Goal: Transaction & Acquisition: Book appointment/travel/reservation

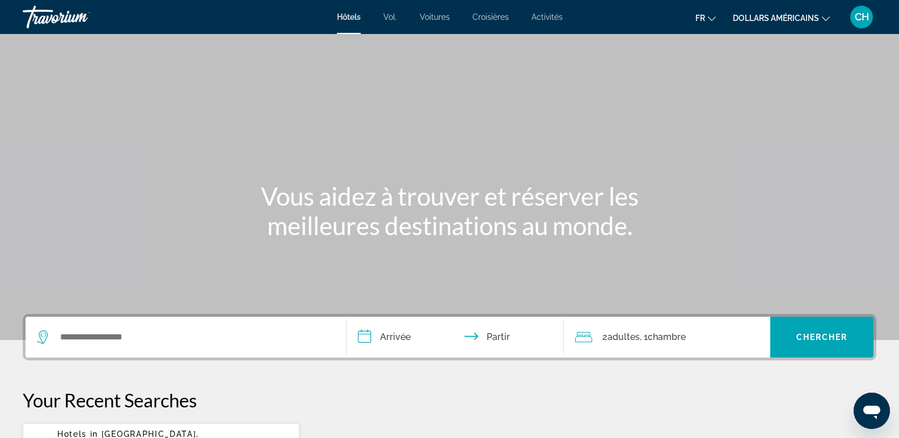
click at [827, 14] on mat-icon "Changer de devise" at bounding box center [826, 17] width 8 height 8
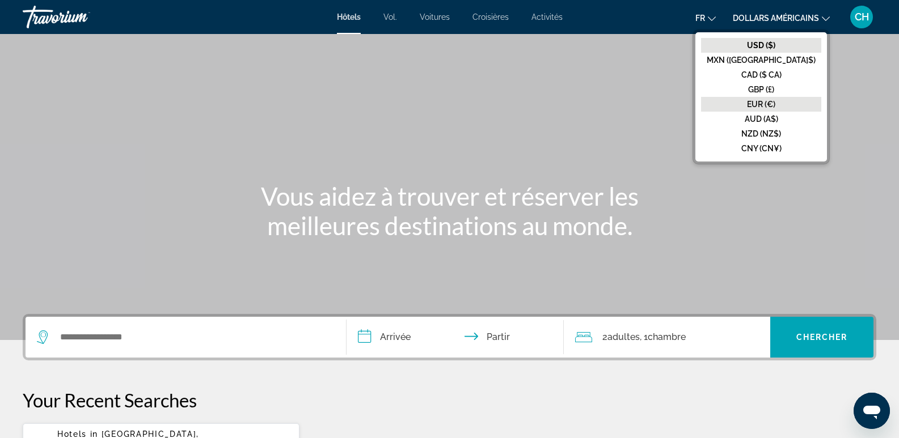
click at [775, 106] on font "EUR (€)" at bounding box center [761, 104] width 28 height 9
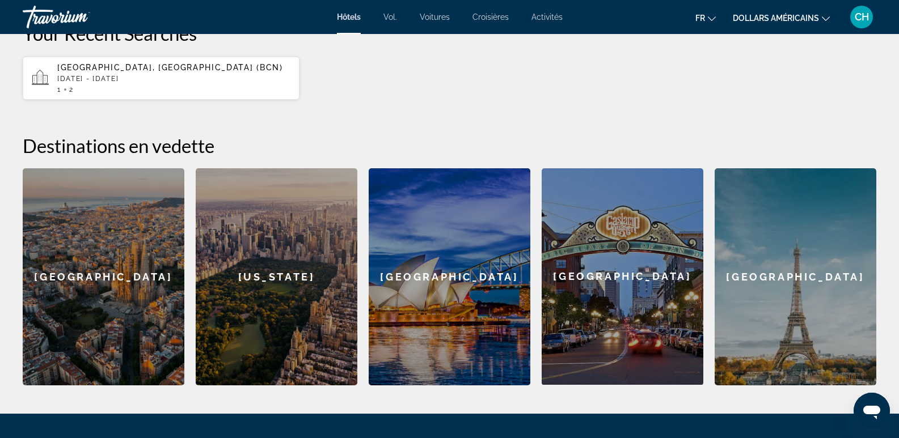
scroll to position [227, 0]
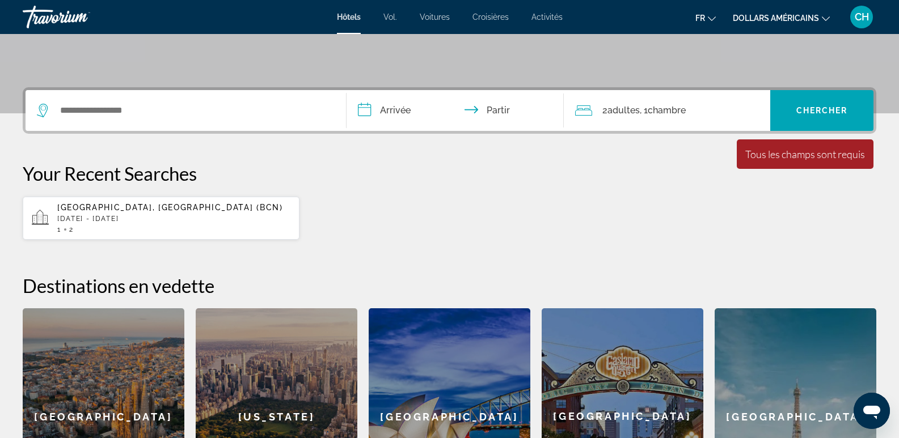
click at [822, 160] on div "Tous les champs sont requis" at bounding box center [805, 154] width 120 height 12
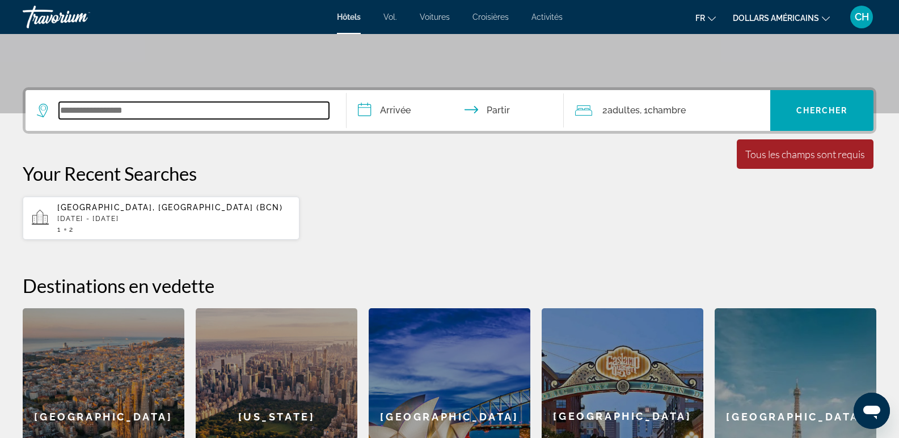
click at [164, 115] on input "Widget de recherche" at bounding box center [194, 110] width 270 height 17
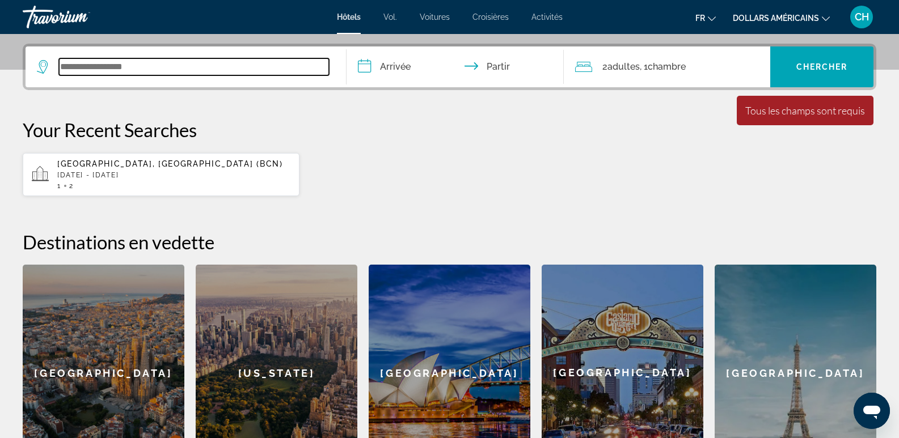
scroll to position [277, 0]
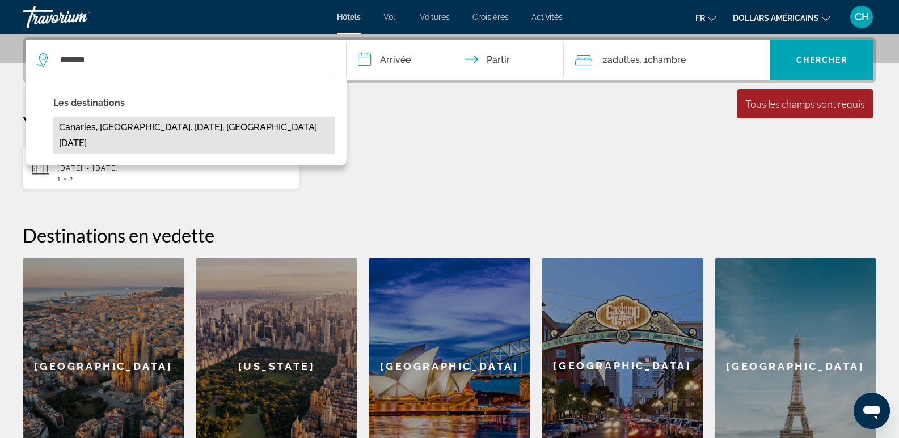
click at [109, 132] on button "Canaries, St. Lucia, Saint Lucia" at bounding box center [194, 135] width 282 height 37
type input "**********"
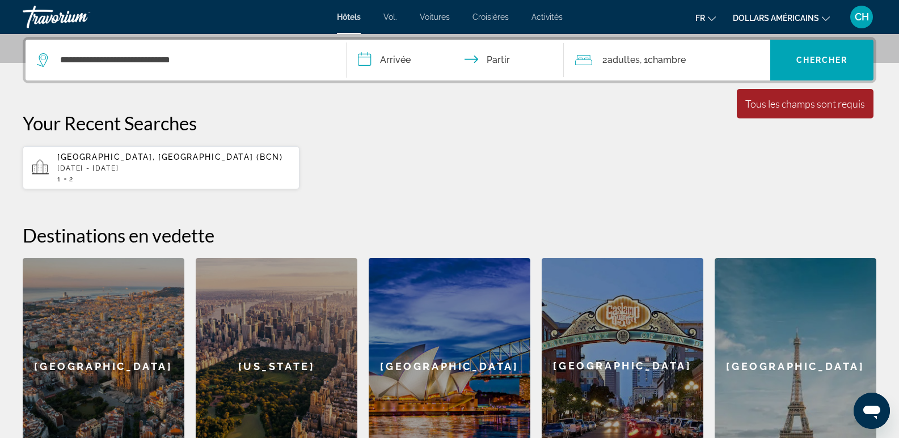
click at [421, 69] on input "**********" at bounding box center [457, 62] width 222 height 44
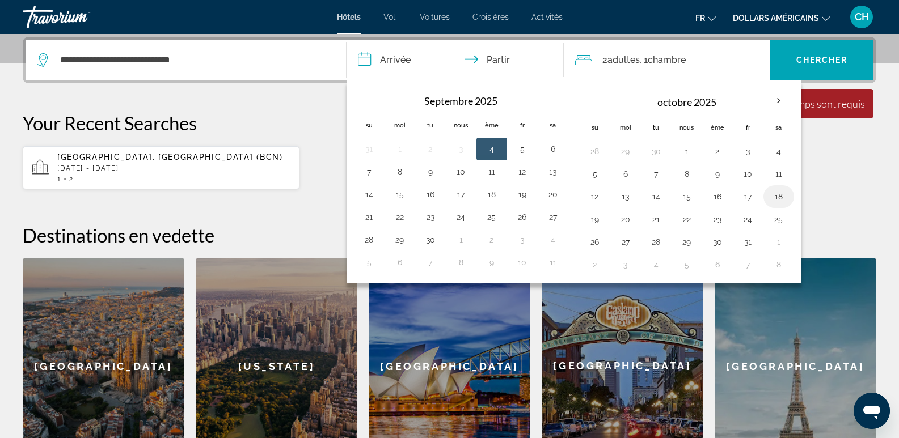
click at [783, 195] on button "18" at bounding box center [779, 197] width 18 height 16
click at [622, 58] on font "adultes" at bounding box center [623, 59] width 32 height 11
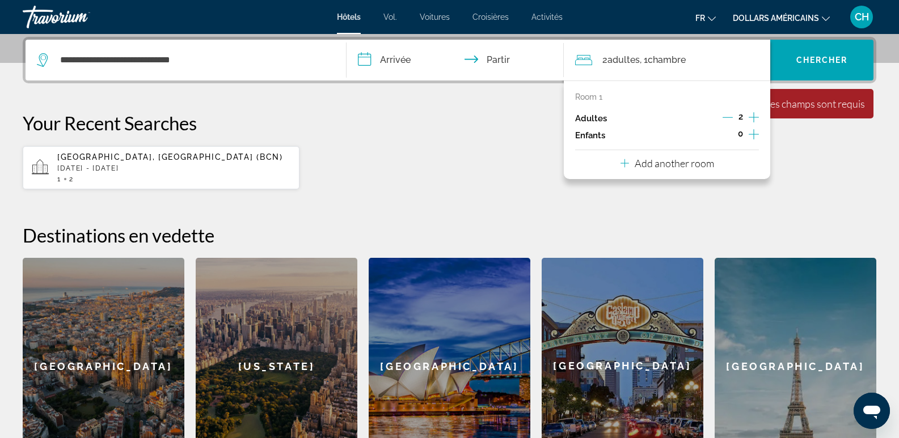
click at [754, 116] on icon "Increment adults" at bounding box center [754, 117] width 10 height 10
click at [747, 136] on div "0" at bounding box center [740, 135] width 37 height 17
click at [755, 136] on icon "Increment children" at bounding box center [754, 135] width 10 height 14
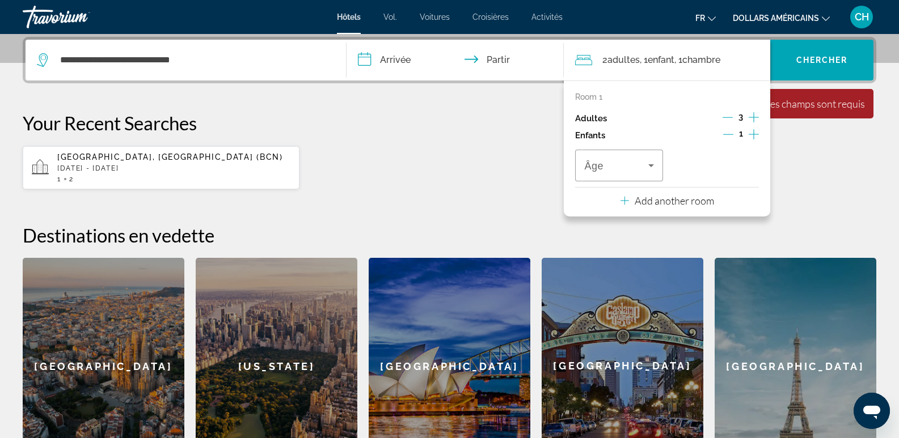
click at [754, 135] on icon "Increment children" at bounding box center [754, 134] width 10 height 10
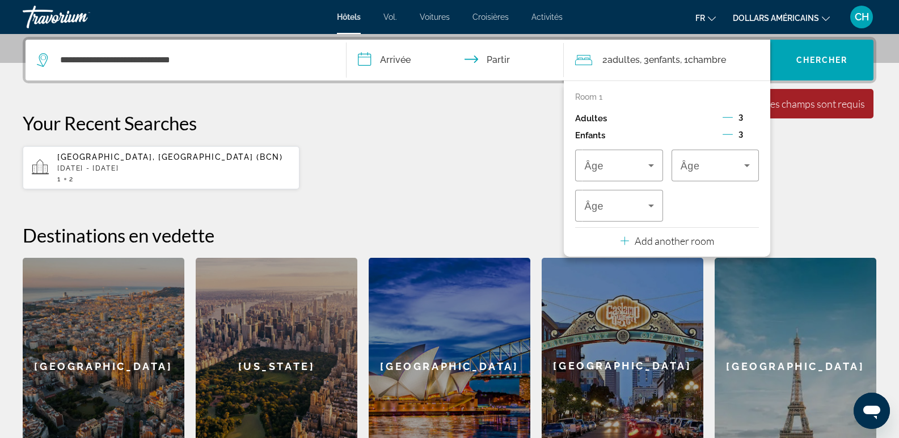
click at [727, 133] on icon "Decrement children" at bounding box center [727, 134] width 10 height 10
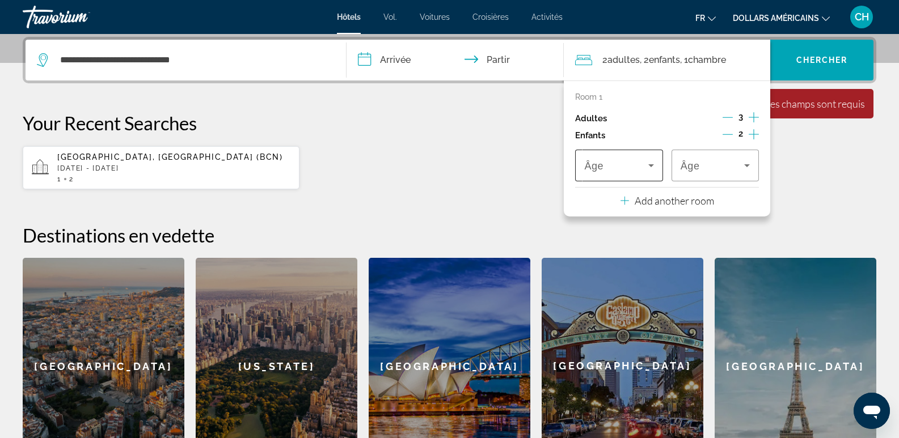
click at [601, 164] on span "Âge" at bounding box center [593, 165] width 19 height 11
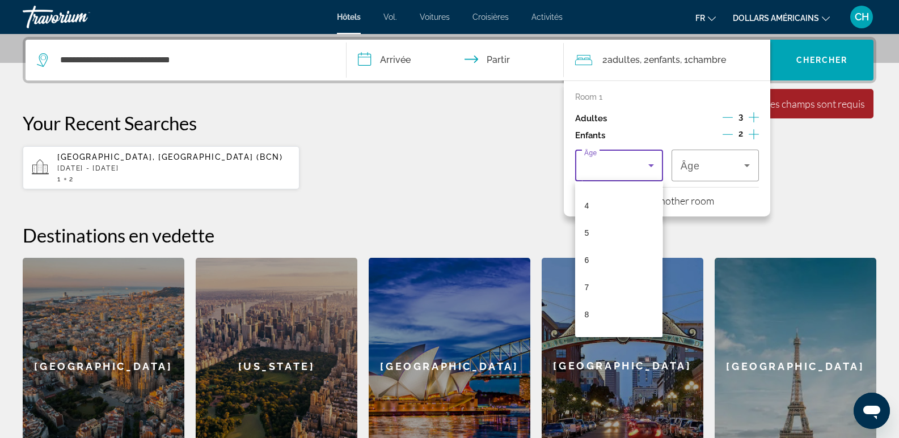
scroll to position [109, 0]
click at [600, 286] on mat-option "7" at bounding box center [618, 281] width 87 height 27
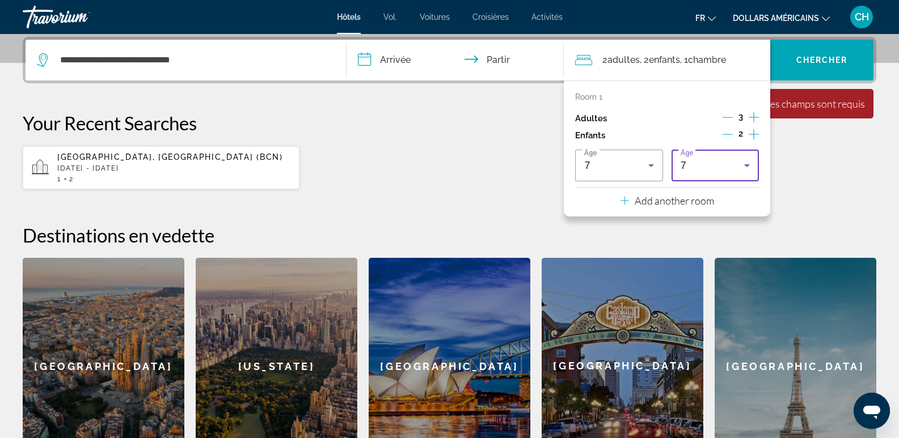
click at [714, 165] on div "7" at bounding box center [713, 166] width 64 height 14
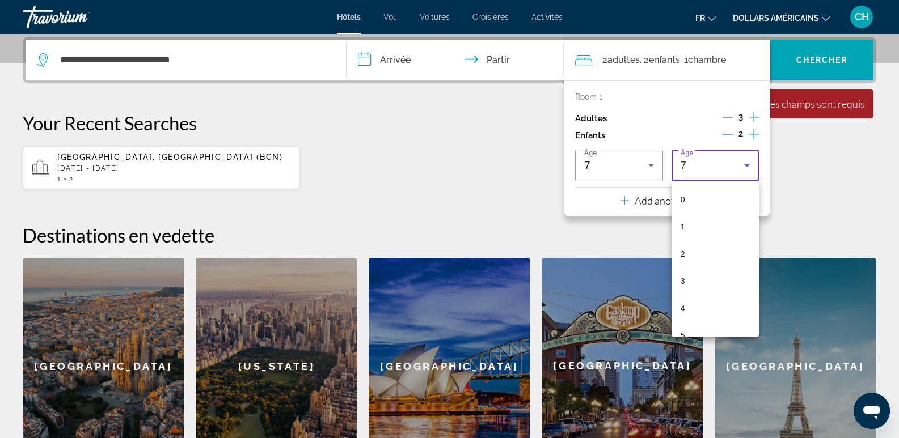
scroll to position [66, 0]
click at [692, 243] on mat-option "4" at bounding box center [714, 242] width 87 height 27
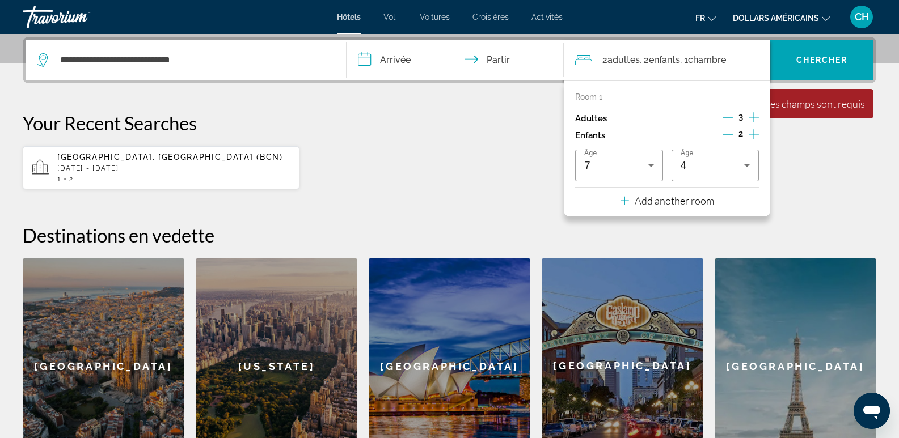
click at [671, 203] on p "Add another room" at bounding box center [674, 201] width 79 height 12
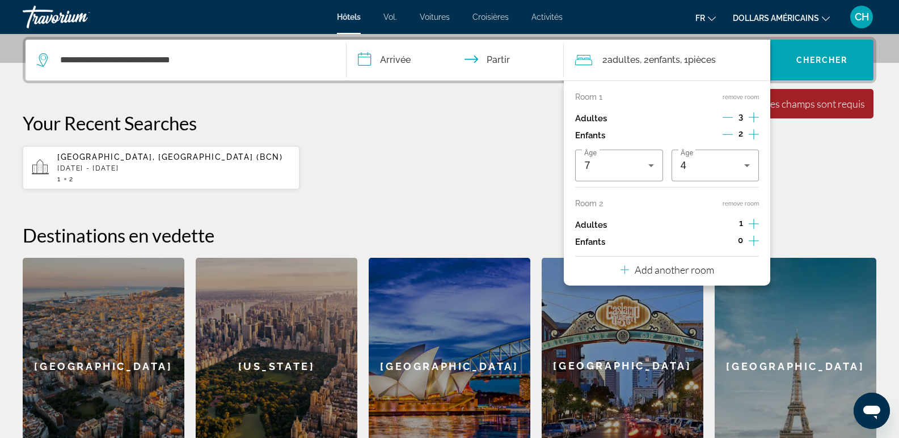
click at [679, 272] on p "Add another room" at bounding box center [674, 270] width 79 height 12
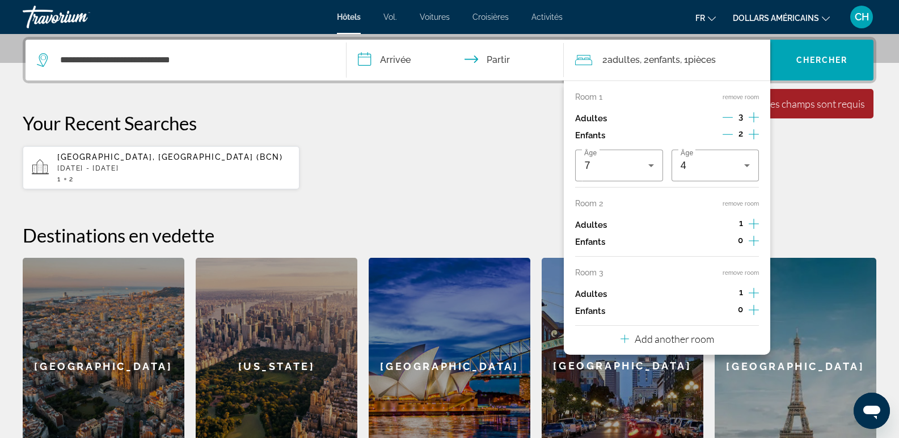
click at [662, 342] on p "Add another room" at bounding box center [674, 339] width 79 height 12
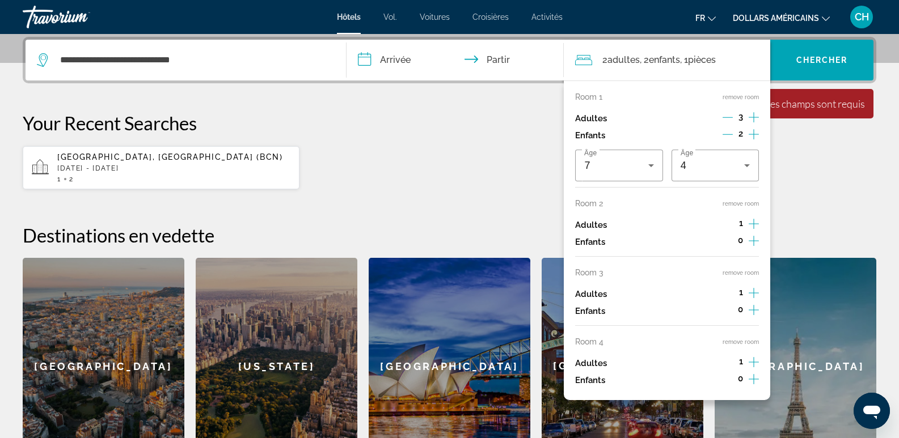
click at [751, 141] on icon "Increment children" at bounding box center [754, 135] width 10 height 14
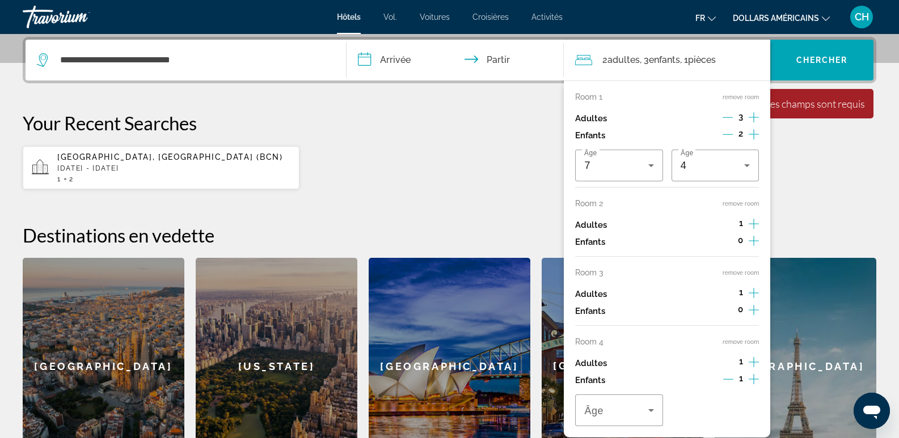
click at [739, 241] on span "0" at bounding box center [740, 240] width 5 height 9
click at [750, 141] on icon "Increment children" at bounding box center [754, 135] width 10 height 14
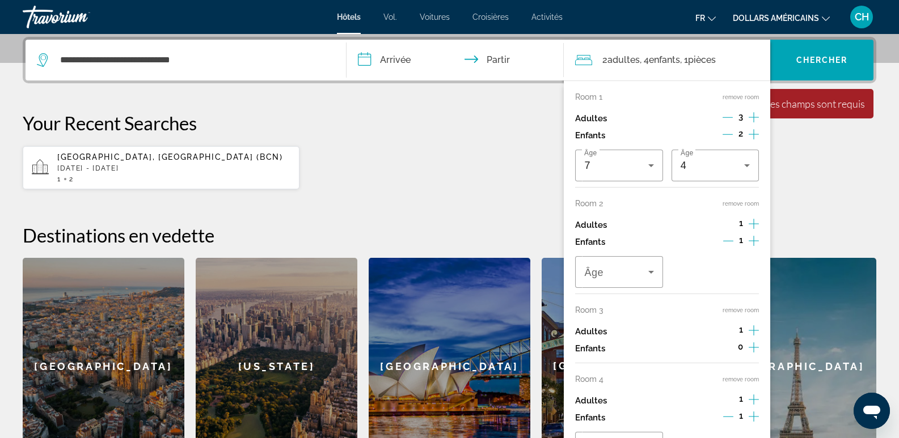
drag, startPoint x: 863, startPoint y: 191, endPoint x: 851, endPoint y: 197, distance: 12.9
click at [851, 197] on div "**********" at bounding box center [449, 256] width 899 height 438
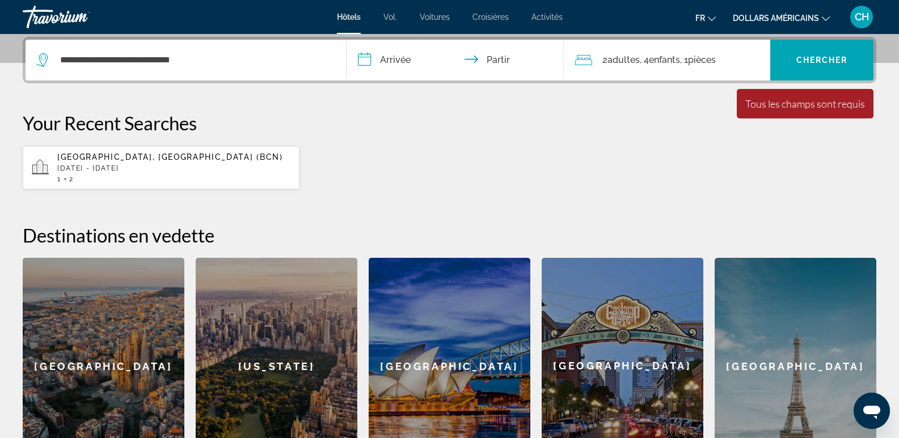
click at [664, 58] on span "Enfants" at bounding box center [664, 59] width 31 height 11
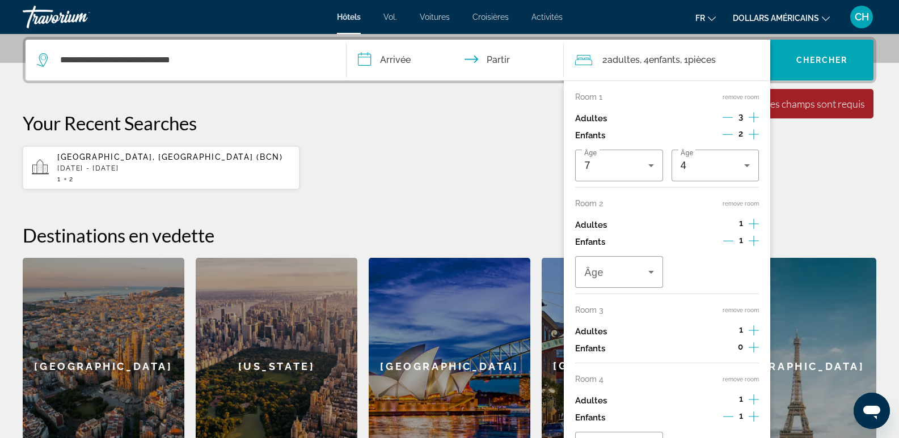
click at [751, 124] on icon "Increment adults" at bounding box center [754, 118] width 10 height 14
click at [730, 331] on icon "Decrement adults" at bounding box center [727, 331] width 10 height 10
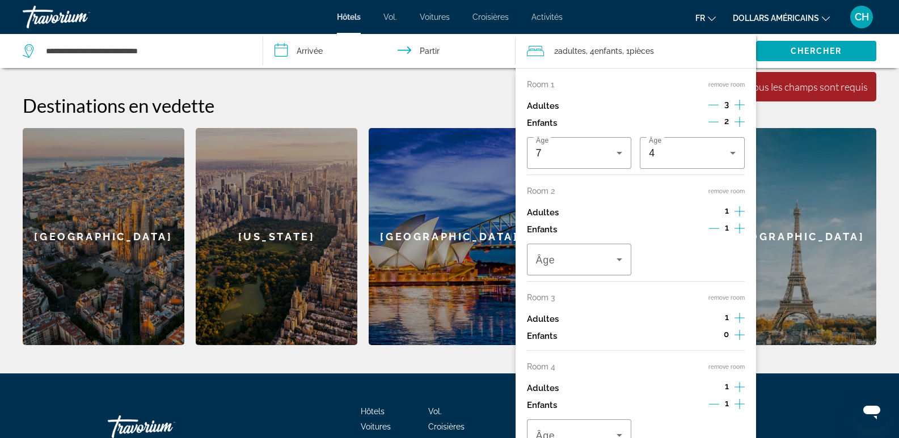
scroll to position [277, 0]
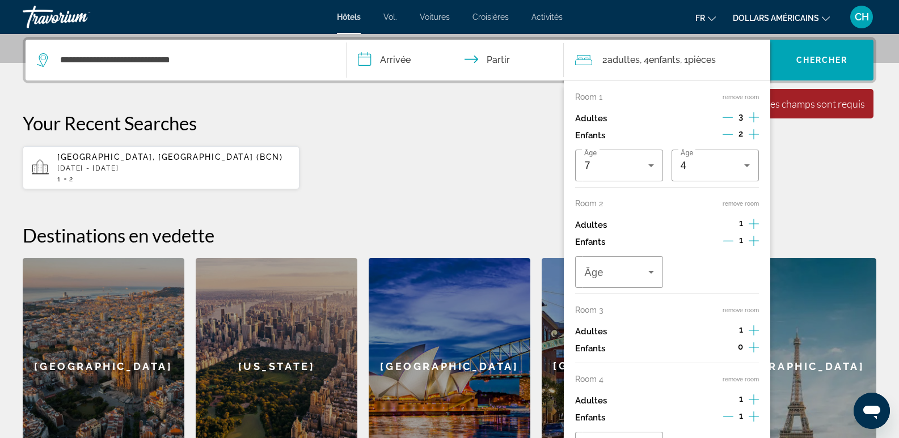
click at [716, 60] on font "pièces" at bounding box center [702, 59] width 28 height 11
click at [568, 61] on input "**********" at bounding box center [457, 62] width 222 height 44
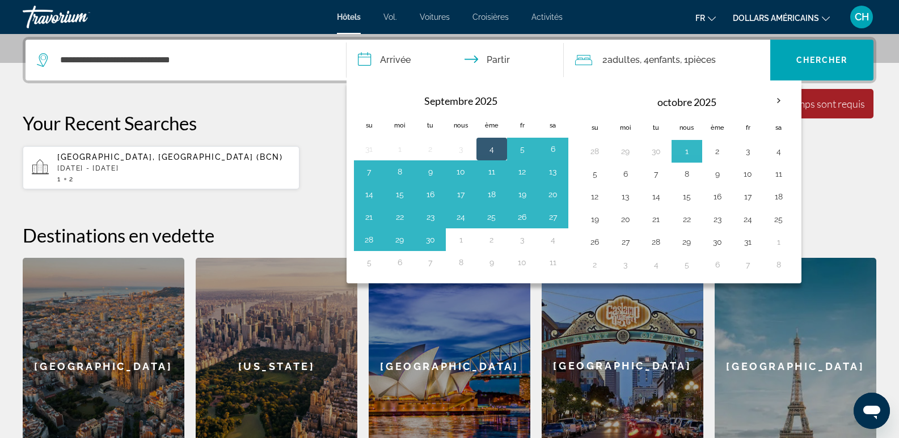
click at [410, 62] on input "**********" at bounding box center [457, 62] width 222 height 44
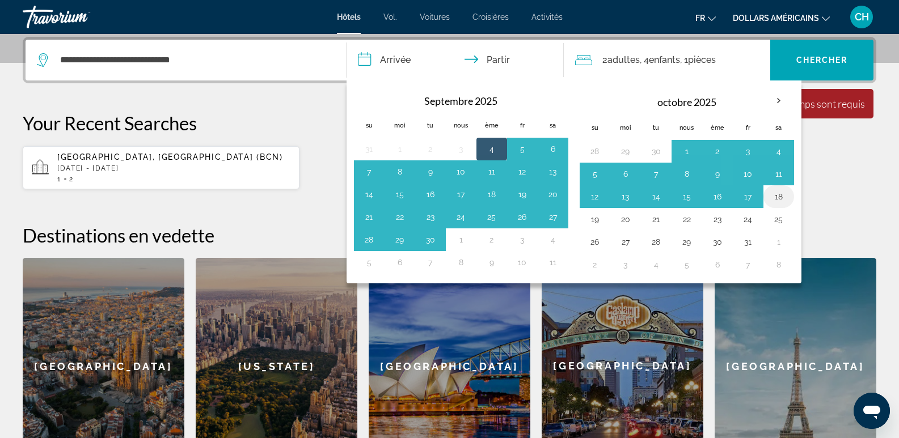
click at [781, 199] on button "18" at bounding box center [779, 197] width 18 height 16
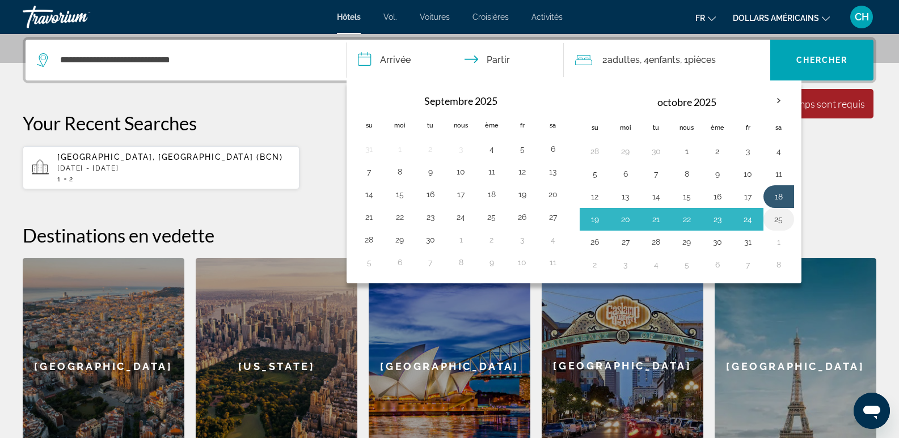
click at [785, 222] on button "25" at bounding box center [779, 220] width 18 height 16
type input "**********"
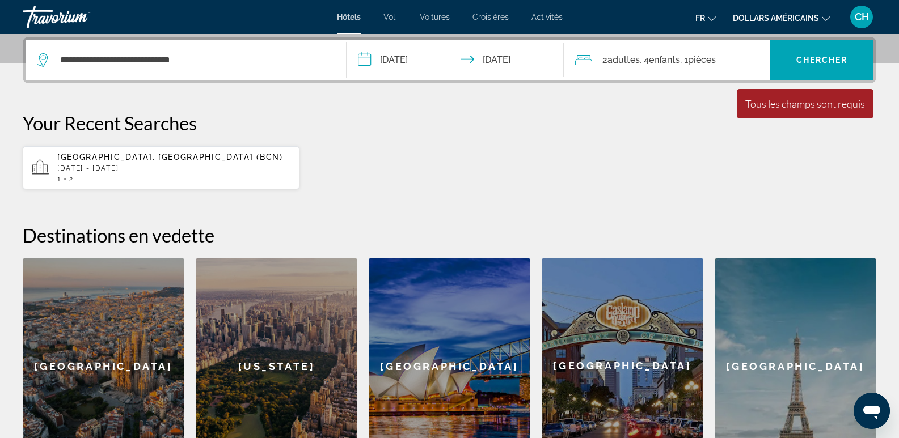
click at [677, 61] on span "Enfants" at bounding box center [664, 59] width 31 height 11
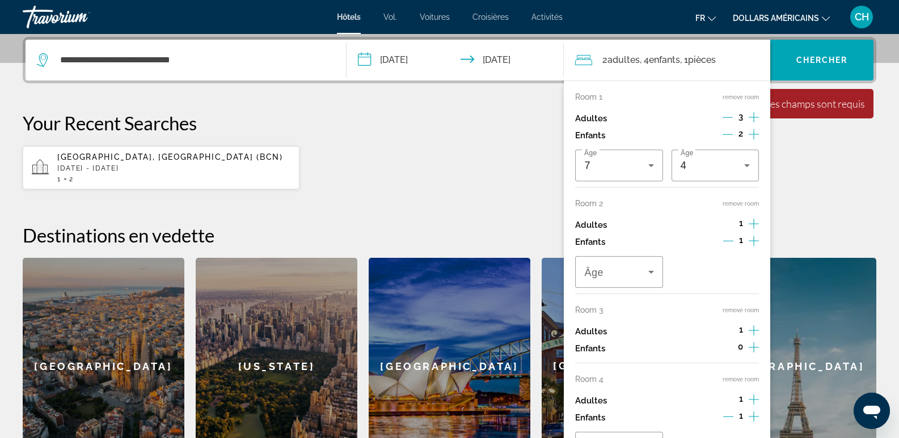
click at [753, 117] on icon "Increment adults" at bounding box center [754, 118] width 10 height 14
click at [680, 65] on span ", 4 Enfant Enfants" at bounding box center [660, 60] width 40 height 16
click at [729, 242] on icon "Decrement children" at bounding box center [728, 241] width 10 height 10
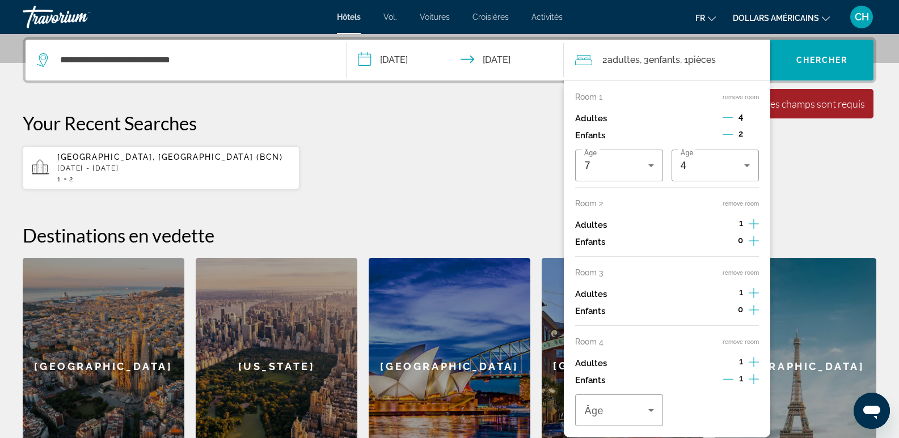
click at [725, 376] on icon "Decrement children" at bounding box center [728, 379] width 10 height 10
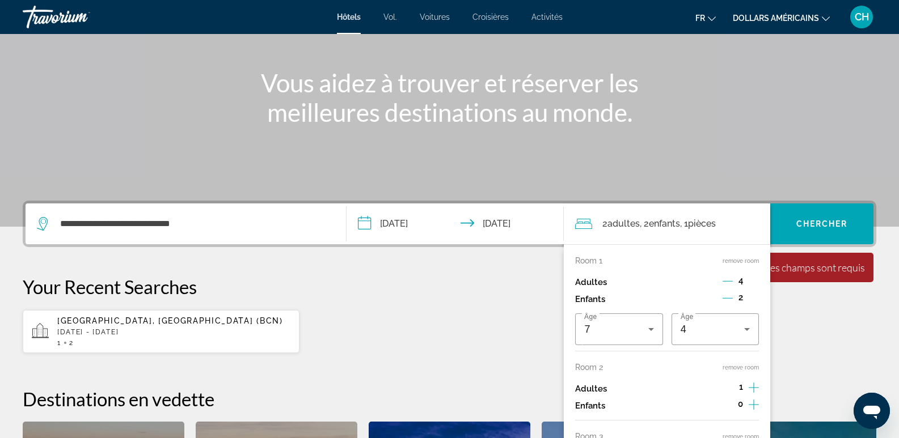
scroll to position [107, 0]
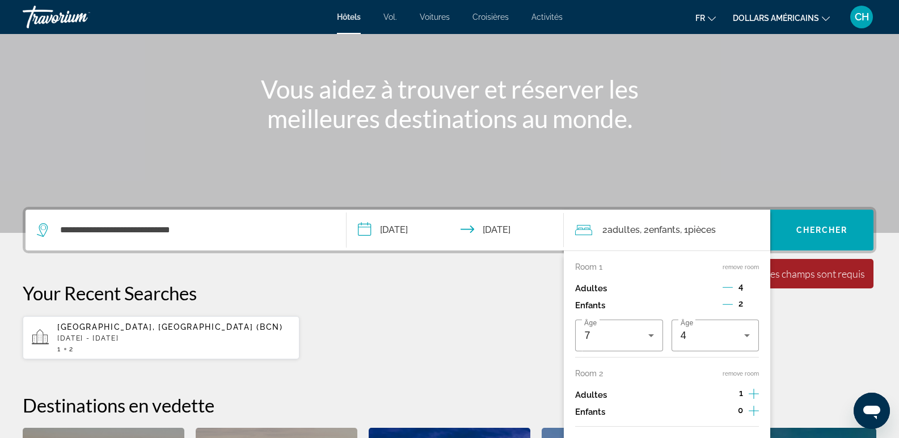
click at [745, 288] on div "4" at bounding box center [740, 288] width 36 height 17
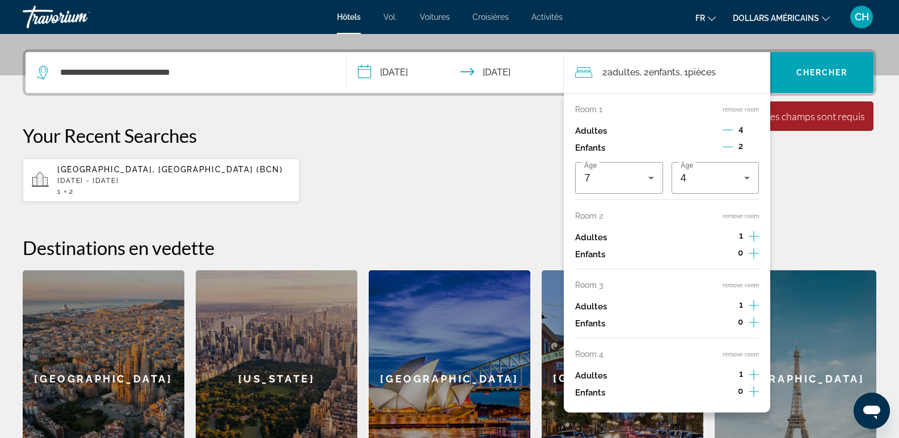
scroll to position [277, 0]
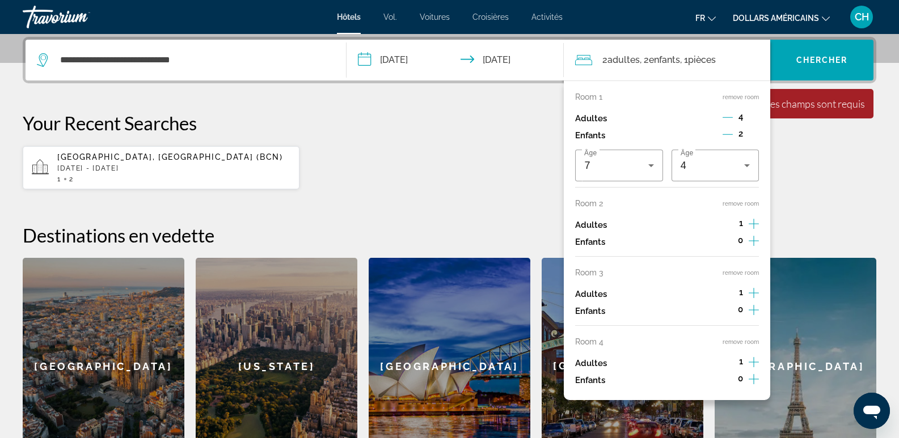
click at [745, 117] on div "4" at bounding box center [740, 118] width 36 height 17
click at [751, 124] on icon "Increment adults" at bounding box center [754, 118] width 10 height 14
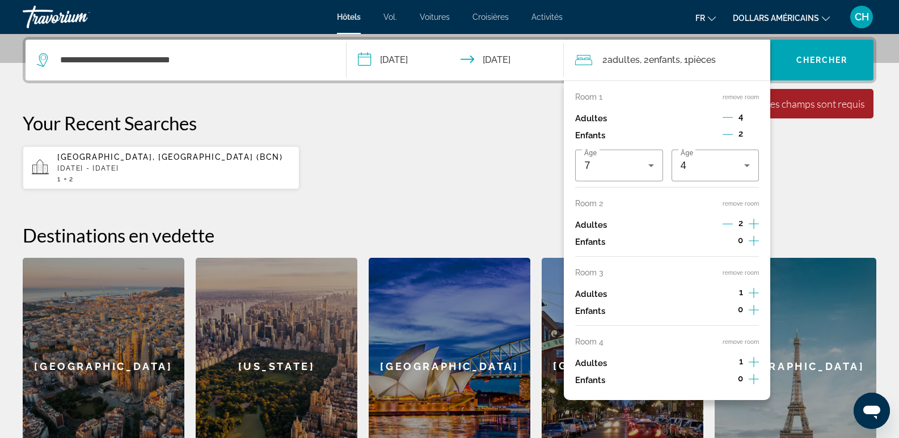
click at [751, 124] on icon "Increment adults" at bounding box center [754, 118] width 10 height 14
click at [855, 175] on div "Barcelona, Spain (BCN) Sat, 11 Oct - Mon, 13 Oct 1 2" at bounding box center [449, 168] width 853 height 44
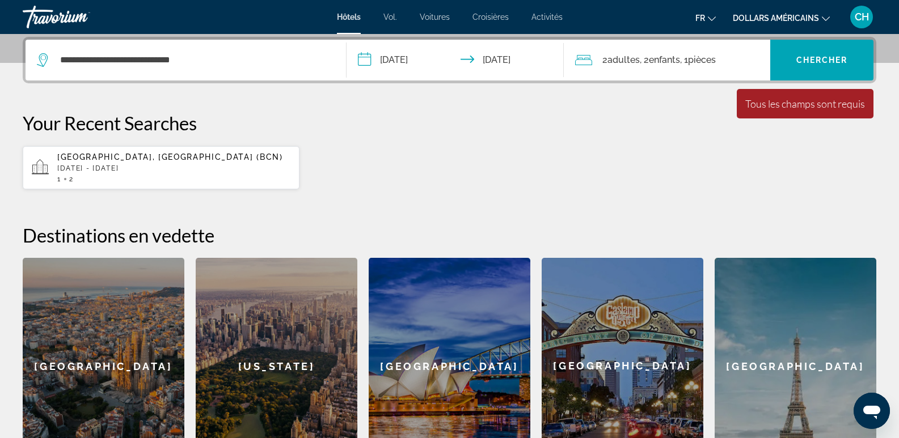
click at [712, 65] on span ", 1 Chambre pièces" at bounding box center [698, 60] width 36 height 16
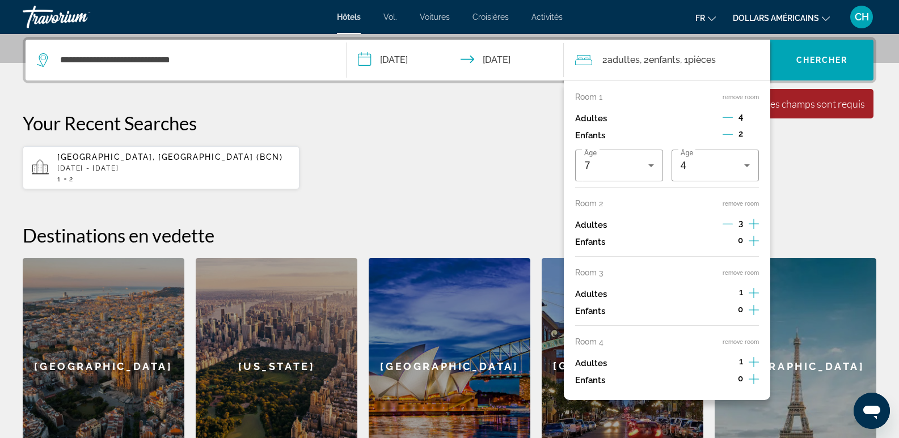
click at [581, 63] on icon "Travelers: 9 adults, 2 children" at bounding box center [583, 60] width 17 height 14
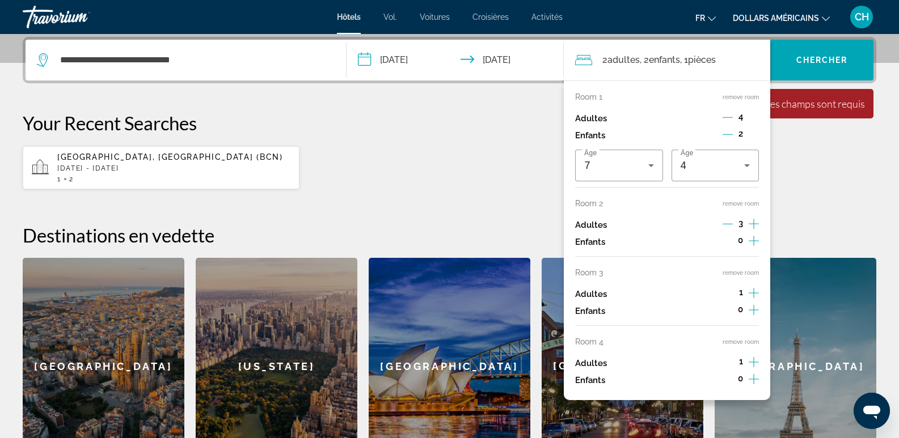
click at [581, 63] on icon "Travelers: 9 adults, 2 children" at bounding box center [583, 60] width 17 height 14
click at [744, 98] on button "remove room" at bounding box center [740, 97] width 36 height 7
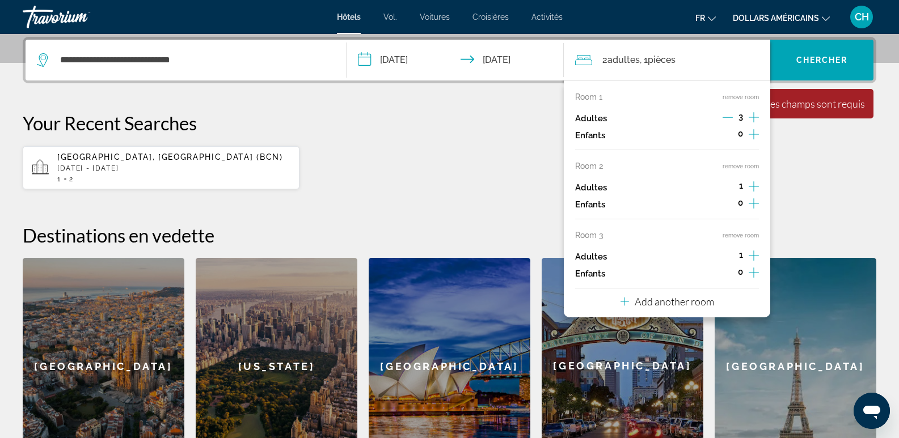
click at [475, 131] on p "Your Recent Searches" at bounding box center [449, 123] width 853 height 23
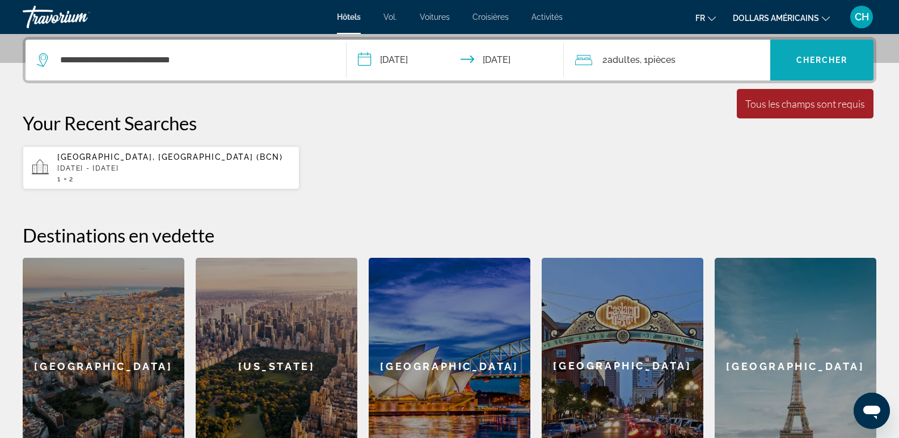
click at [806, 55] on span "Widget de recherche" at bounding box center [821, 60] width 103 height 27
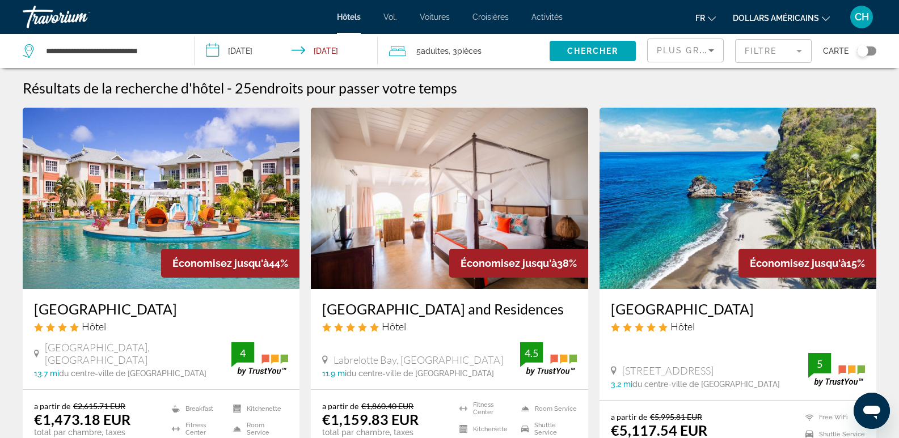
click at [428, 49] on span "Adultes" at bounding box center [435, 51] width 28 height 9
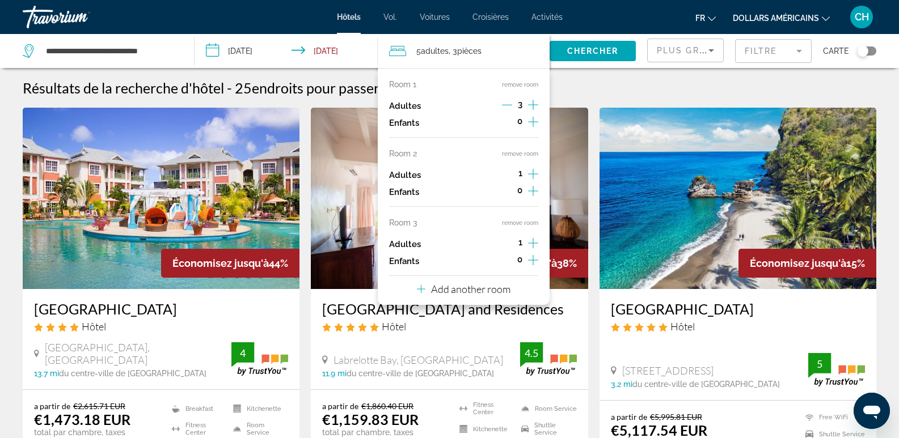
click at [533, 110] on icon "Increment adults" at bounding box center [533, 105] width 10 height 10
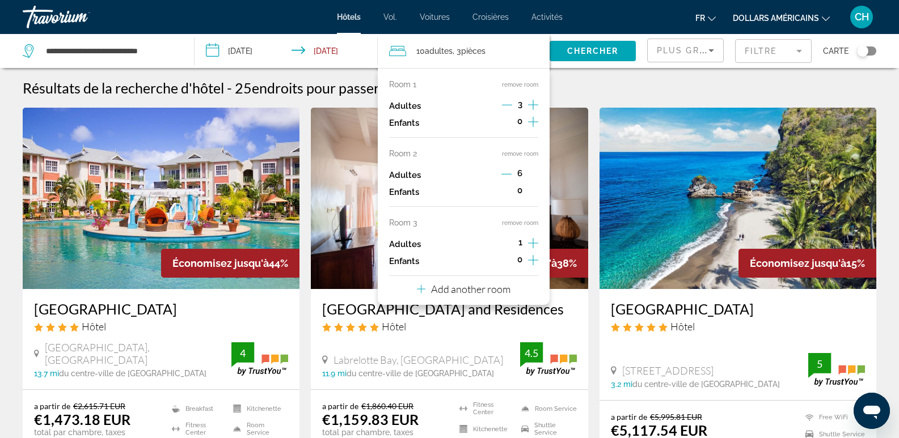
click at [508, 172] on icon "Decrement adults" at bounding box center [506, 174] width 10 height 10
click at [508, 172] on icon "Decrement adults" at bounding box center [507, 174] width 10 height 10
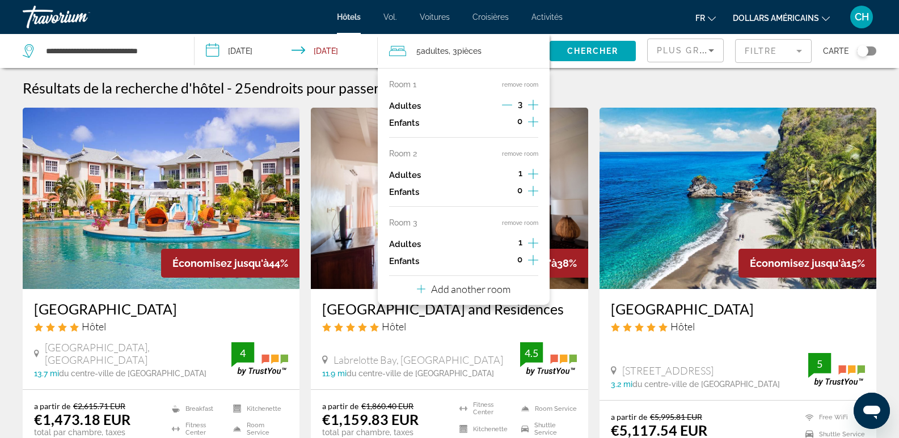
click at [522, 176] on span "1" at bounding box center [520, 173] width 4 height 9
click at [536, 112] on icon "Increment adults" at bounding box center [533, 105] width 10 height 14
click at [504, 175] on icon "Decrement adults" at bounding box center [507, 174] width 10 height 10
click at [713, 48] on icon "Sort by" at bounding box center [711, 51] width 14 height 14
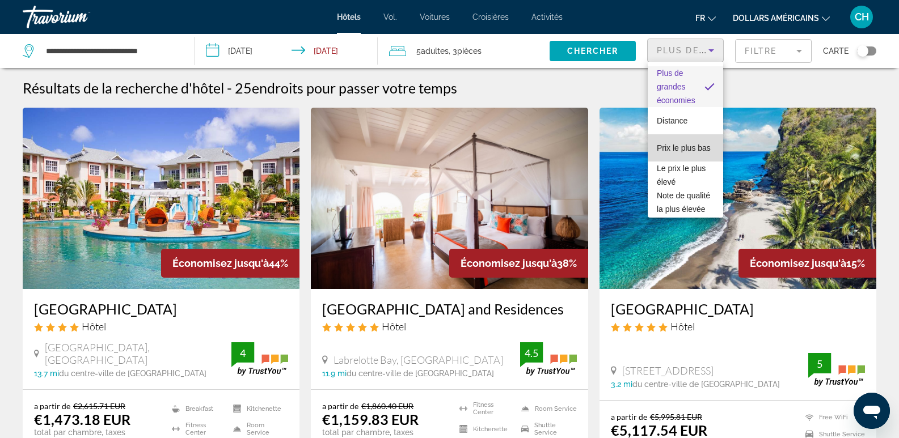
click at [690, 143] on font "Prix ​​le plus bas" at bounding box center [684, 147] width 54 height 9
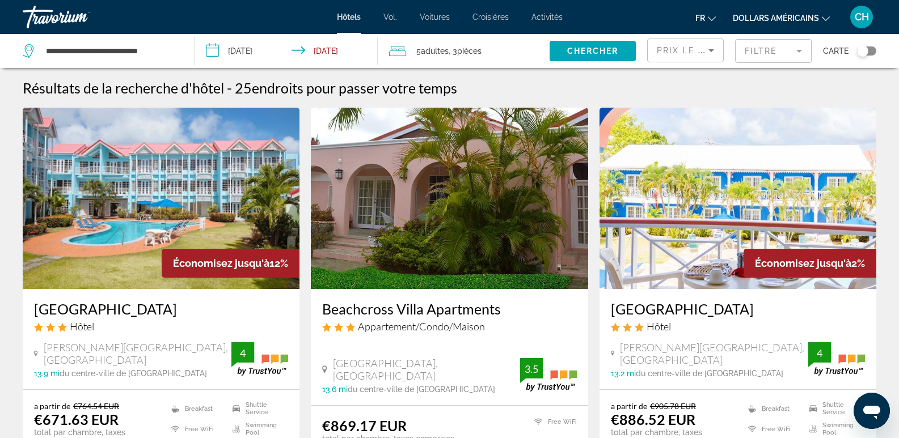
click at [758, 54] on mat-form-field "Filtre" at bounding box center [773, 51] width 77 height 24
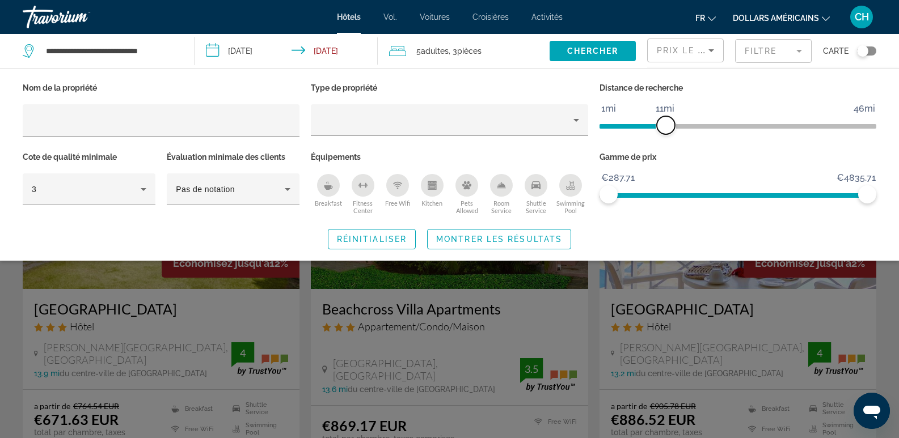
drag, startPoint x: 776, startPoint y: 129, endPoint x: 667, endPoint y: 138, distance: 108.7
click at [667, 138] on div "Distance de recherche 1mi 46mi 11mi" at bounding box center [738, 114] width 288 height 69
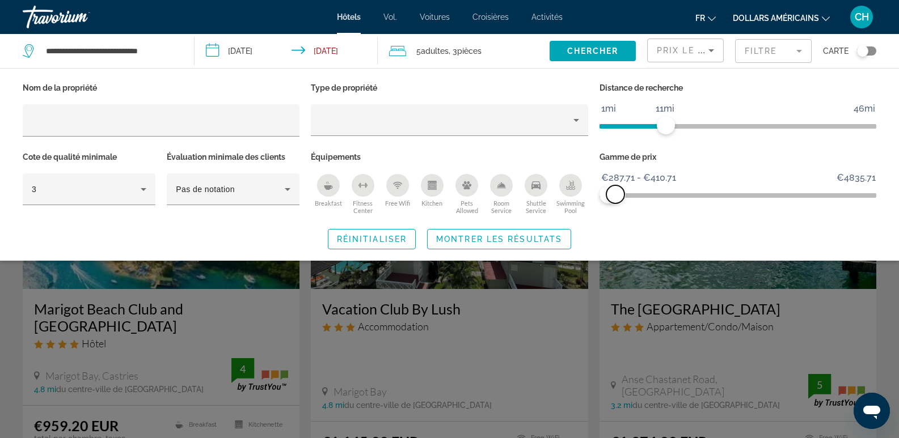
drag, startPoint x: 867, startPoint y: 199, endPoint x: 615, endPoint y: 219, distance: 252.6
click at [615, 219] on div "Nom de la propriété Type de propriété Distance de recherche 1mi 46mi 11mi Cote …" at bounding box center [449, 165] width 899 height 170
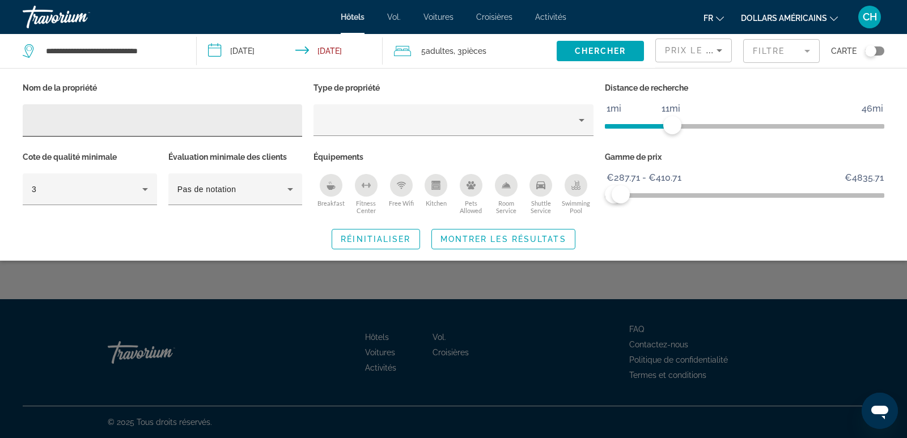
click at [58, 132] on div "Hotel Filters" at bounding box center [162, 120] width 261 height 32
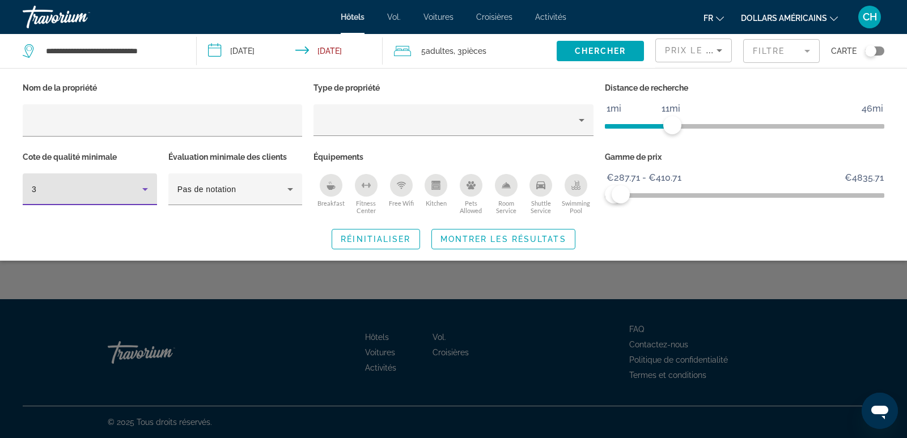
click at [88, 191] on div "3" at bounding box center [87, 190] width 111 height 14
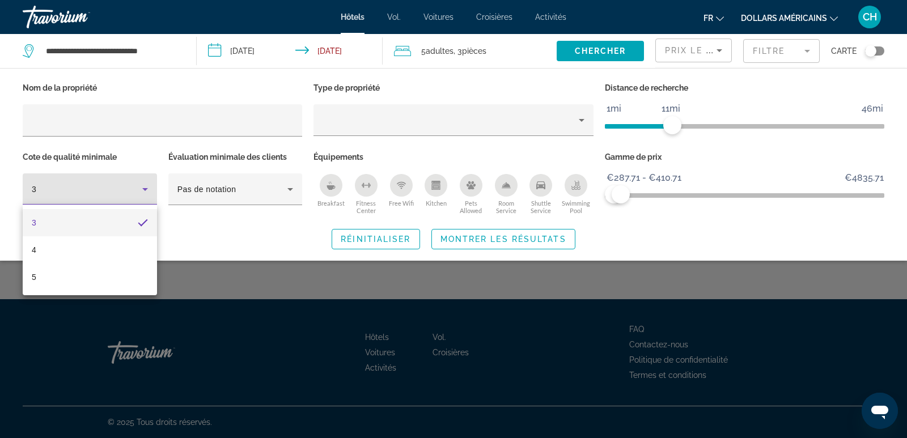
click at [88, 191] on div at bounding box center [453, 219] width 907 height 438
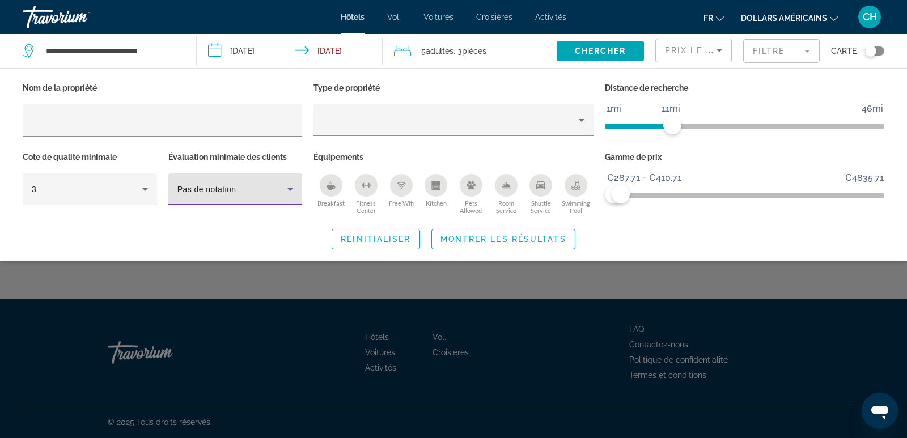
click at [225, 189] on span "Pas de notation" at bounding box center [207, 189] width 59 height 9
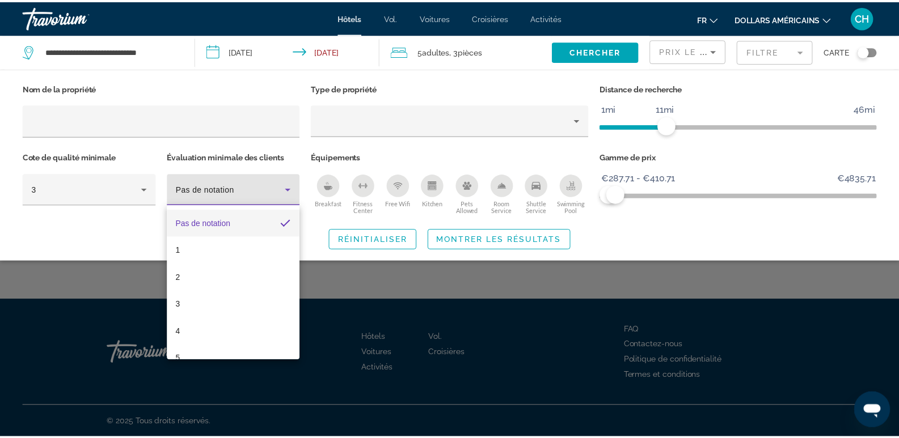
scroll to position [16, 0]
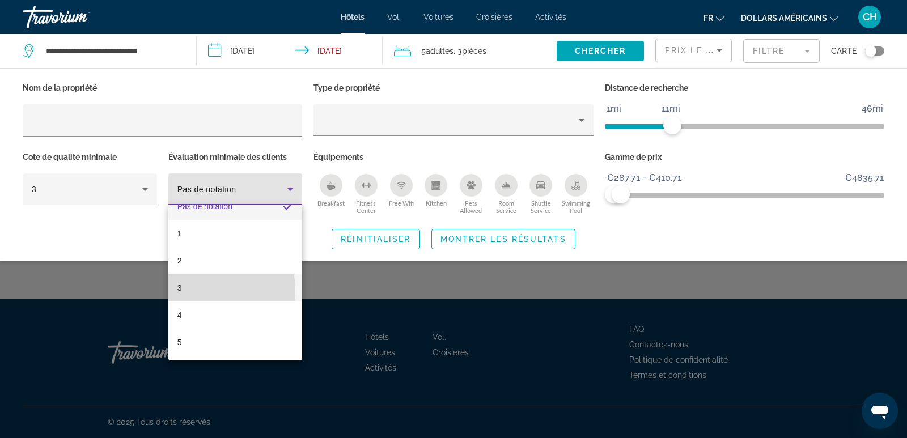
click at [188, 291] on mat-option "3" at bounding box center [235, 287] width 134 height 27
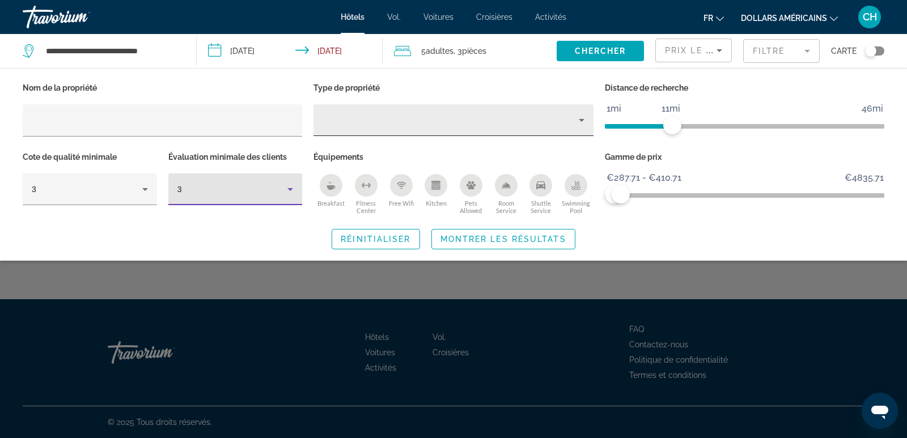
click at [348, 123] on div "Property type" at bounding box center [451, 120] width 256 height 14
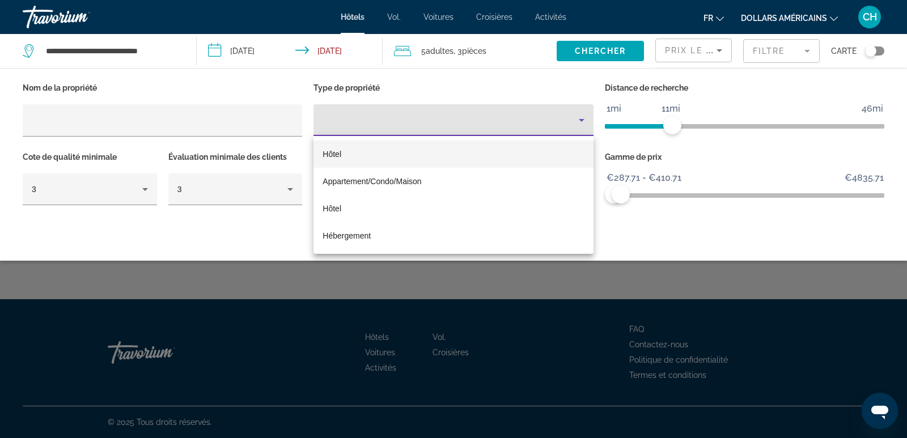
click at [340, 151] on font "Hôtel" at bounding box center [332, 154] width 19 height 9
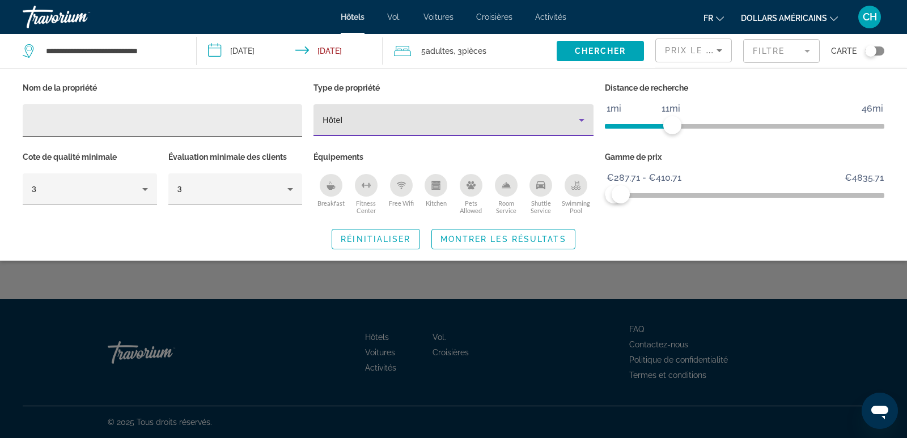
click at [188, 121] on input "Hotel Filters" at bounding box center [162, 121] width 261 height 14
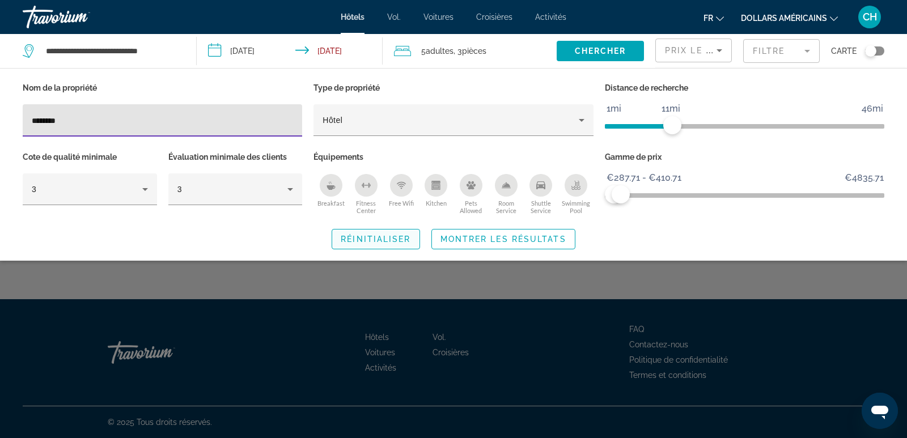
type input "*******"
click at [377, 235] on span "Réinitialiser" at bounding box center [376, 239] width 70 height 9
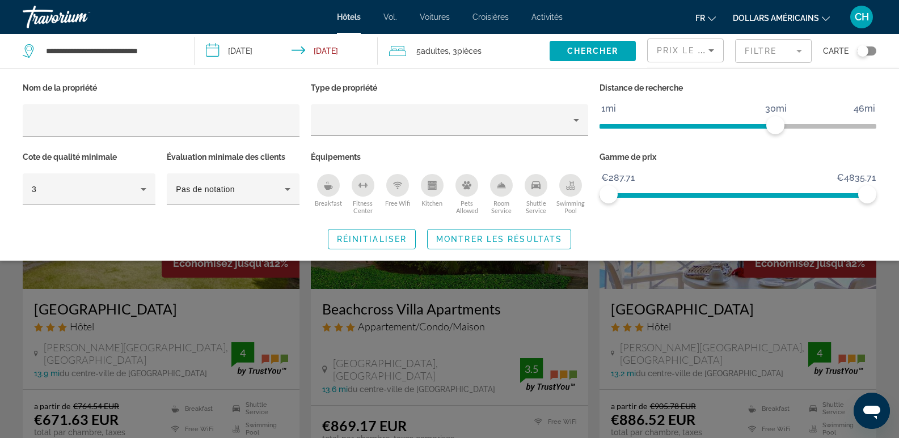
click at [340, 52] on input "**********" at bounding box center [289, 52] width 188 height 37
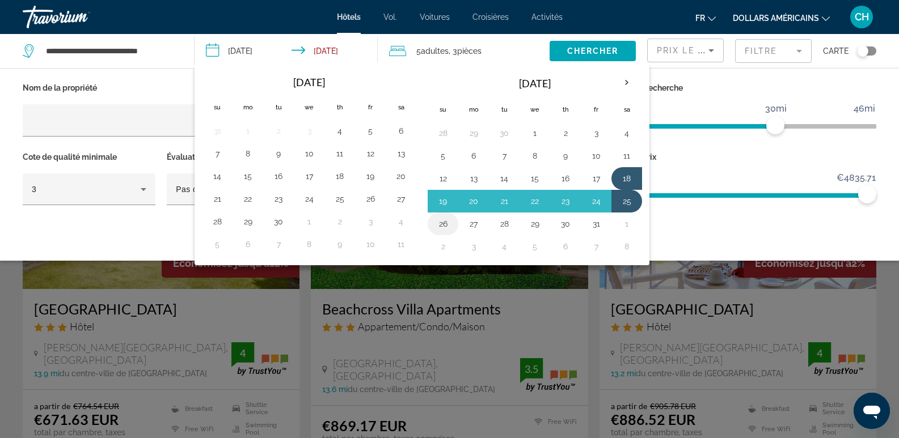
click at [445, 222] on button "26" at bounding box center [443, 224] width 18 height 16
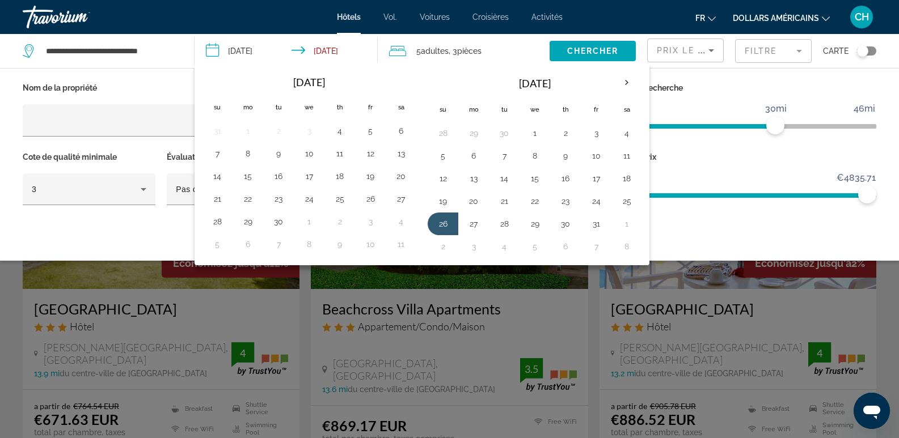
click at [339, 54] on input "**********" at bounding box center [289, 52] width 188 height 37
click at [629, 180] on button "18" at bounding box center [627, 179] width 18 height 16
type input "**********"
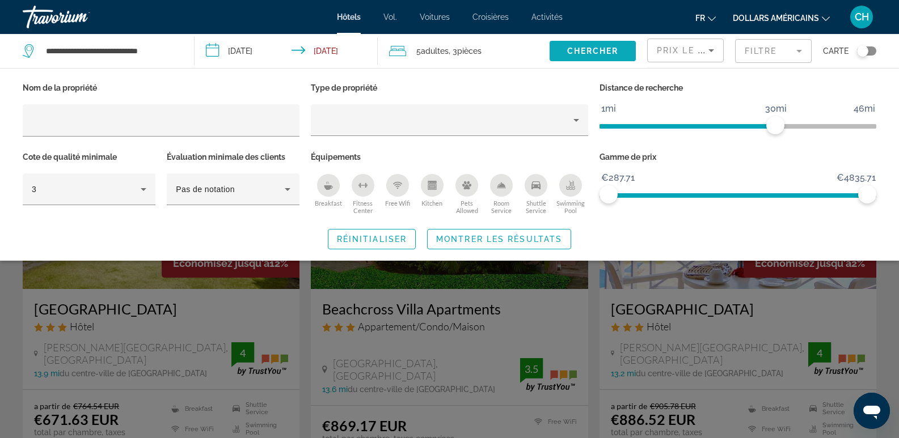
click at [591, 50] on span "Chercher" at bounding box center [593, 51] width 52 height 9
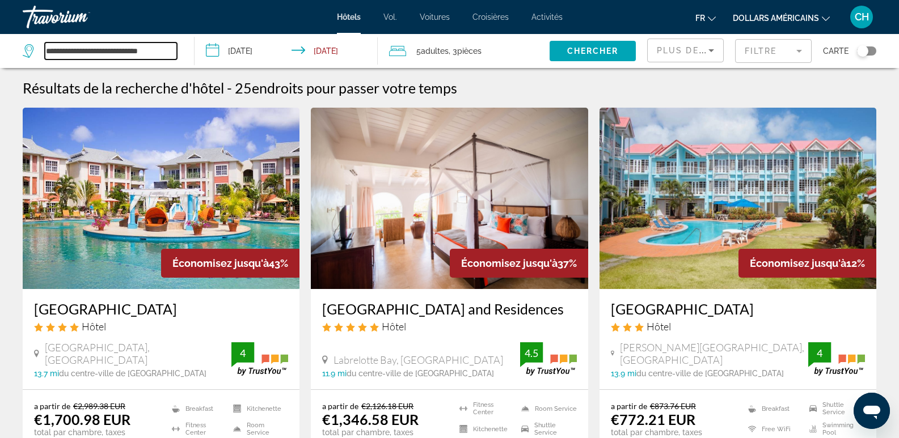
click at [83, 49] on input "**********" at bounding box center [111, 51] width 132 height 17
drag, startPoint x: 159, startPoint y: 53, endPoint x: 79, endPoint y: 48, distance: 80.7
click at [79, 48] on input "**********" at bounding box center [111, 51] width 132 height 17
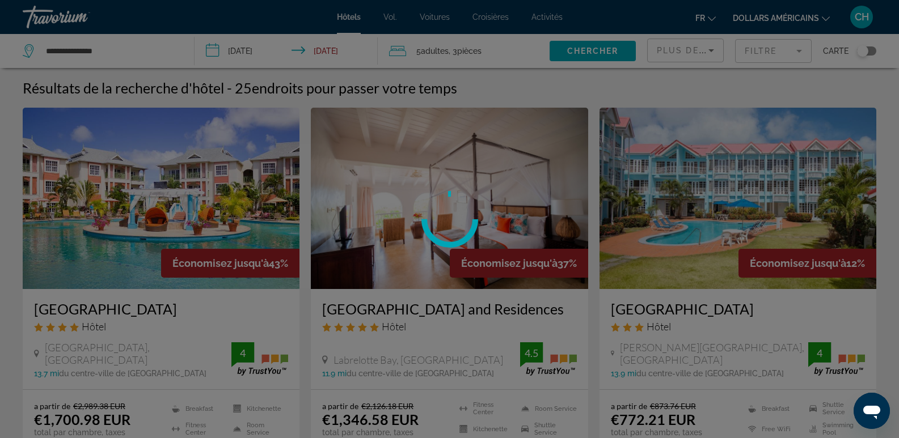
click at [607, 52] on div at bounding box center [449, 219] width 899 height 438
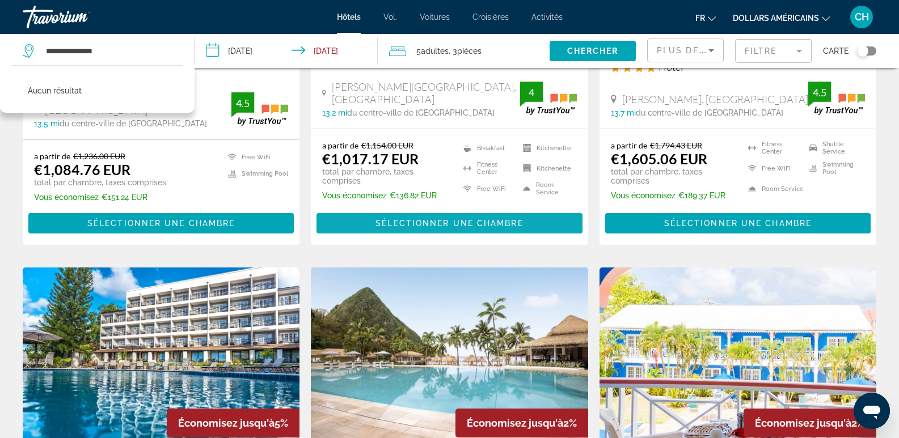
scroll to position [490, 0]
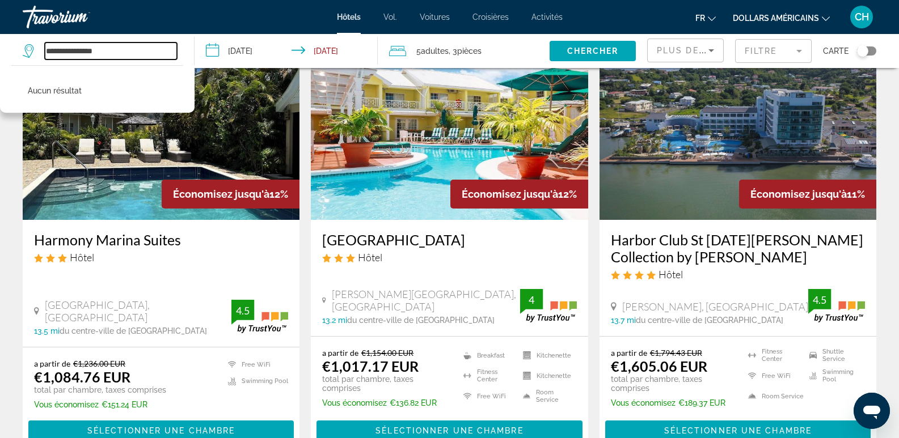
click at [116, 56] on input "**********" at bounding box center [111, 51] width 132 height 17
click at [125, 53] on input "**********" at bounding box center [111, 51] width 132 height 17
type input "*"
click at [577, 50] on span "Chercher" at bounding box center [593, 51] width 52 height 9
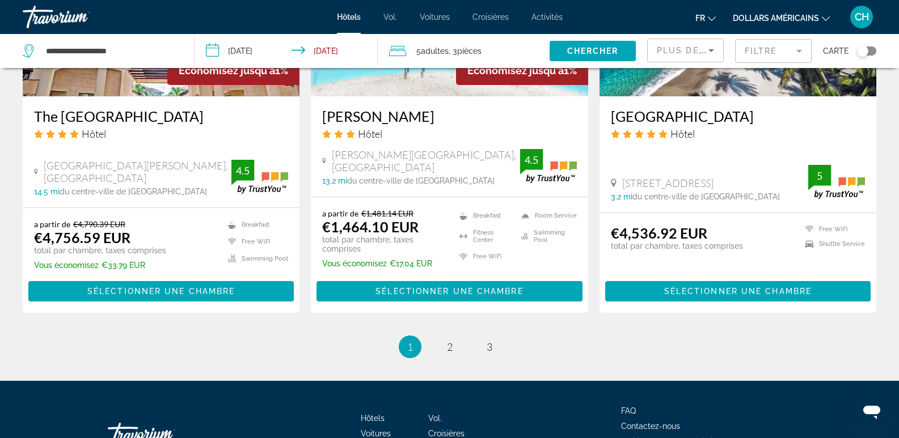
scroll to position [1531, 0]
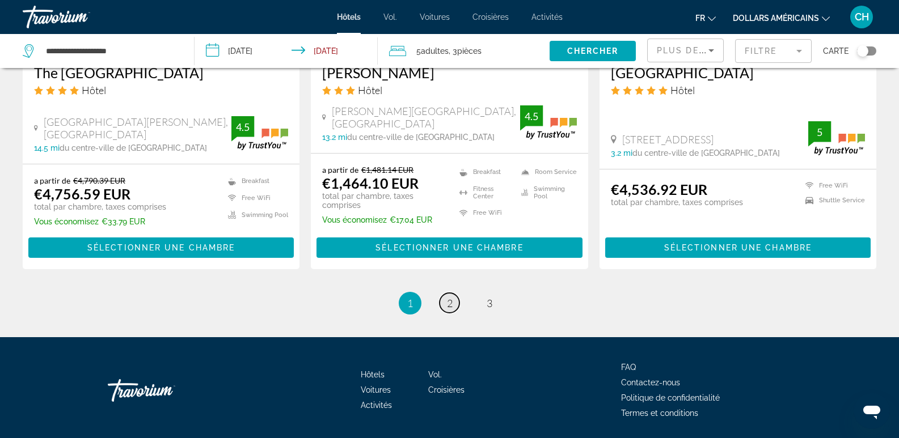
click at [444, 306] on link "page 2" at bounding box center [449, 303] width 20 height 20
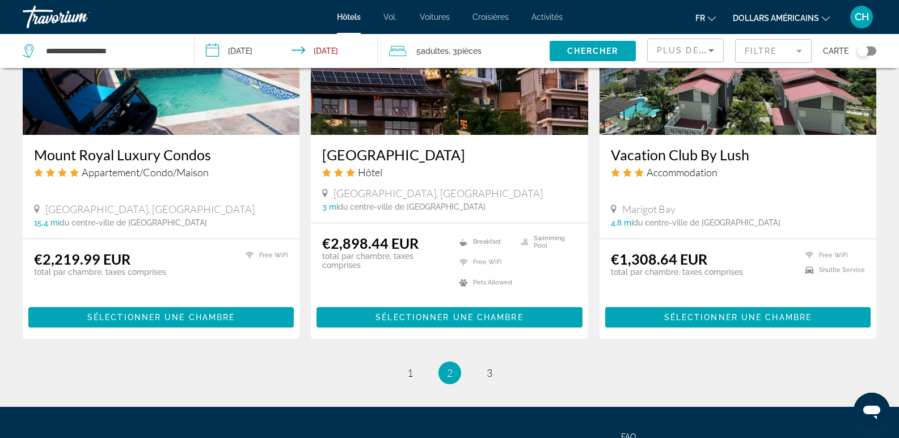
scroll to position [1474, 0]
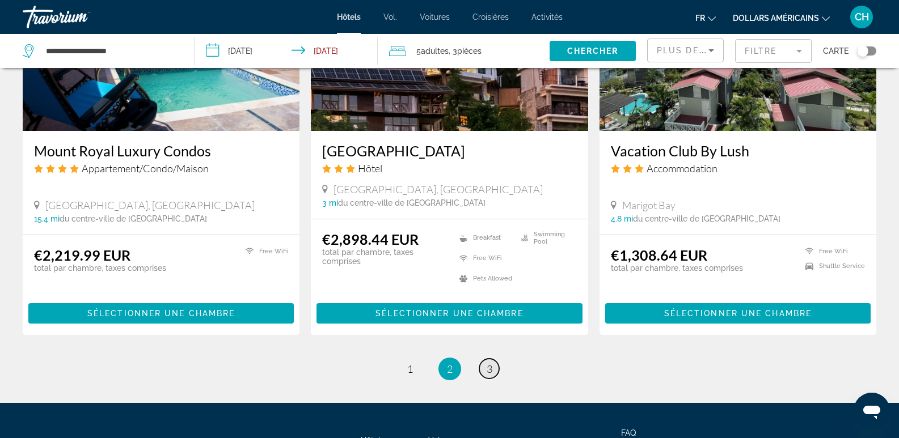
click at [487, 363] on span "3" at bounding box center [490, 369] width 6 height 12
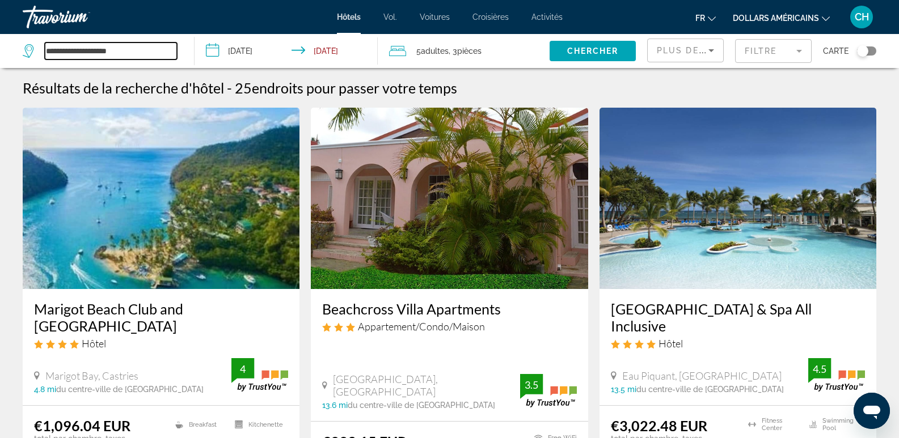
click at [135, 47] on input "**********" at bounding box center [111, 51] width 132 height 17
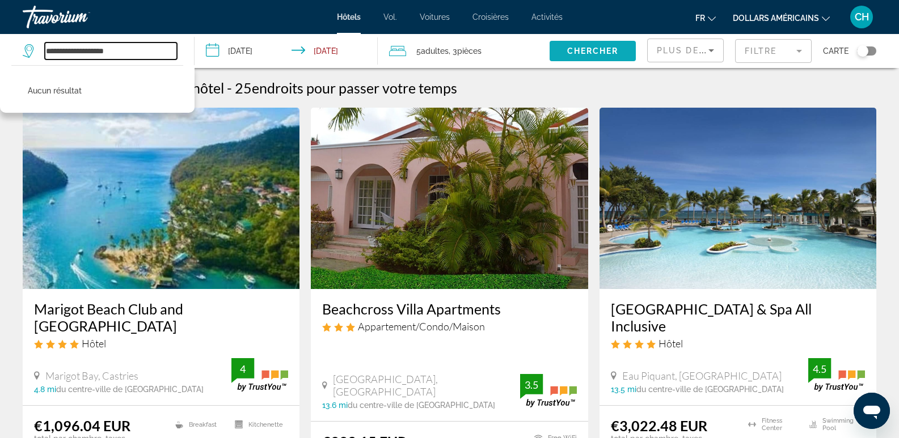
type input "**********"
click at [618, 47] on span "Chercher" at bounding box center [593, 51] width 52 height 9
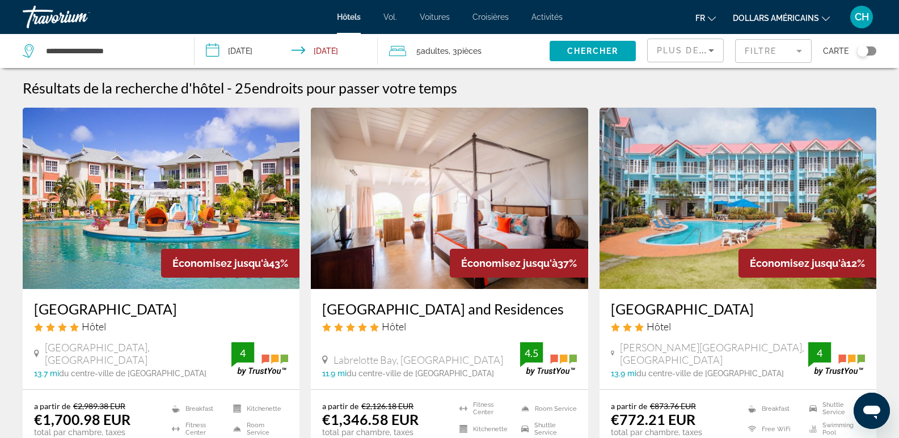
click at [233, 203] on img "Contenu principal" at bounding box center [161, 198] width 277 height 181
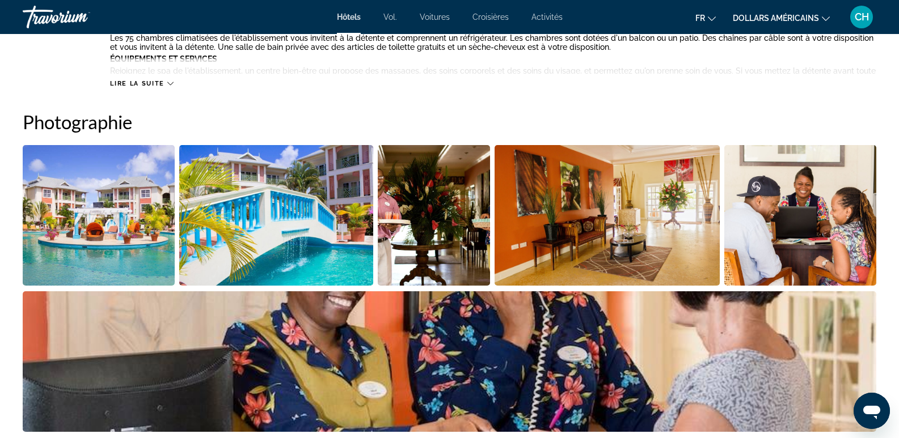
scroll to position [567, 0]
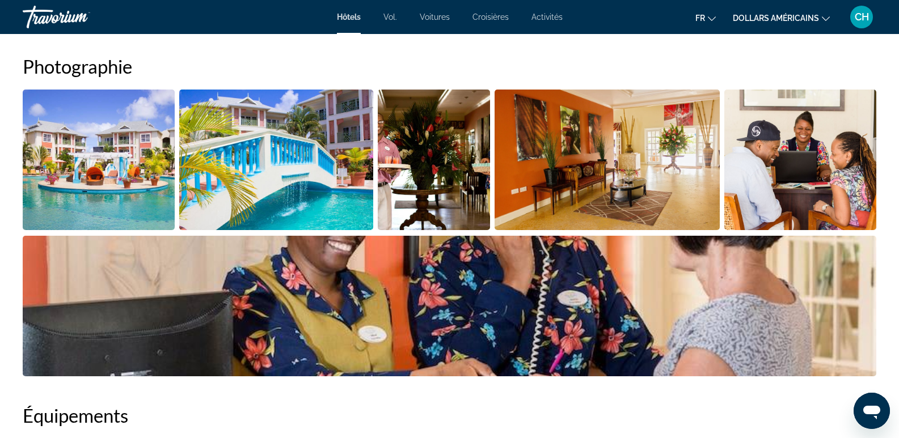
click at [141, 174] on img "Open full-screen image slider" at bounding box center [99, 160] width 152 height 141
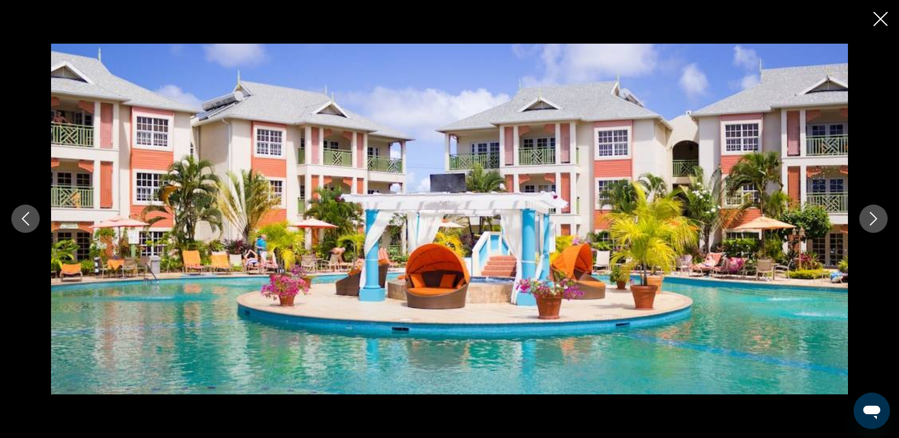
click at [880, 221] on icon "Next image" at bounding box center [874, 219] width 14 height 14
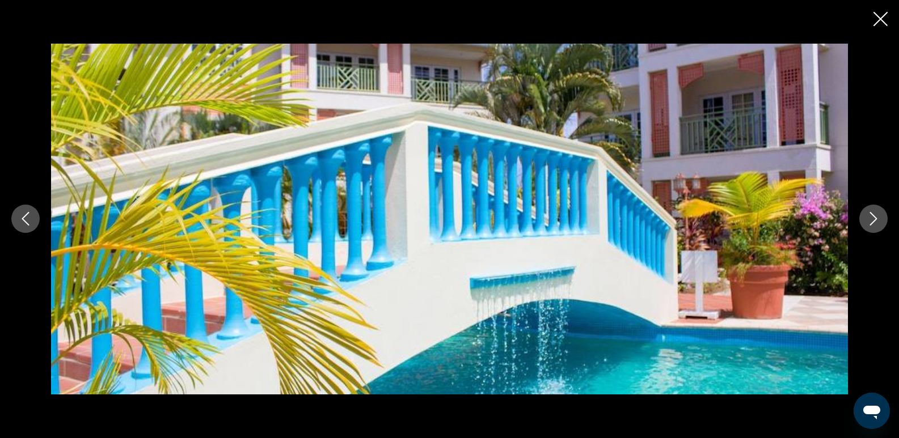
click at [878, 221] on icon "Next image" at bounding box center [874, 219] width 14 height 14
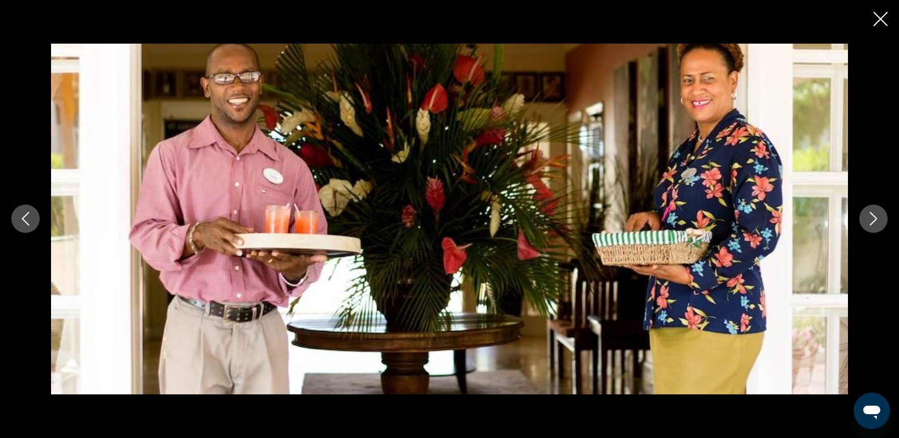
click at [878, 221] on icon "Next image" at bounding box center [874, 219] width 14 height 14
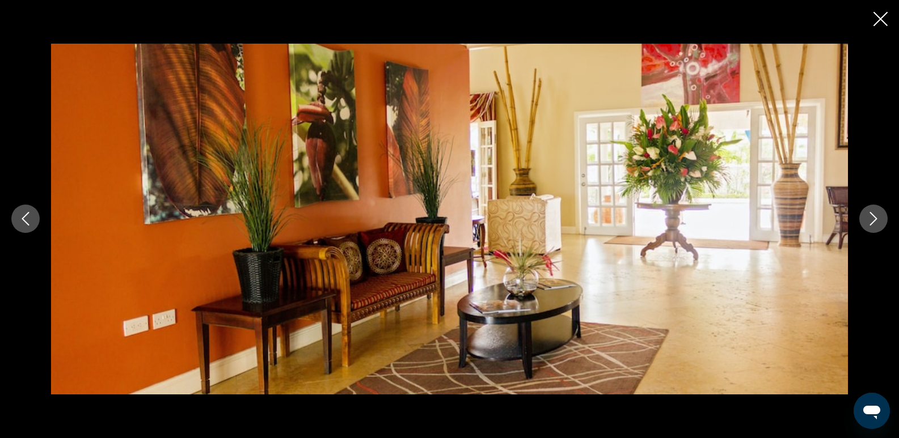
click at [878, 221] on icon "Next image" at bounding box center [874, 219] width 14 height 14
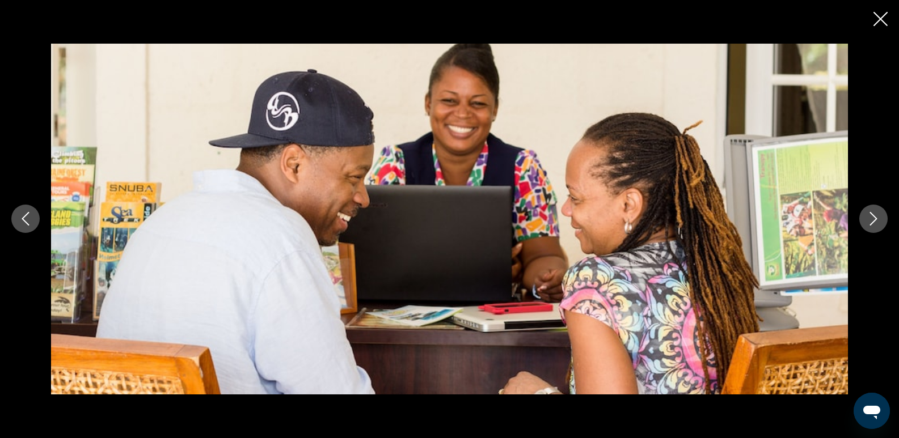
click at [878, 221] on icon "Next image" at bounding box center [874, 219] width 14 height 14
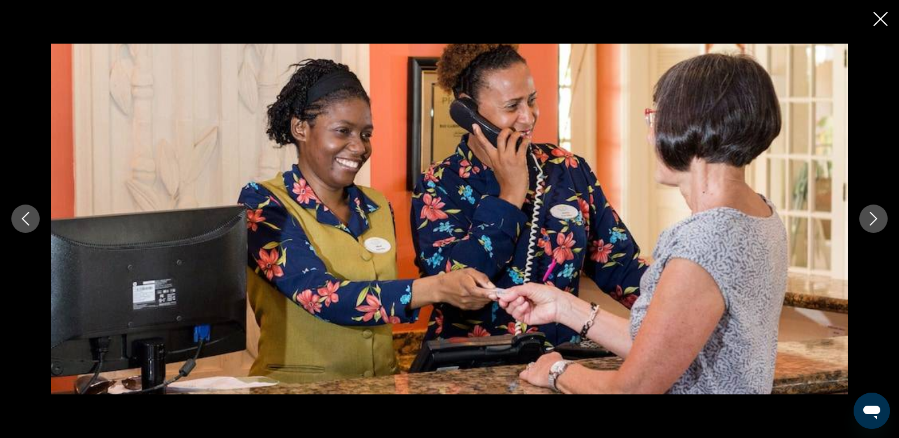
click at [878, 221] on icon "Next image" at bounding box center [874, 219] width 14 height 14
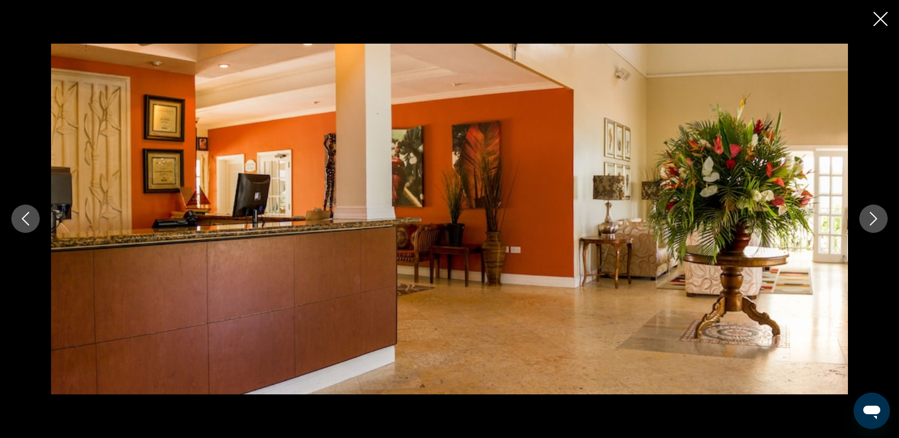
click at [878, 221] on icon "Next image" at bounding box center [874, 219] width 14 height 14
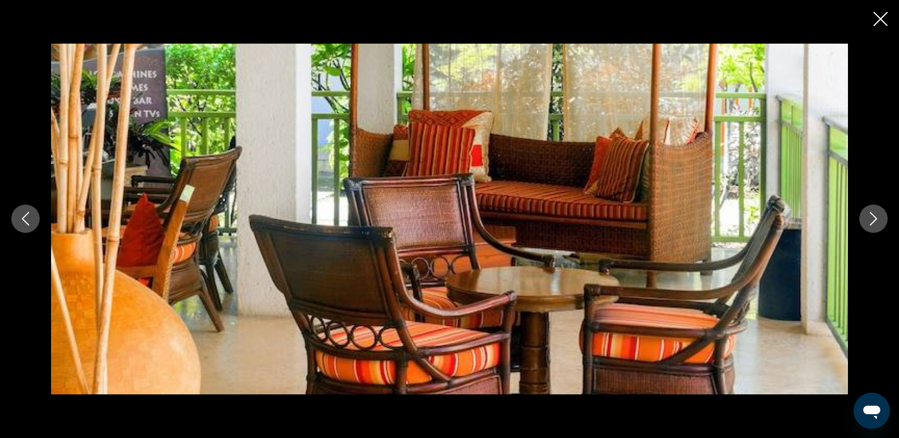
click at [878, 221] on icon "Next image" at bounding box center [874, 219] width 14 height 14
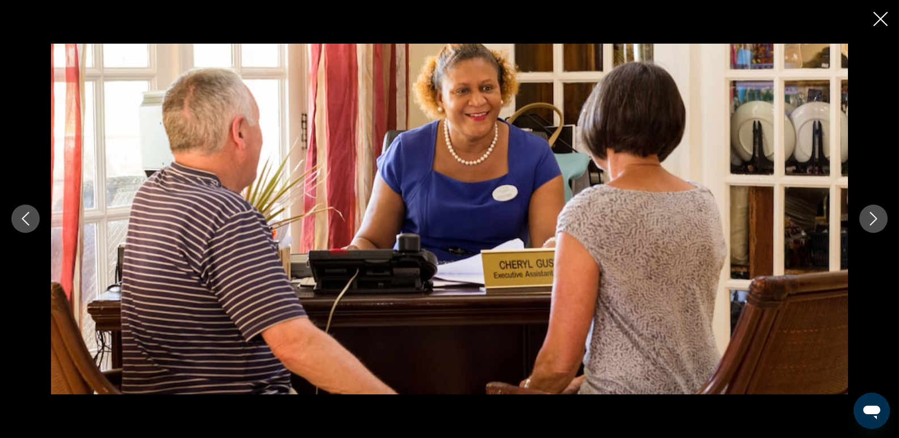
click at [878, 221] on icon "Next image" at bounding box center [874, 219] width 14 height 14
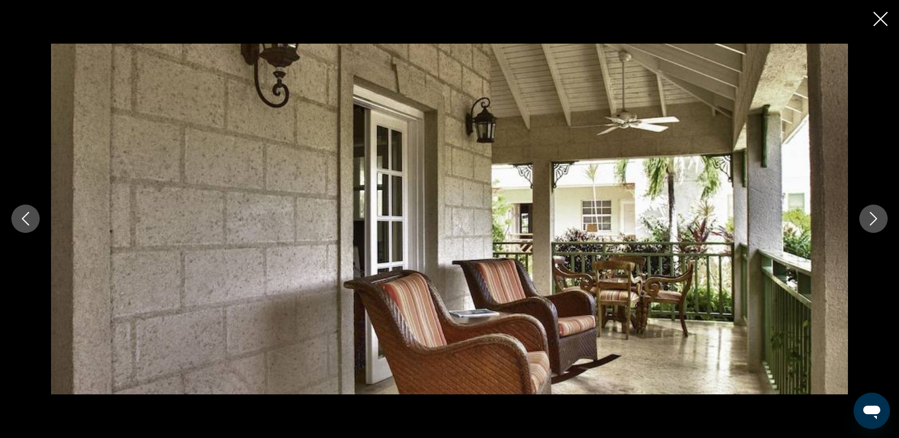
click at [878, 221] on icon "Next image" at bounding box center [874, 219] width 14 height 14
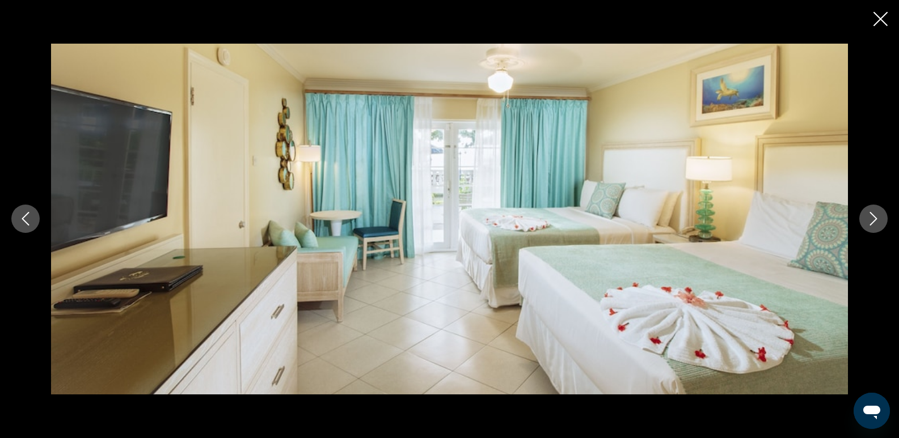
click at [878, 221] on icon "Next image" at bounding box center [874, 219] width 14 height 14
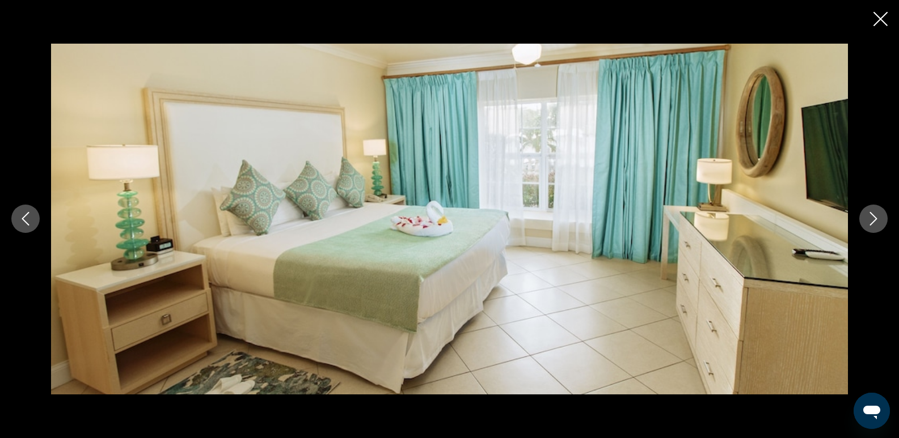
click at [878, 221] on icon "Next image" at bounding box center [874, 219] width 14 height 14
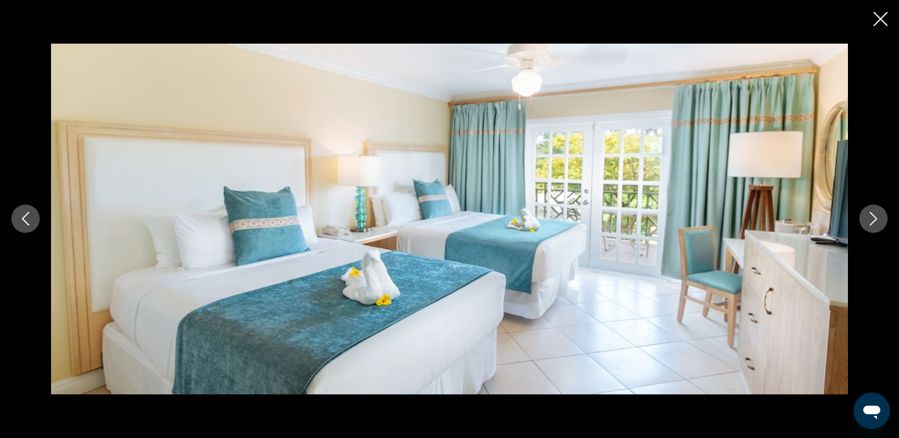
click at [877, 221] on icon "Next image" at bounding box center [874, 219] width 14 height 14
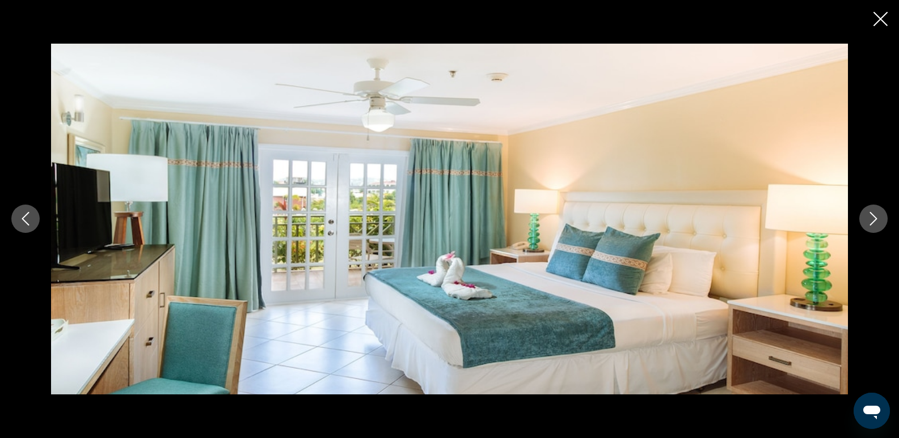
click at [877, 221] on icon "Next image" at bounding box center [874, 219] width 14 height 14
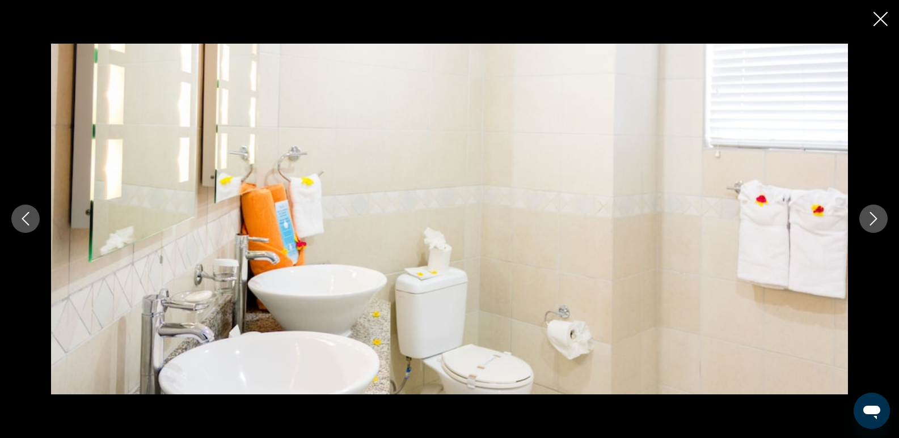
click at [877, 221] on icon "Next image" at bounding box center [874, 219] width 14 height 14
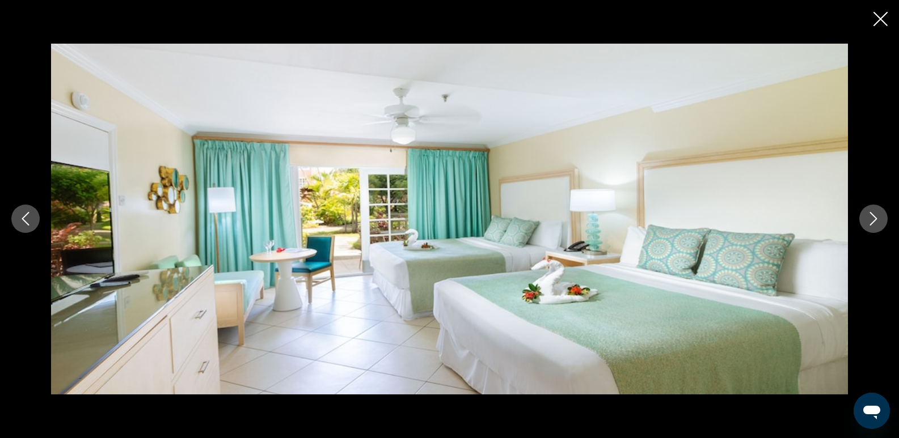
click at [877, 221] on icon "Next image" at bounding box center [874, 219] width 14 height 14
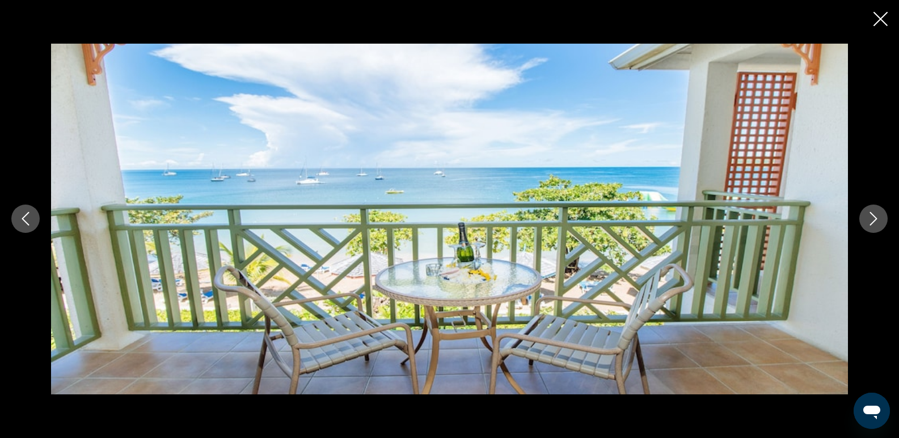
click at [876, 219] on icon "Next image" at bounding box center [873, 220] width 7 height 14
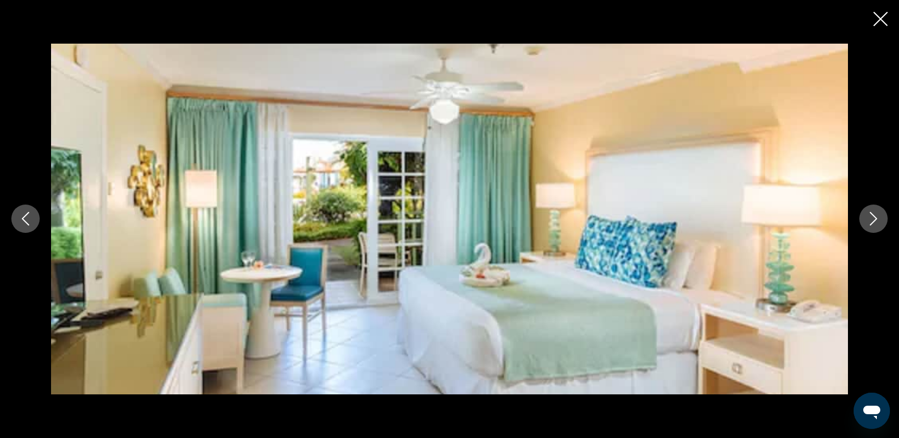
click at [880, 217] on button "Next image" at bounding box center [873, 219] width 28 height 28
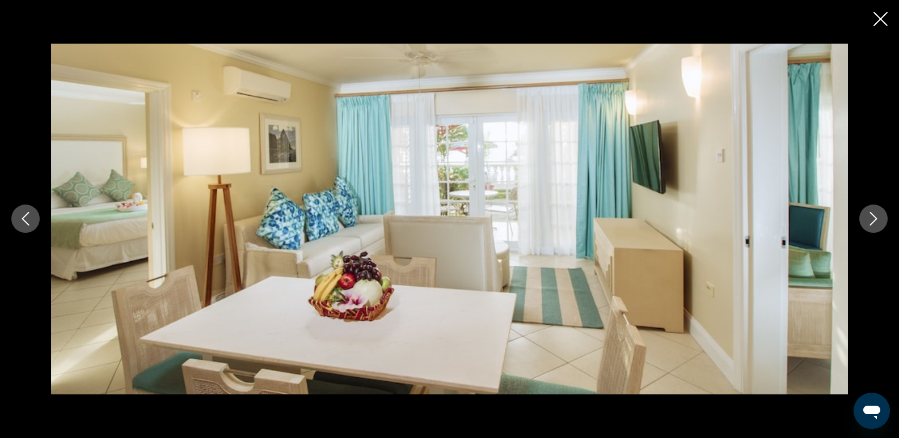
click at [880, 217] on button "Next image" at bounding box center [873, 219] width 28 height 28
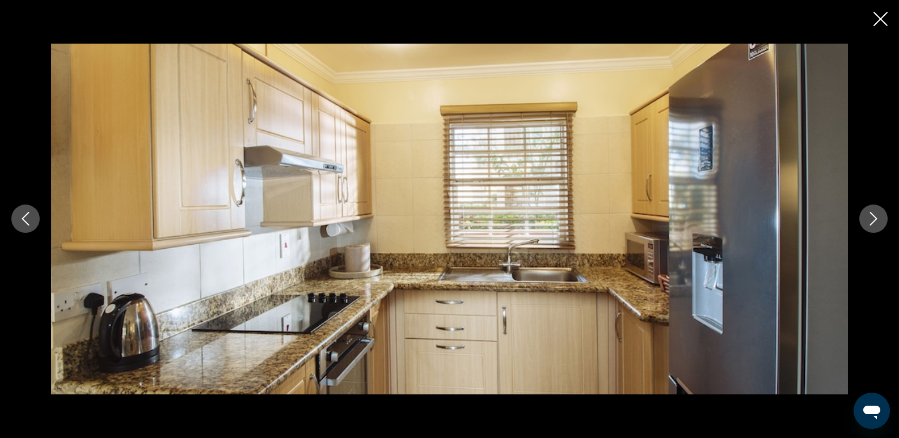
click at [879, 217] on icon "Next image" at bounding box center [874, 219] width 14 height 14
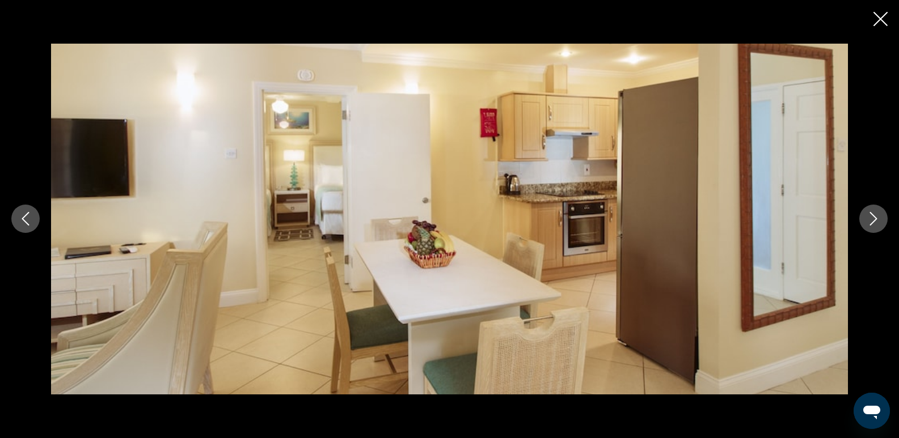
click at [874, 219] on icon "Next image" at bounding box center [874, 219] width 14 height 14
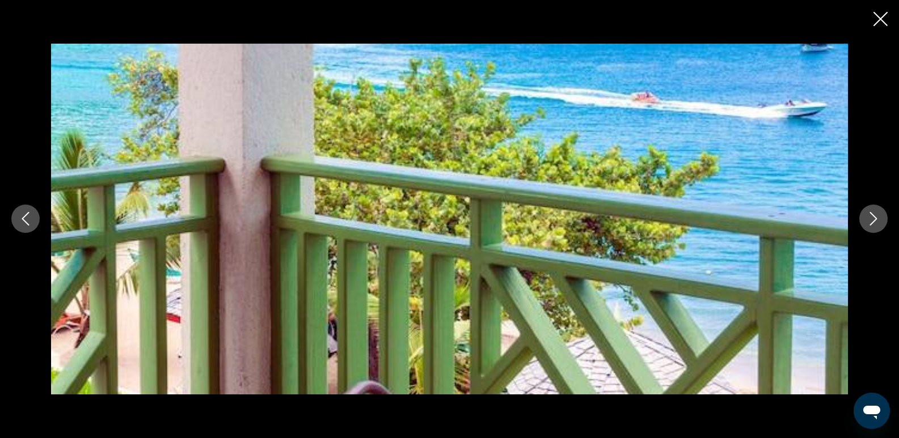
click at [873, 219] on icon "Next image" at bounding box center [874, 219] width 14 height 14
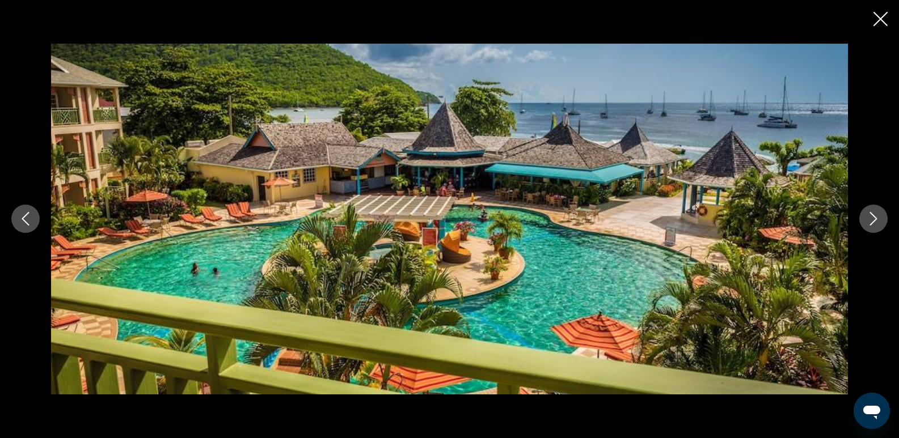
click at [872, 219] on icon "Next image" at bounding box center [874, 219] width 14 height 14
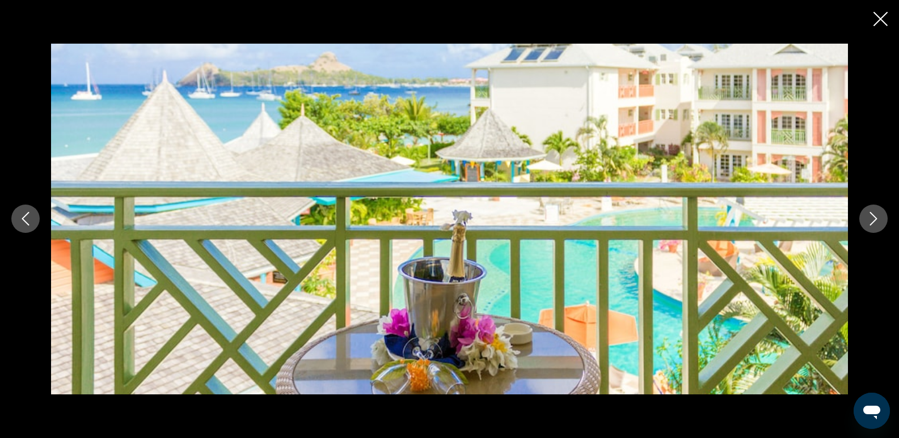
scroll to position [737, 0]
click at [874, 18] on icon "Close slideshow" at bounding box center [880, 19] width 14 height 14
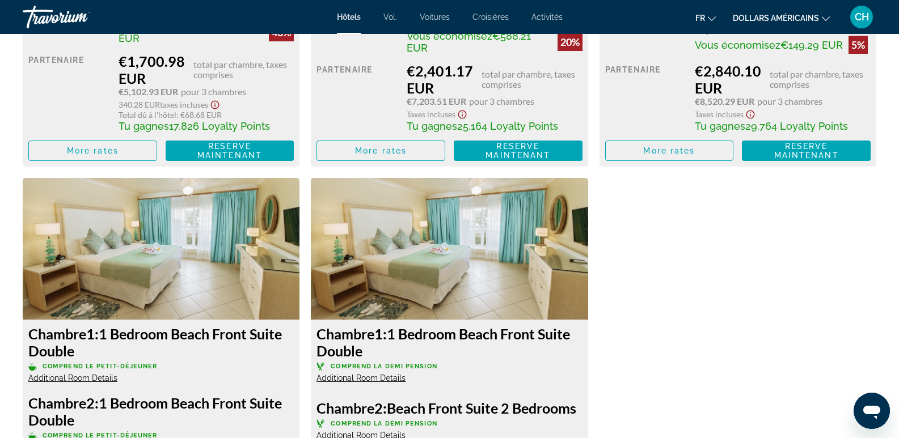
scroll to position [1985, 0]
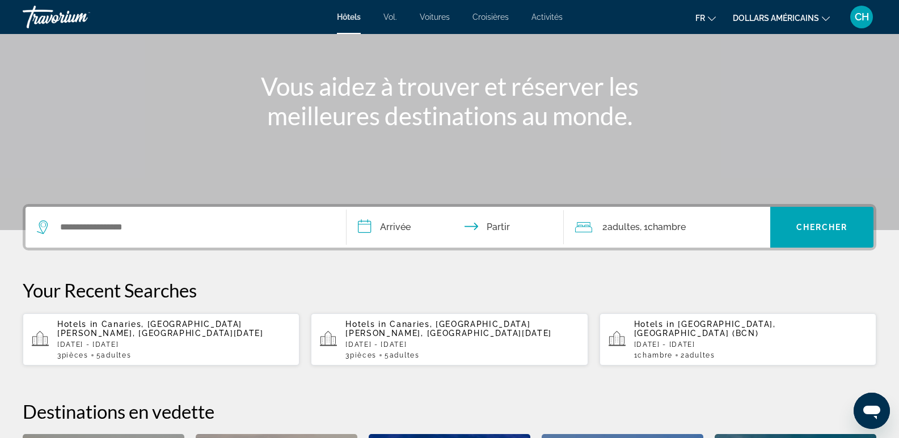
scroll to position [113, 0]
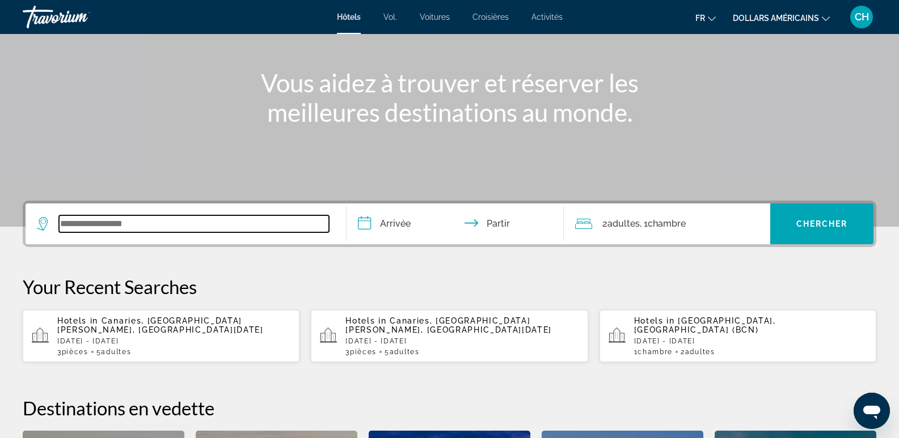
click at [147, 230] on input "Widget de recherche" at bounding box center [194, 223] width 270 height 17
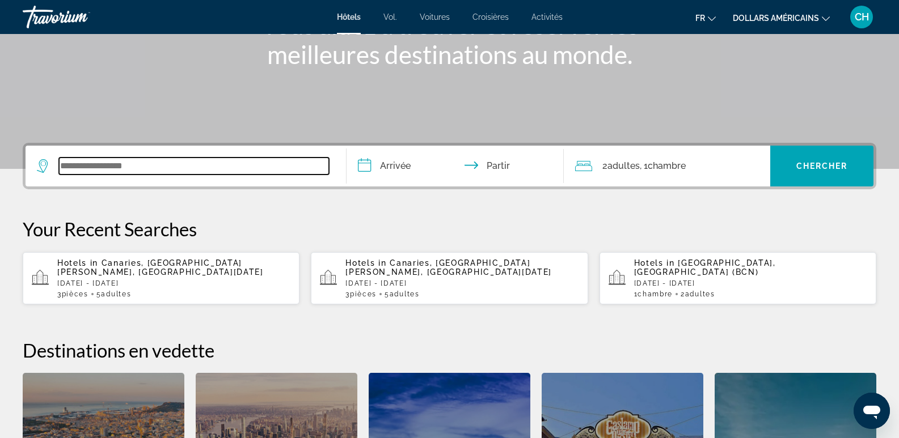
scroll to position [277, 0]
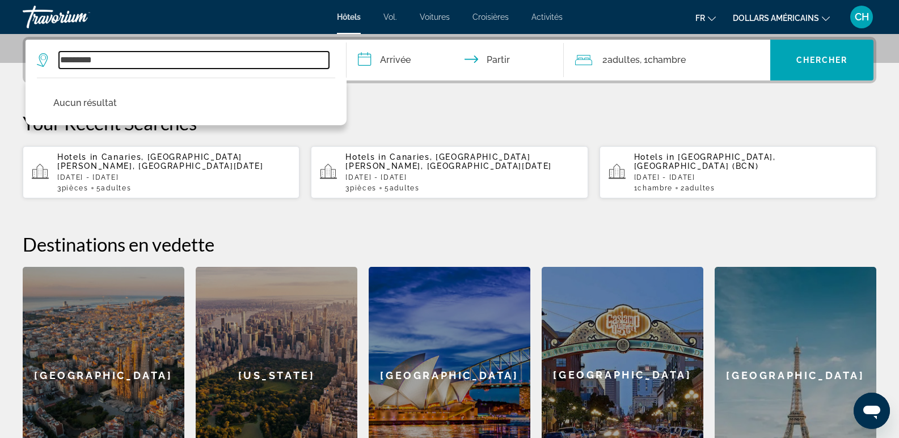
click at [187, 61] on input "*********" at bounding box center [194, 60] width 270 height 17
type input "*********"
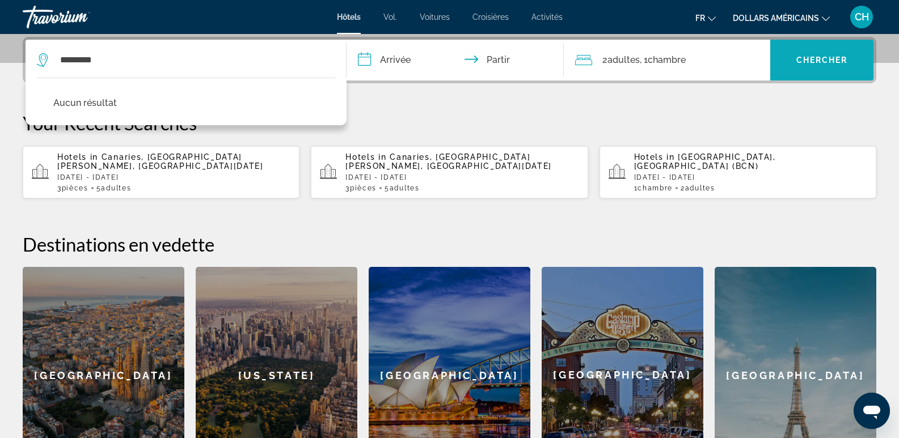
click at [855, 57] on span "Widget de recherche" at bounding box center [821, 60] width 103 height 27
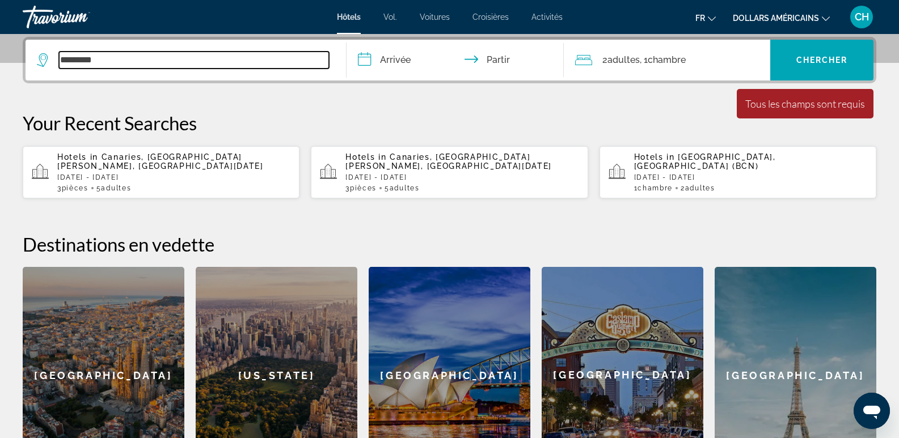
drag, startPoint x: 128, startPoint y: 58, endPoint x: 40, endPoint y: 56, distance: 87.4
click at [20, 56] on div "**********" at bounding box center [449, 260] width 899 height 447
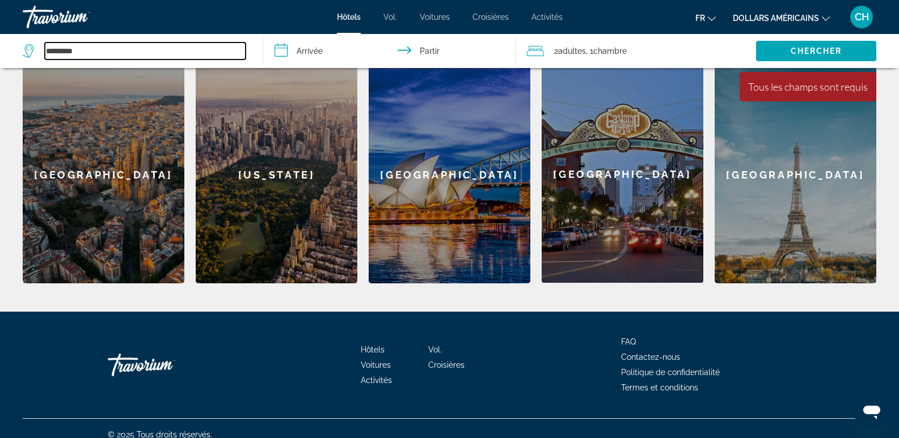
scroll to position [481, 0]
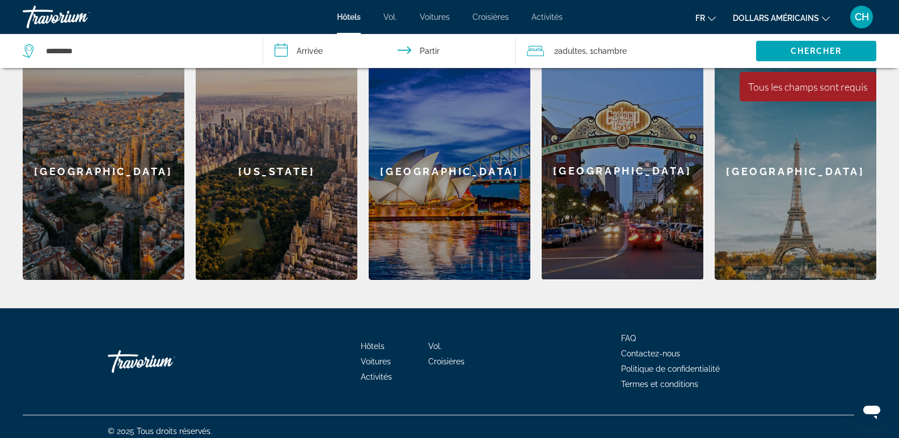
click at [787, 162] on div "Paris" at bounding box center [796, 171] width 162 height 217
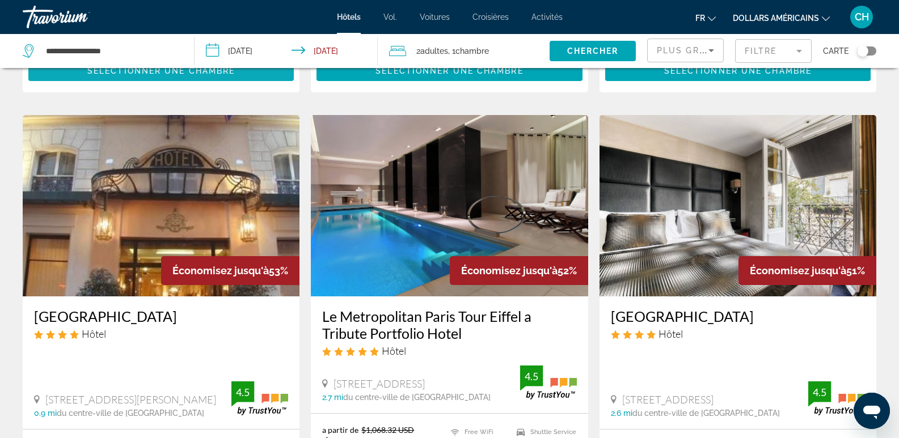
scroll to position [170, 0]
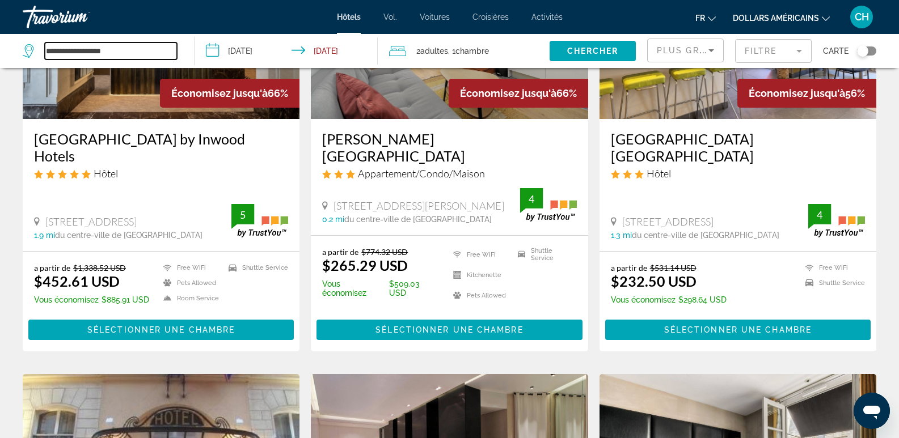
click at [115, 48] on input "**********" at bounding box center [111, 51] width 132 height 17
type input "*"
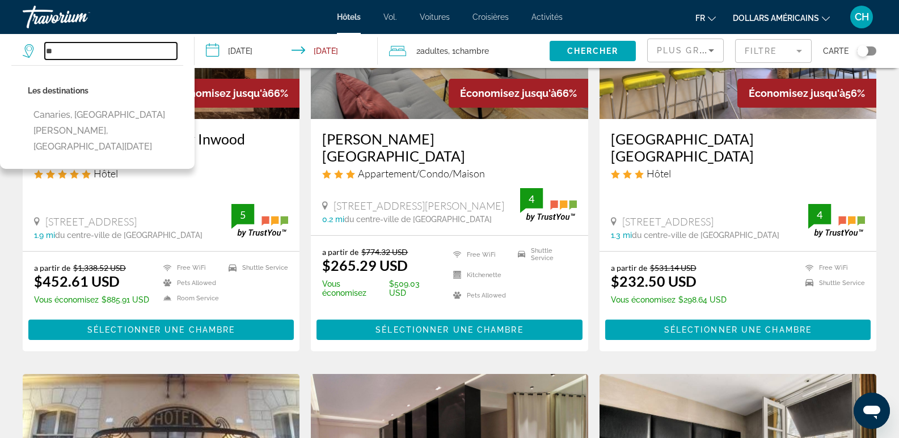
type input "*"
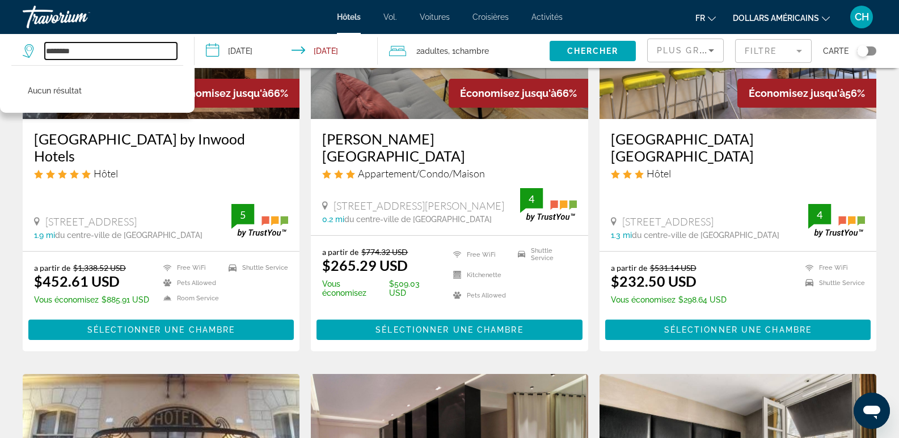
click at [65, 52] on input "********" at bounding box center [111, 51] width 132 height 17
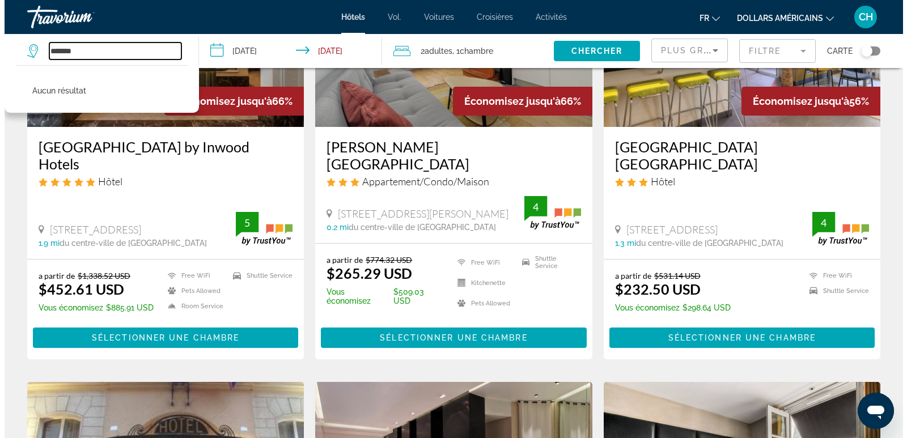
scroll to position [0, 0]
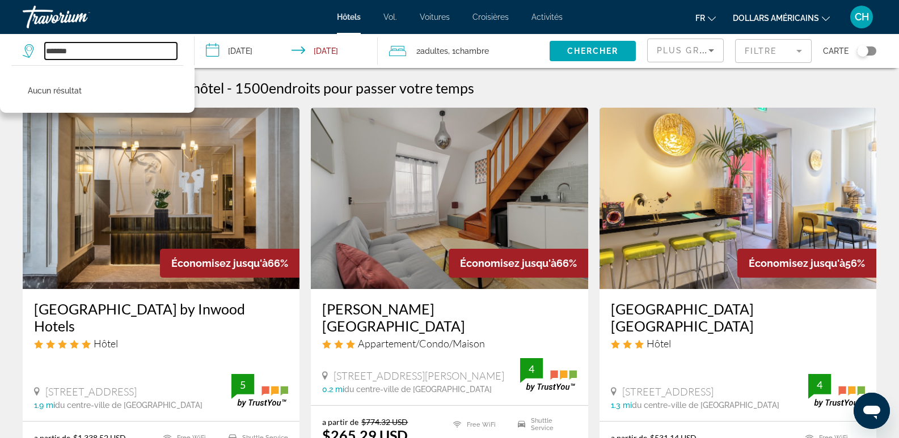
click at [94, 49] on input "*******" at bounding box center [111, 51] width 132 height 17
type input "*"
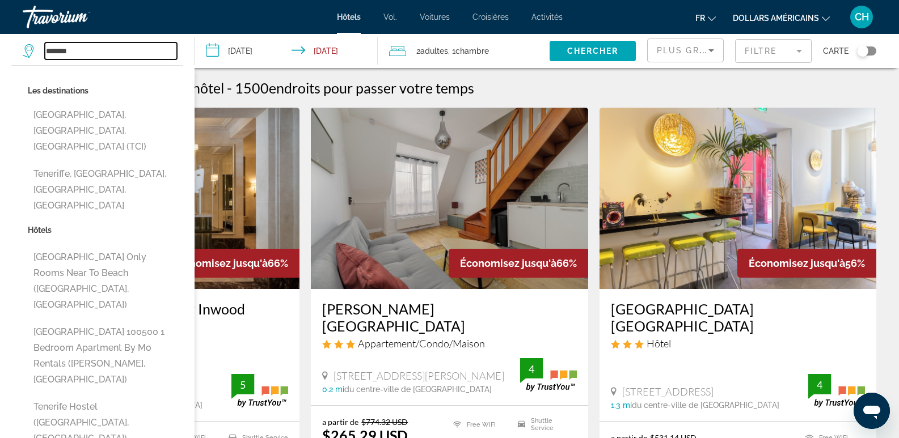
click at [87, 48] on input "*******" at bounding box center [111, 51] width 132 height 17
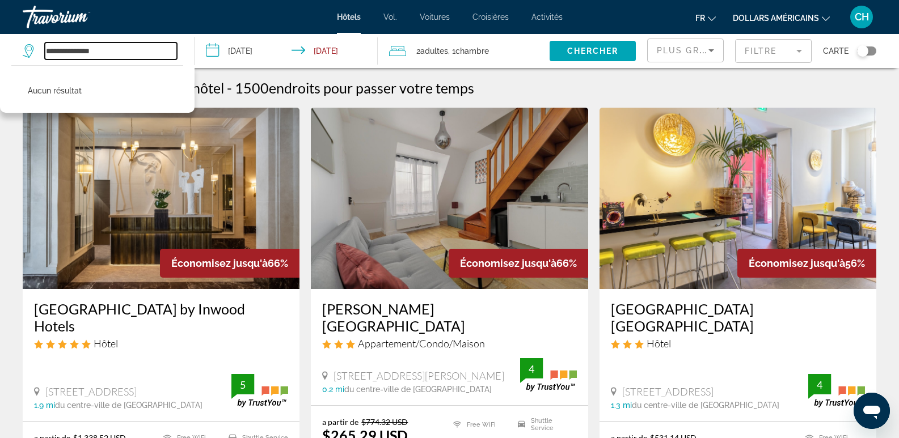
type input "**********"
click at [233, 52] on input "**********" at bounding box center [289, 52] width 188 height 37
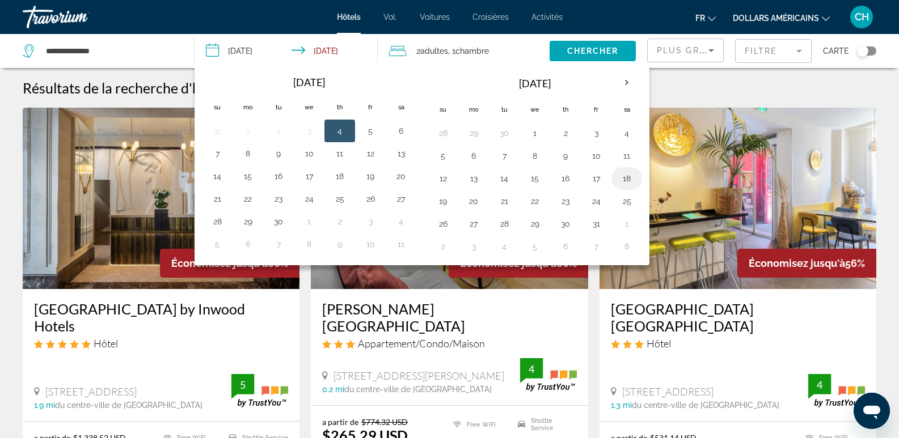
click at [628, 179] on button "18" at bounding box center [627, 179] width 18 height 16
click at [329, 54] on input "**********" at bounding box center [289, 52] width 188 height 37
click at [248, 56] on input "**********" at bounding box center [289, 52] width 188 height 37
click at [625, 180] on button "18" at bounding box center [627, 179] width 18 height 16
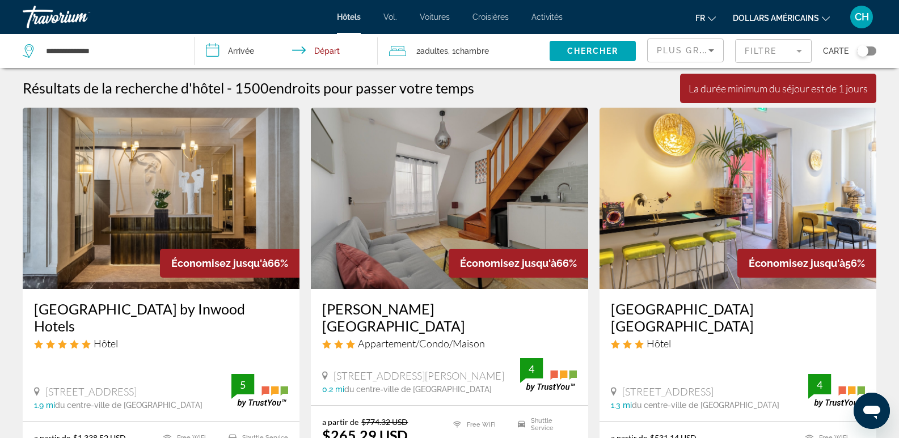
click at [246, 51] on input "**********" at bounding box center [289, 52] width 188 height 37
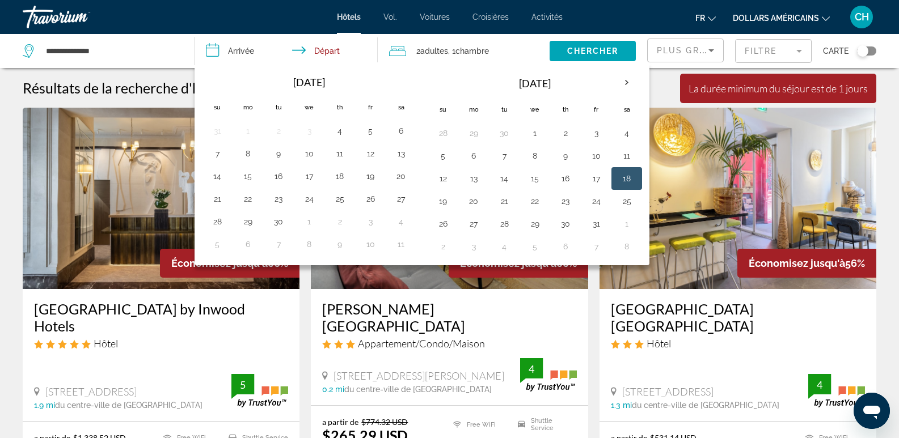
click at [629, 180] on button "18" at bounding box center [627, 179] width 18 height 16
click at [439, 205] on button "19" at bounding box center [443, 201] width 18 height 16
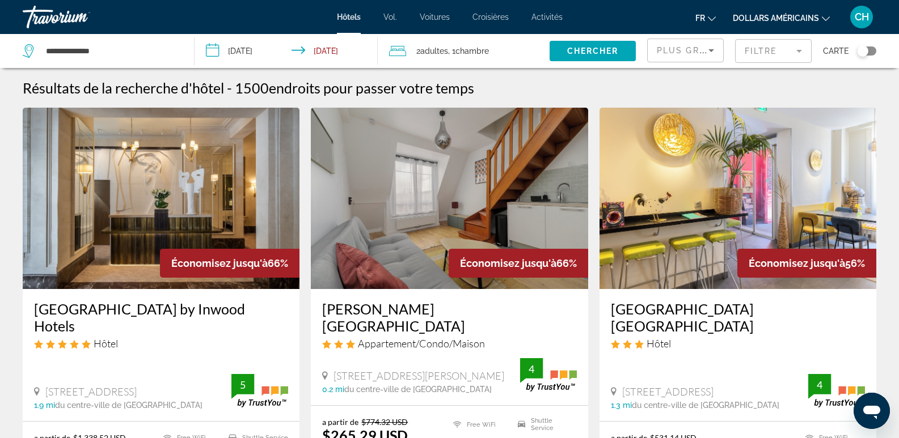
click at [328, 54] on input "**********" at bounding box center [289, 52] width 188 height 37
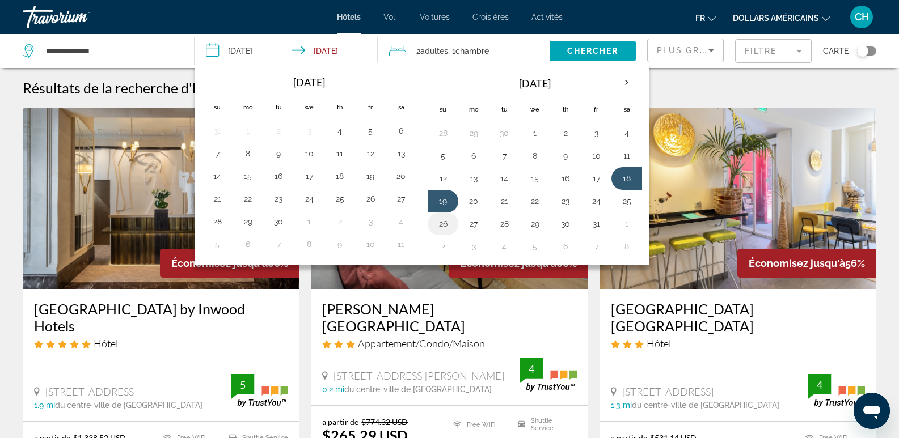
click at [441, 222] on button "26" at bounding box center [443, 224] width 18 height 16
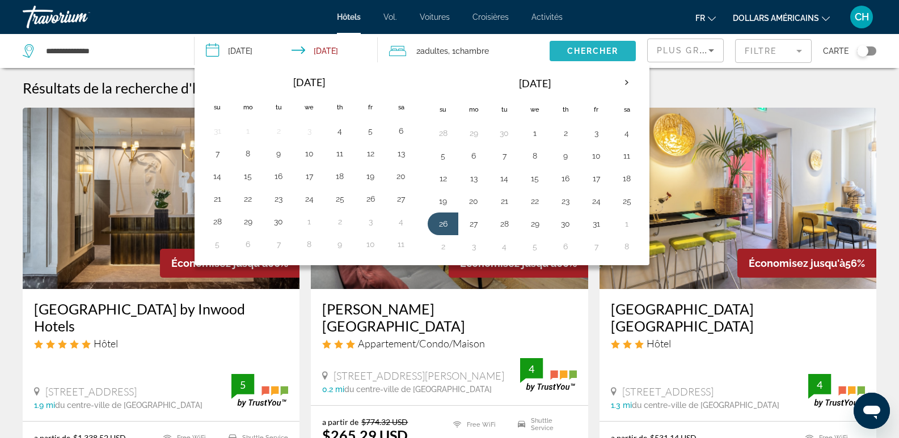
click at [606, 51] on span "Chercher" at bounding box center [593, 51] width 52 height 9
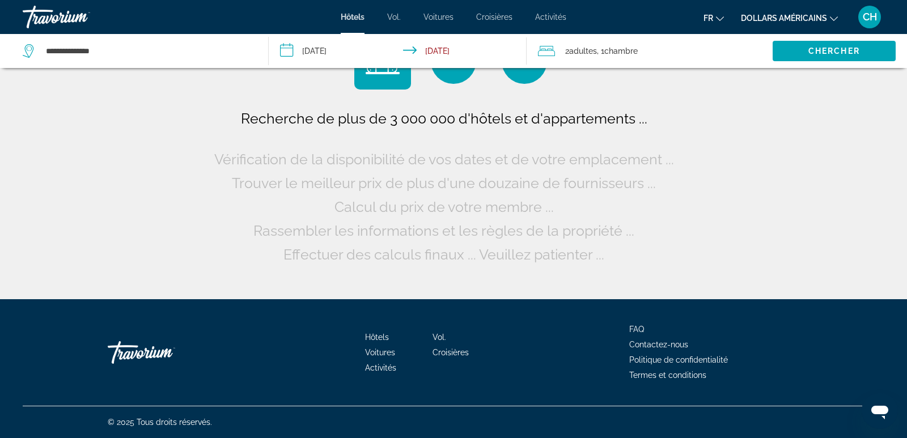
click at [344, 53] on input "**********" at bounding box center [400, 52] width 262 height 37
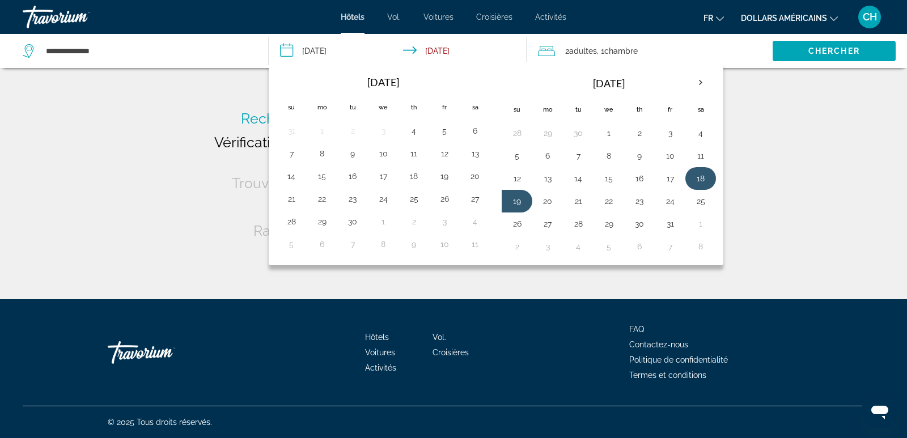
click at [696, 178] on button "18" at bounding box center [701, 179] width 18 height 16
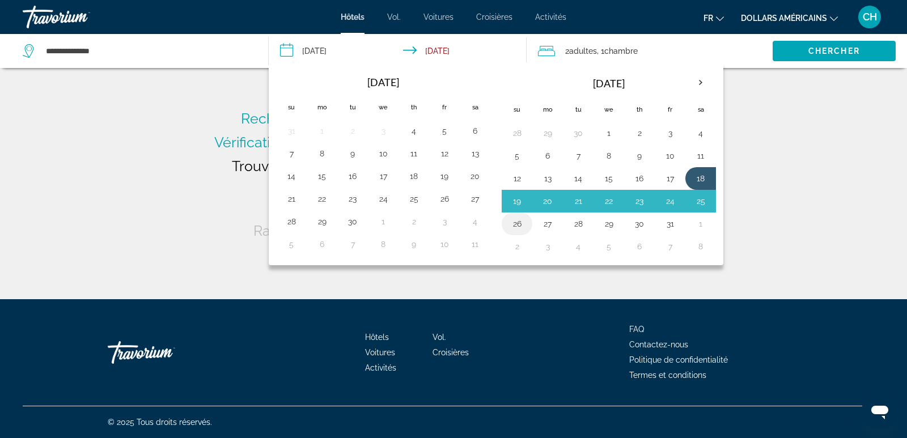
click at [518, 225] on button "26" at bounding box center [517, 224] width 18 height 16
type input "**********"
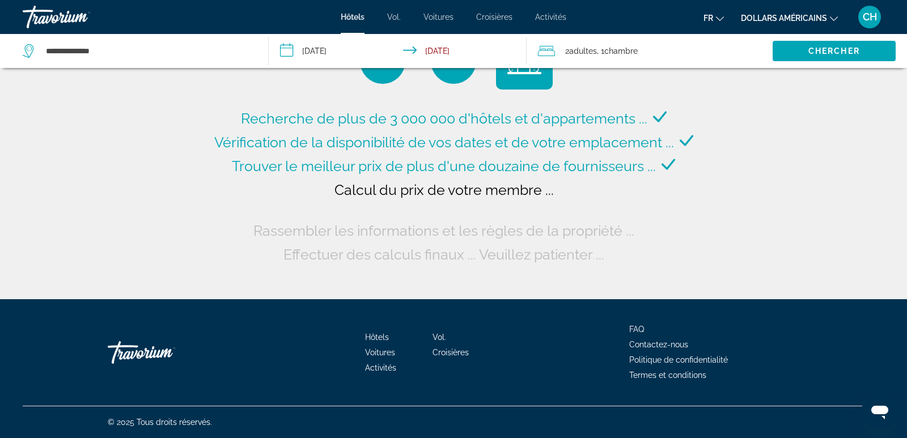
click at [610, 58] on span ", 1 Chambre pièces" at bounding box center [617, 51] width 41 height 16
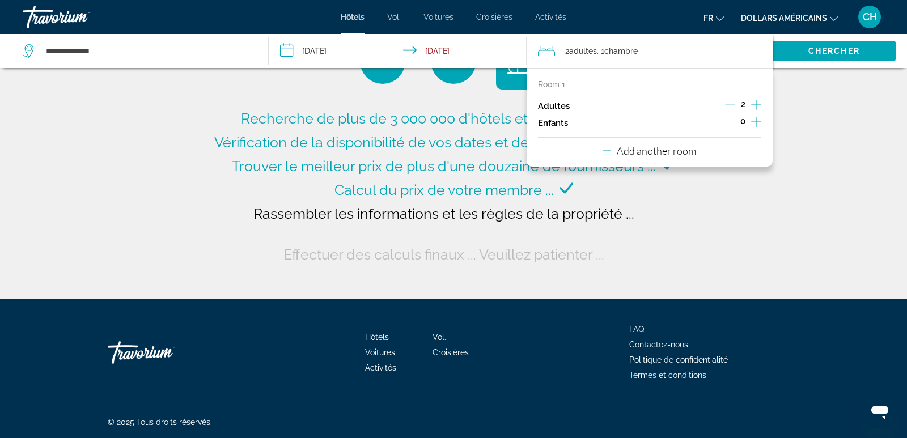
click at [755, 105] on icon "Increment adults" at bounding box center [756, 105] width 10 height 10
click at [752, 121] on icon "Increment children" at bounding box center [756, 122] width 10 height 14
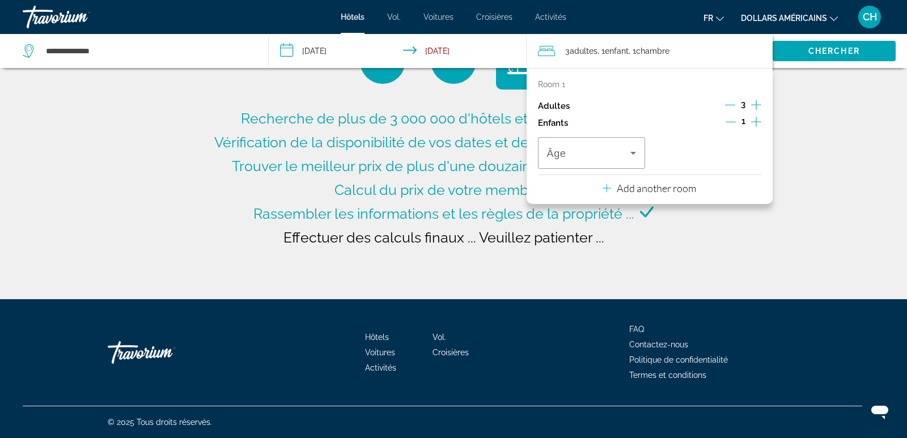
click at [752, 121] on icon "Increment children" at bounding box center [756, 122] width 10 height 14
click at [559, 157] on span "Âge" at bounding box center [556, 153] width 19 height 11
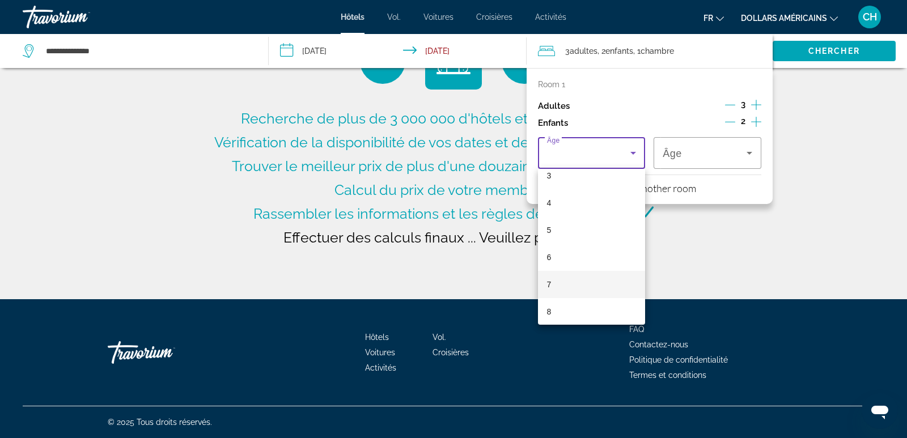
scroll to position [113, 0]
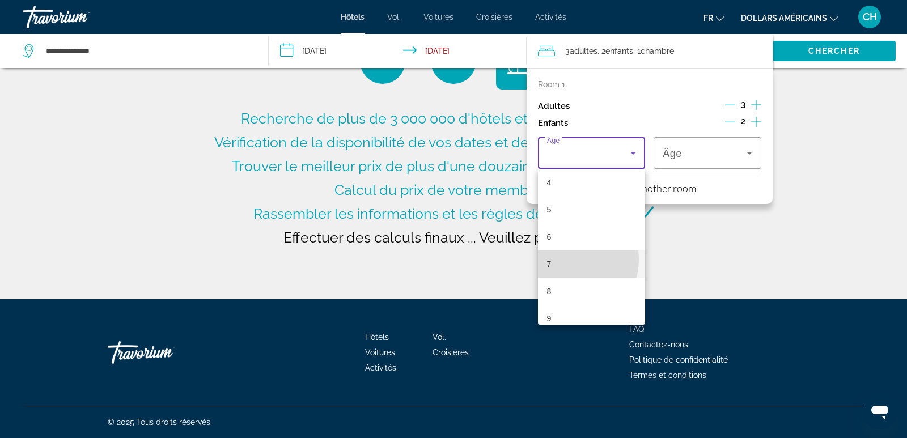
click at [569, 260] on mat-option "7" at bounding box center [592, 264] width 108 height 27
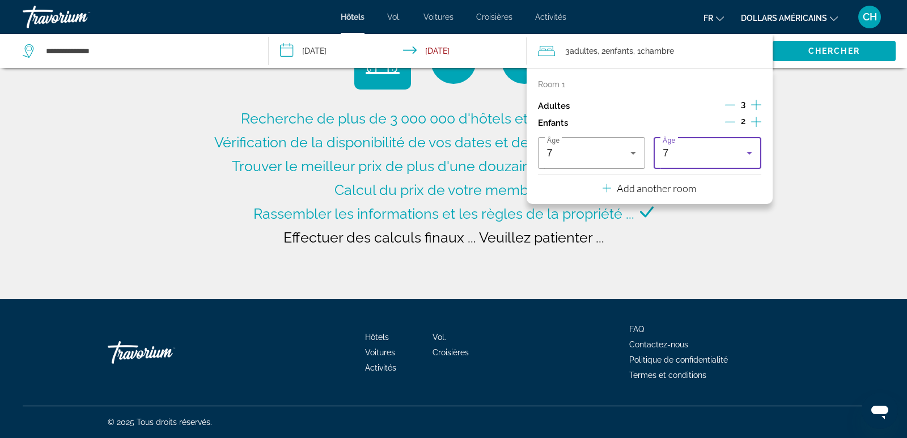
click at [691, 157] on div "7" at bounding box center [705, 153] width 84 height 14
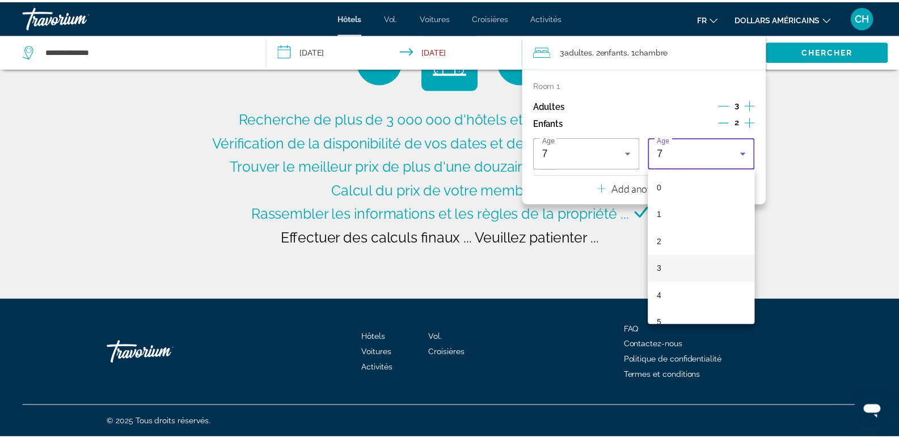
scroll to position [66, 0]
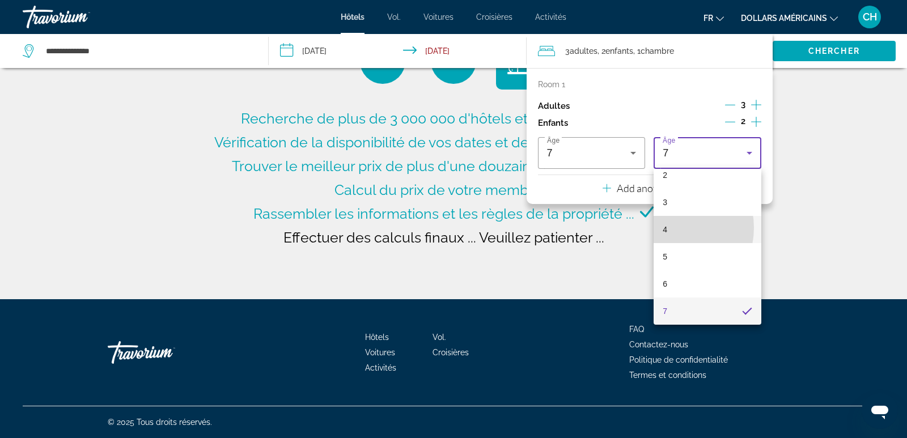
click at [668, 228] on mat-option "4" at bounding box center [708, 229] width 108 height 27
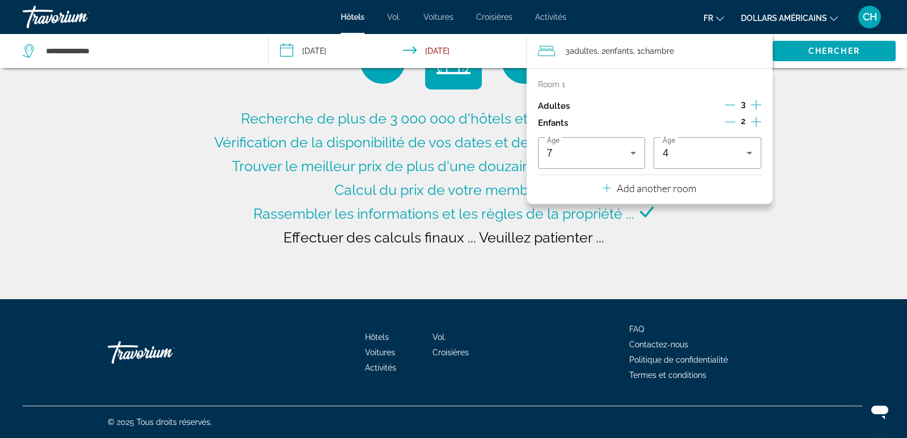
click at [782, 217] on div "Recherche de plus de 3 000 000 d'hôtels et d'appartements ... Vérification de l…" at bounding box center [453, 149] width 907 height 299
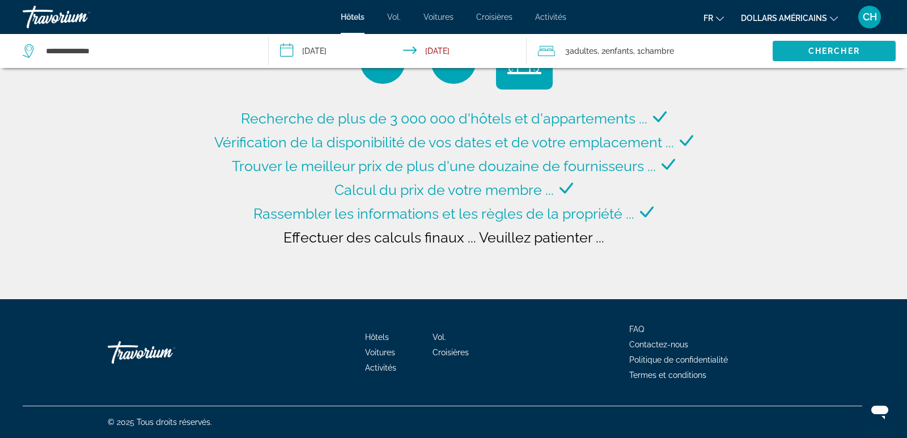
click at [842, 56] on span "Search widget" at bounding box center [834, 50] width 123 height 27
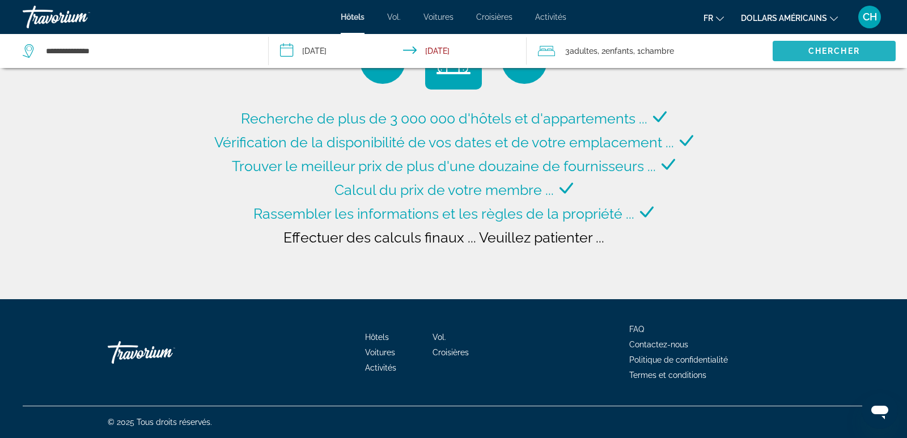
click at [834, 49] on span "Chercher" at bounding box center [835, 51] width 52 height 9
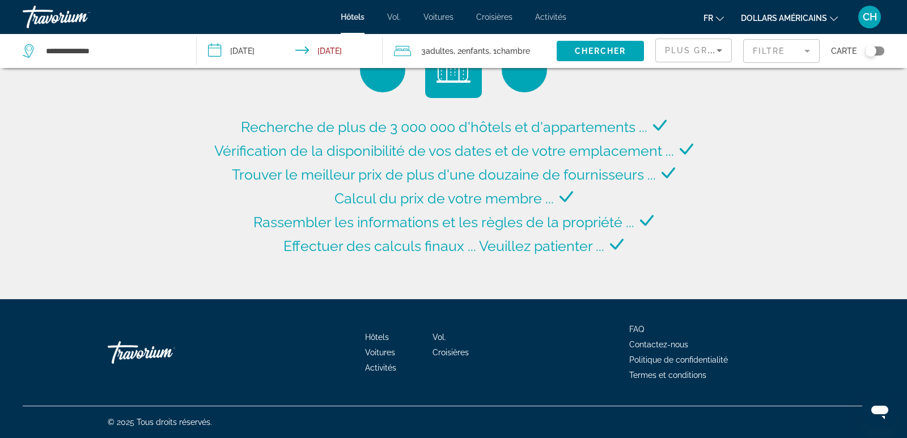
click at [677, 55] on div "Plus grandes économies" at bounding box center [691, 51] width 52 height 14
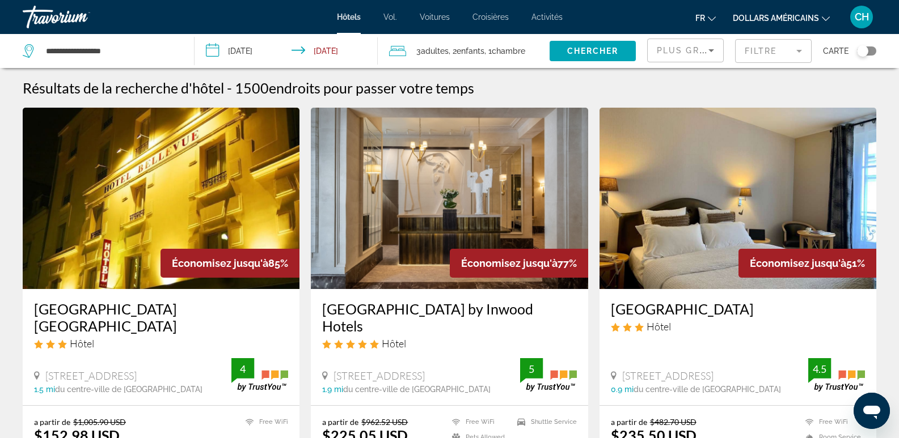
click at [134, 42] on div "**********" at bounding box center [103, 51] width 160 height 34
click at [131, 53] on input "**********" at bounding box center [111, 51] width 132 height 17
type input "*"
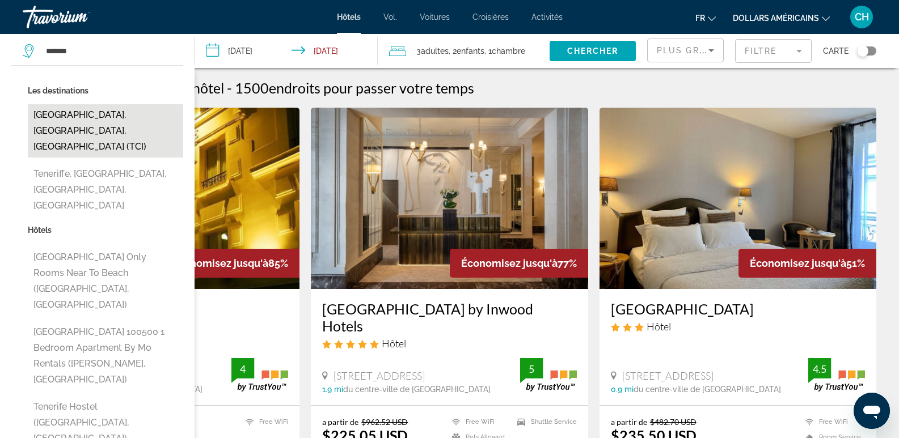
click at [81, 116] on button "Tenerife, Canary Islands, Spain (TCI)" at bounding box center [105, 130] width 155 height 53
type input "**********"
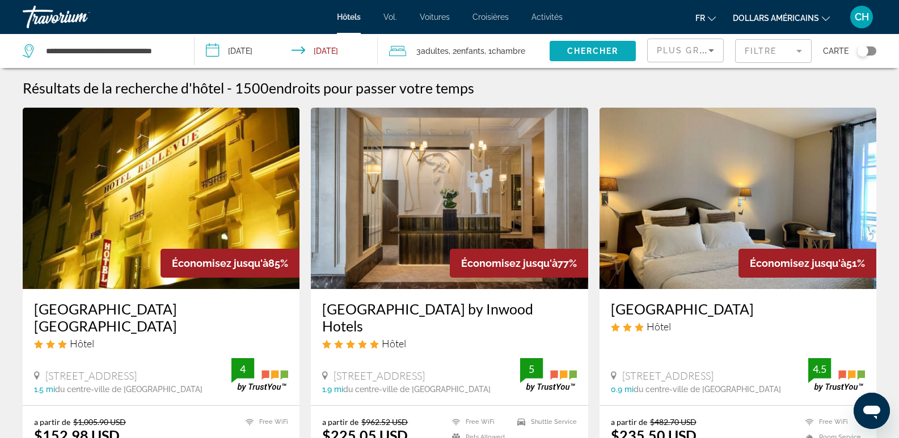
click at [588, 49] on span "Chercher" at bounding box center [593, 51] width 52 height 9
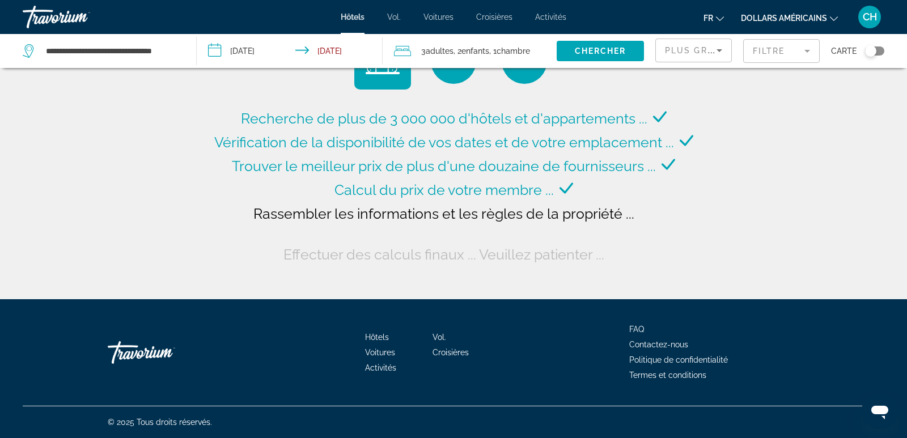
click at [835, 22] on button "dollars américains USD ($) MXN (Mexique$) CAD ($ CA) GBP (£) EUR (€) AUD (A$) N…" at bounding box center [789, 18] width 97 height 16
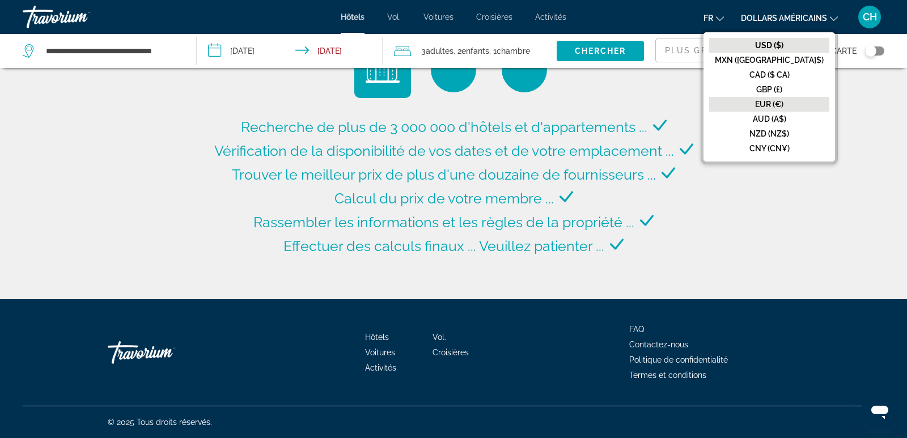
click at [784, 104] on font "EUR (€)" at bounding box center [769, 104] width 28 height 9
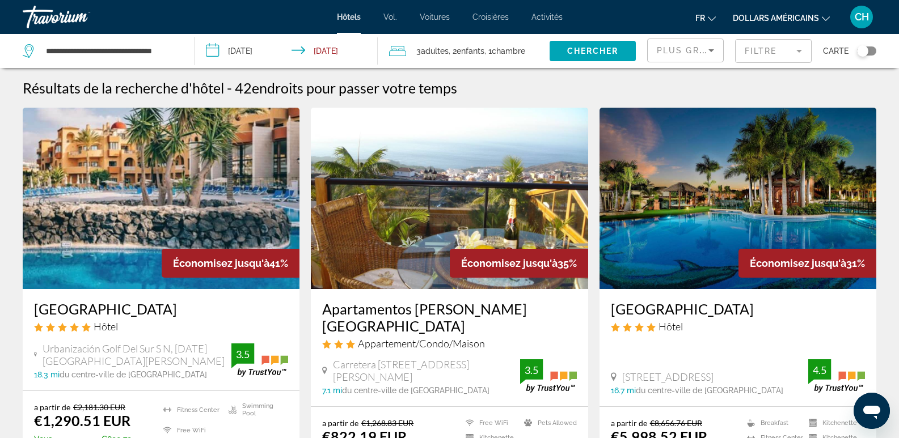
click at [709, 56] on icon "Sort by" at bounding box center [711, 51] width 14 height 14
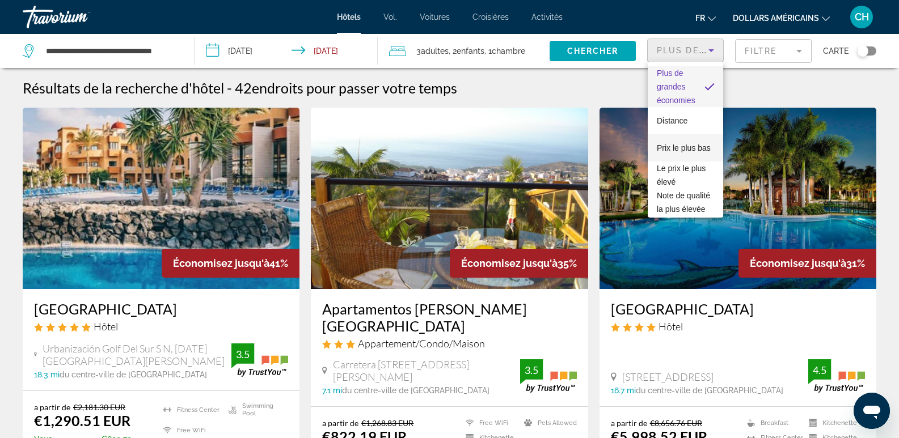
click at [681, 145] on font "Prix ​​le plus bas" at bounding box center [684, 147] width 54 height 9
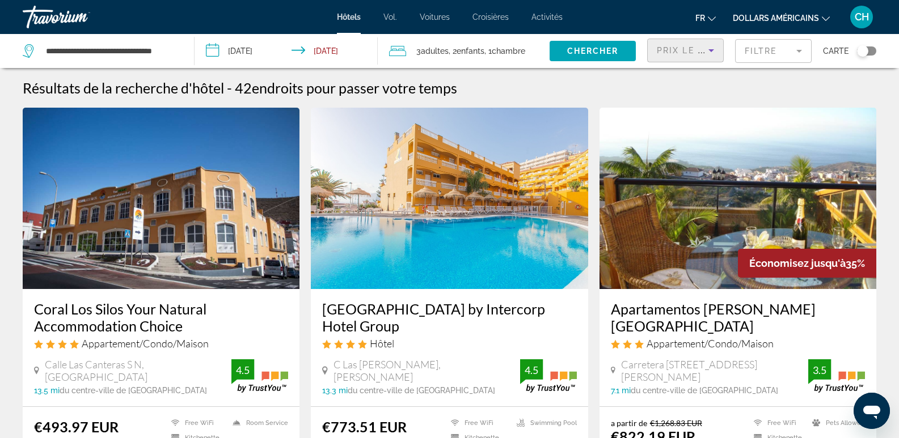
click at [785, 52] on mat-form-field "Filtre" at bounding box center [773, 51] width 77 height 24
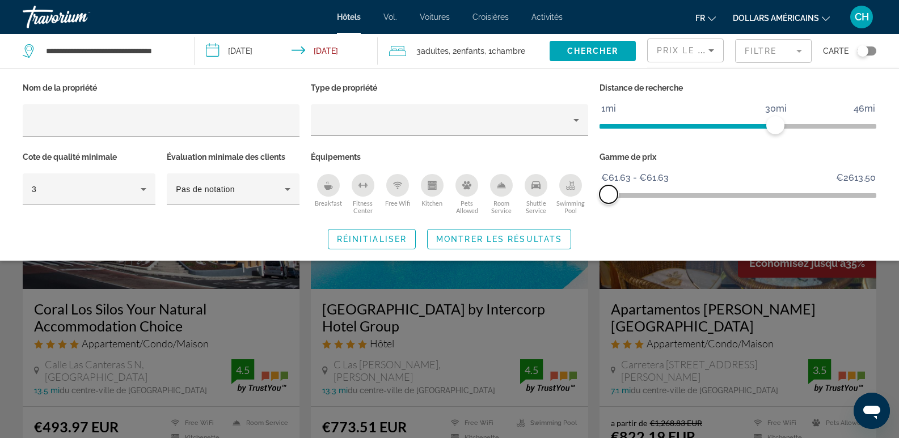
drag, startPoint x: 870, startPoint y: 196, endPoint x: 590, endPoint y: 184, distance: 280.9
click at [590, 184] on div "Nom de la propriété Type de propriété Distance de recherche 1mi 46mi 30mi Cote …" at bounding box center [449, 149] width 865 height 138
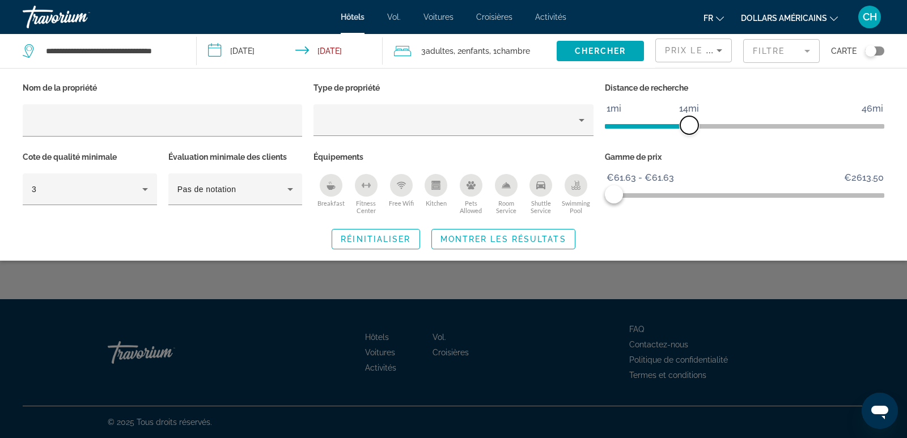
drag, startPoint x: 787, startPoint y: 126, endPoint x: 692, endPoint y: 124, distance: 94.7
click at [692, 124] on span "ngx-slider" at bounding box center [690, 125] width 18 height 18
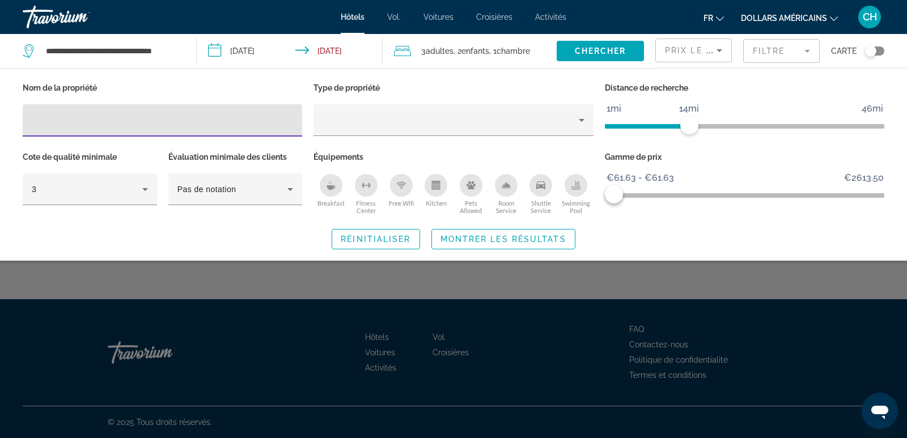
click at [133, 121] on input "Hotel Filters" at bounding box center [162, 121] width 261 height 14
click at [390, 124] on div "Property type" at bounding box center [451, 120] width 256 height 14
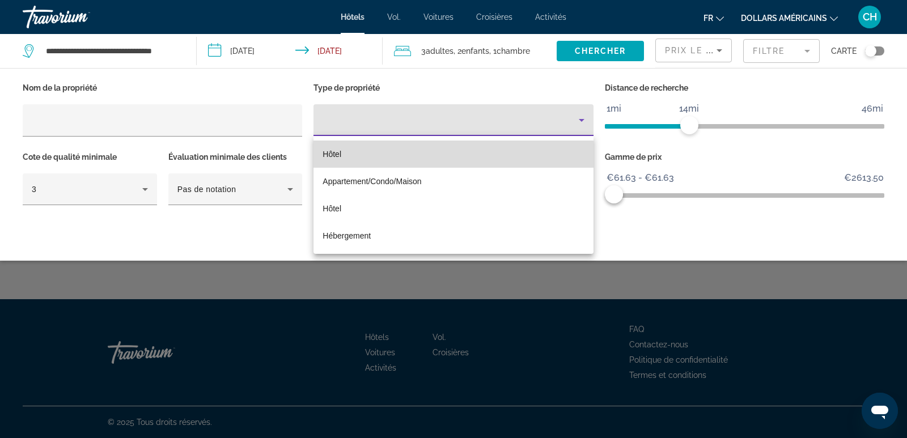
click at [358, 164] on mat-option "Hôtel" at bounding box center [454, 154] width 280 height 27
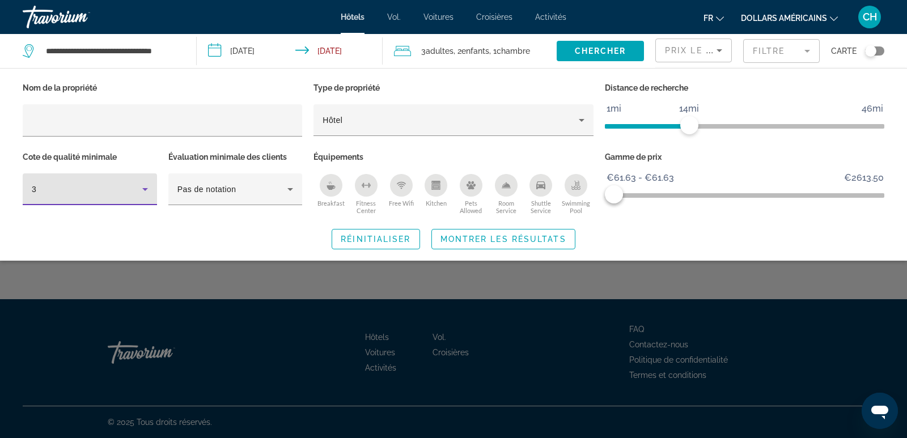
click at [48, 192] on div "3" at bounding box center [87, 190] width 111 height 14
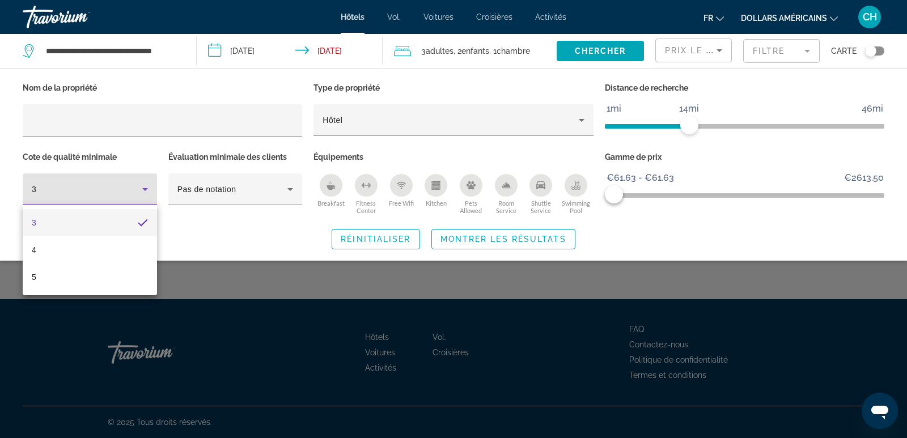
click at [48, 192] on div at bounding box center [453, 219] width 907 height 438
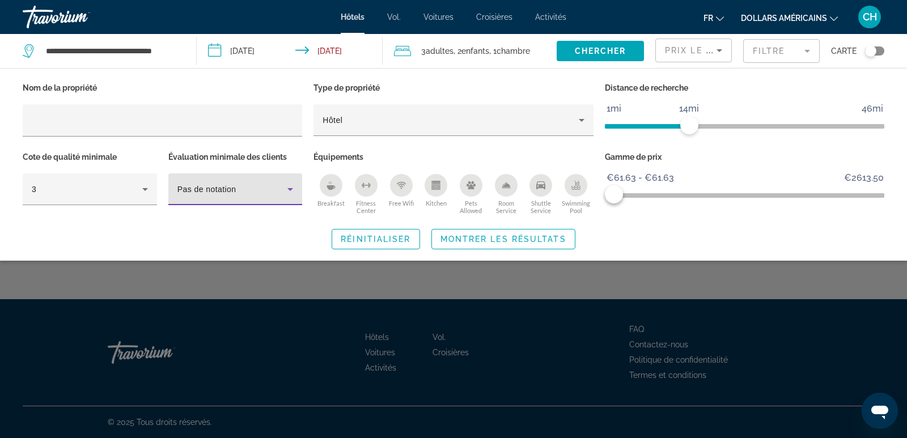
click at [290, 193] on icon "Hotel Filters" at bounding box center [291, 190] width 14 height 14
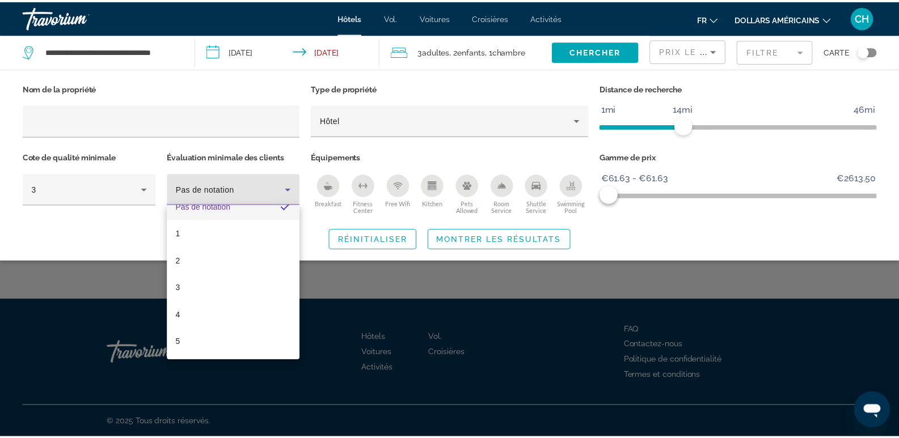
scroll to position [10, 0]
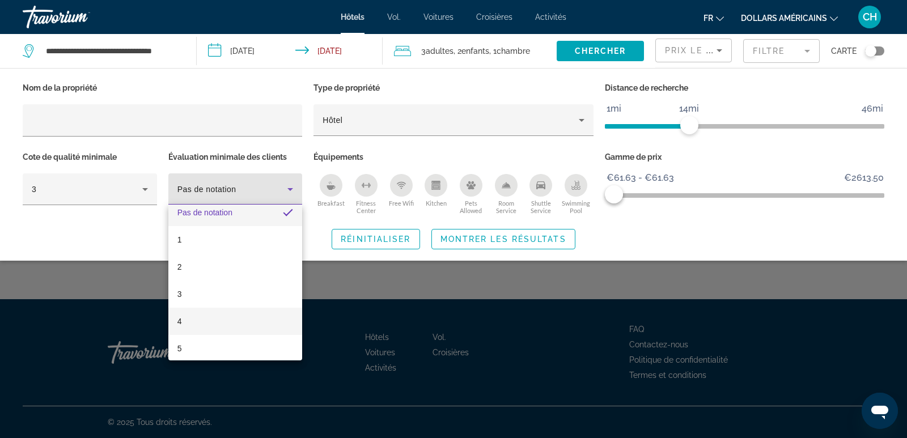
click at [189, 322] on mat-option "4" at bounding box center [235, 321] width 134 height 27
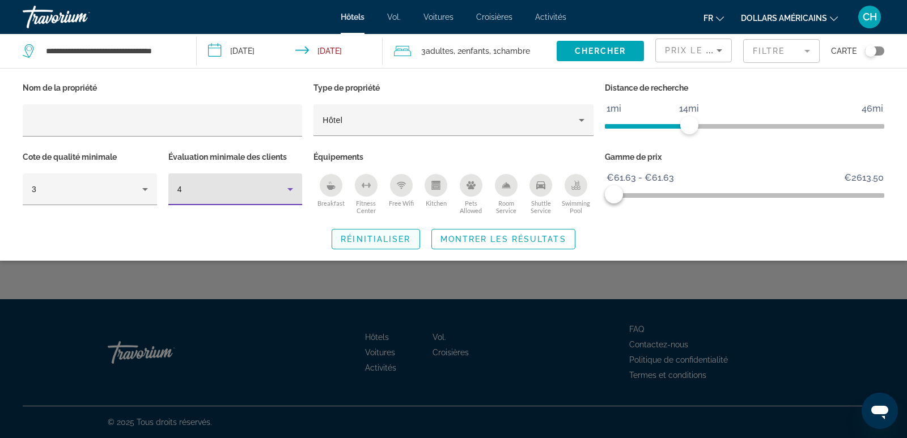
click at [387, 235] on span "Réinitialiser" at bounding box center [376, 239] width 70 height 9
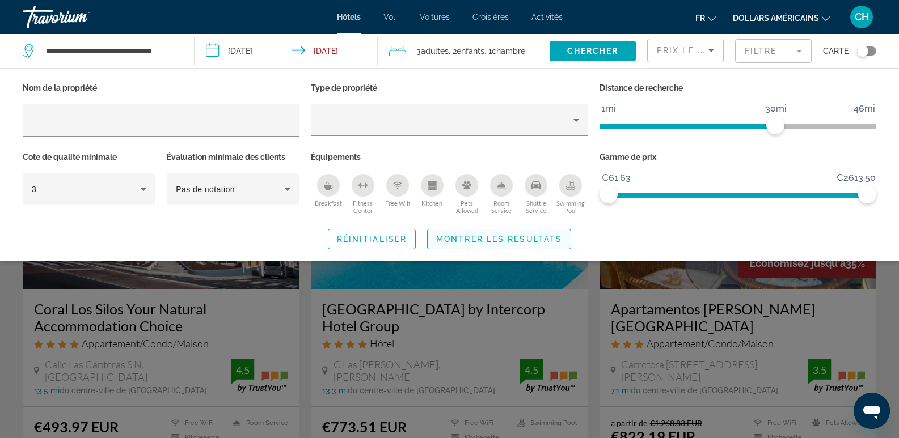
scroll to position [113, 0]
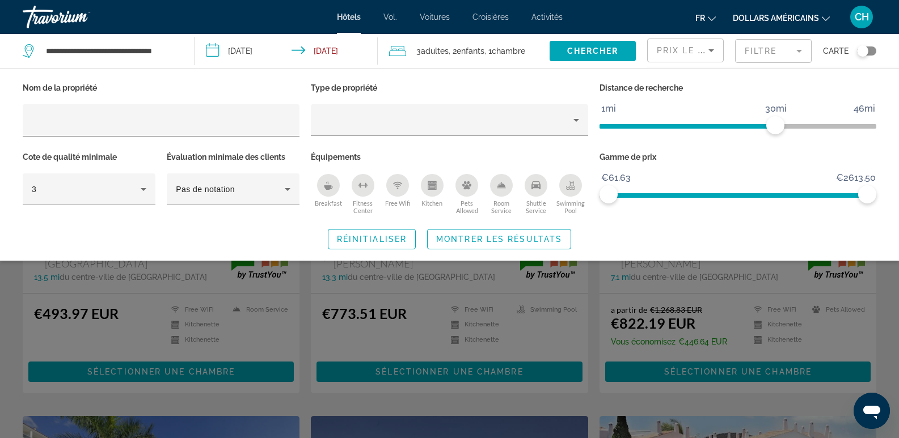
click at [664, 230] on div "Réinitialiser Montrer les résultats" at bounding box center [449, 239] width 853 height 20
click at [533, 239] on span "Montrer les résultats" at bounding box center [499, 239] width 126 height 9
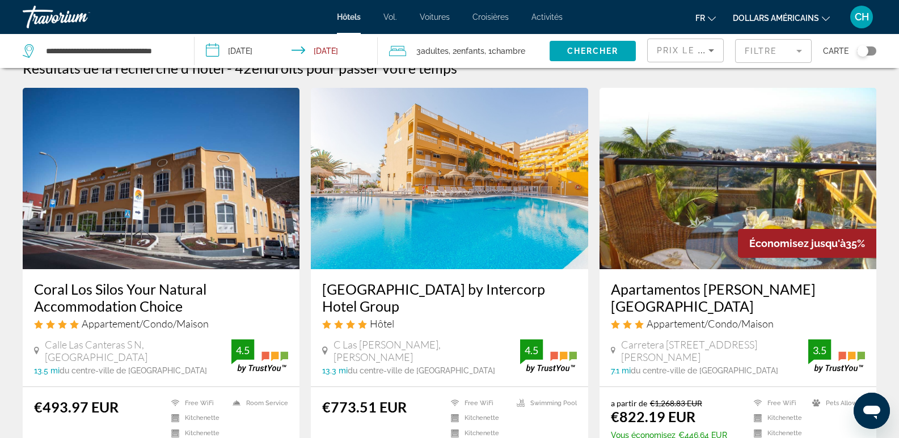
scroll to position [0, 0]
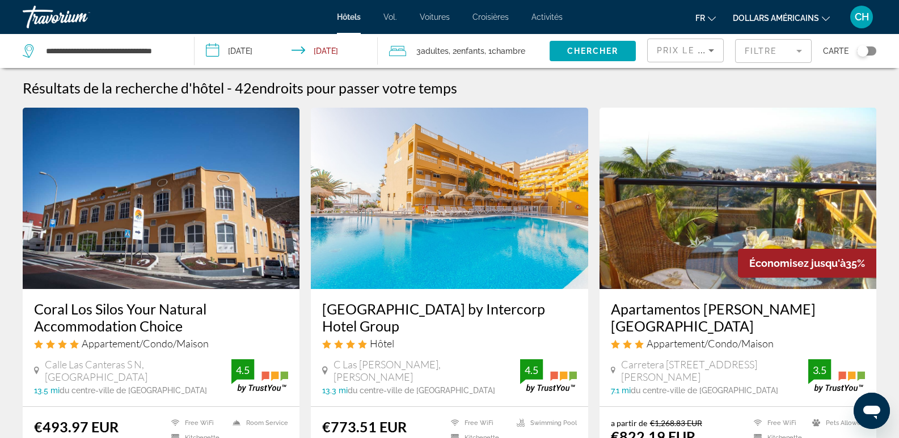
click at [481, 260] on img "Contenu principal" at bounding box center [449, 198] width 277 height 181
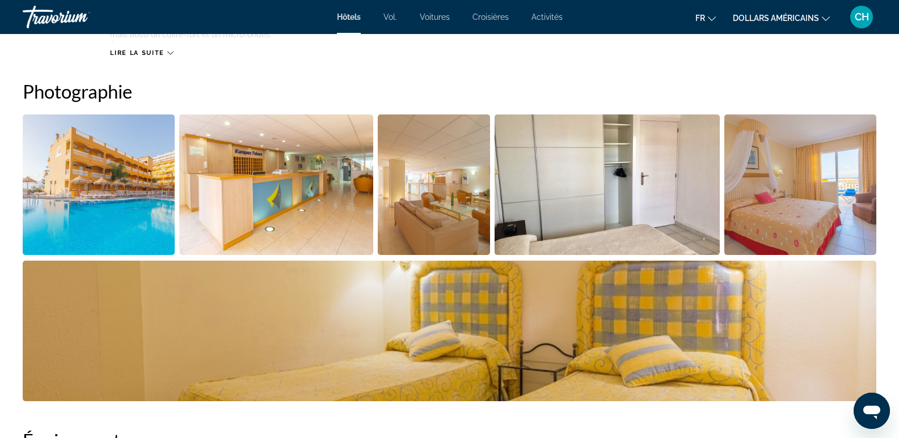
scroll to position [567, 0]
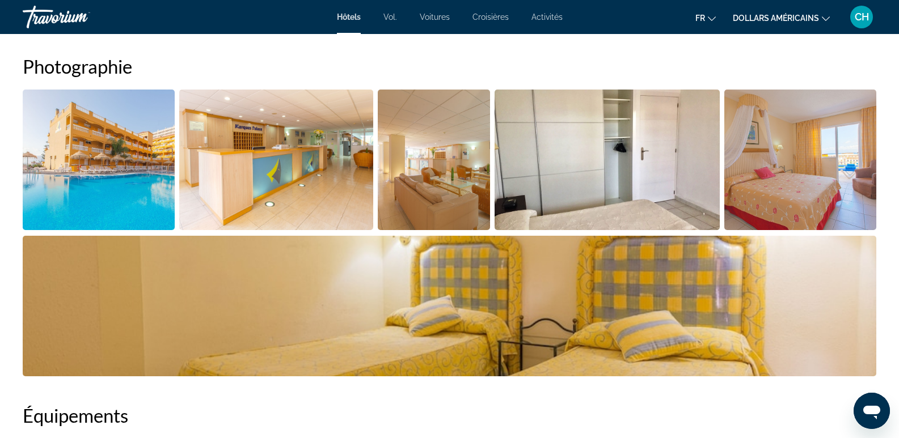
click at [304, 198] on img "Open full-screen image slider" at bounding box center [276, 160] width 195 height 141
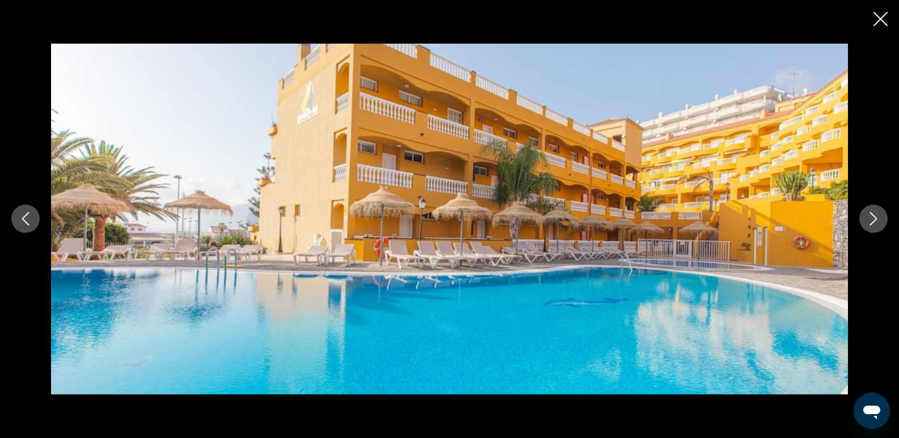
click at [872, 215] on icon "Next image" at bounding box center [873, 220] width 7 height 14
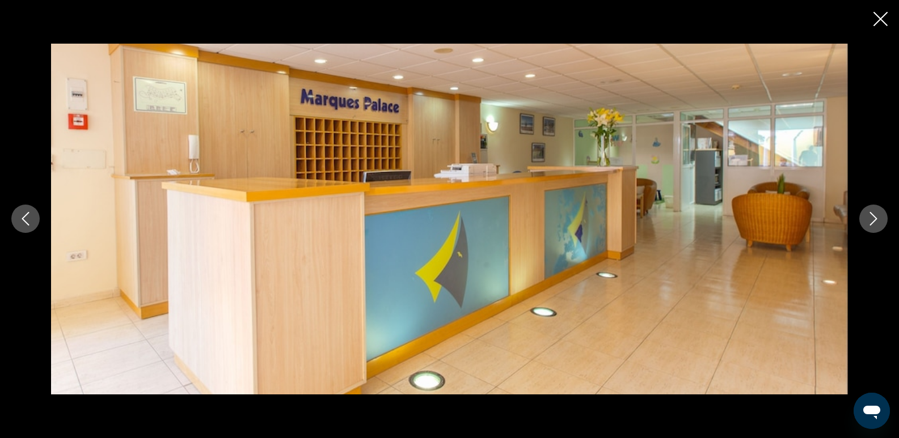
click at [872, 215] on icon "Next image" at bounding box center [873, 220] width 7 height 14
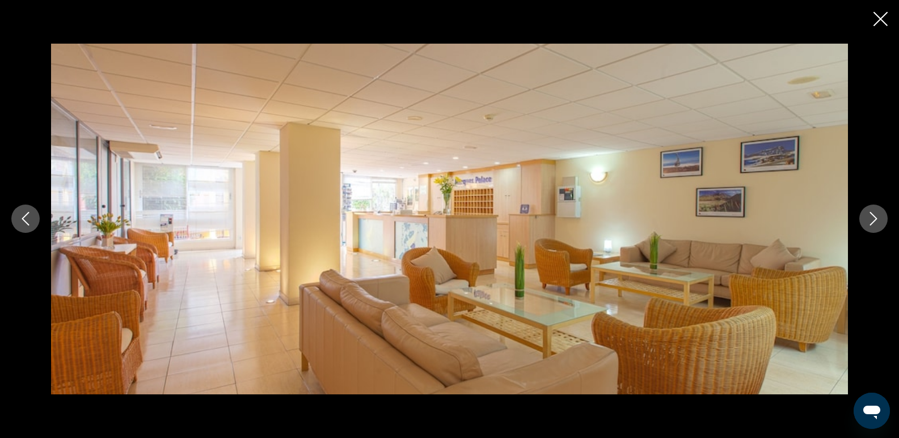
click at [872, 215] on icon "Next image" at bounding box center [873, 220] width 7 height 14
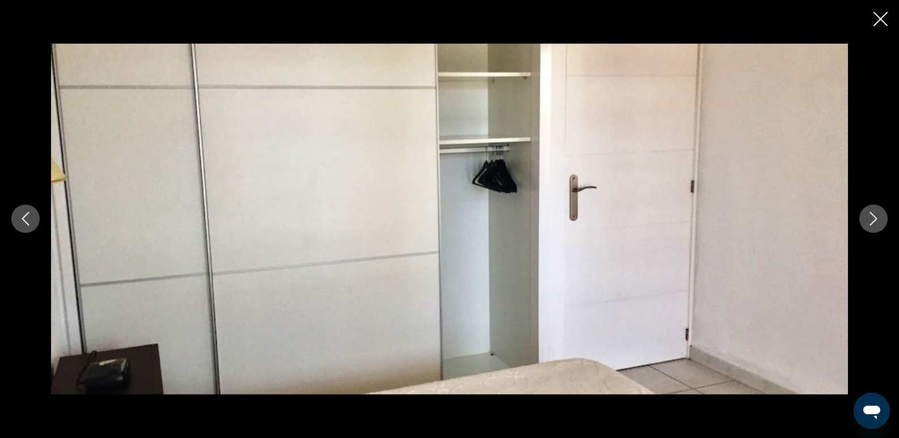
click at [872, 215] on icon "Next image" at bounding box center [873, 220] width 7 height 14
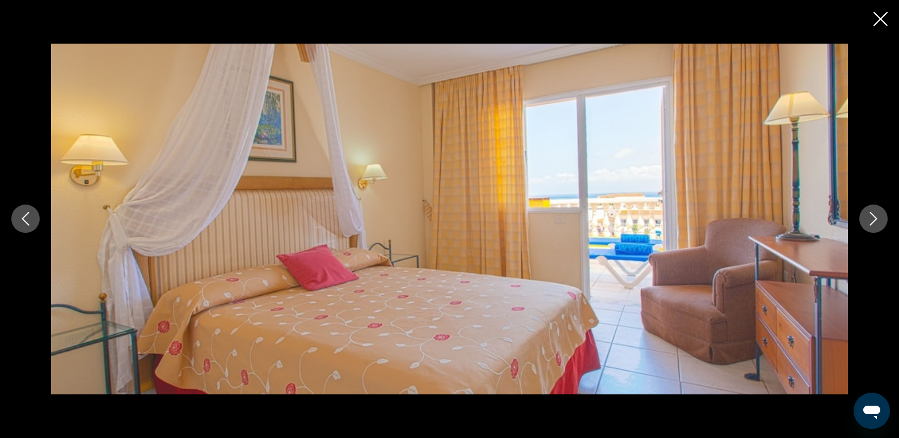
click at [872, 215] on icon "Next image" at bounding box center [873, 220] width 7 height 14
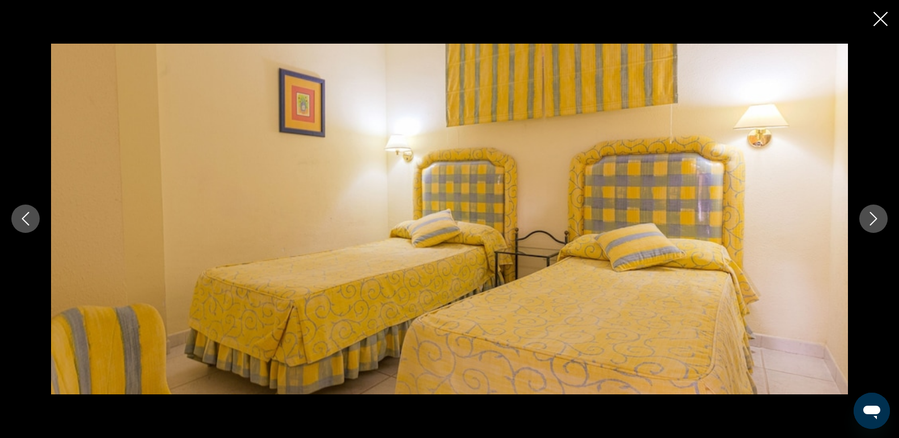
click at [872, 215] on icon "Next image" at bounding box center [873, 220] width 7 height 14
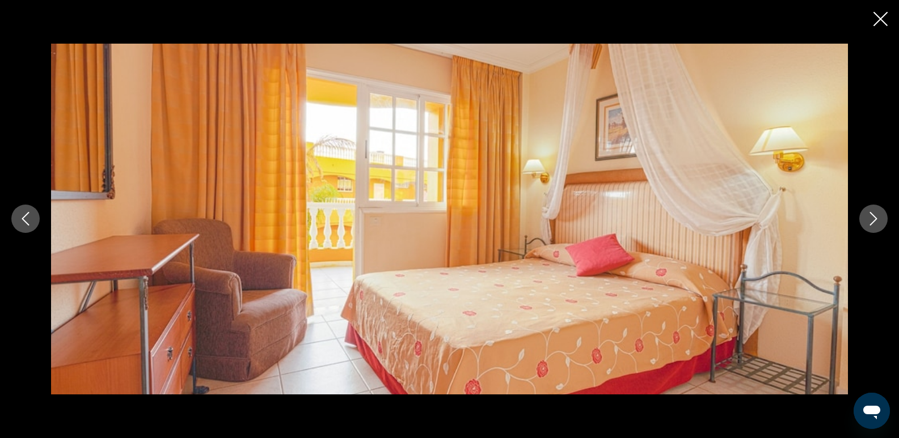
click at [872, 215] on icon "Next image" at bounding box center [873, 220] width 7 height 14
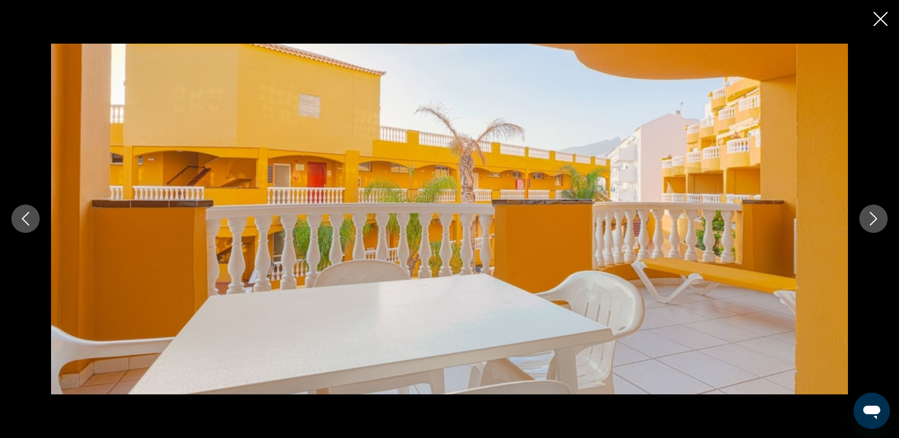
click at [872, 215] on icon "Next image" at bounding box center [873, 220] width 7 height 14
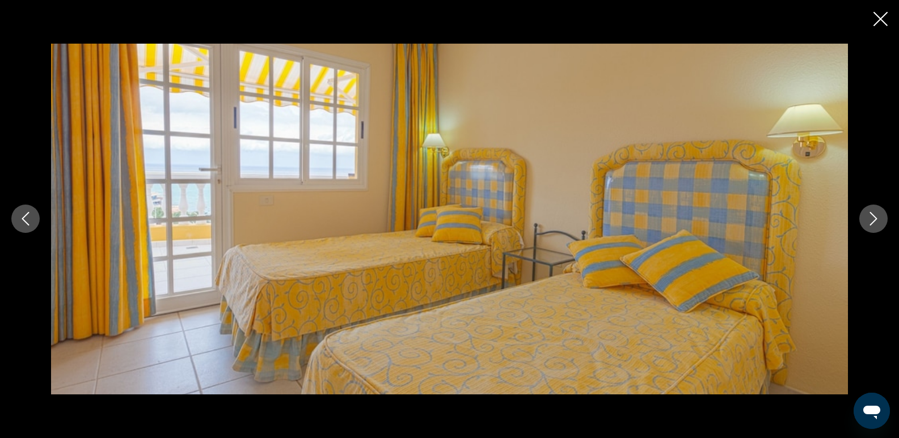
click at [872, 215] on icon "Next image" at bounding box center [873, 220] width 7 height 14
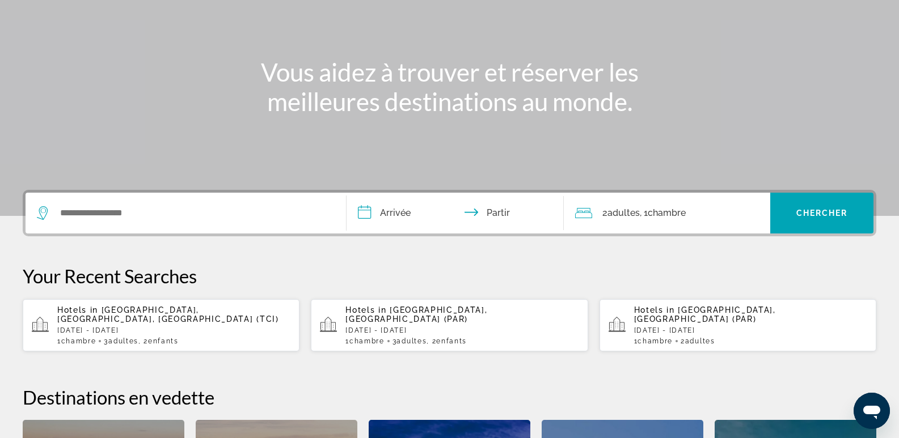
scroll to position [170, 0]
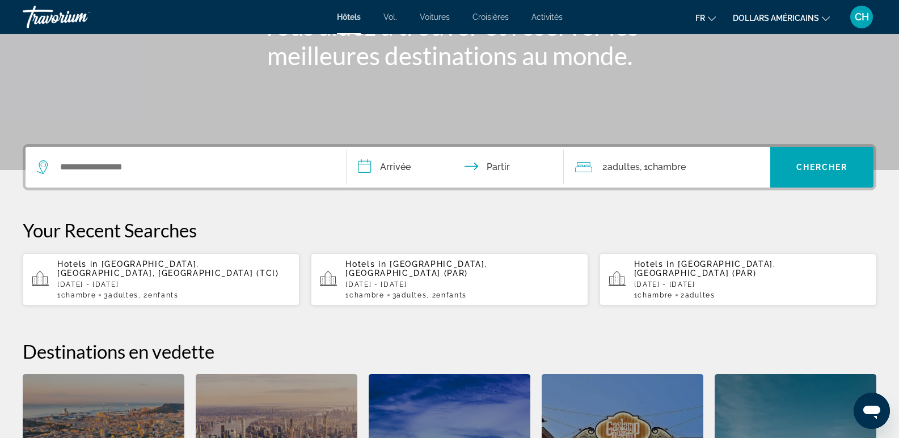
click at [645, 165] on font ", 1" at bounding box center [644, 167] width 8 height 11
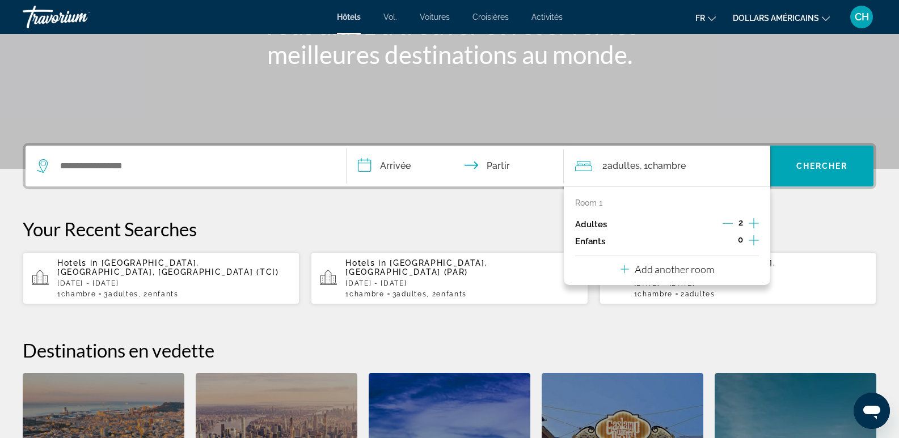
scroll to position [277, 0]
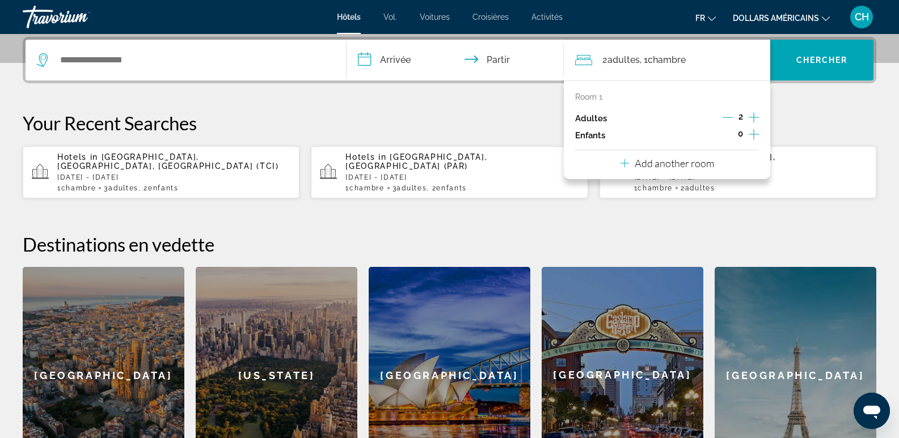
click at [753, 116] on icon "Increment adults" at bounding box center [754, 118] width 10 height 14
click at [754, 138] on icon "Increment children" at bounding box center [754, 135] width 10 height 14
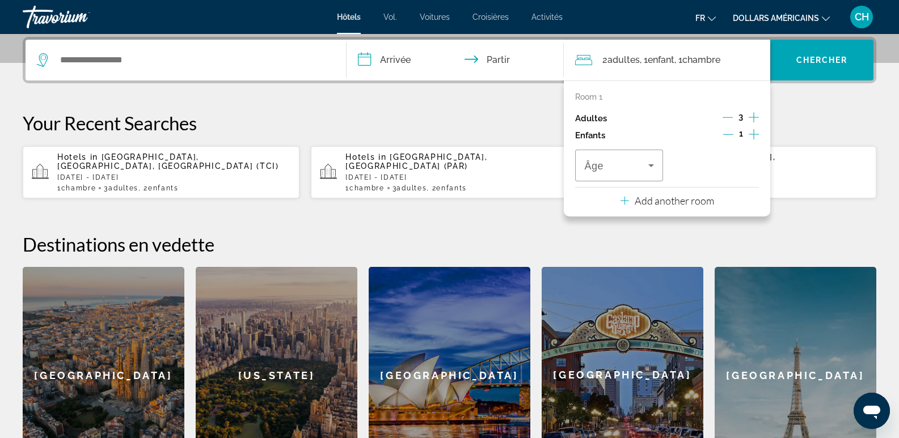
click at [754, 138] on icon "Increment children" at bounding box center [754, 135] width 10 height 14
click at [646, 159] on icon "Travelers: 3 adults, 2 children" at bounding box center [651, 166] width 14 height 14
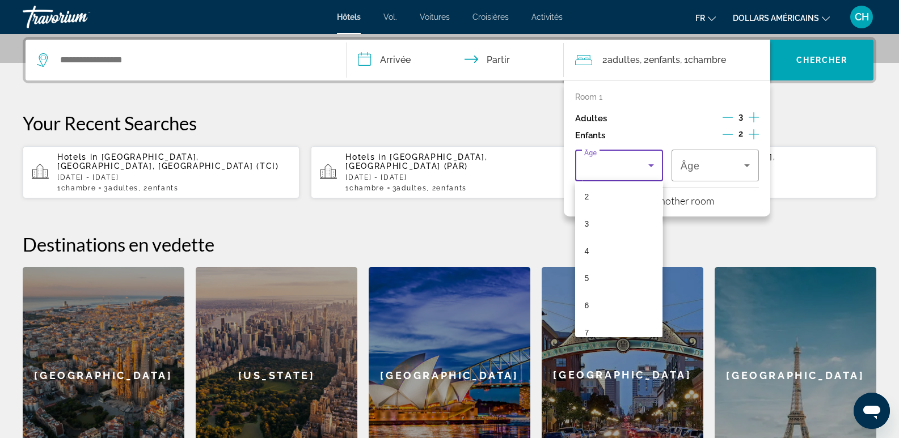
scroll to position [68, 0]
click at [616, 320] on mat-option "7" at bounding box center [618, 322] width 87 height 27
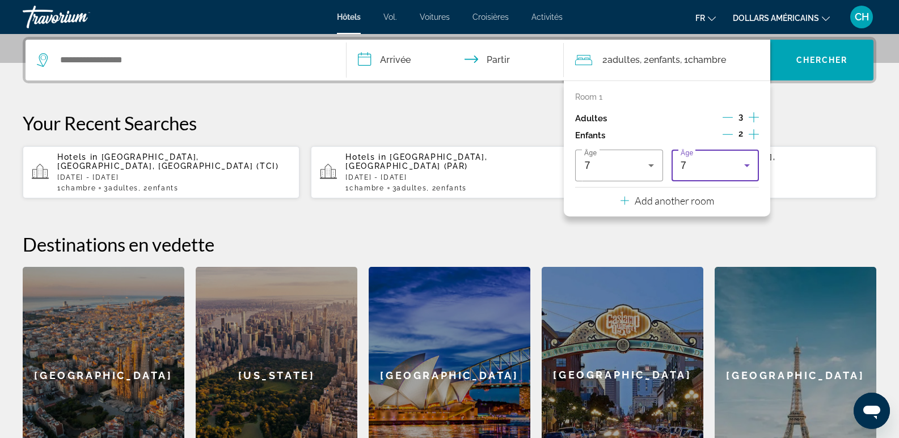
click at [732, 167] on div "7" at bounding box center [713, 166] width 64 height 14
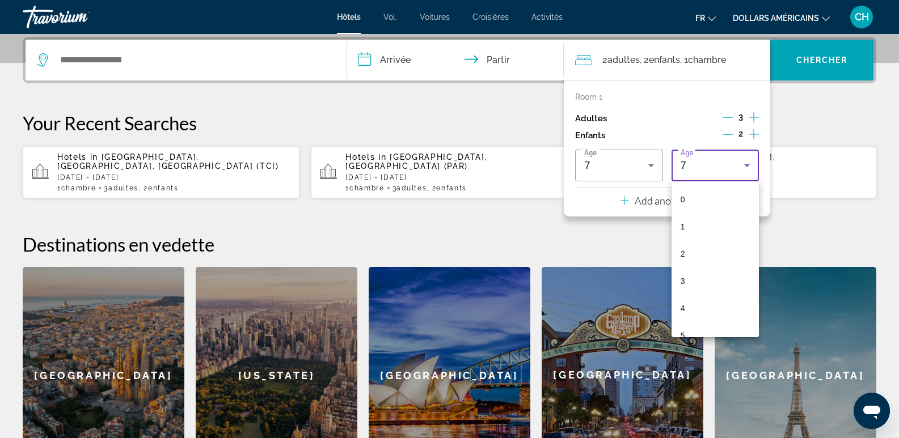
scroll to position [66, 0]
click at [690, 245] on mat-option "4" at bounding box center [714, 242] width 87 height 27
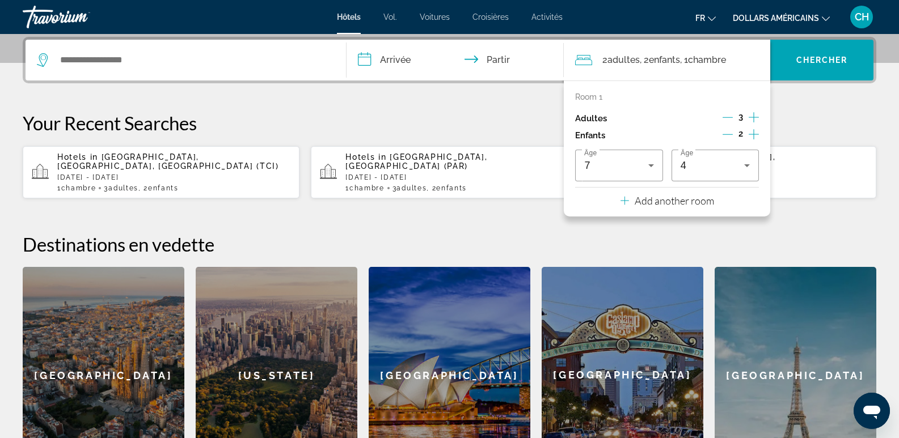
click at [308, 99] on div "**********" at bounding box center [449, 260] width 899 height 447
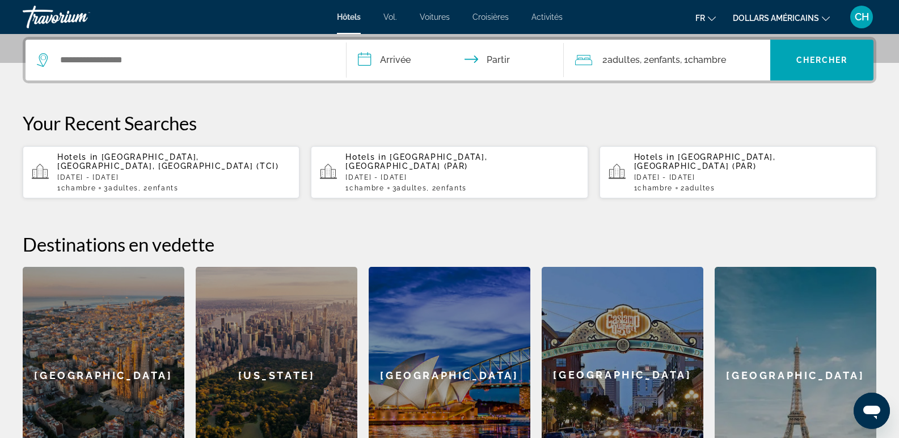
click at [187, 69] on div "Widget de recherche" at bounding box center [186, 60] width 298 height 41
click at [132, 64] on input "Widget de recherche" at bounding box center [194, 60] width 270 height 17
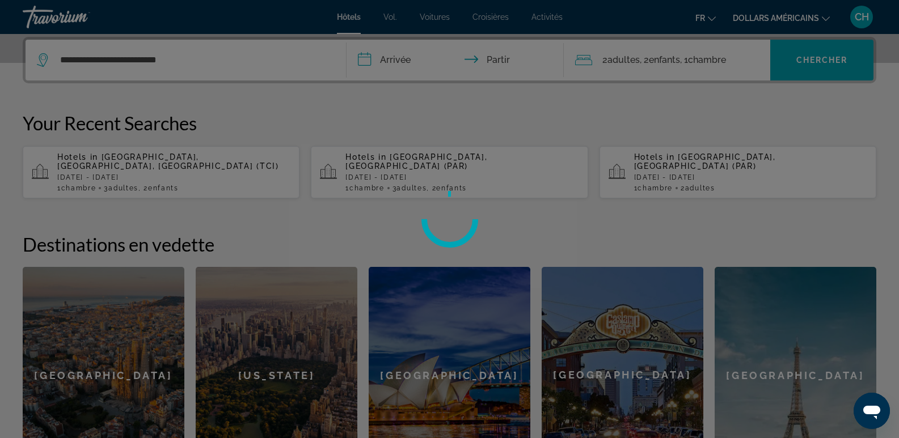
click at [413, 63] on div at bounding box center [449, 219] width 899 height 438
click at [398, 61] on div at bounding box center [449, 219] width 899 height 438
click at [397, 61] on div at bounding box center [449, 219] width 899 height 438
click at [395, 61] on div at bounding box center [449, 219] width 899 height 438
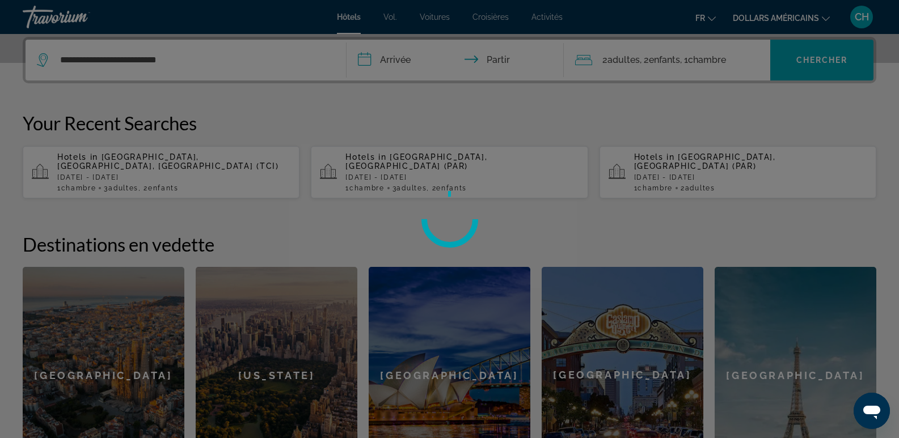
click at [817, 17] on div at bounding box center [449, 219] width 899 height 438
click at [817, 18] on div at bounding box center [449, 219] width 899 height 438
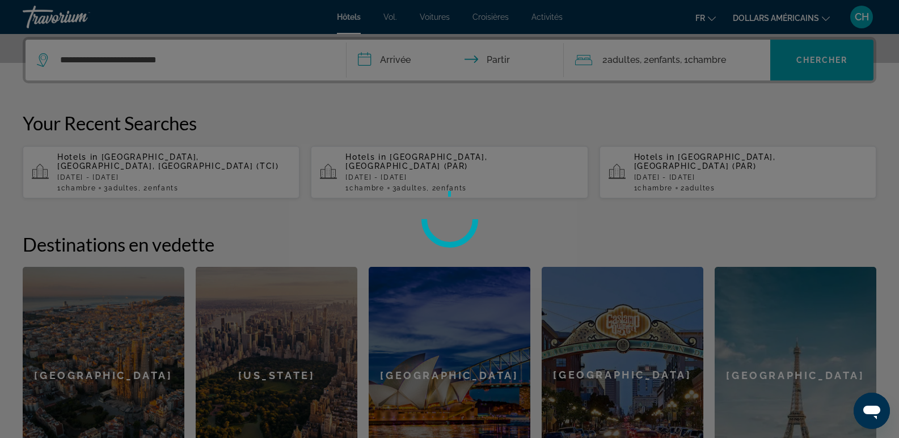
click at [817, 18] on div at bounding box center [449, 219] width 899 height 438
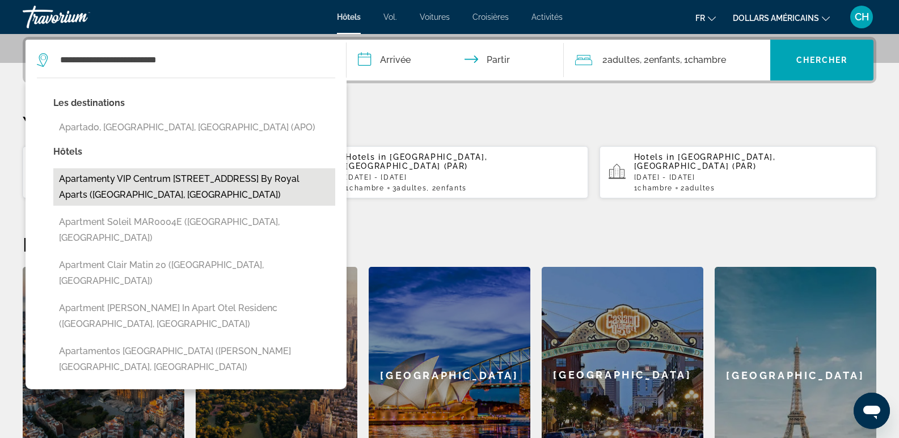
click at [182, 187] on button "Apartamenty VIP Centrum Wczasowa 17 by Royal Aparts (Swieradow-Zdroj, PL)" at bounding box center [194, 186] width 282 height 37
type input "**********"
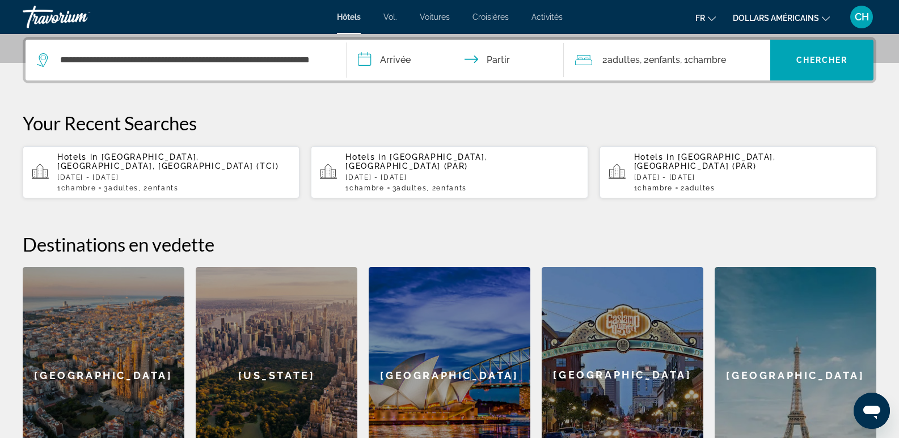
click at [402, 70] on input "**********" at bounding box center [457, 62] width 222 height 44
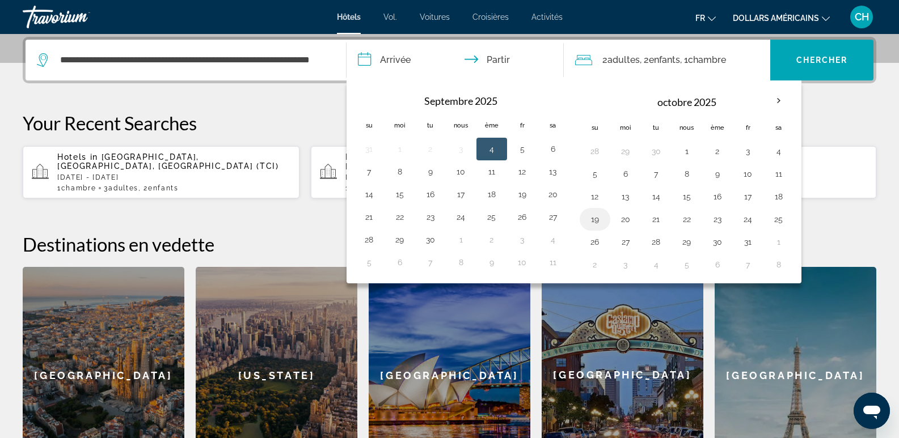
click at [598, 220] on button "19" at bounding box center [595, 220] width 18 height 16
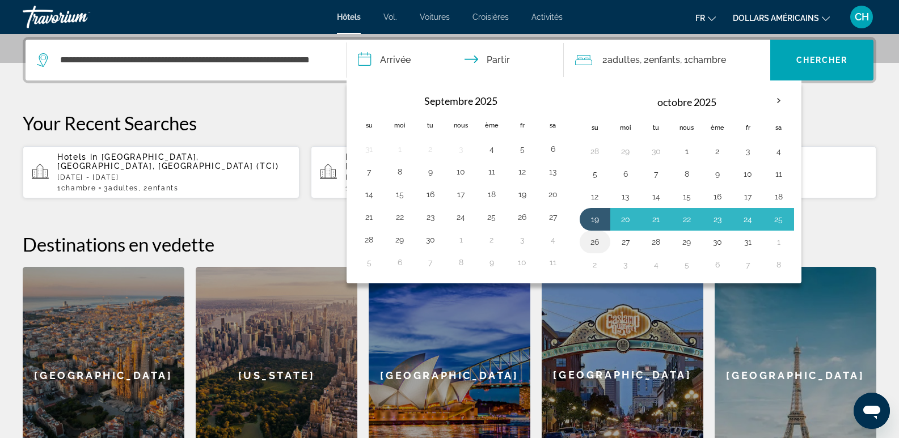
click at [598, 243] on button "26" at bounding box center [595, 242] width 18 height 16
type input "**********"
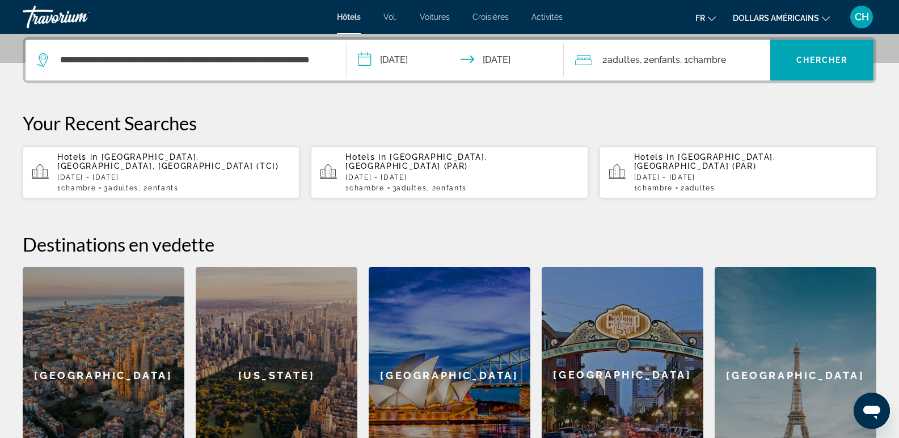
click at [621, 63] on font "adultes" at bounding box center [623, 59] width 32 height 11
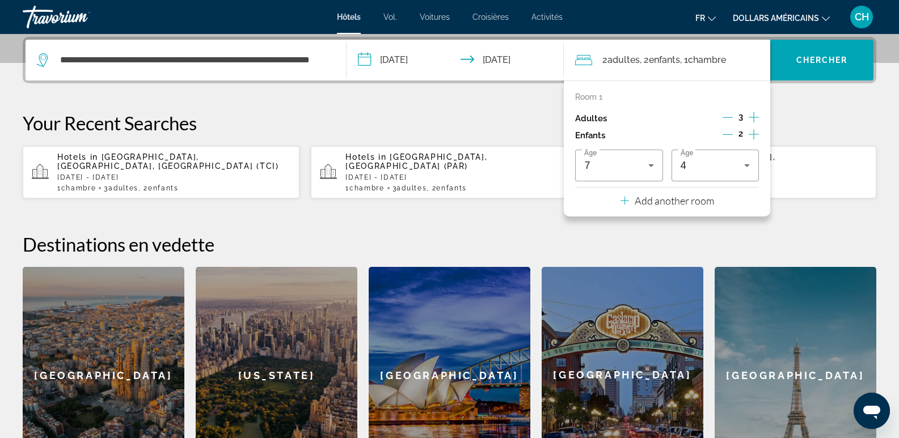
click at [669, 204] on p "Add another room" at bounding box center [674, 201] width 79 height 12
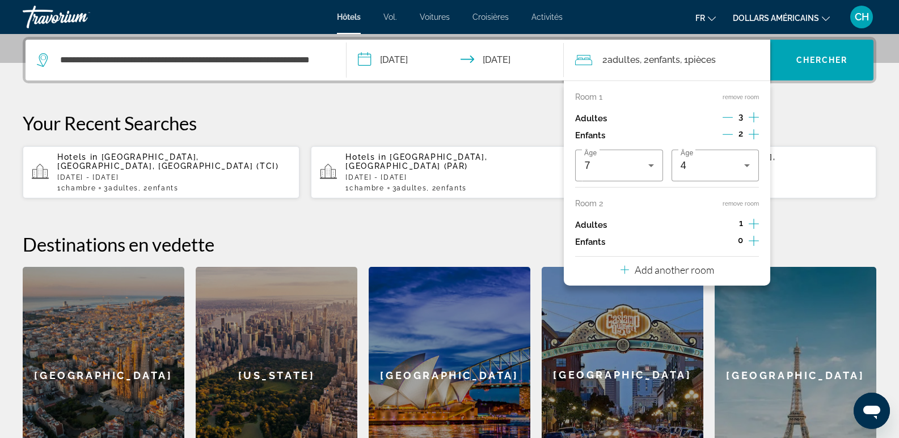
click at [753, 124] on icon "Increment adults" at bounding box center [754, 118] width 10 height 14
click at [839, 198] on div "**********" at bounding box center [449, 260] width 899 height 447
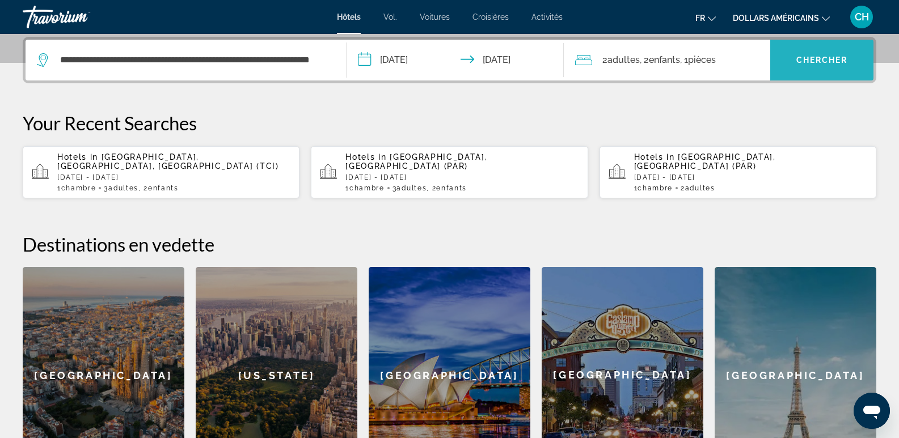
click at [830, 60] on font "Chercher" at bounding box center [822, 60] width 52 height 9
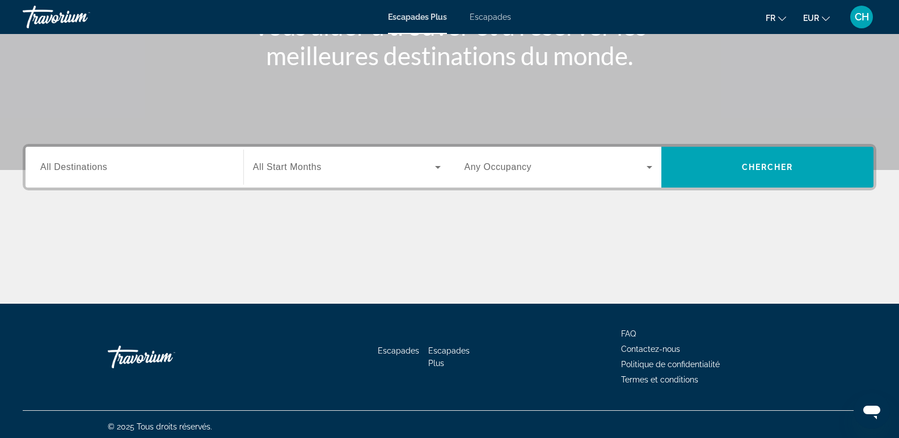
click at [73, 162] on span "All Destinations" at bounding box center [73, 167] width 67 height 10
click at [73, 162] on input "Destination All Destinations" at bounding box center [134, 168] width 188 height 14
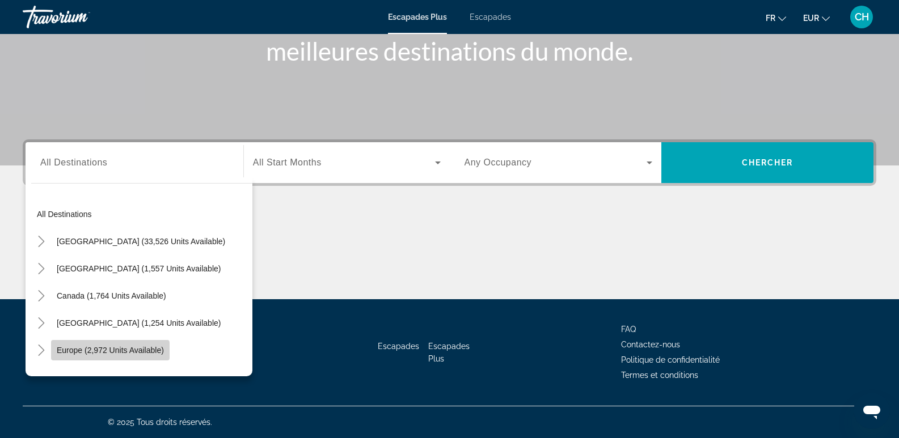
click at [100, 352] on span "Europe (2,972 units available)" at bounding box center [110, 350] width 107 height 9
type input "**********"
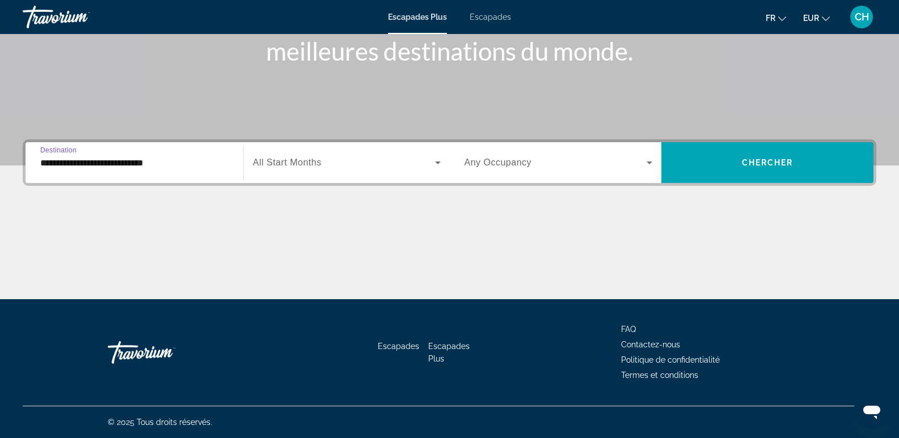
click at [298, 167] on label "Start Month All Start Months" at bounding box center [287, 163] width 69 height 10
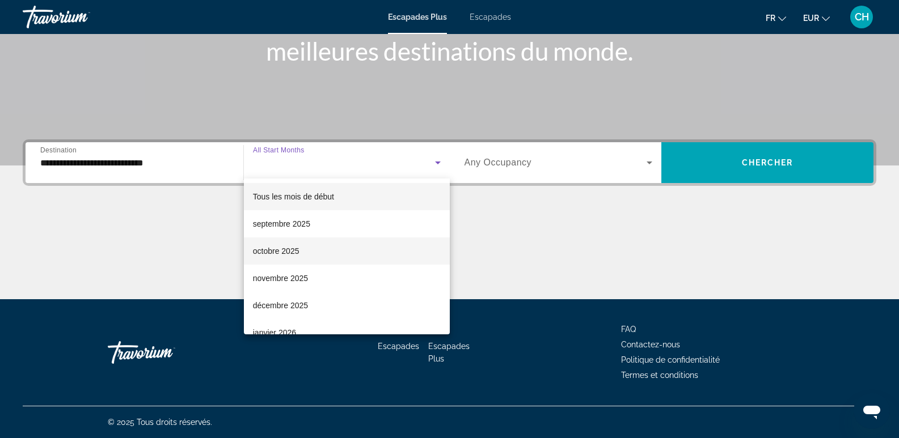
click at [294, 251] on font "octobre 2025" at bounding box center [276, 251] width 47 height 9
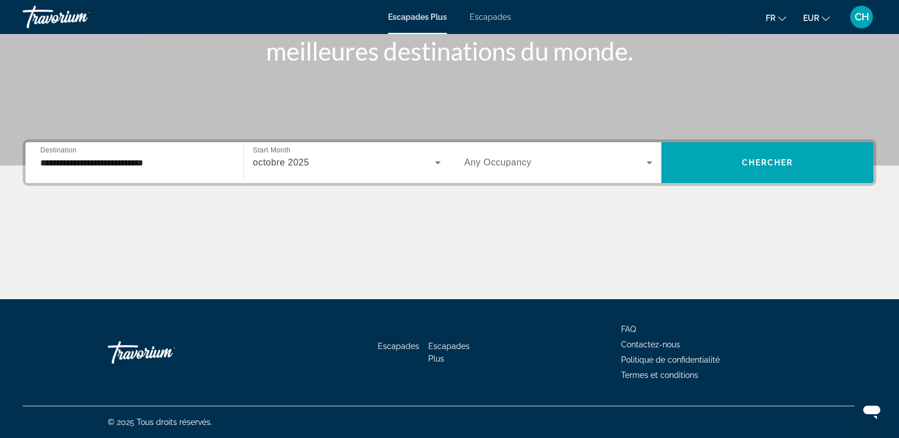
click at [512, 171] on div "Widget de recherche" at bounding box center [558, 163] width 188 height 32
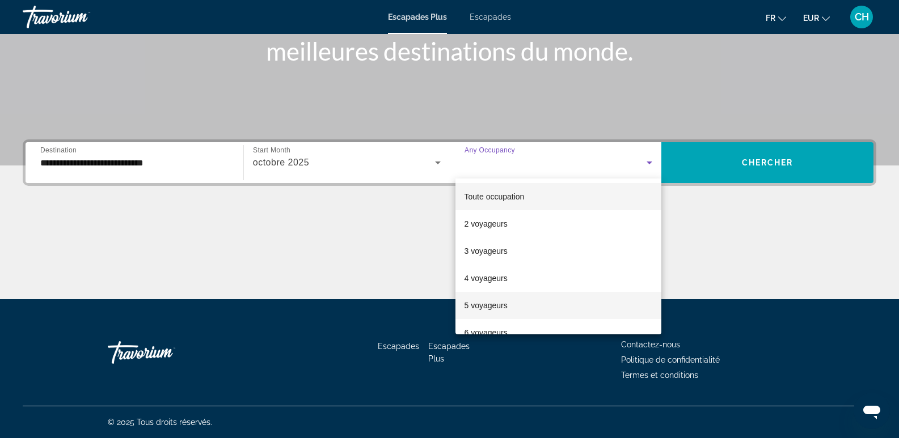
click at [484, 305] on font "5 voyageurs" at bounding box center [485, 305] width 43 height 9
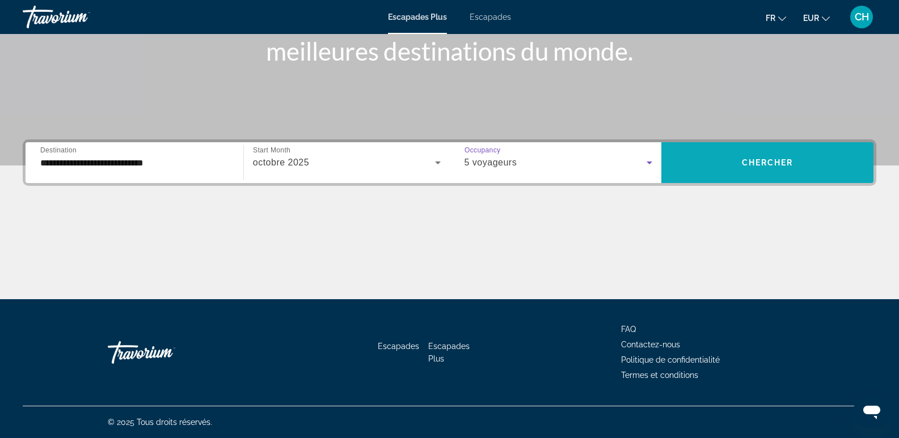
click at [778, 167] on span "Widget de recherche" at bounding box center [767, 162] width 212 height 27
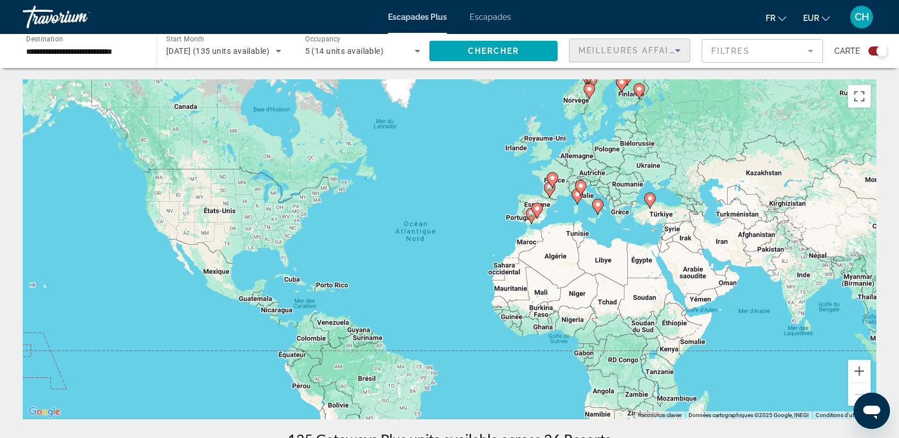
click at [664, 51] on span "Meilleures affaires" at bounding box center [632, 50] width 109 height 9
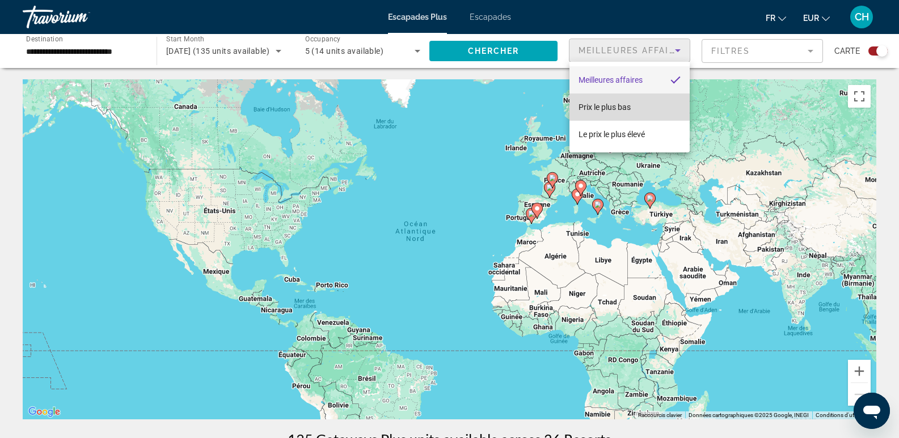
click at [626, 103] on font "Prix ​​le plus bas" at bounding box center [604, 107] width 52 height 9
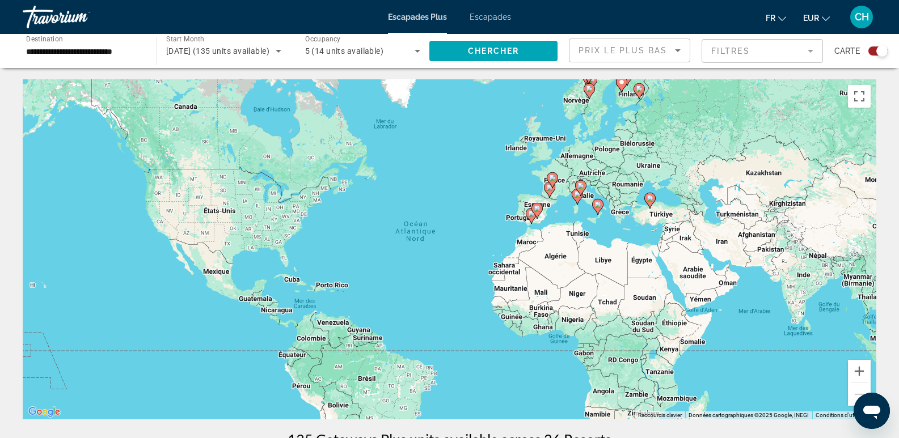
click at [726, 55] on mat-form-field "Filtres" at bounding box center [761, 51] width 121 height 24
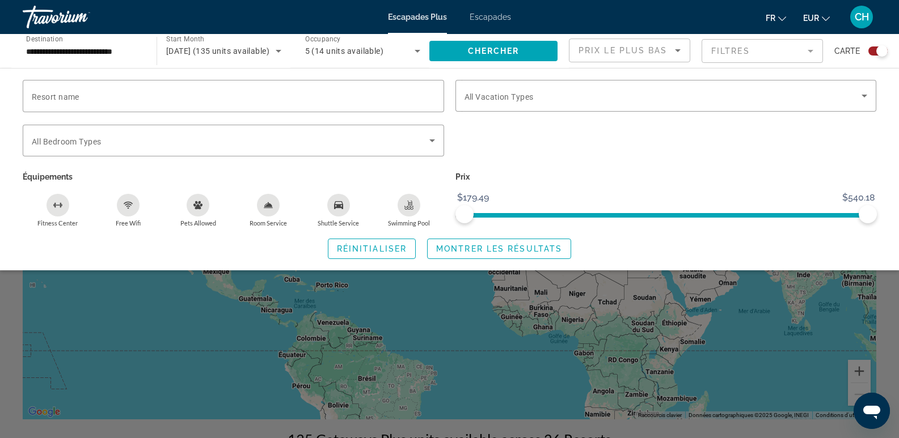
click at [374, 56] on div "5 (14 units available)" at bounding box center [360, 51] width 110 height 14
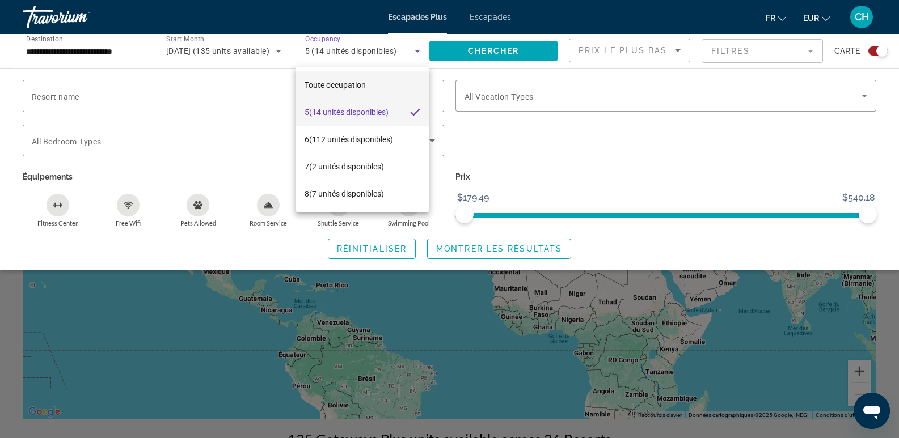
click at [358, 87] on font "Toute occupation" at bounding box center [335, 85] width 61 height 9
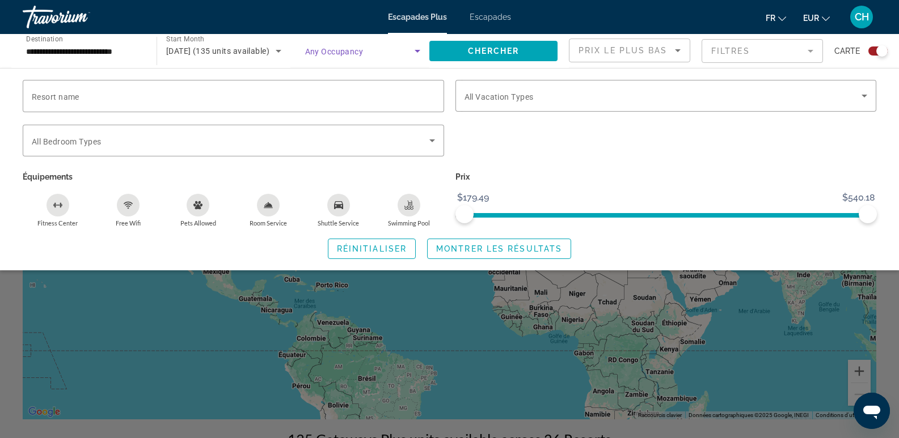
click at [370, 52] on span "Search widget" at bounding box center [360, 51] width 110 height 14
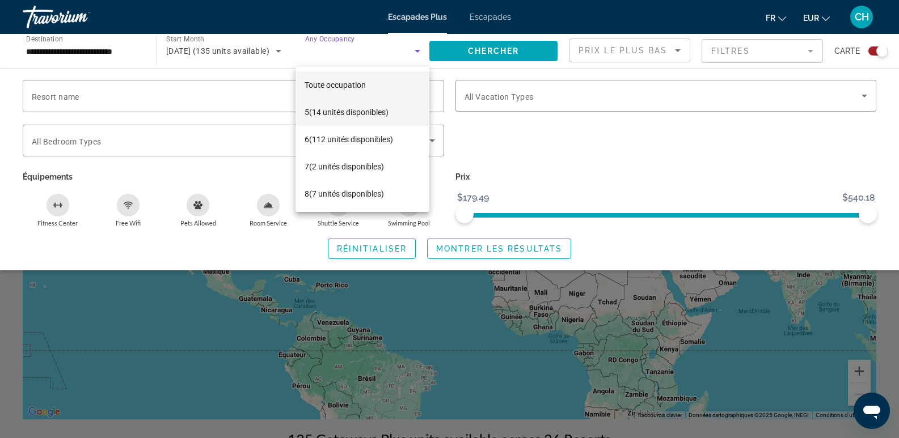
click at [348, 111] on font "(14 unités disponibles)" at bounding box center [348, 112] width 79 height 9
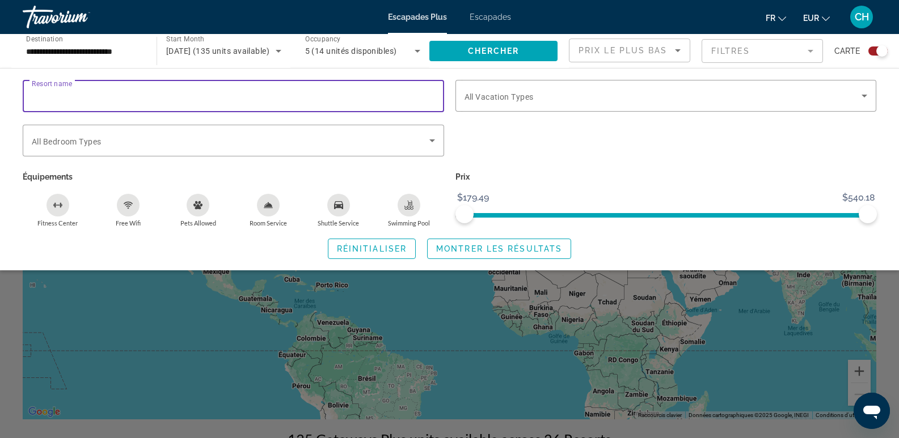
click at [139, 91] on input "Resort name" at bounding box center [233, 97] width 403 height 14
click at [118, 98] on input "Resort name" at bounding box center [233, 97] width 403 height 14
click at [117, 96] on input "Resort name" at bounding box center [233, 97] width 403 height 14
click at [117, 96] on input "*******" at bounding box center [233, 97] width 403 height 14
type input "*******"
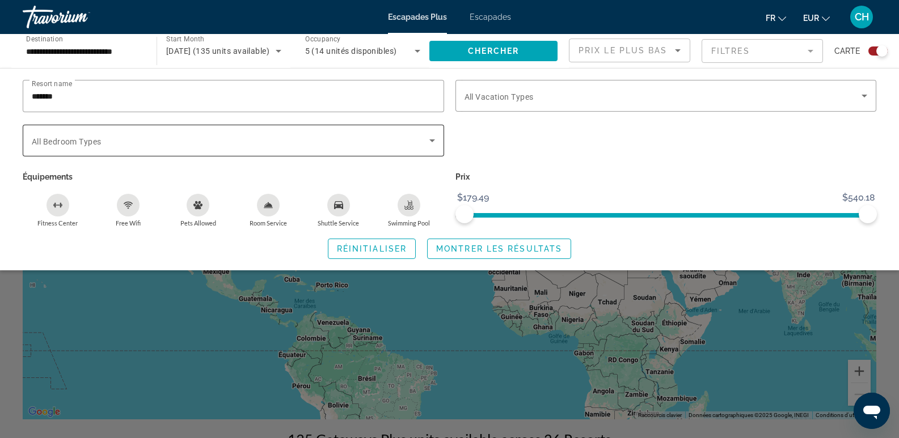
click at [63, 140] on span "All Bedroom Types" at bounding box center [66, 141] width 69 height 9
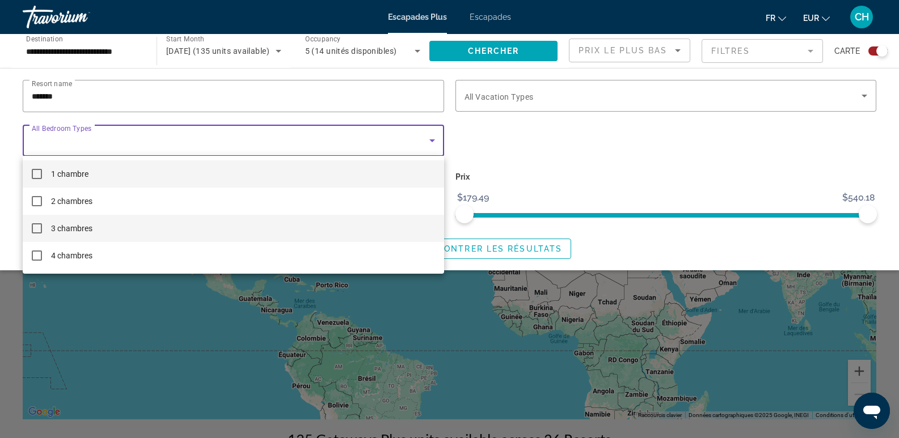
click at [83, 230] on font "3 chambres" at bounding box center [71, 228] width 41 height 9
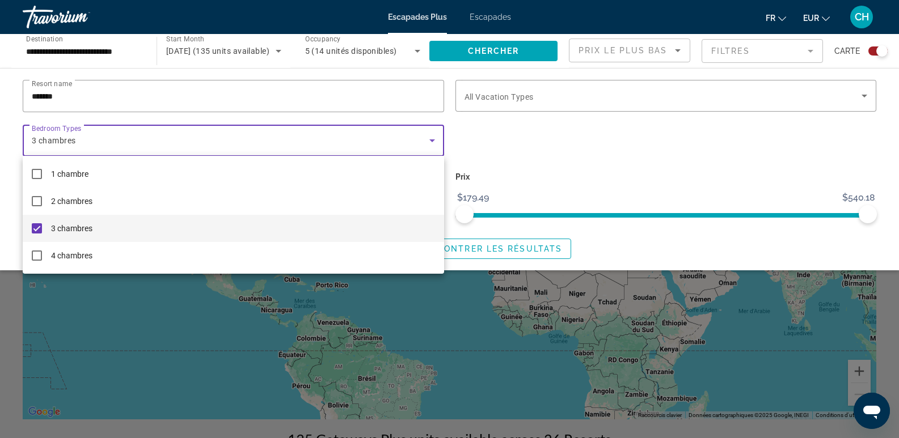
click at [509, 96] on div at bounding box center [449, 219] width 899 height 438
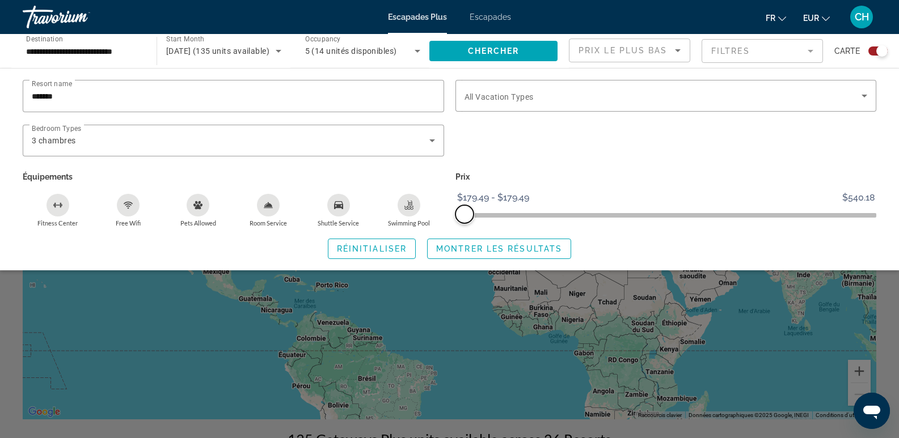
drag, startPoint x: 868, startPoint y: 217, endPoint x: 455, endPoint y: 223, distance: 412.3
click at [455, 223] on div "Prix $179.49 $540.18 $179.49 $179.49 $179.49 - $179.49" at bounding box center [666, 198] width 433 height 58
click at [357, 250] on span "Réinitialiser" at bounding box center [372, 248] width 70 height 9
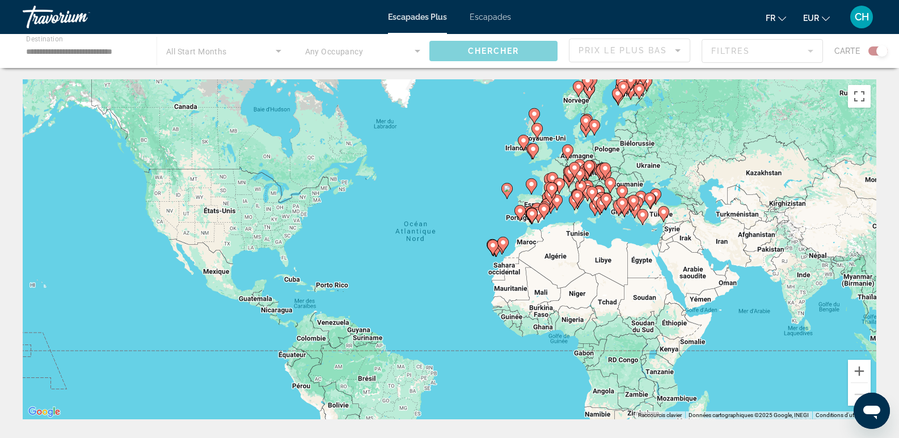
click at [497, 250] on gmp-advanced-marker "Contenu principal" at bounding box center [502, 244] width 11 height 17
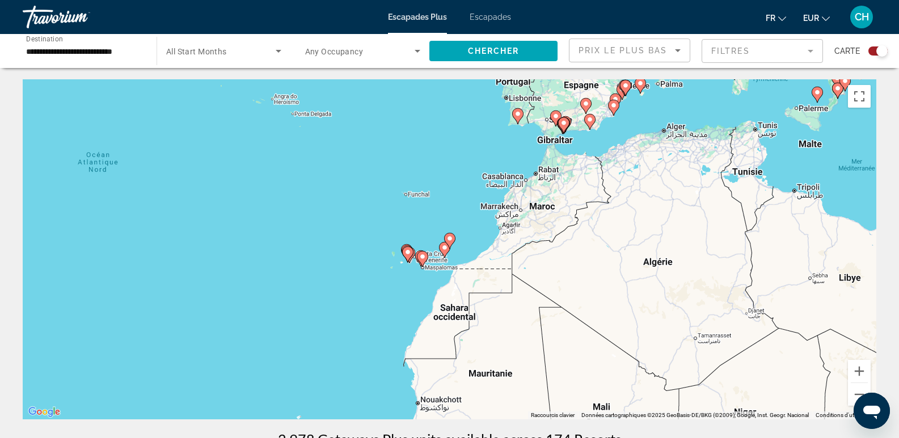
click at [429, 265] on div "Pour naviguer, appuyez sur les touches fléchées. Pour activer le glissement ave…" at bounding box center [449, 249] width 853 height 340
click at [409, 247] on icon "Contenu principal" at bounding box center [407, 255] width 11 height 16
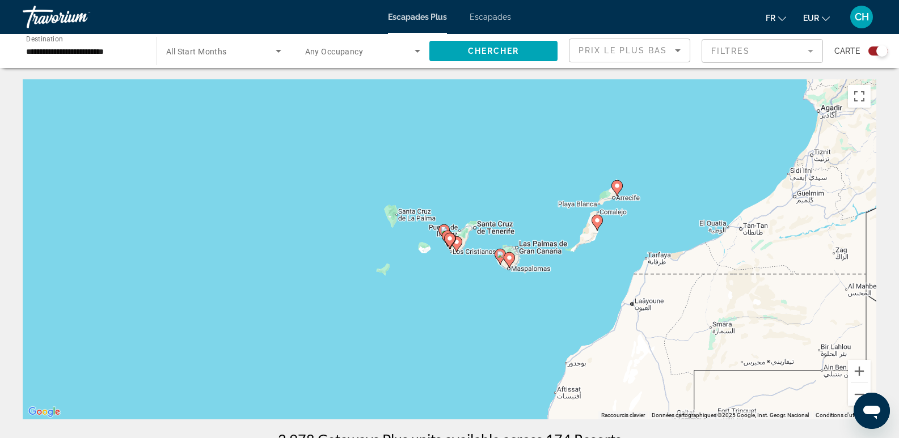
click at [509, 255] on image "Contenu principal" at bounding box center [509, 258] width 7 height 7
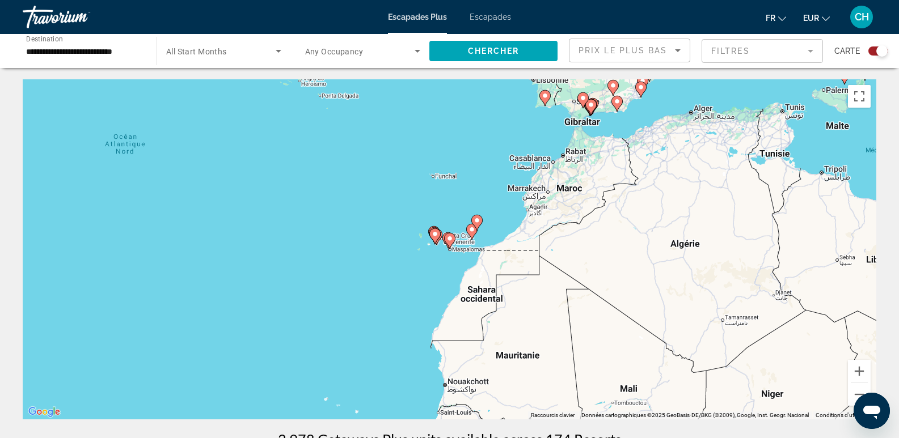
click at [450, 242] on image "Contenu principal" at bounding box center [449, 238] width 7 height 7
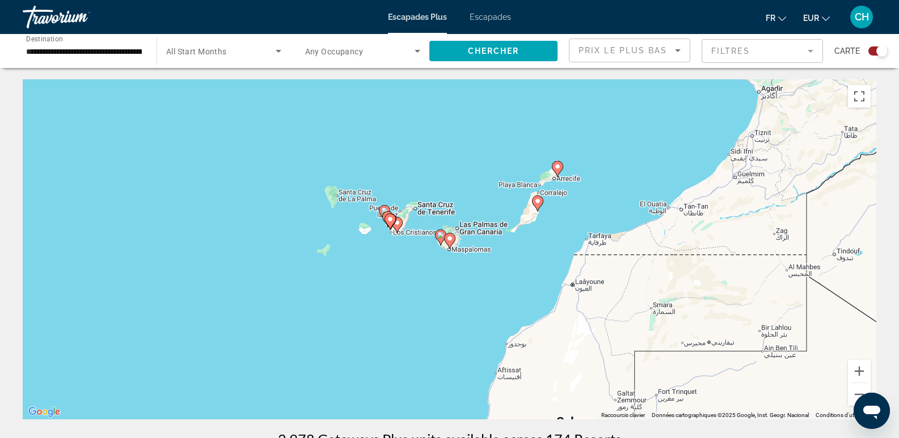
click at [450, 242] on image "Contenu principal" at bounding box center [449, 238] width 7 height 7
type input "**********"
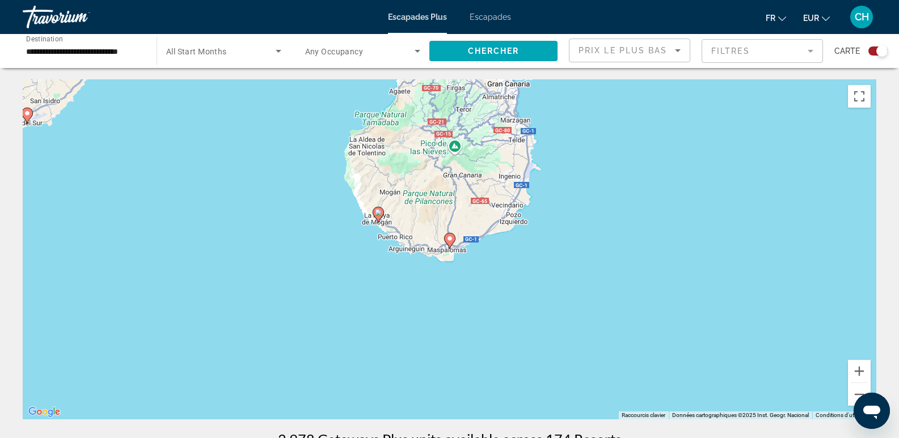
click at [450, 242] on image "Contenu principal" at bounding box center [449, 238] width 7 height 7
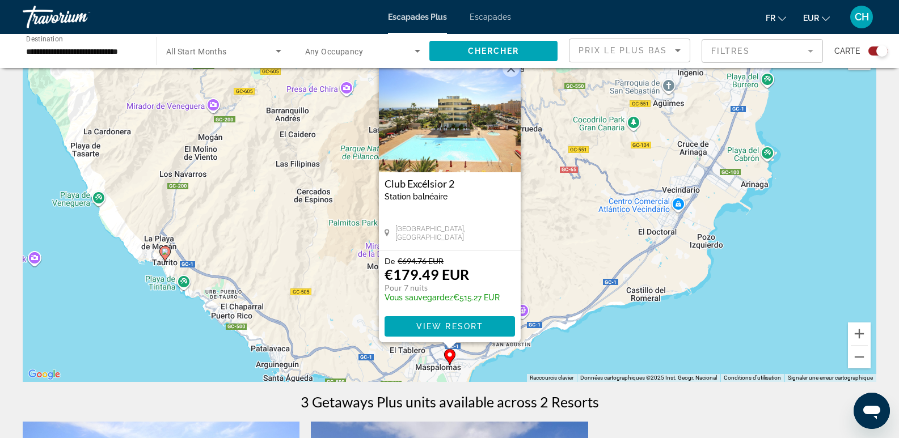
scroll to position [57, 0]
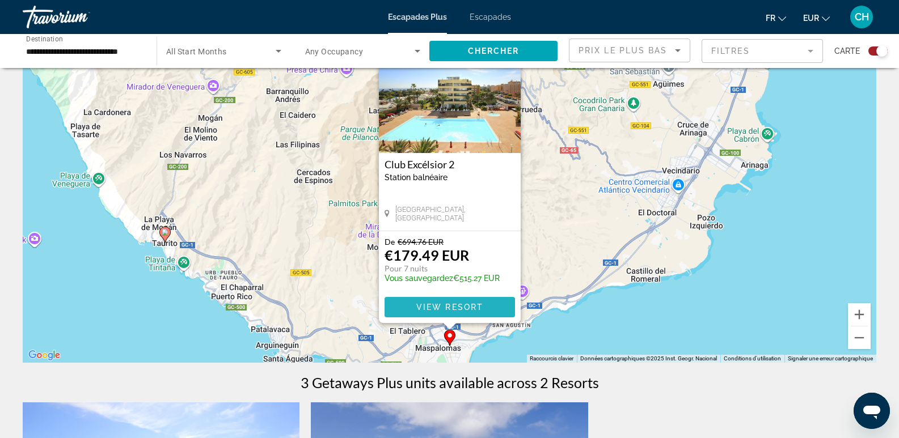
click at [468, 306] on span "View Resort" at bounding box center [449, 307] width 67 height 9
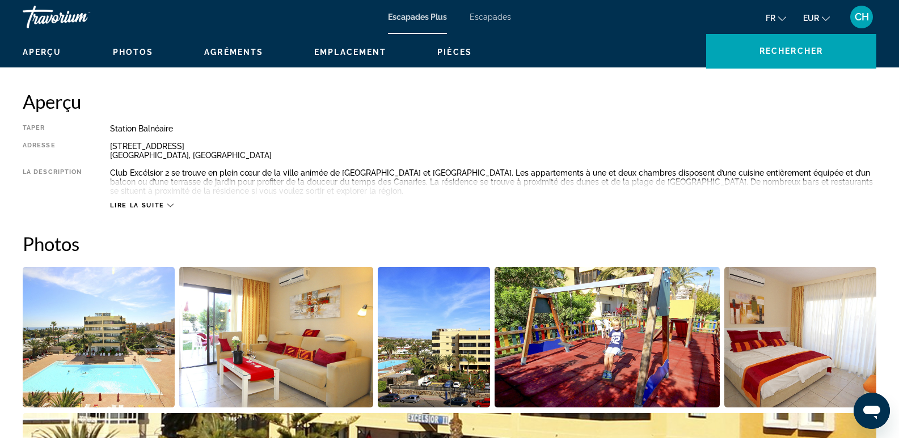
scroll to position [397, 0]
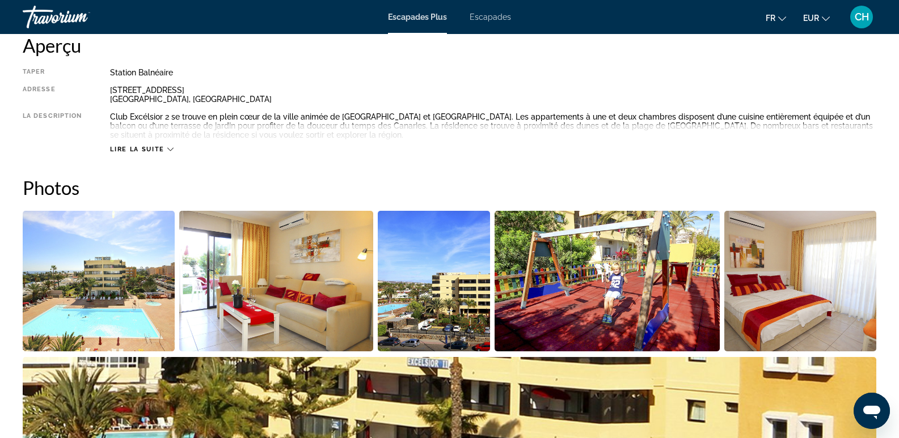
click at [74, 314] on img "Open full-screen image slider" at bounding box center [99, 281] width 152 height 141
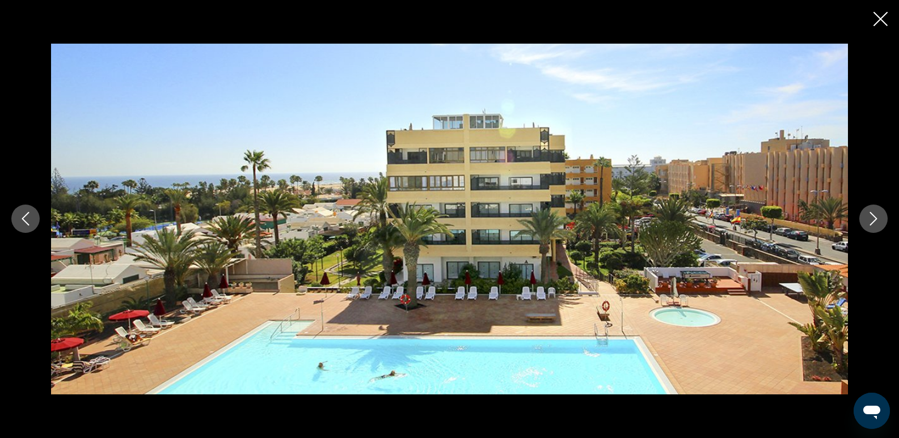
click at [868, 220] on icon "Next image" at bounding box center [874, 219] width 14 height 14
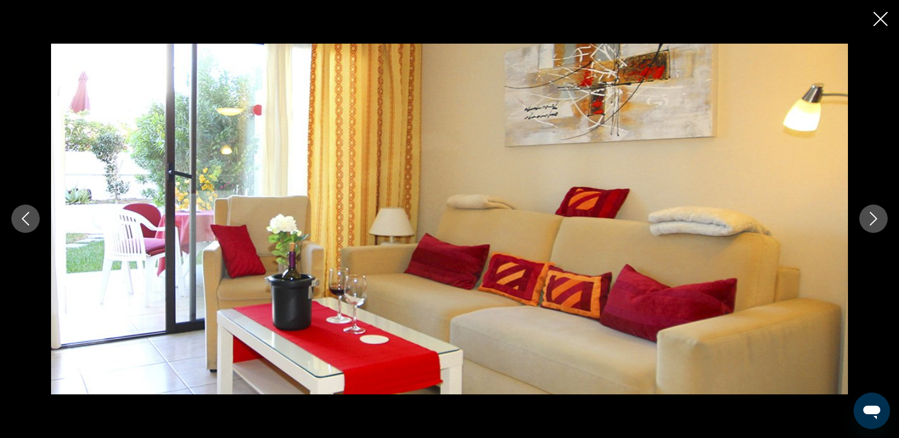
click at [868, 220] on icon "Next image" at bounding box center [874, 219] width 14 height 14
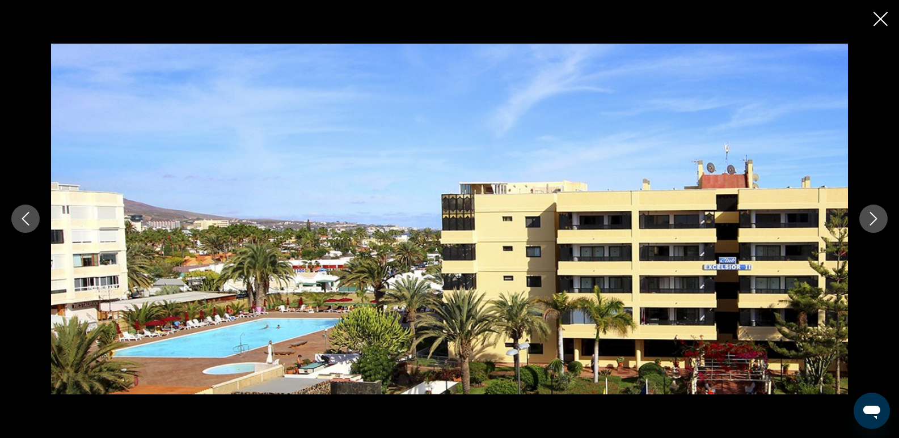
click at [868, 220] on icon "Next image" at bounding box center [874, 219] width 14 height 14
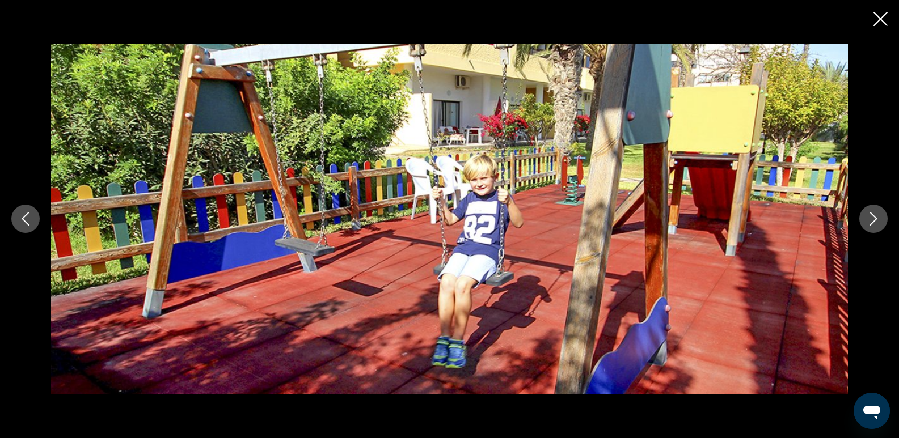
click at [868, 220] on icon "Next image" at bounding box center [874, 219] width 14 height 14
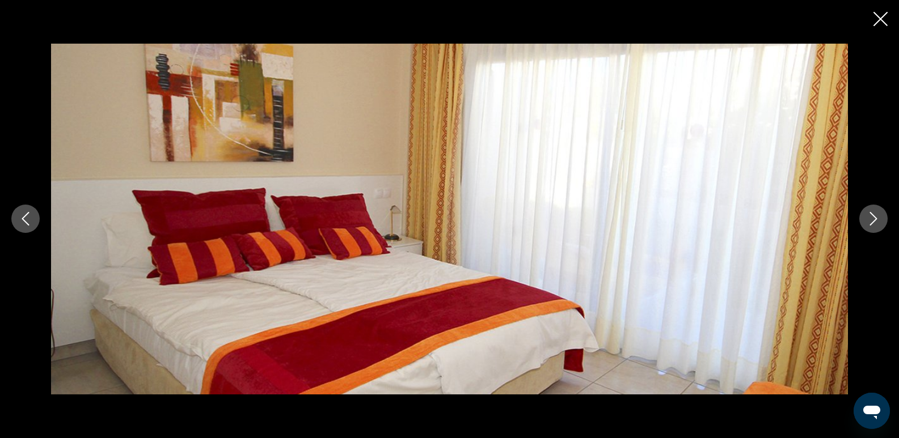
click at [868, 220] on icon "Next image" at bounding box center [874, 219] width 14 height 14
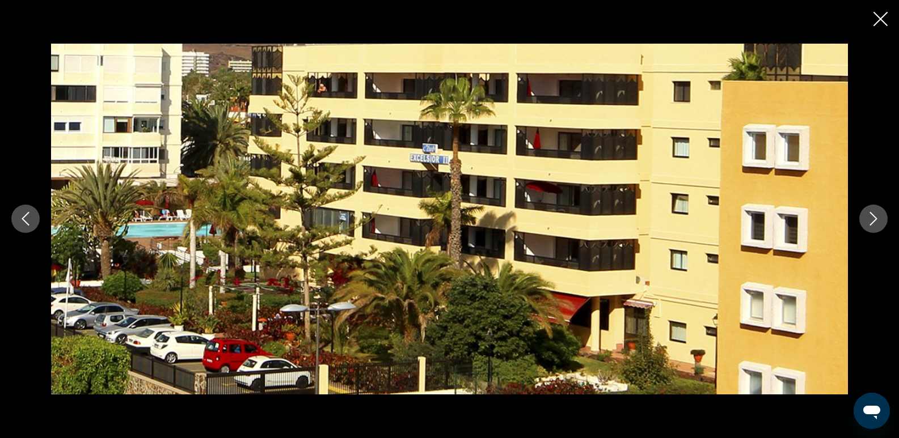
click at [868, 220] on icon "Next image" at bounding box center [874, 219] width 14 height 14
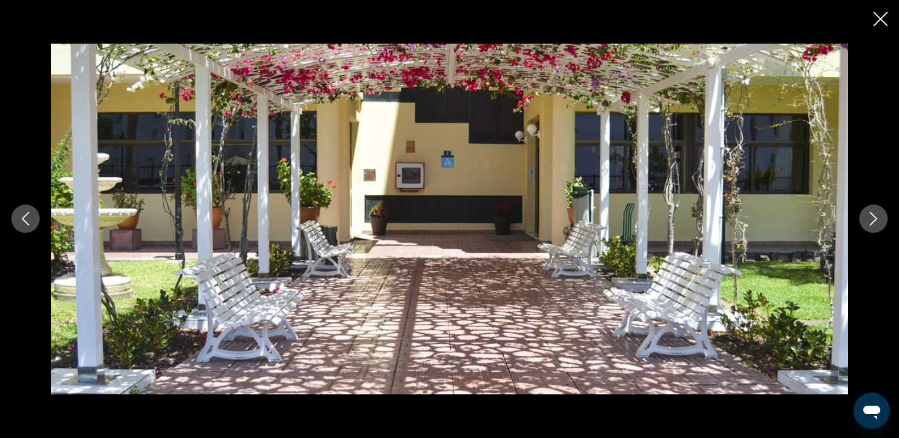
click at [868, 220] on icon "Next image" at bounding box center [874, 219] width 14 height 14
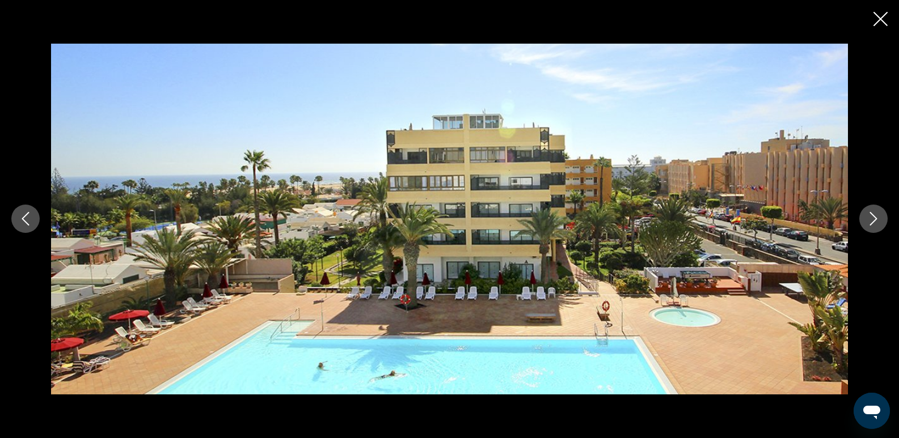
click at [868, 220] on icon "Next image" at bounding box center [874, 219] width 14 height 14
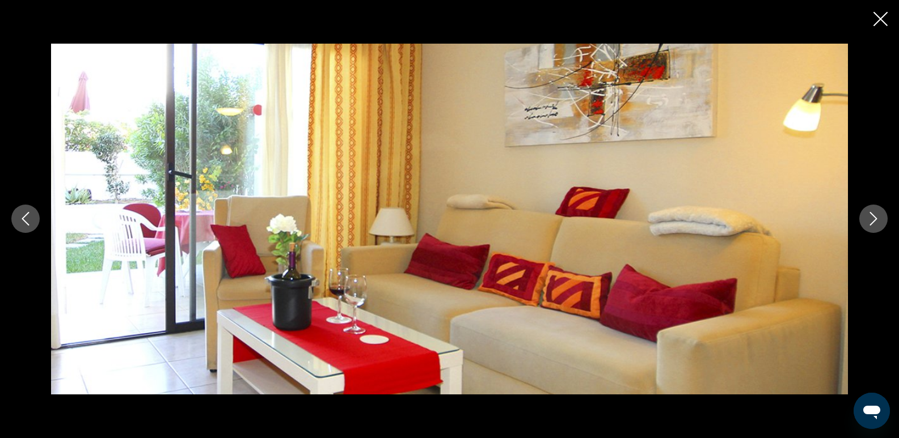
click at [868, 220] on icon "Next image" at bounding box center [874, 219] width 14 height 14
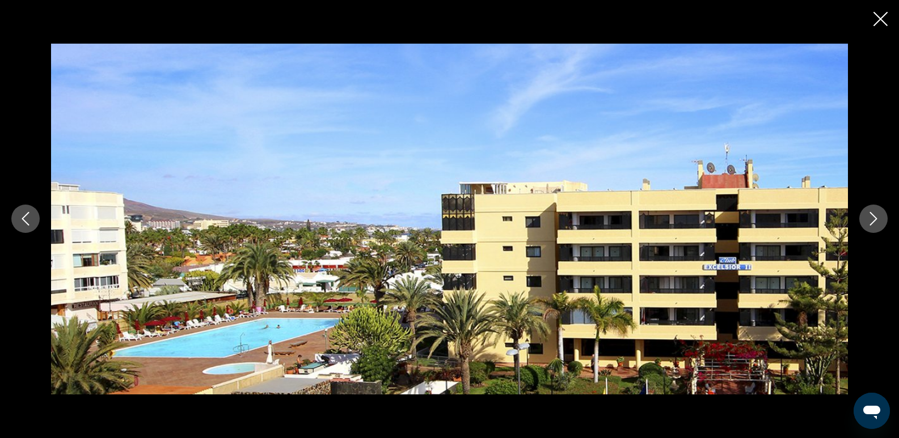
click at [868, 220] on icon "Next image" at bounding box center [874, 219] width 14 height 14
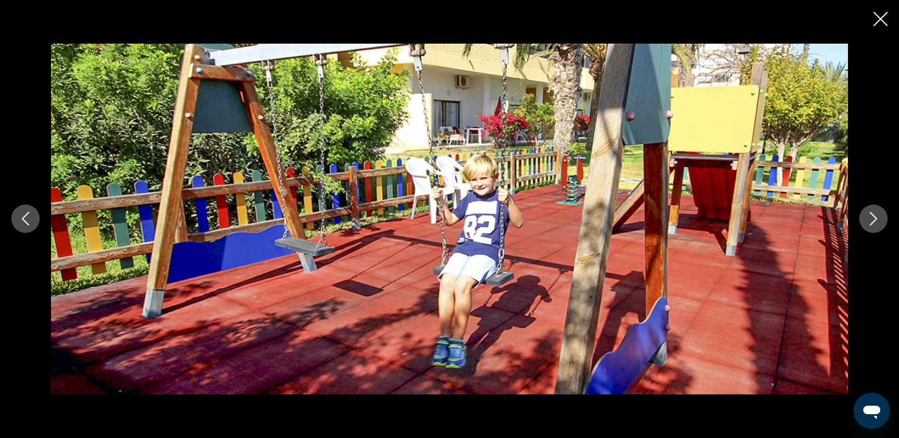
click at [868, 220] on icon "Next image" at bounding box center [874, 219] width 14 height 14
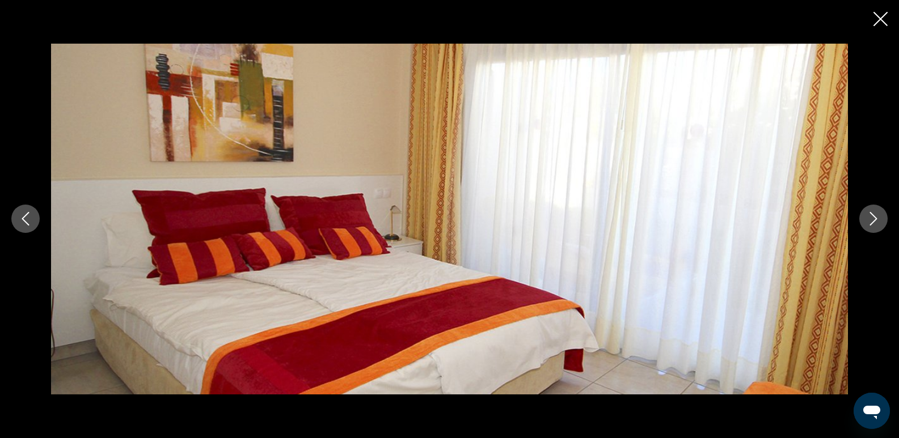
click at [868, 220] on icon "Next image" at bounding box center [874, 219] width 14 height 14
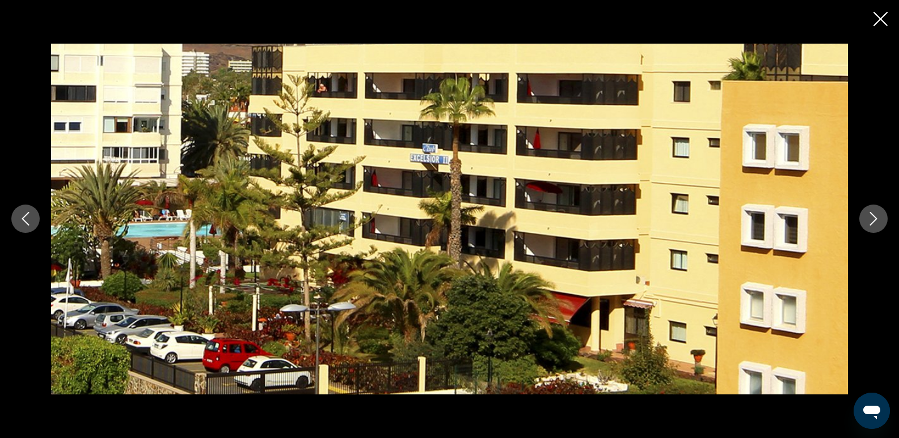
click at [868, 220] on icon "Next image" at bounding box center [874, 219] width 14 height 14
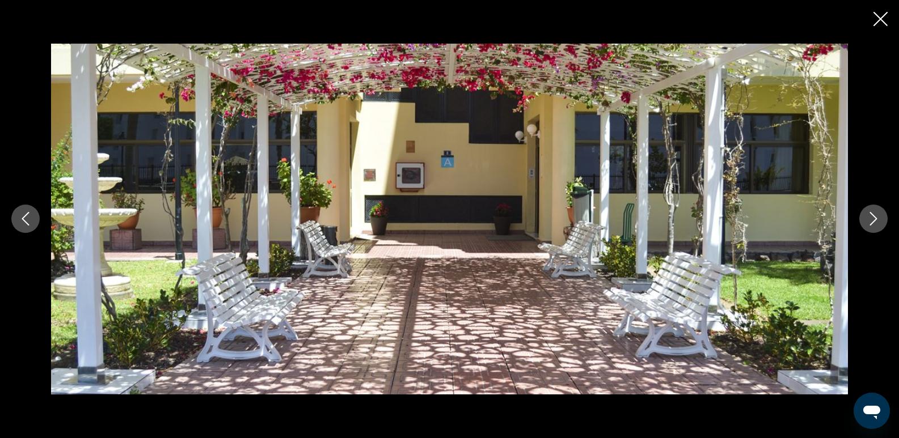
click at [868, 220] on icon "Next image" at bounding box center [874, 219] width 14 height 14
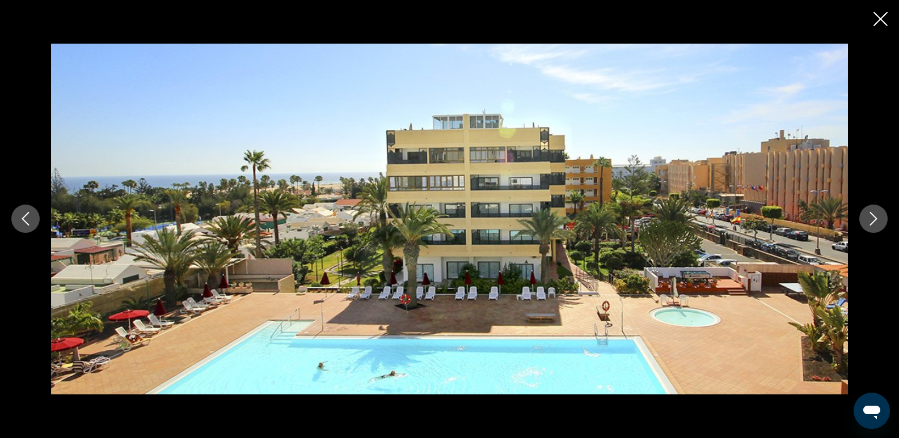
click at [868, 220] on icon "Next image" at bounding box center [874, 219] width 14 height 14
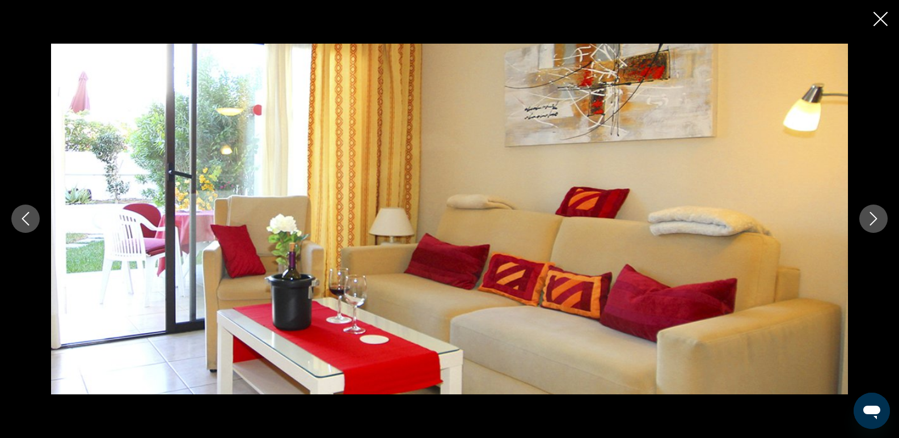
click at [868, 220] on icon "Next image" at bounding box center [874, 219] width 14 height 14
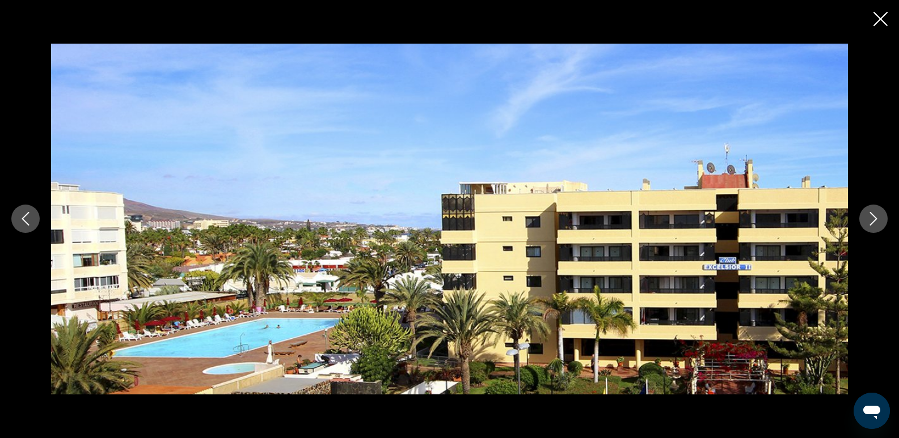
click at [868, 220] on icon "Next image" at bounding box center [874, 219] width 14 height 14
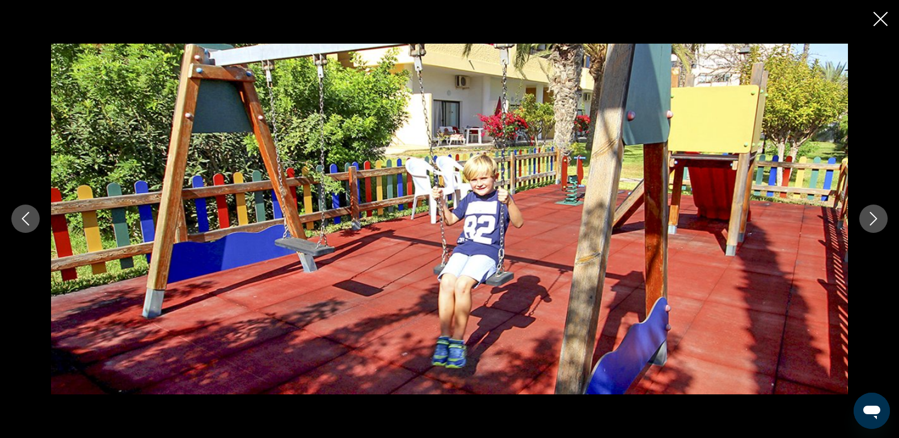
click at [868, 220] on icon "Next image" at bounding box center [874, 219] width 14 height 14
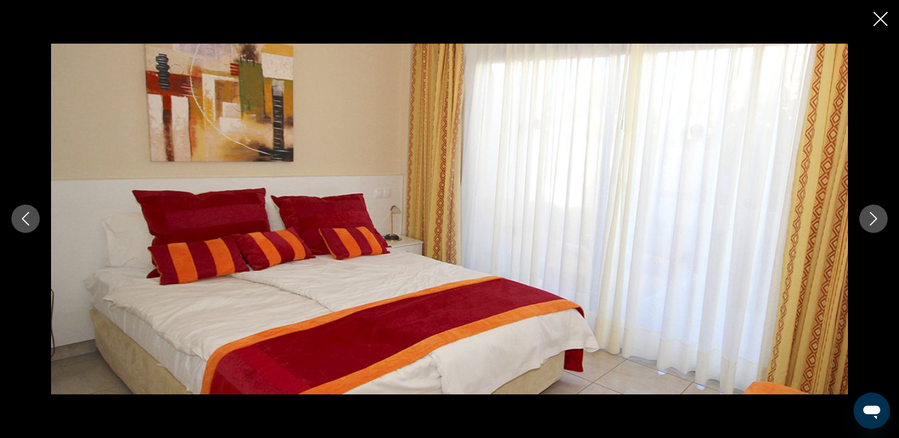
click at [868, 220] on icon "Next image" at bounding box center [874, 219] width 14 height 14
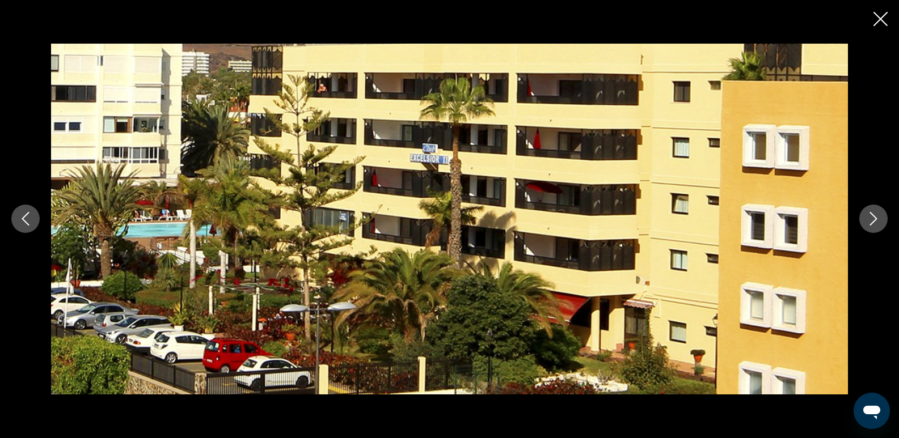
click at [868, 220] on icon "Next image" at bounding box center [874, 219] width 14 height 14
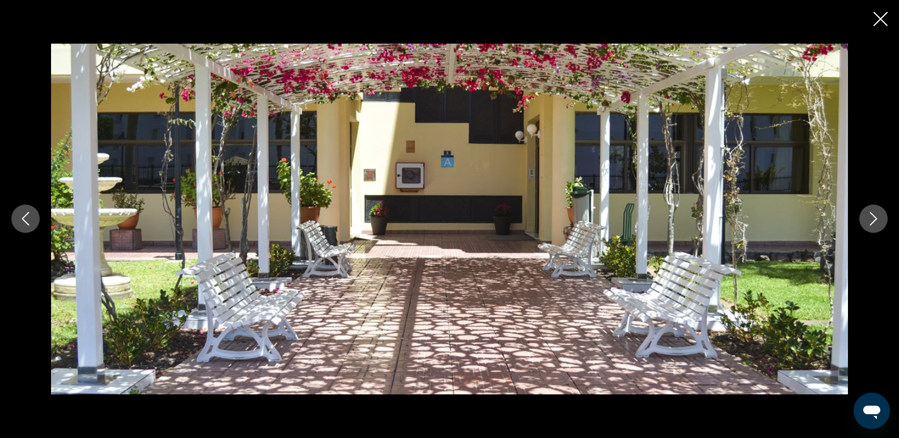
click at [876, 18] on icon "Close slideshow" at bounding box center [880, 19] width 14 height 14
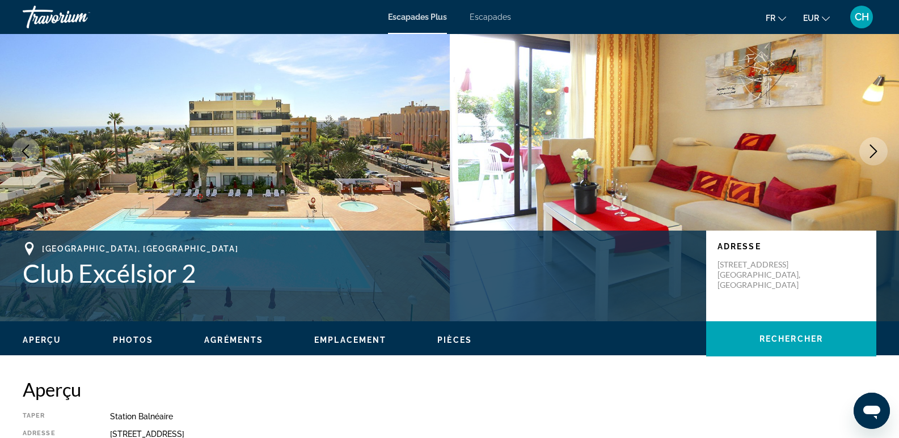
scroll to position [0, 0]
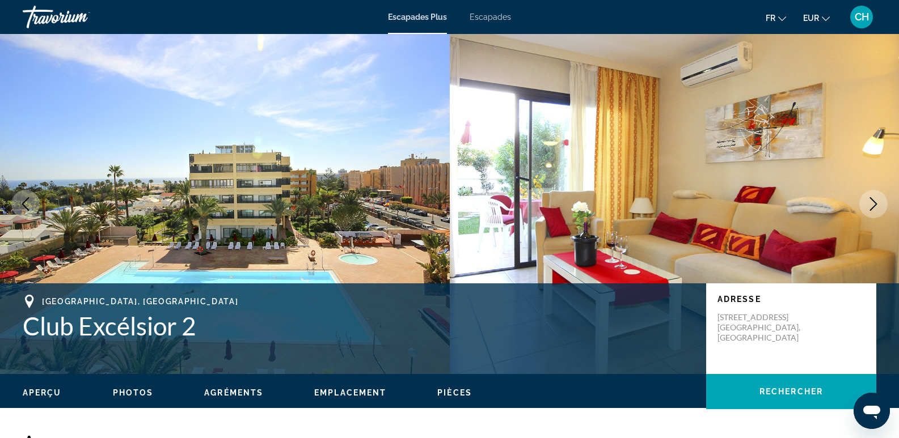
click at [779, 16] on icon "Changer de langue" at bounding box center [782, 19] width 8 height 8
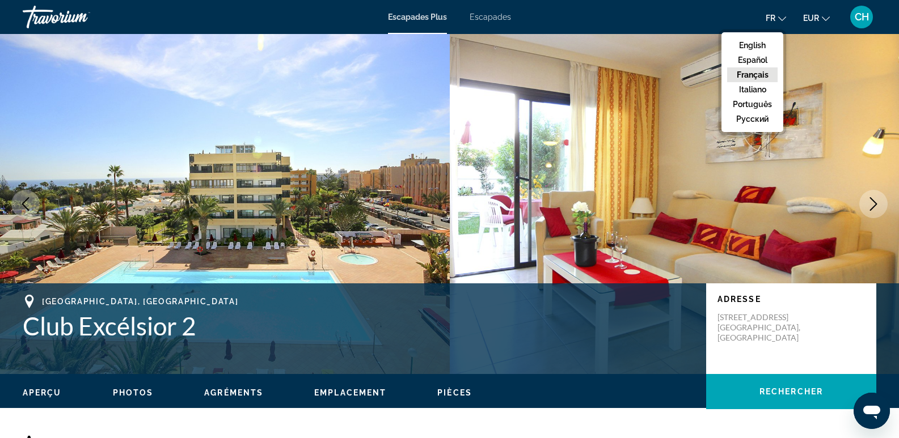
click at [778, 19] on icon "Changer de langue" at bounding box center [782, 19] width 8 height 8
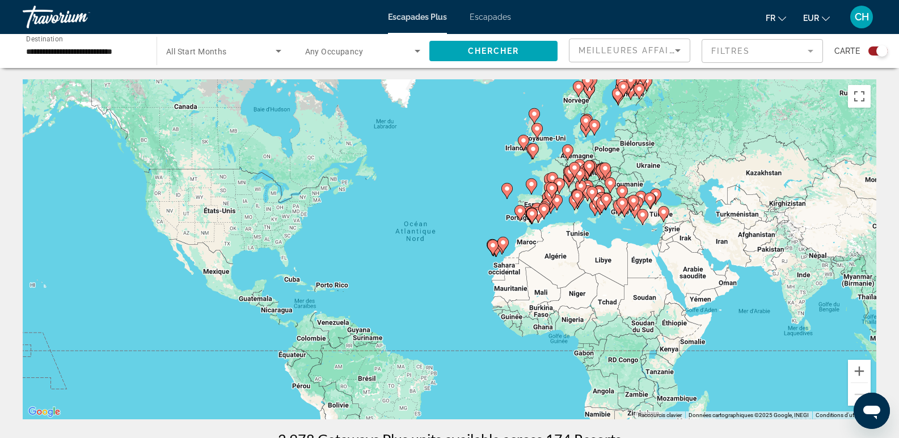
click at [498, 243] on icon "Contenu principal" at bounding box center [502, 245] width 10 height 15
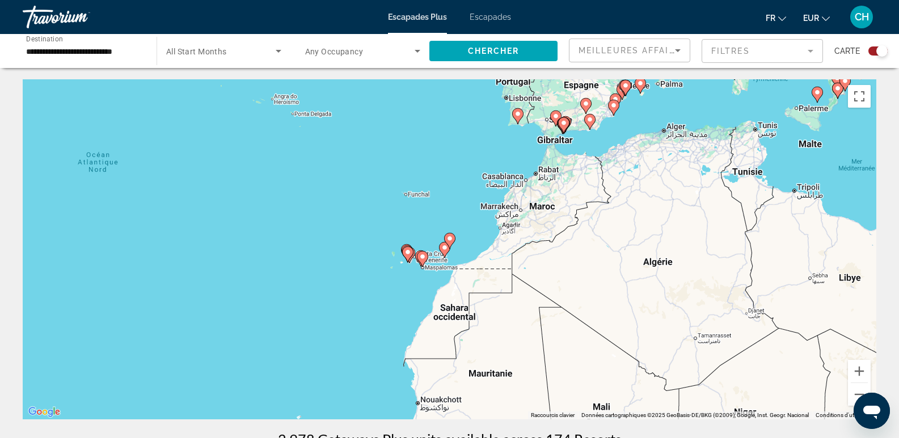
click at [422, 257] on image "Contenu principal" at bounding box center [422, 256] width 7 height 7
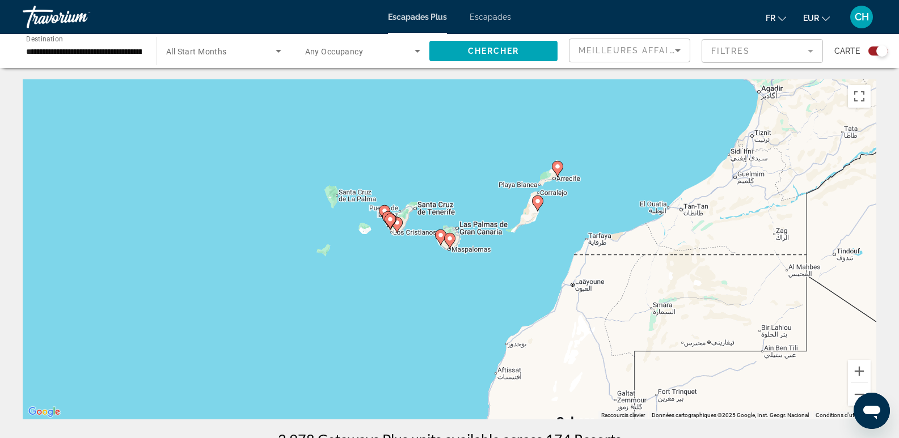
click at [441, 233] on image "Contenu principal" at bounding box center [440, 235] width 7 height 7
type input "**********"
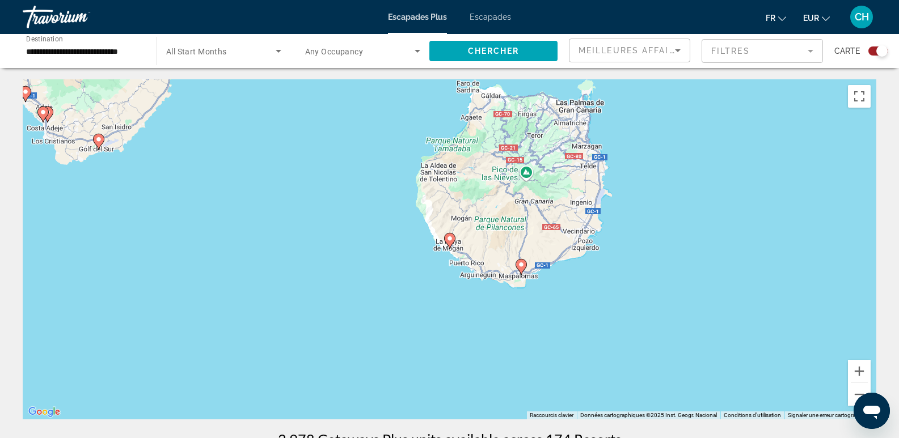
click at [447, 240] on image "Contenu principal" at bounding box center [449, 238] width 7 height 7
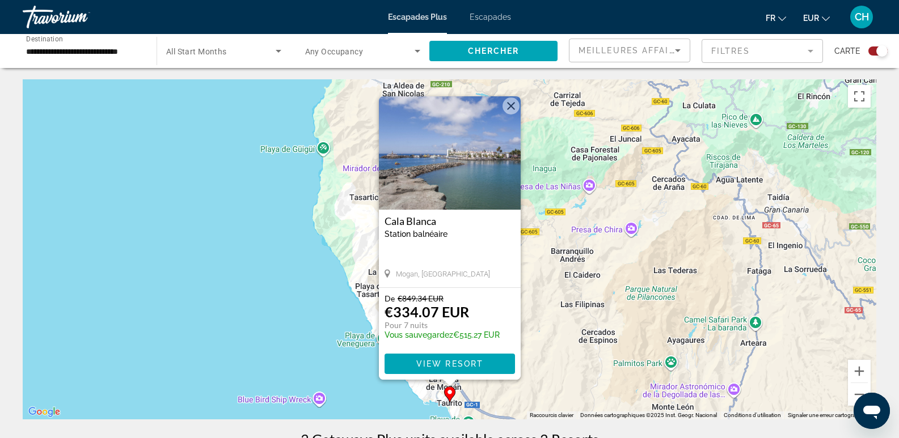
click at [472, 183] on img "Contenu principal" at bounding box center [450, 152] width 142 height 113
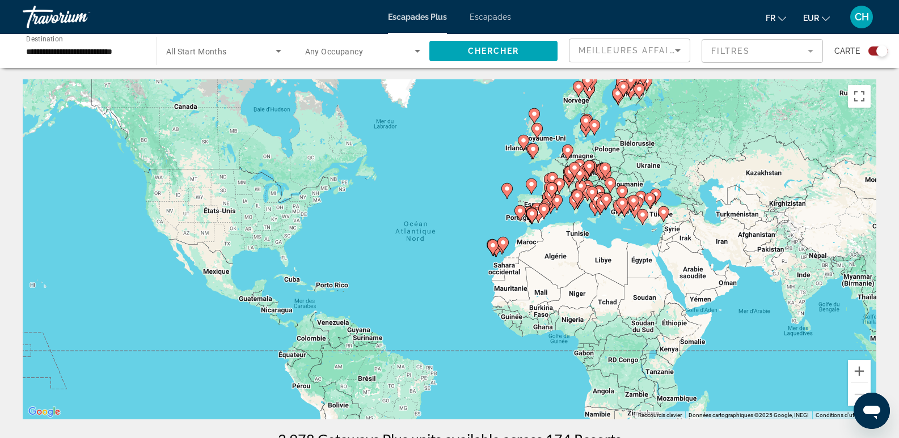
click at [493, 253] on icon "Contenu principal" at bounding box center [492, 247] width 10 height 15
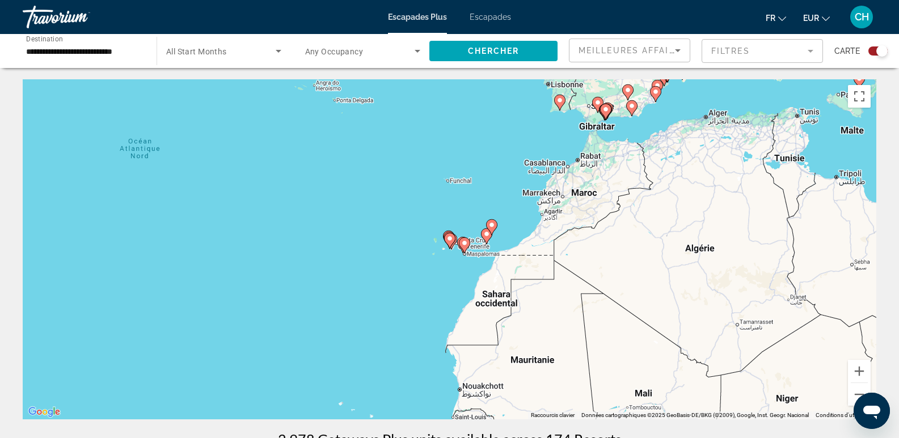
click at [444, 242] on gmp-advanced-marker "Contenu principal" at bounding box center [449, 241] width 11 height 17
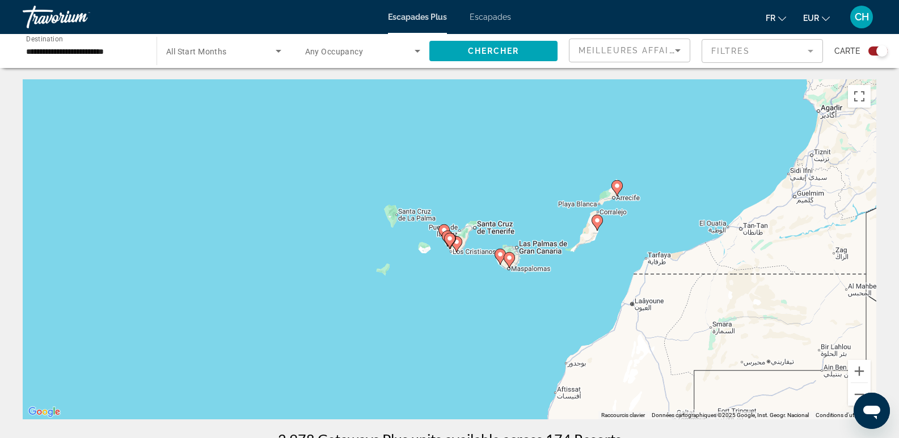
click at [455, 241] on icon "Contenu principal" at bounding box center [450, 241] width 11 height 16
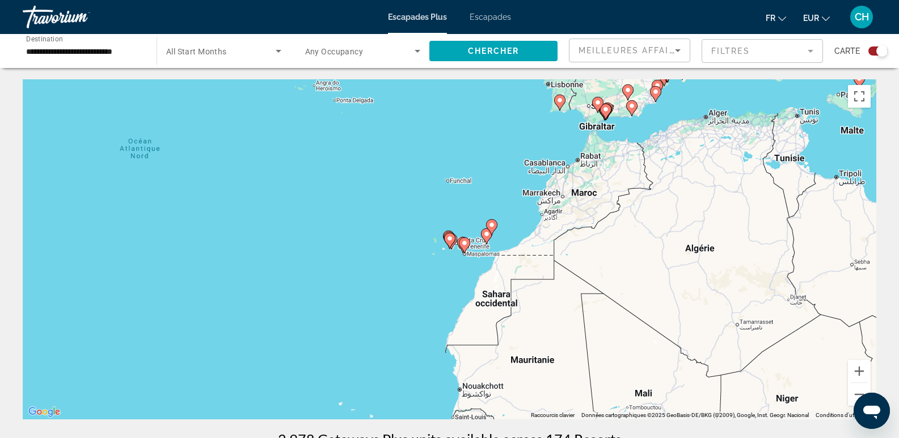
click at [455, 241] on icon "Contenu principal" at bounding box center [451, 241] width 10 height 15
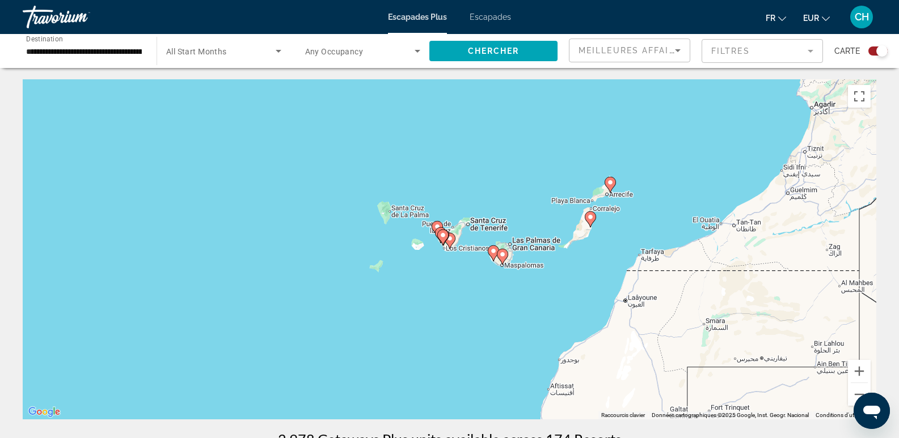
click at [436, 223] on icon "Contenu principal" at bounding box center [437, 229] width 10 height 15
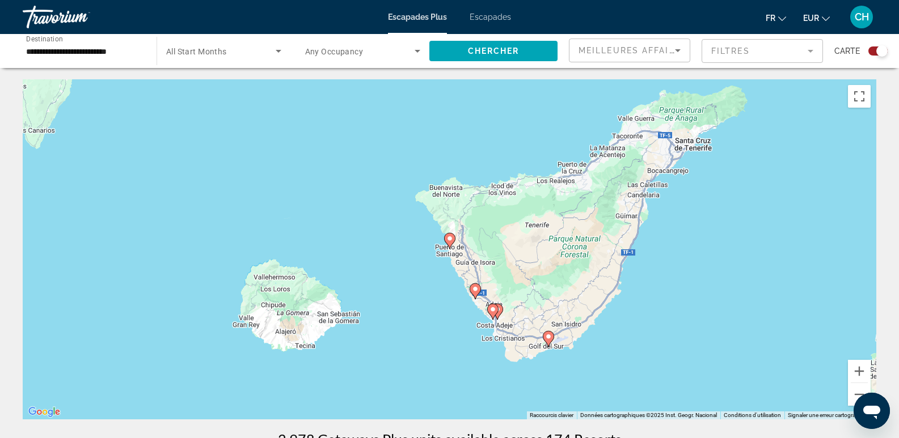
click at [182, 57] on span "Search widget" at bounding box center [220, 51] width 109 height 14
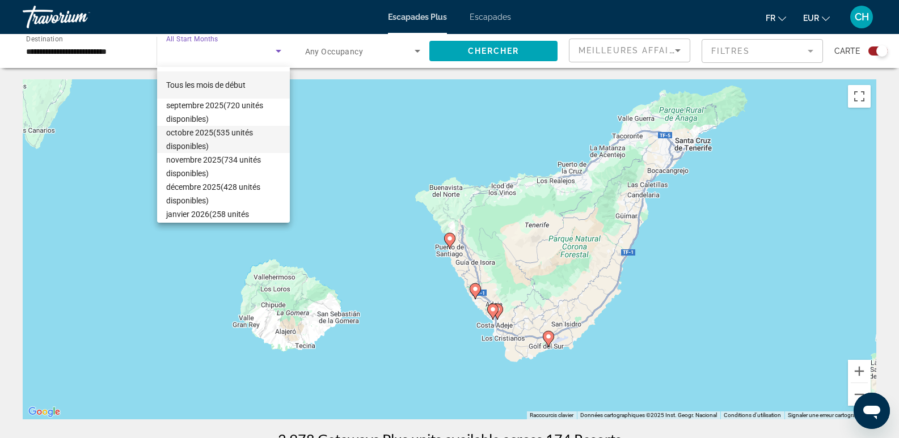
click at [189, 135] on font "octobre 2025" at bounding box center [189, 132] width 47 height 9
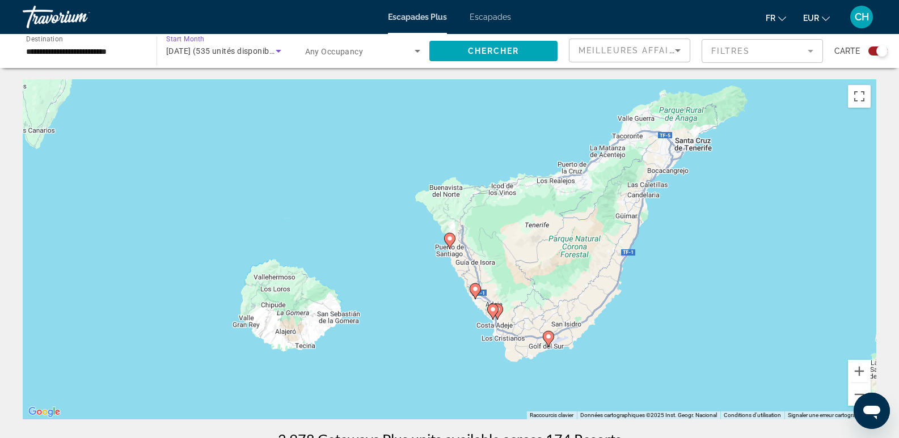
click at [338, 54] on span "Any Occupancy" at bounding box center [334, 51] width 58 height 9
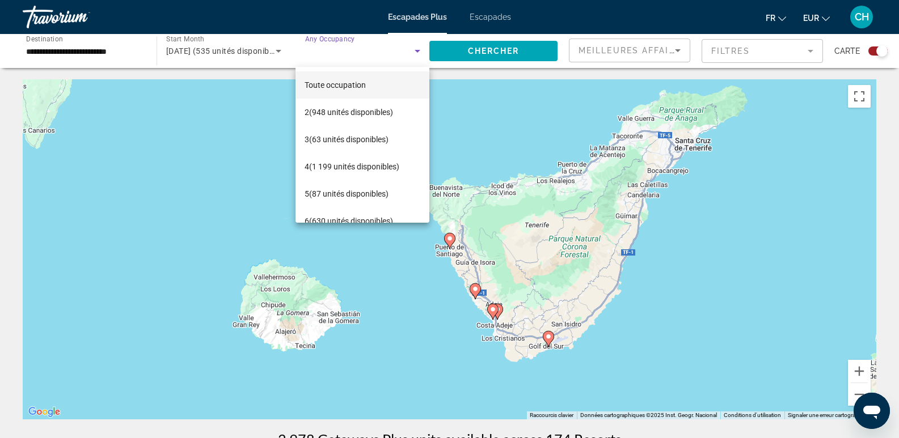
click at [337, 84] on font "Toute occupation" at bounding box center [335, 85] width 61 height 9
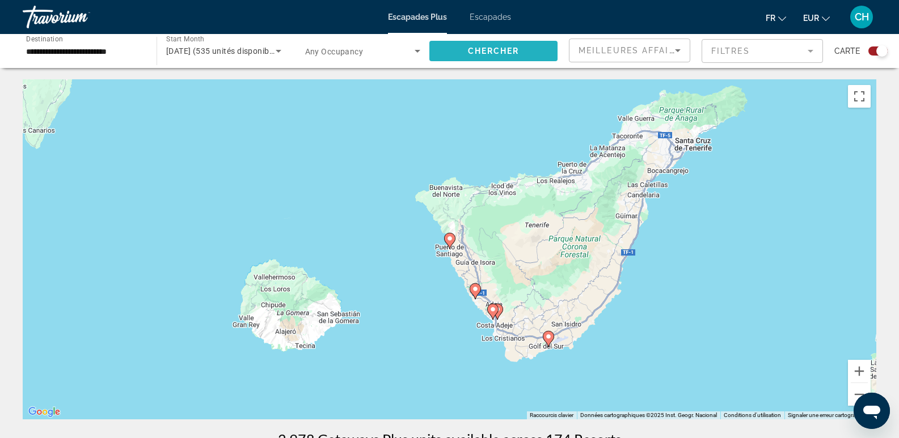
click at [487, 57] on span "Search widget" at bounding box center [493, 50] width 128 height 27
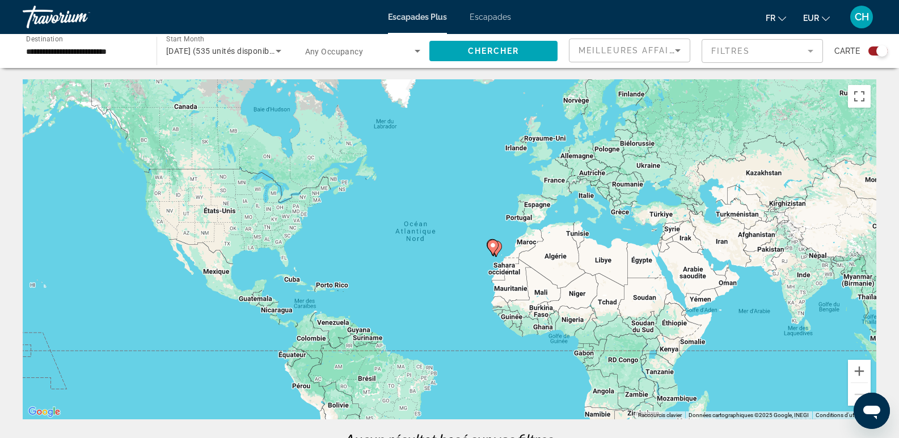
click at [489, 250] on gmp-advanced-marker "Contenu principal" at bounding box center [492, 247] width 11 height 17
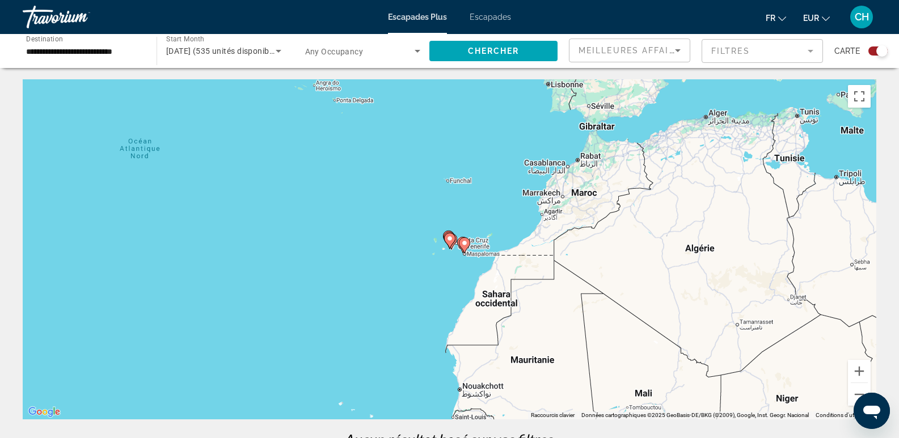
click at [450, 243] on icon "Contenu principal" at bounding box center [449, 241] width 10 height 15
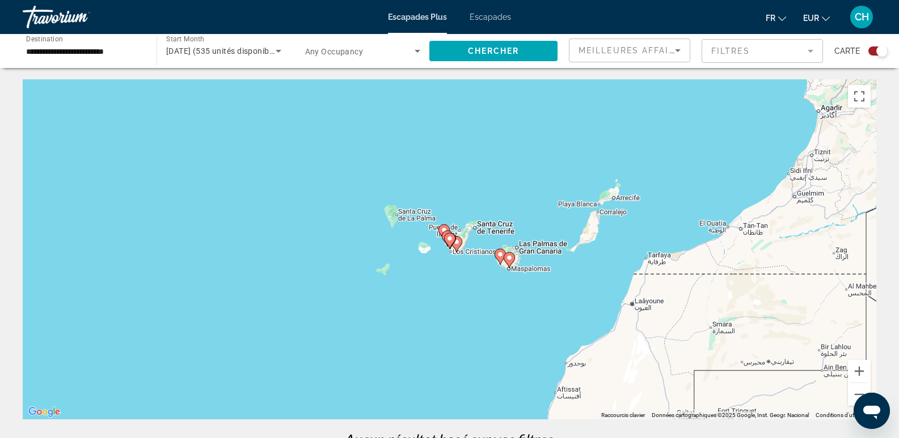
click at [442, 227] on icon "Contenu principal" at bounding box center [443, 232] width 10 height 15
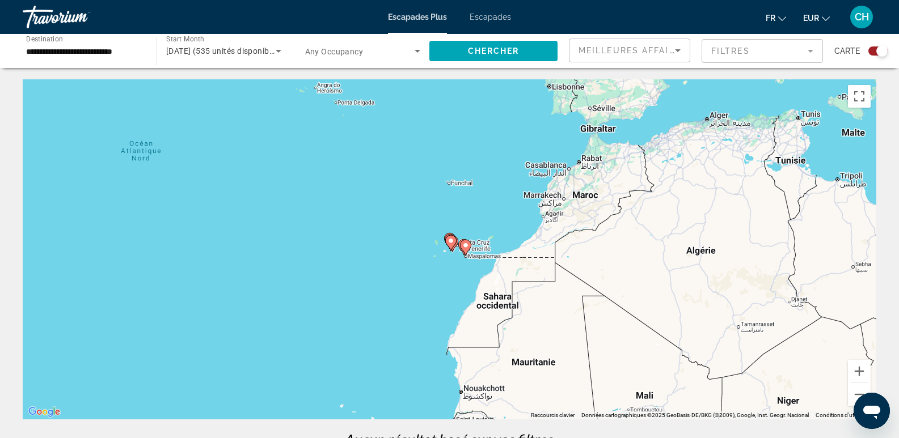
click at [451, 241] on image "Contenu principal" at bounding box center [450, 241] width 7 height 7
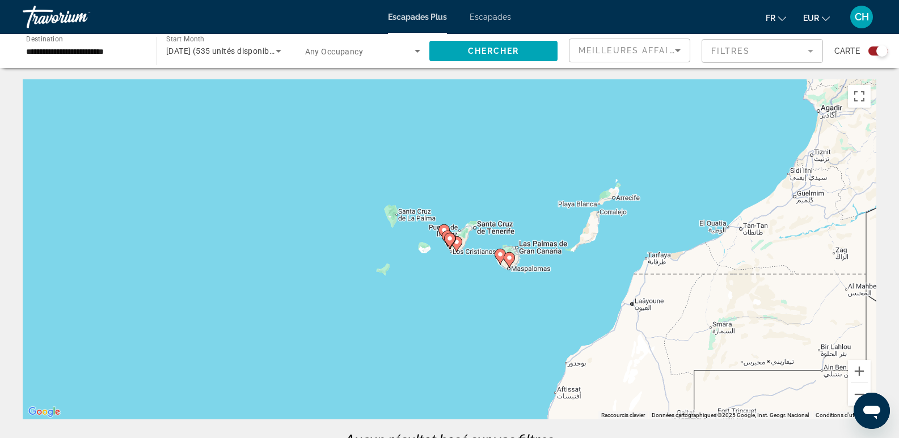
click at [451, 239] on image "Contenu principal" at bounding box center [449, 238] width 7 height 7
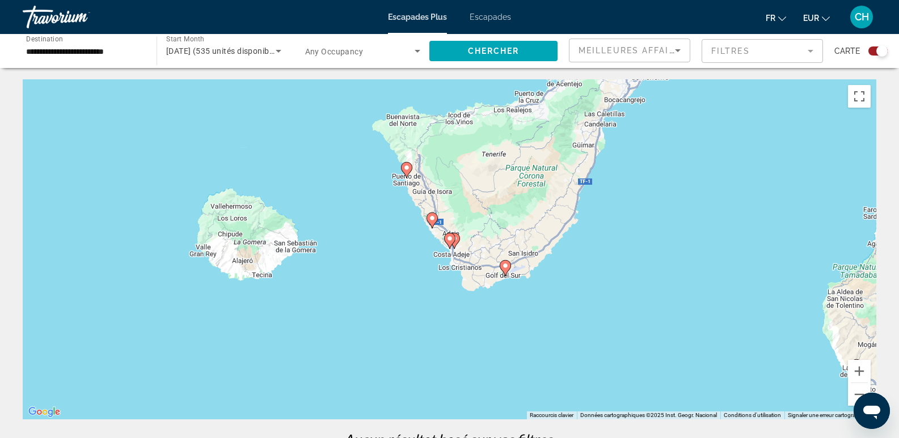
click at [408, 166] on image "Contenu principal" at bounding box center [406, 167] width 7 height 7
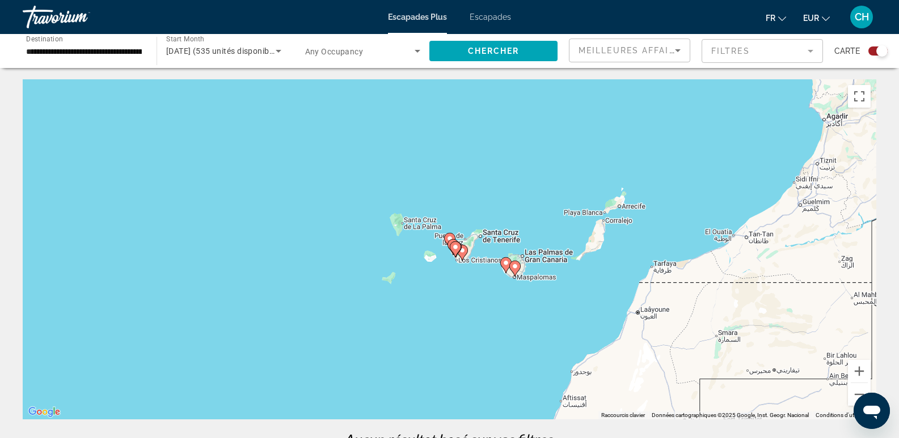
click at [454, 249] on image "Contenu principal" at bounding box center [455, 247] width 7 height 7
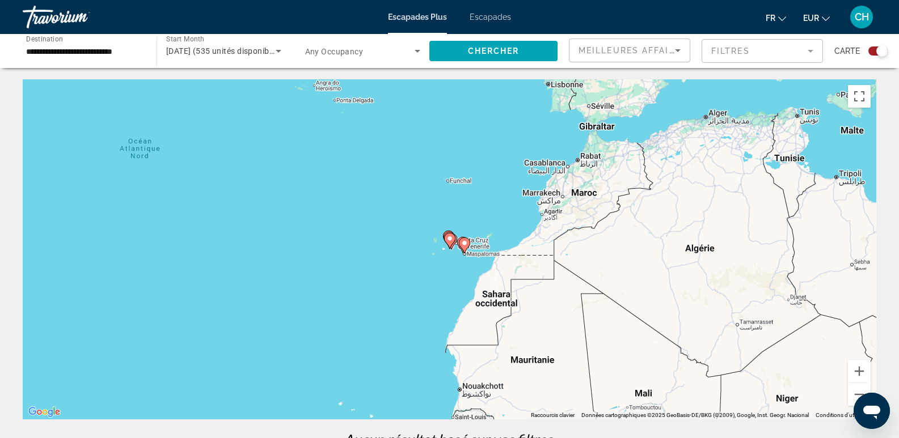
click at [447, 242] on image "Contenu principal" at bounding box center [449, 238] width 7 height 7
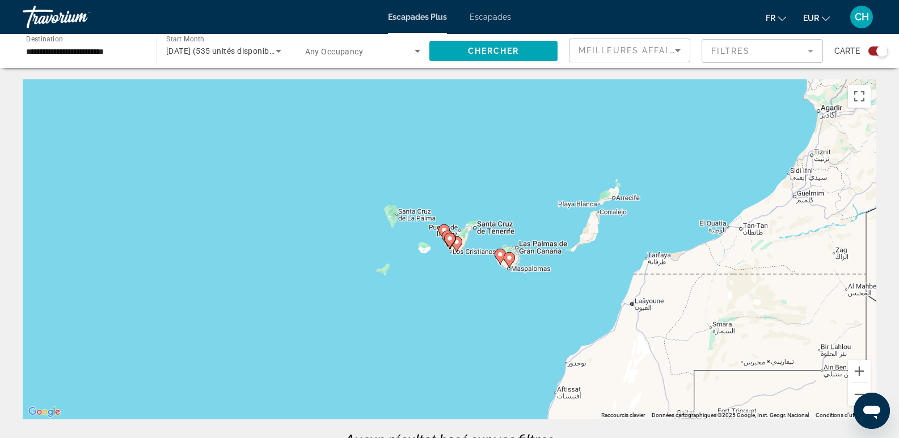
click at [443, 233] on icon "Contenu principal" at bounding box center [447, 238] width 10 height 15
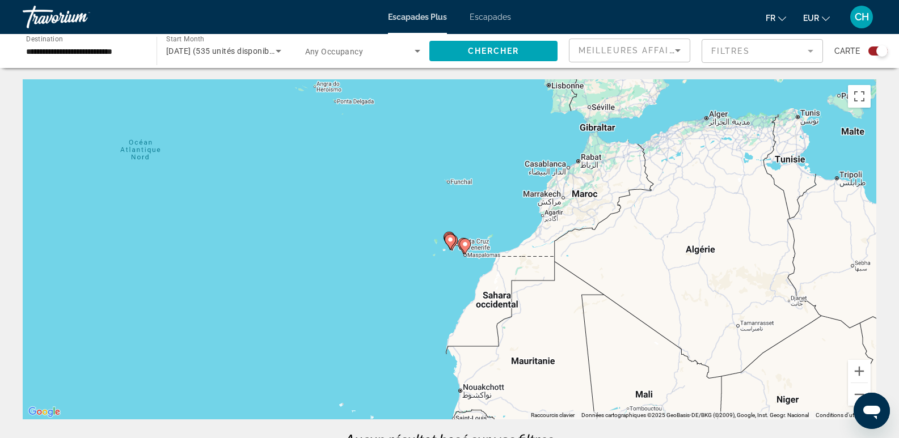
click at [453, 238] on image "Contenu principal" at bounding box center [450, 239] width 7 height 7
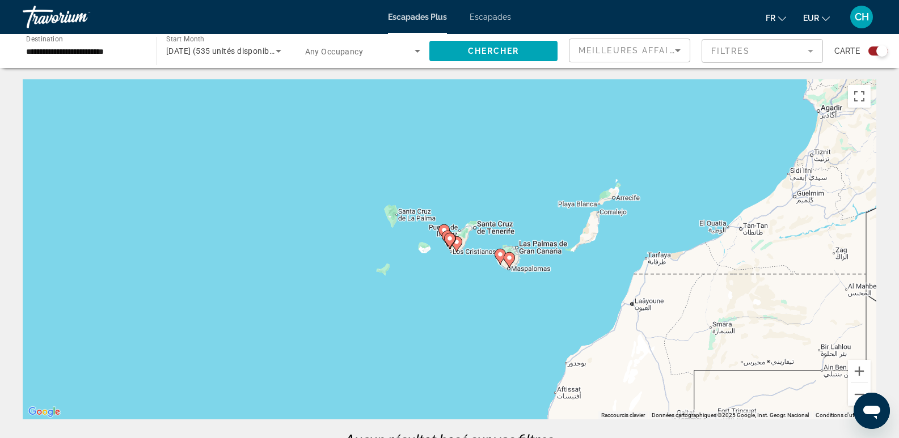
click at [458, 247] on icon "Contenu principal" at bounding box center [456, 244] width 10 height 15
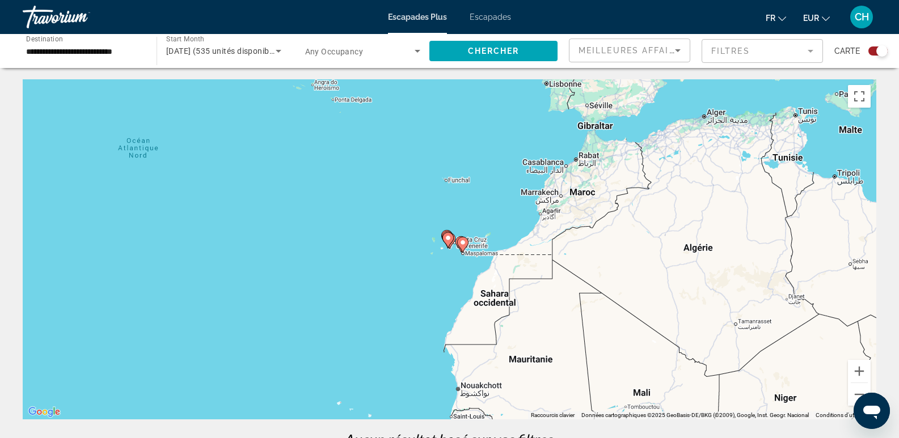
click at [447, 236] on image "Contenu principal" at bounding box center [448, 238] width 7 height 7
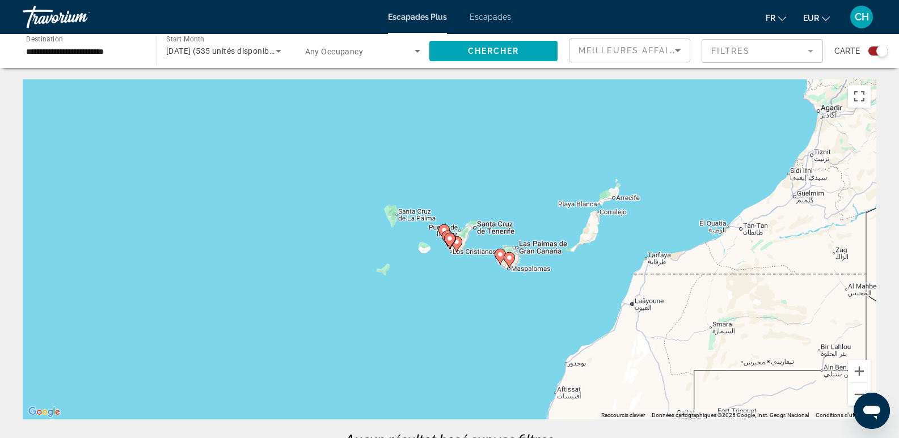
click at [443, 233] on icon "Contenu principal" at bounding box center [447, 239] width 11 height 16
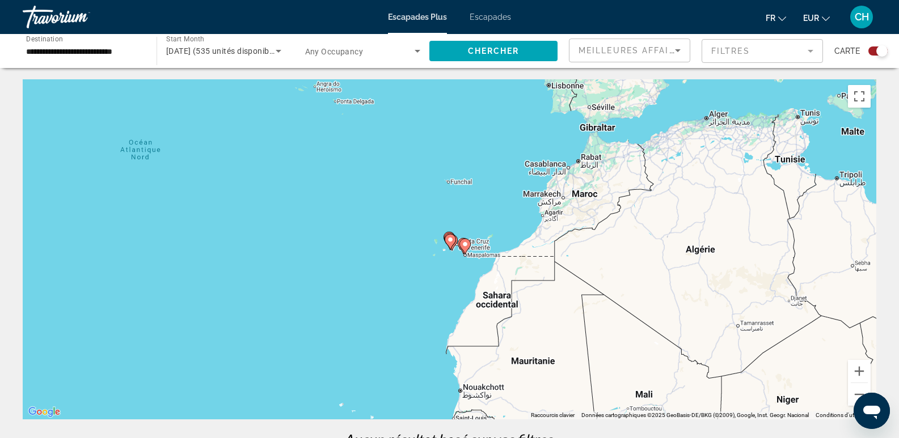
click at [133, 46] on input "**********" at bounding box center [84, 52] width 116 height 14
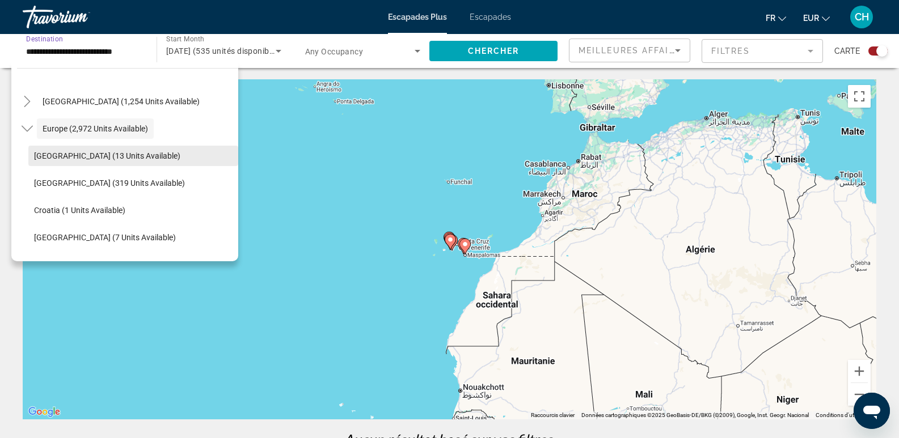
scroll to position [124, 0]
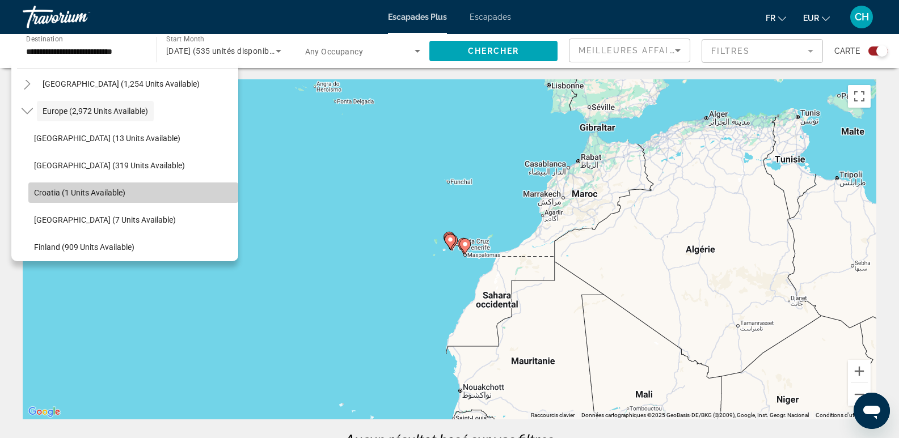
click at [142, 192] on span "Search widget" at bounding box center [133, 192] width 210 height 27
type input "**********"
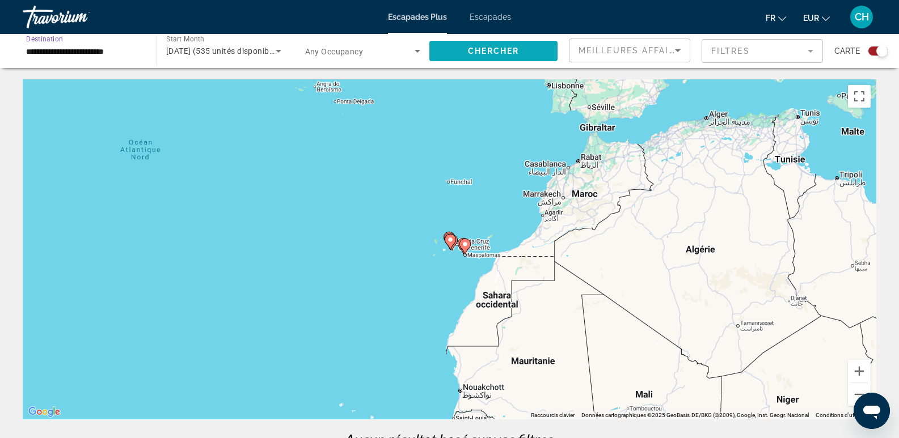
click at [497, 52] on span "Chercher" at bounding box center [494, 51] width 52 height 9
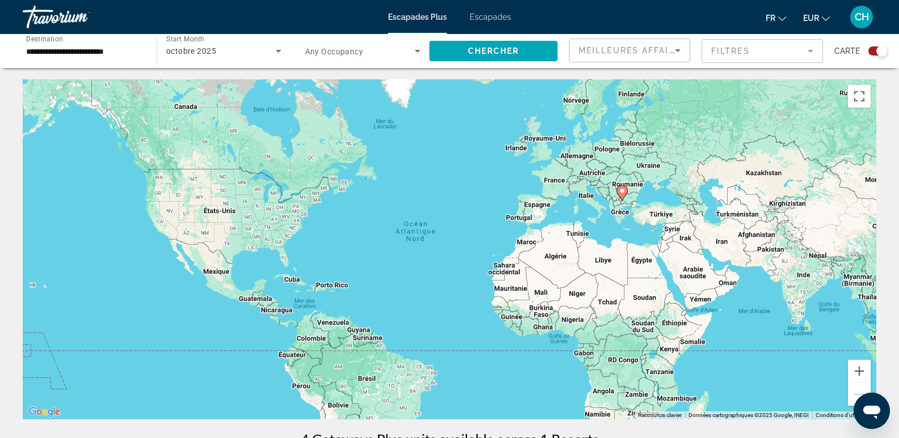
click at [624, 188] on image "Contenu principal" at bounding box center [622, 191] width 7 height 7
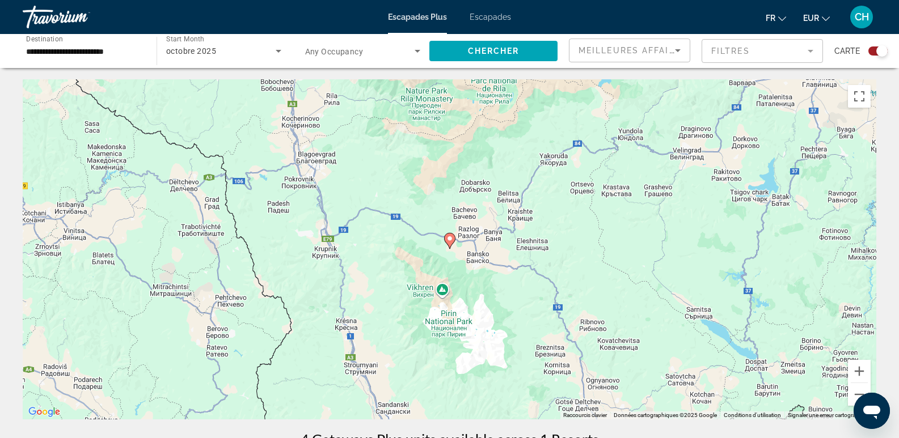
click at [450, 242] on image "Contenu principal" at bounding box center [449, 238] width 7 height 7
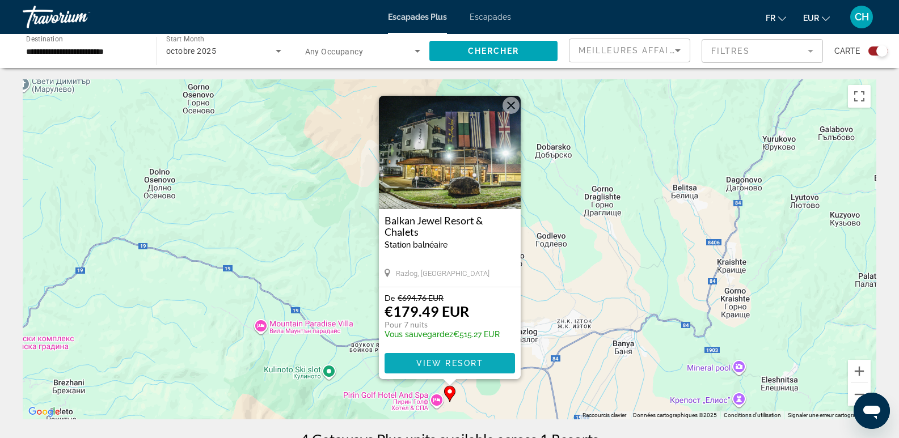
click at [450, 361] on span "View Resort" at bounding box center [449, 363] width 67 height 9
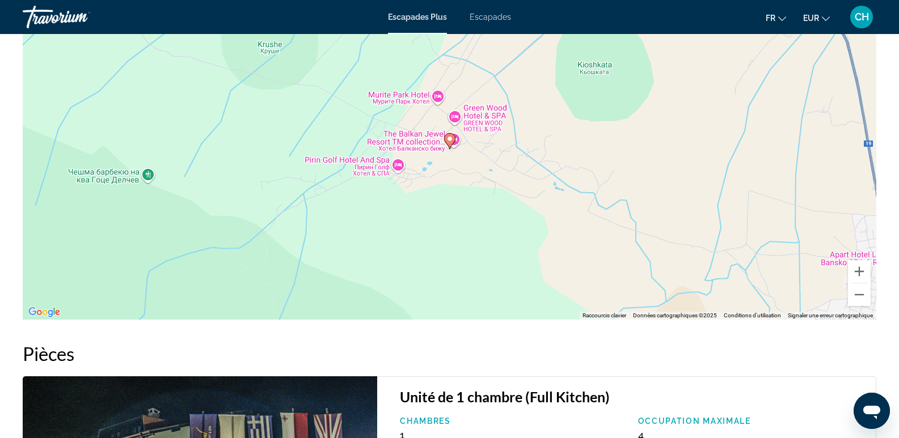
scroll to position [1303, 0]
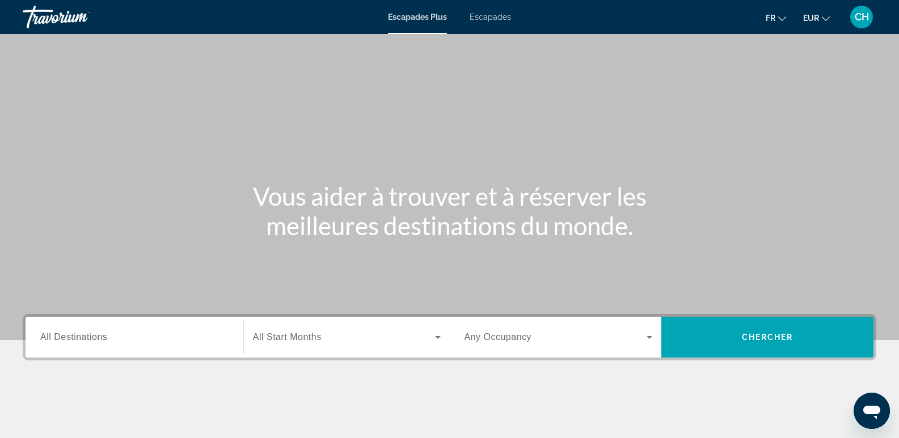
click at [92, 341] on span "All Destinations" at bounding box center [73, 337] width 67 height 10
click at [92, 341] on input "Destination All Destinations" at bounding box center [134, 338] width 188 height 14
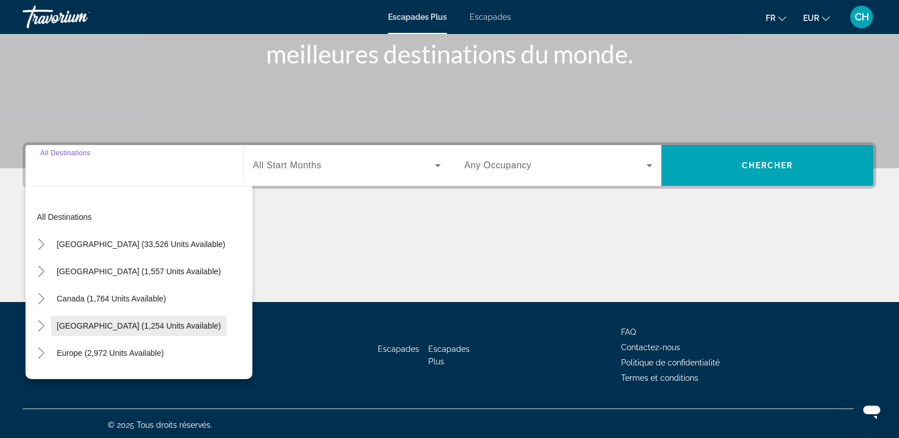
scroll to position [175, 0]
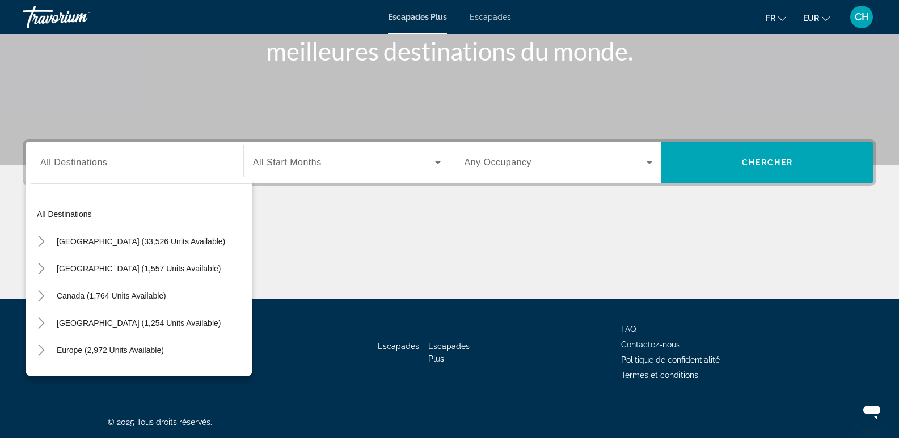
drag, startPoint x: 243, startPoint y: 239, endPoint x: 238, endPoint y: 262, distance: 23.7
click at [238, 262] on mat-tree "All destinations [GEOGRAPHIC_DATA] (33,526 units available) [GEOGRAPHIC_DATA] (…" at bounding box center [141, 378] width 221 height 354
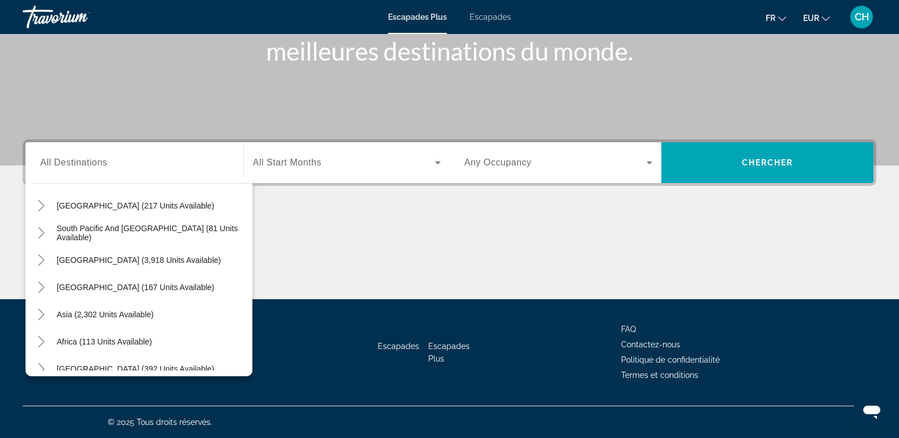
scroll to position [184, 0]
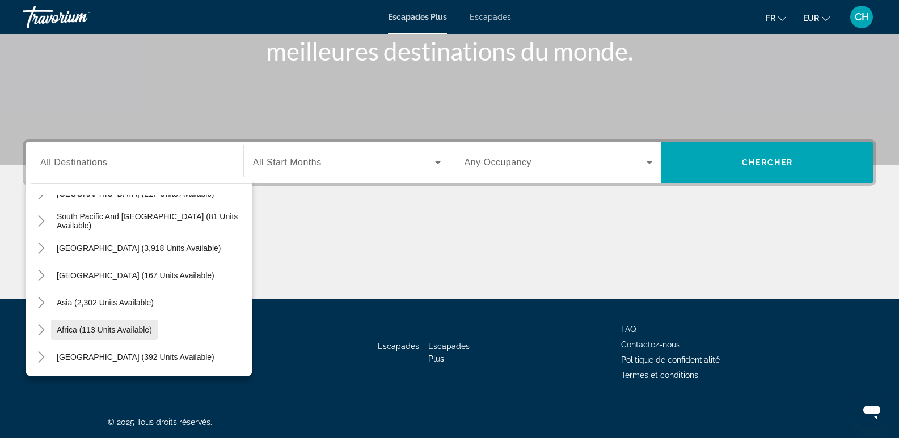
click at [133, 324] on span "Widget de recherche" at bounding box center [104, 329] width 107 height 27
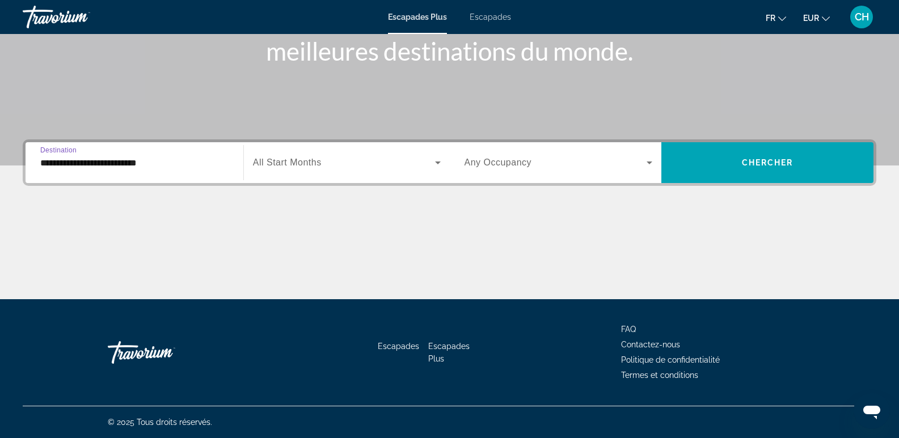
click at [160, 162] on input "**********" at bounding box center [134, 164] width 188 height 14
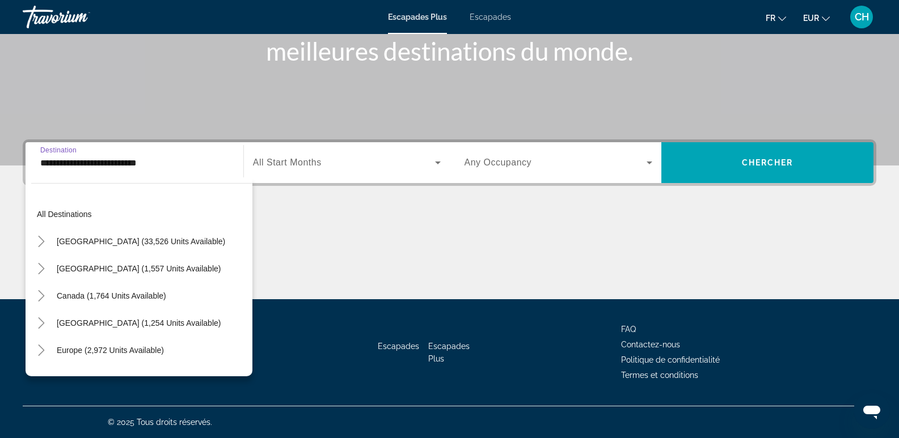
scroll to position [231, 0]
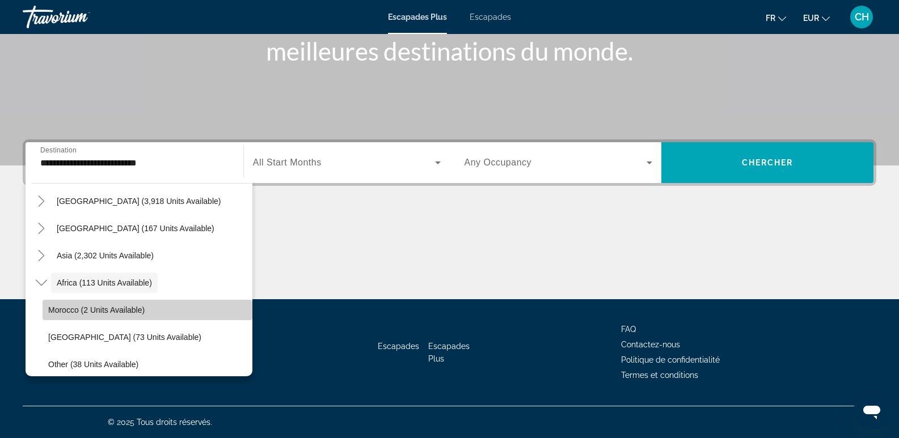
click at [148, 310] on span "Widget de recherche" at bounding box center [148, 310] width 210 height 27
type input "**********"
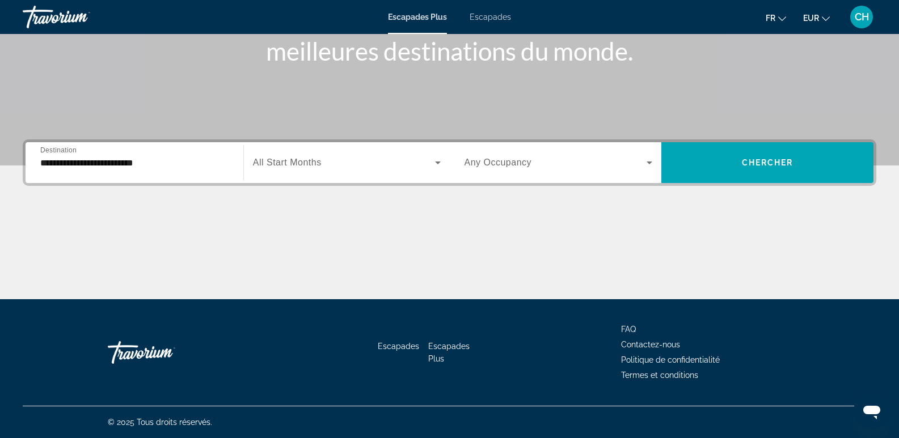
click at [274, 164] on span "All Start Months" at bounding box center [287, 163] width 69 height 10
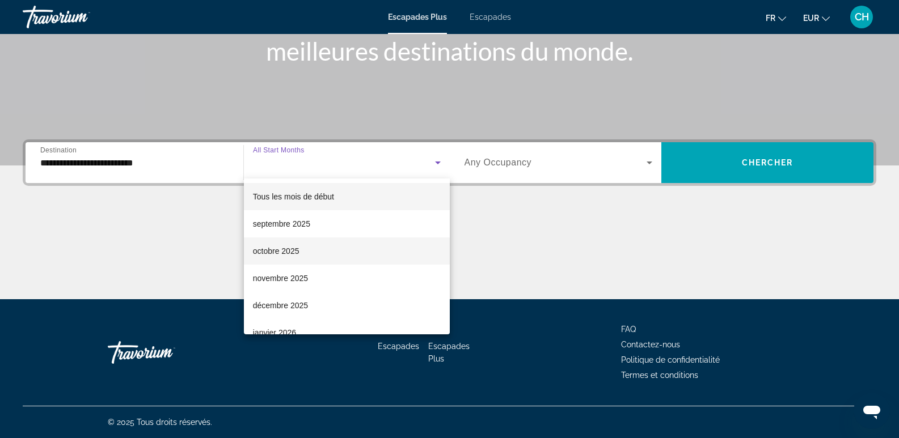
click at [280, 255] on font "octobre 2025" at bounding box center [276, 251] width 47 height 9
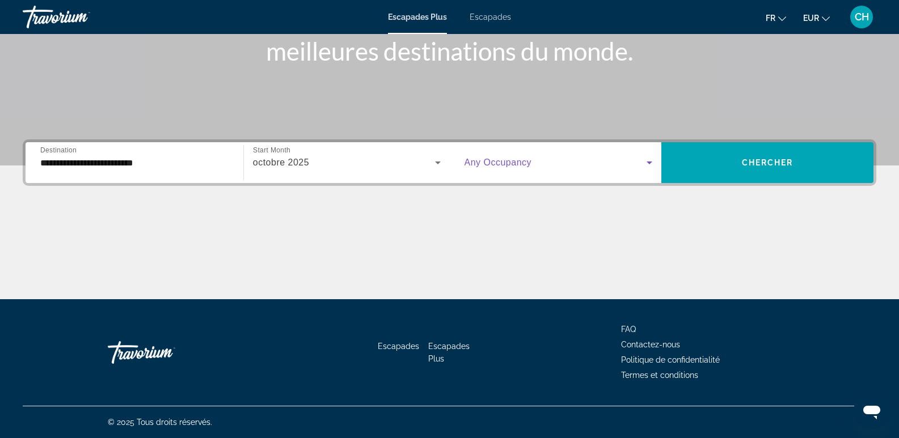
click at [506, 168] on span "Widget de recherche" at bounding box center [555, 163] width 183 height 14
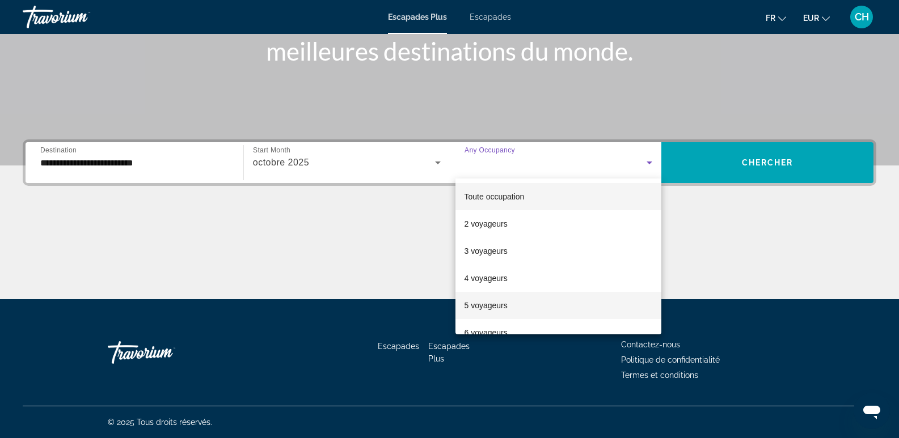
click at [491, 306] on font "5 voyageurs" at bounding box center [485, 305] width 43 height 9
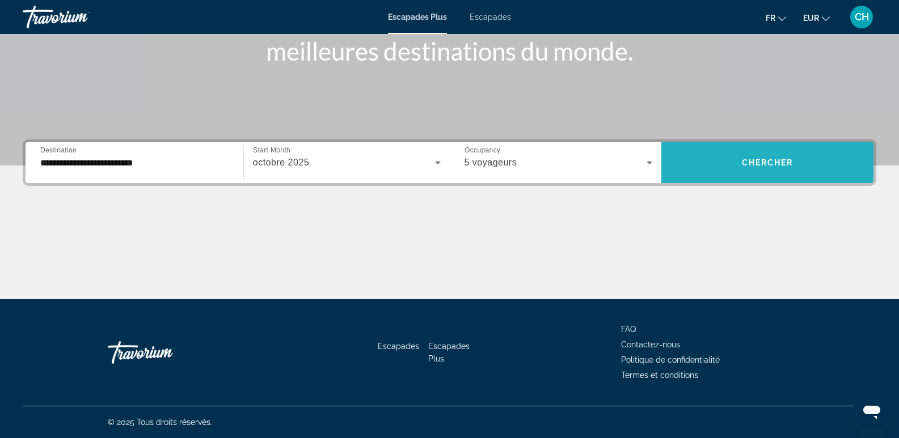
click at [785, 171] on span "Widget de recherche" at bounding box center [767, 162] width 212 height 27
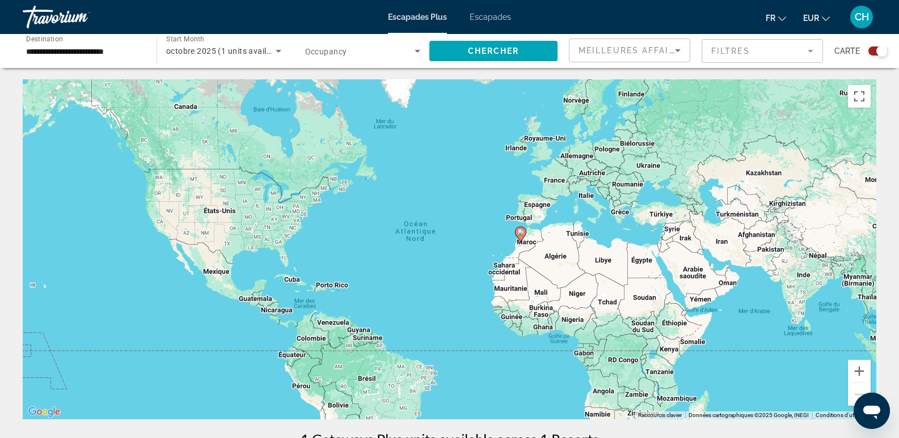
click at [521, 231] on image "Contenu principal" at bounding box center [520, 232] width 7 height 7
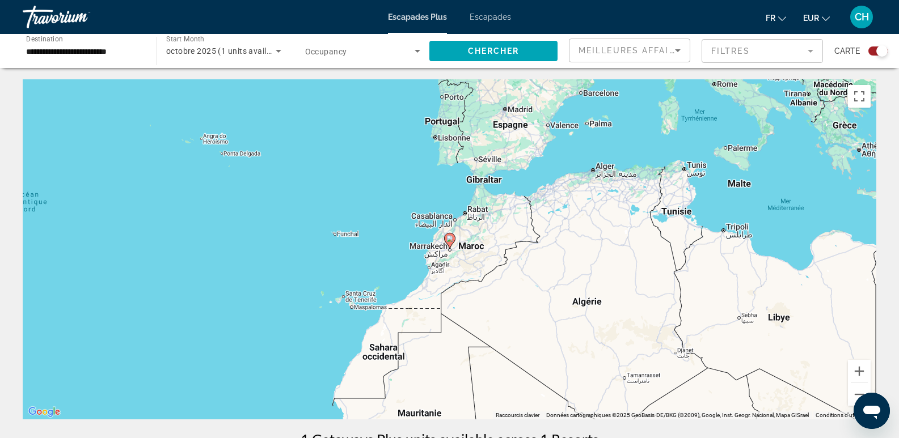
click at [449, 236] on image "Contenu principal" at bounding box center [449, 238] width 7 height 7
type input "**********"
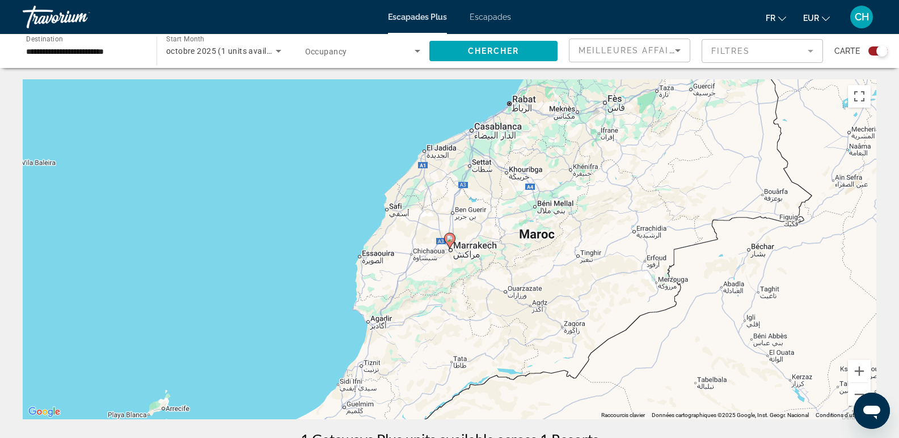
click at [449, 242] on image "Contenu principal" at bounding box center [449, 238] width 7 height 7
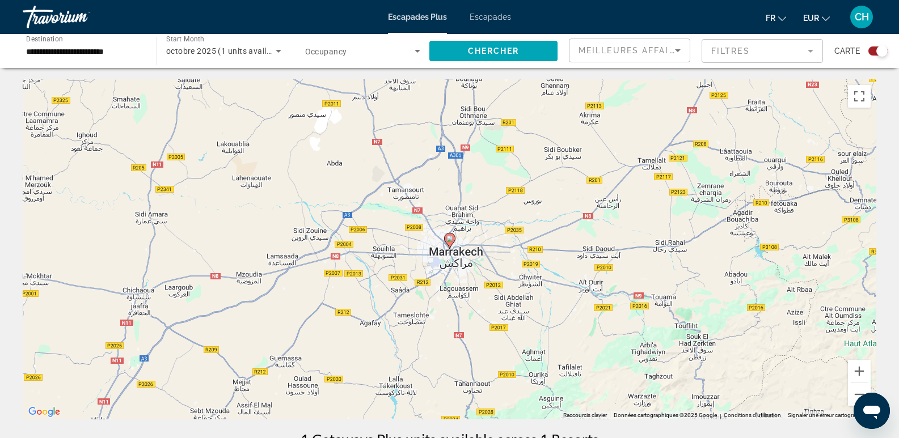
click at [449, 242] on image "Contenu principal" at bounding box center [449, 238] width 7 height 7
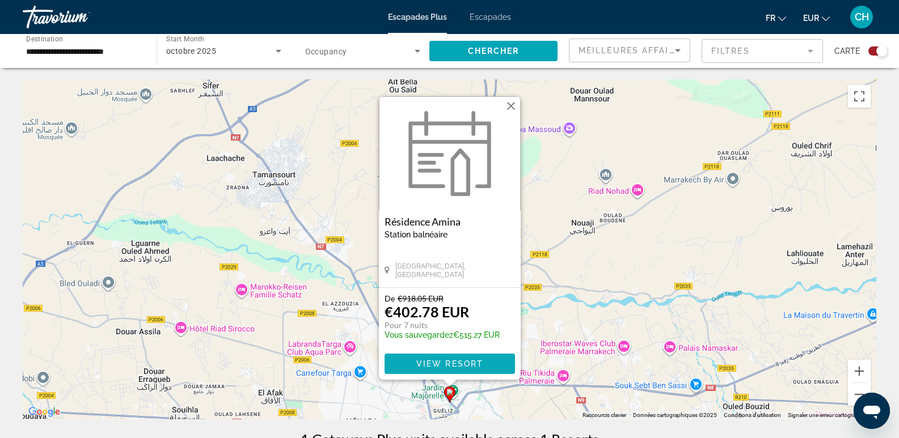
click at [492, 354] on span "Contenu principal" at bounding box center [449, 363] width 130 height 27
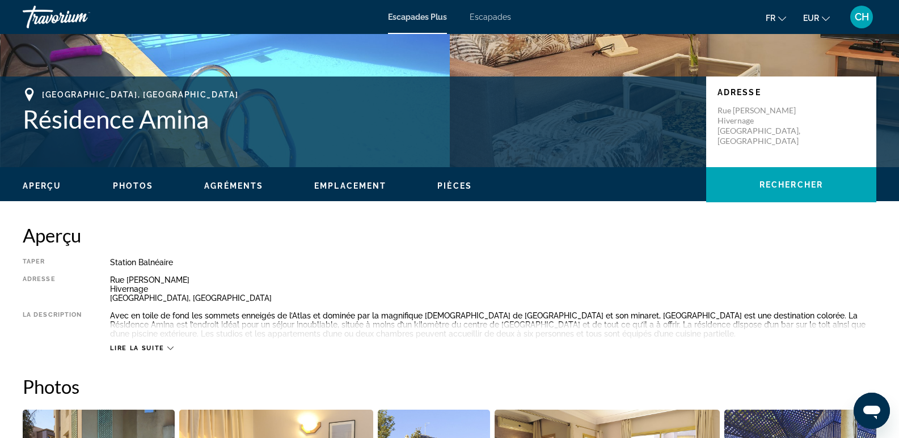
scroll to position [397, 0]
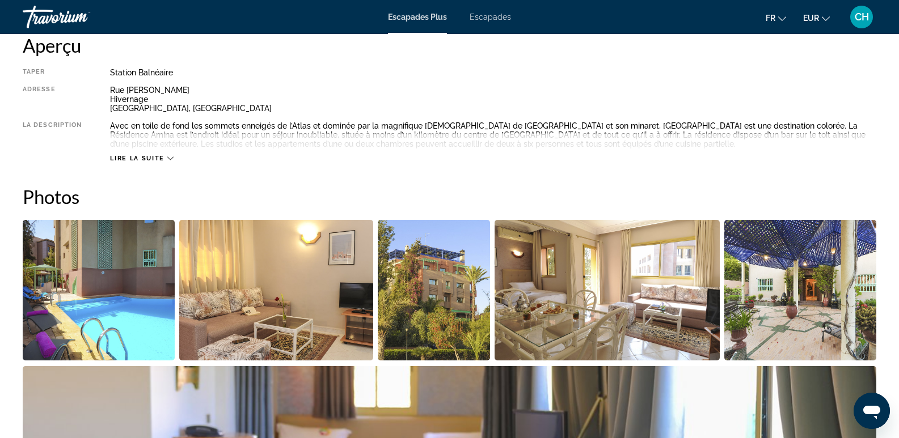
click at [97, 289] on img "Open full-screen image slider" at bounding box center [99, 290] width 152 height 141
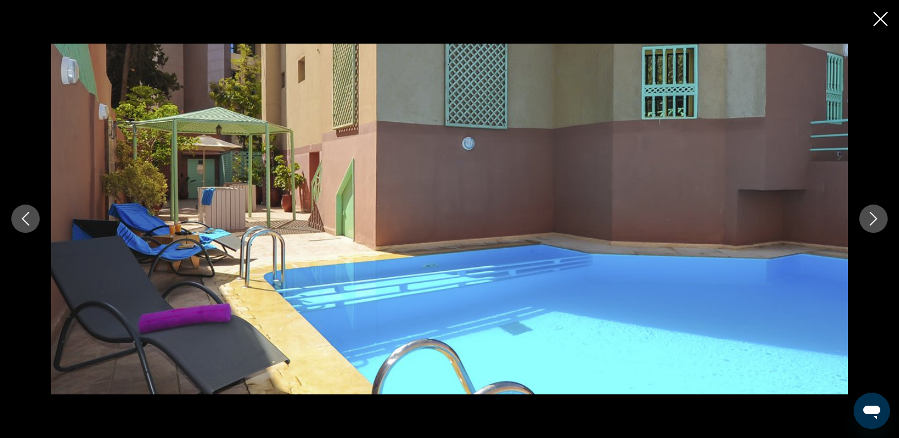
click at [875, 219] on icon "Next image" at bounding box center [874, 219] width 14 height 14
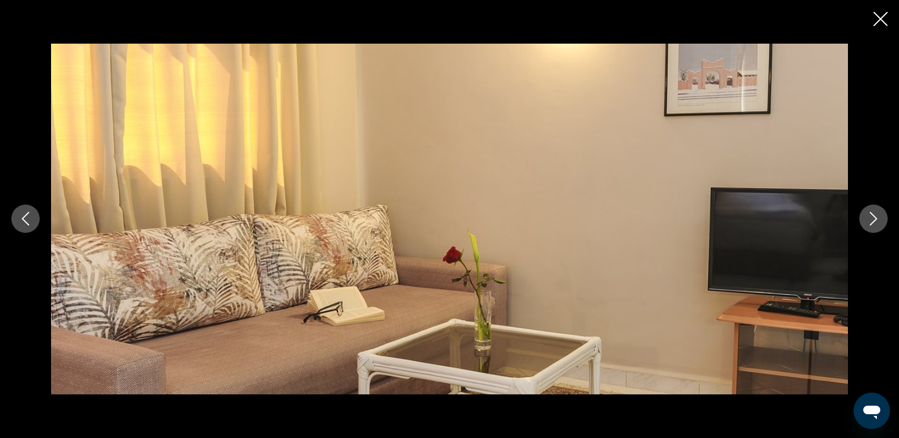
click at [876, 219] on icon "Next image" at bounding box center [873, 220] width 7 height 14
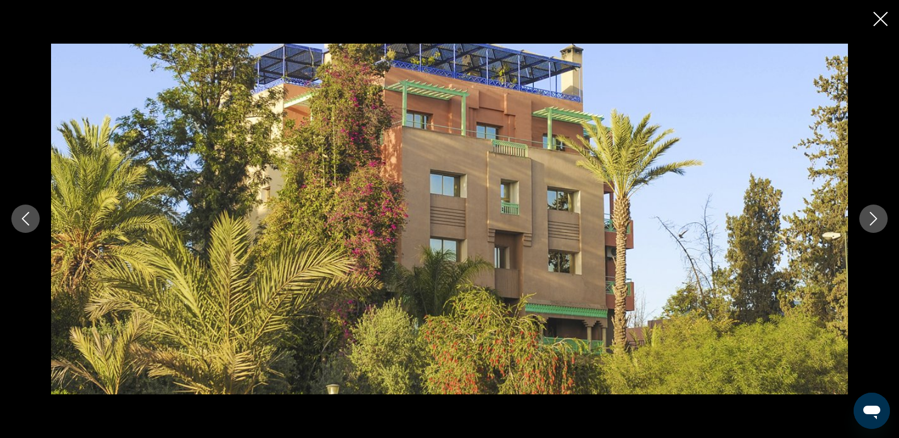
click at [878, 219] on icon "Next image" at bounding box center [874, 219] width 14 height 14
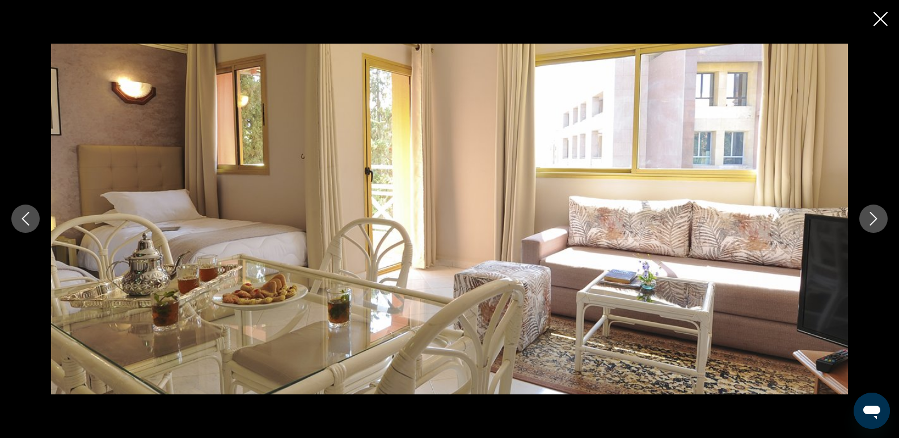
click at [878, 219] on icon "Next image" at bounding box center [874, 219] width 14 height 14
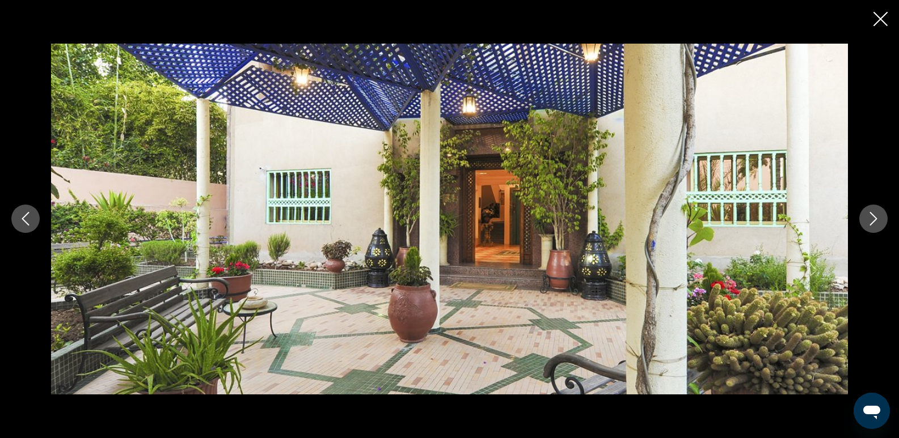
click at [878, 219] on icon "Next image" at bounding box center [874, 219] width 14 height 14
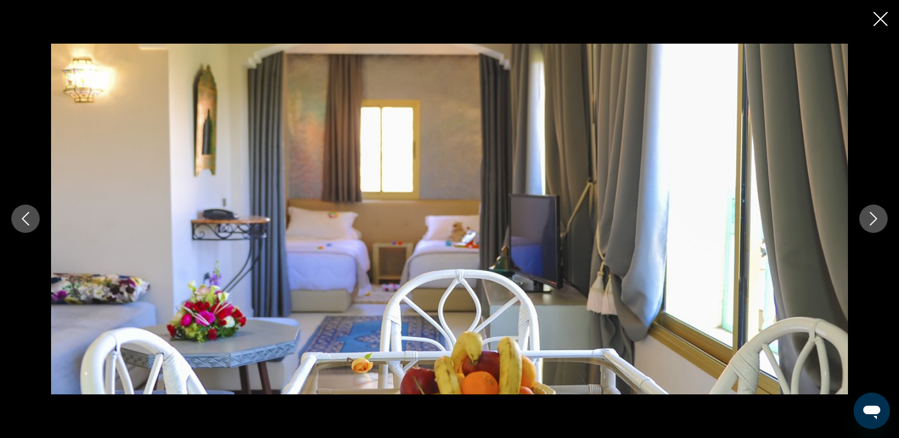
click at [878, 219] on icon "Next image" at bounding box center [874, 219] width 14 height 14
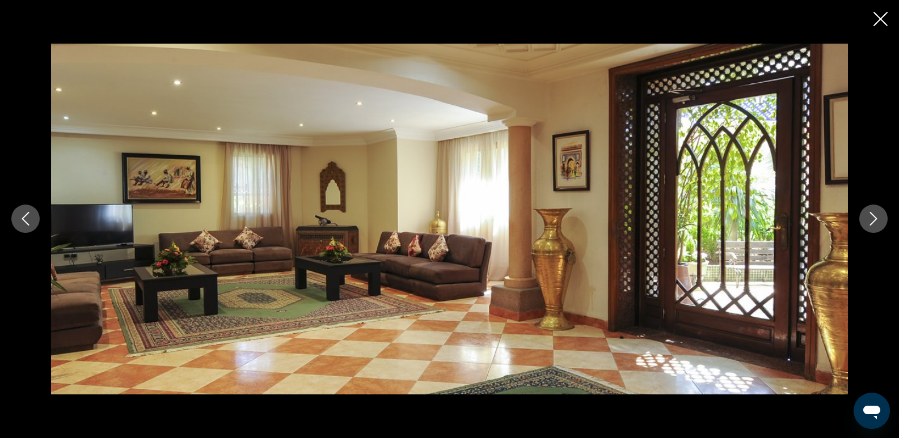
click at [878, 219] on icon "Next image" at bounding box center [874, 219] width 14 height 14
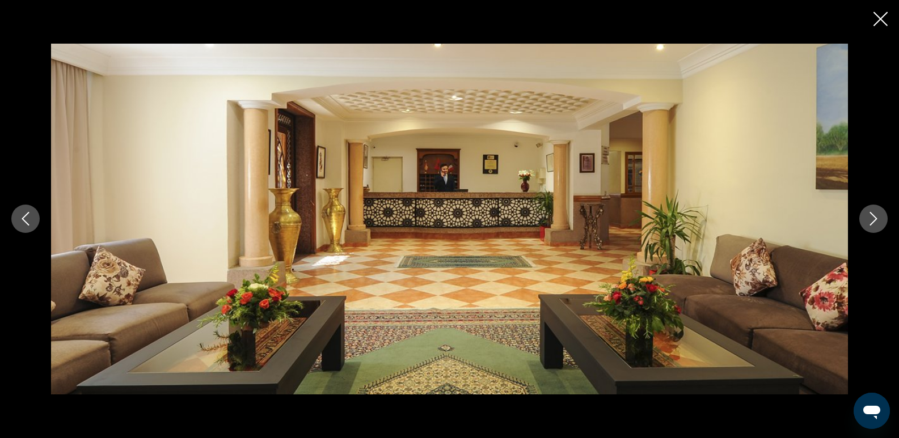
click at [878, 219] on icon "Next image" at bounding box center [874, 219] width 14 height 14
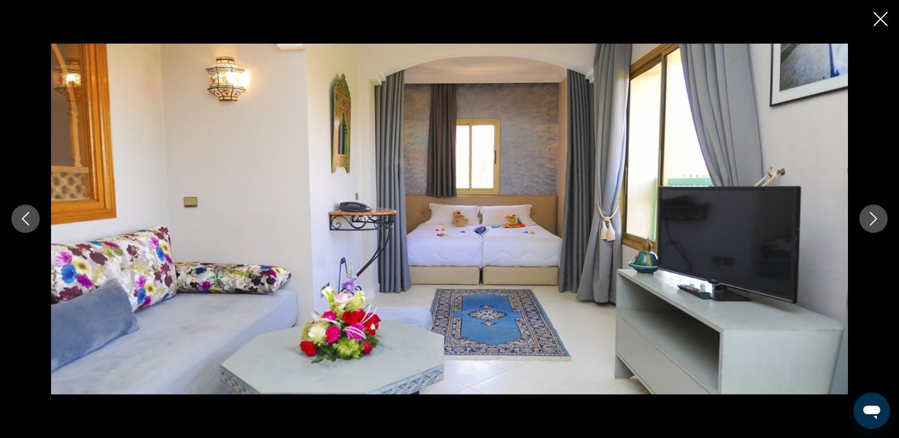
click at [878, 219] on icon "Next image" at bounding box center [874, 219] width 14 height 14
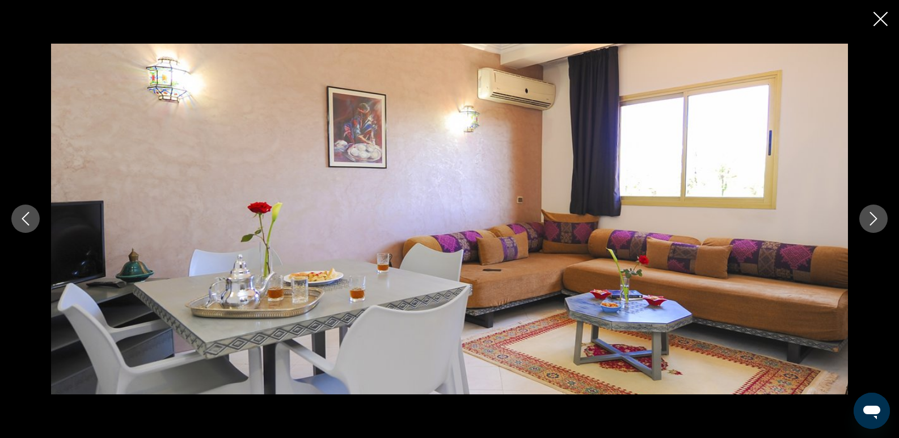
click at [878, 220] on icon "Next image" at bounding box center [874, 219] width 14 height 14
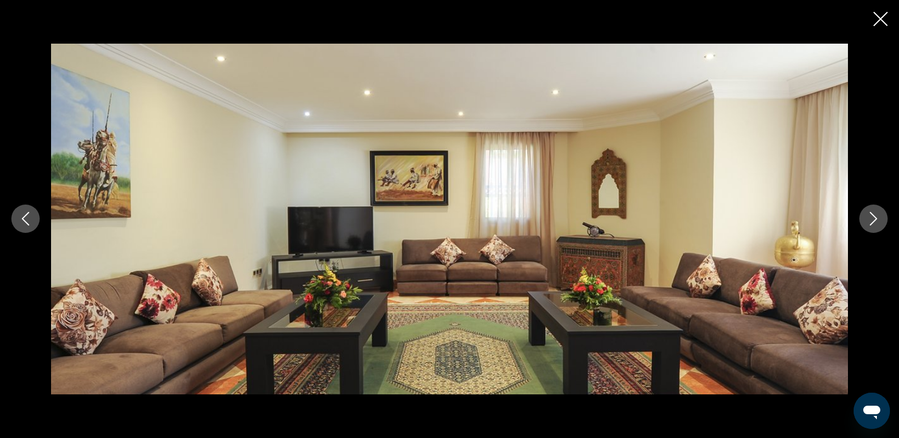
click at [878, 220] on icon "Next image" at bounding box center [874, 219] width 14 height 14
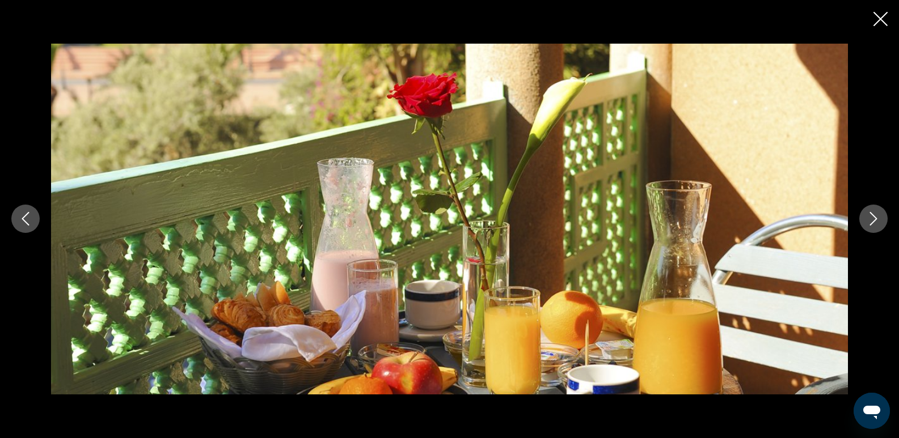
click at [878, 220] on icon "Next image" at bounding box center [874, 219] width 14 height 14
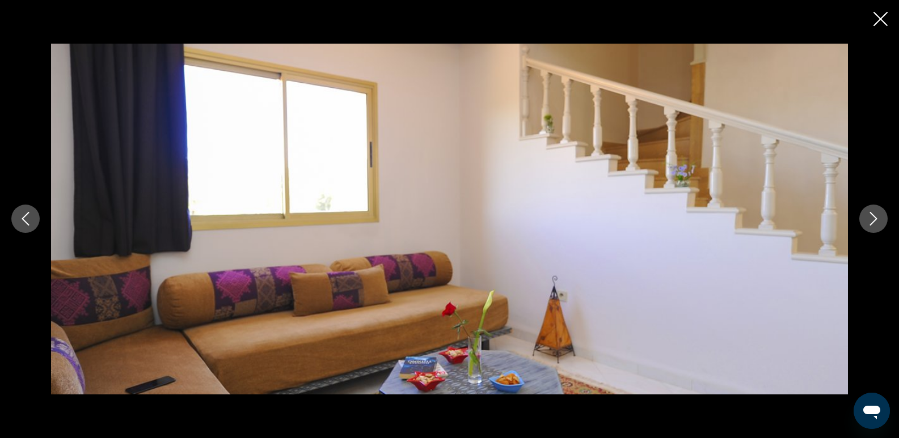
click at [878, 220] on icon "Next image" at bounding box center [874, 219] width 14 height 14
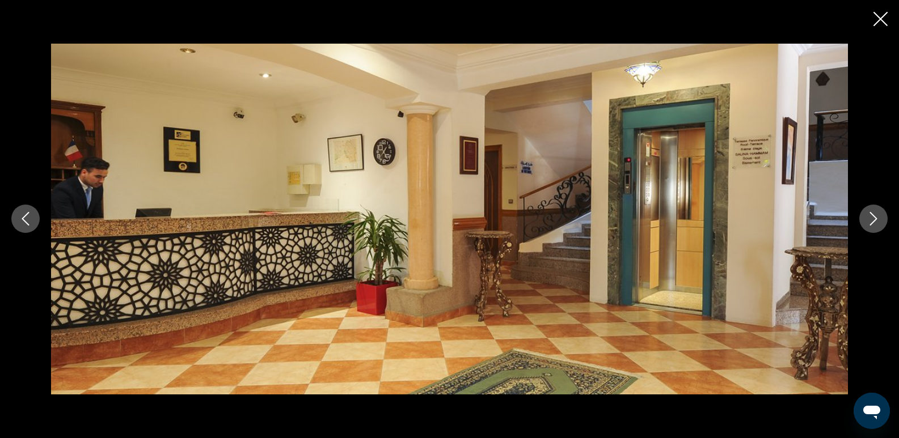
click at [872, 213] on icon "Next image" at bounding box center [874, 219] width 14 height 14
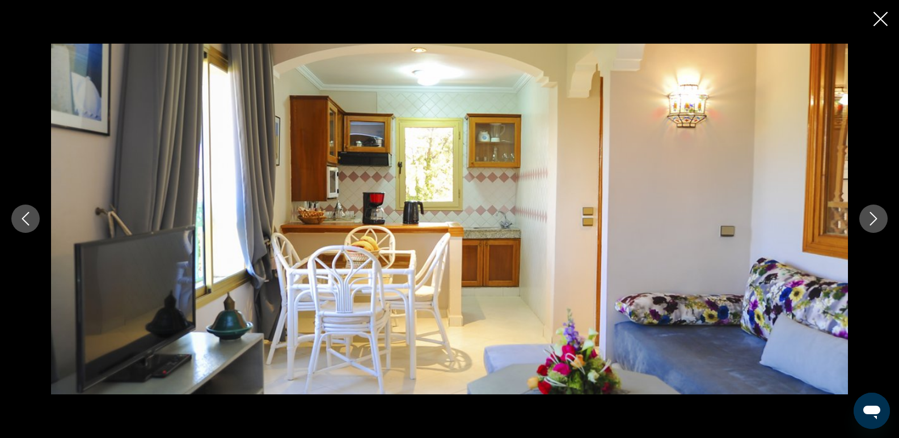
click at [872, 213] on icon "Next image" at bounding box center [874, 219] width 14 height 14
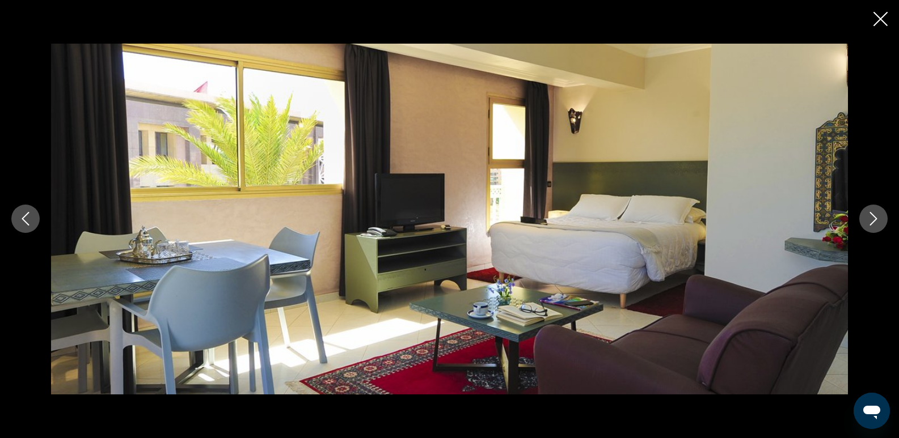
click at [872, 213] on icon "Next image" at bounding box center [874, 219] width 14 height 14
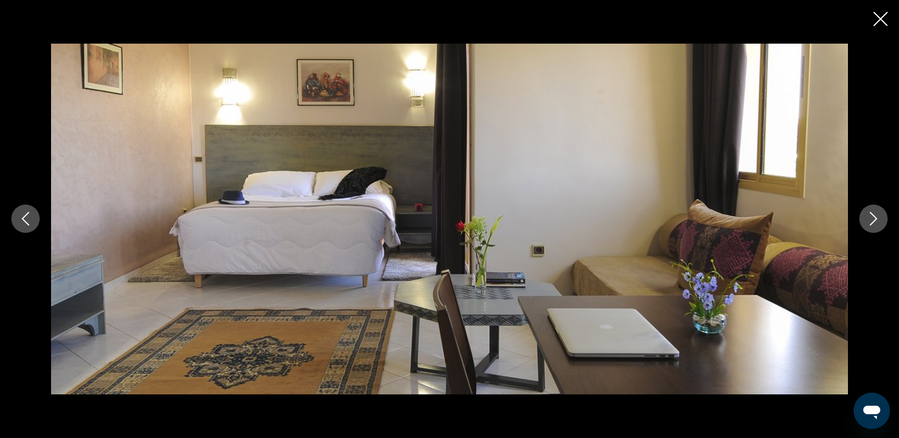
click at [872, 213] on icon "Next image" at bounding box center [874, 219] width 14 height 14
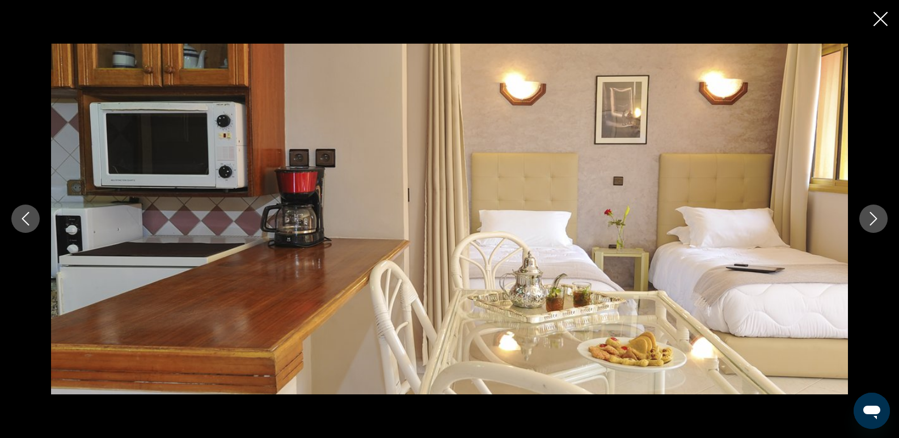
click at [872, 213] on icon "Next image" at bounding box center [874, 219] width 14 height 14
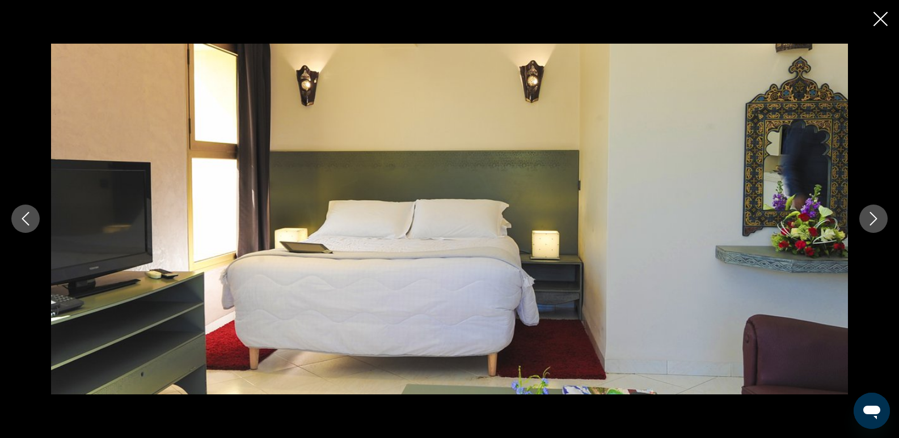
click at [872, 213] on icon "Next image" at bounding box center [874, 219] width 14 height 14
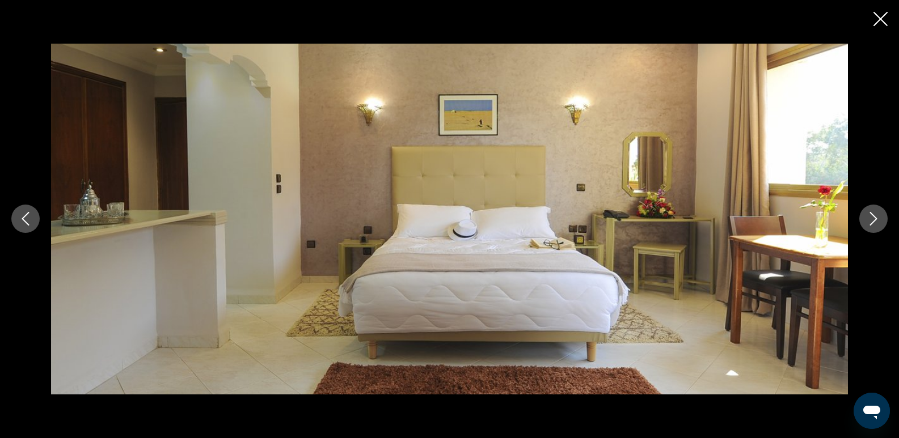
click at [872, 213] on icon "Next image" at bounding box center [874, 219] width 14 height 14
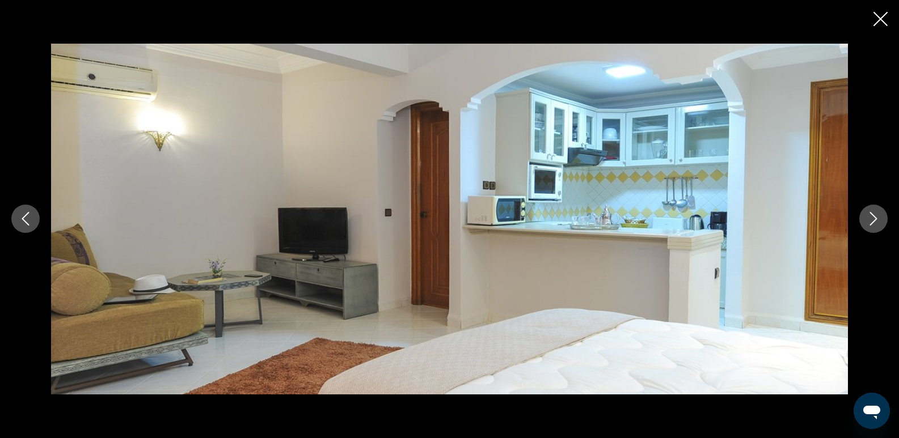
click at [872, 213] on icon "Next image" at bounding box center [874, 219] width 14 height 14
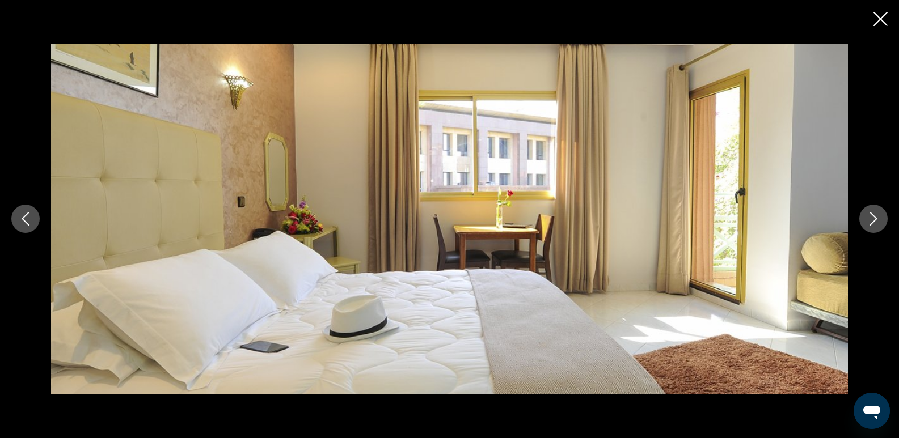
click at [872, 213] on icon "Next image" at bounding box center [874, 219] width 14 height 14
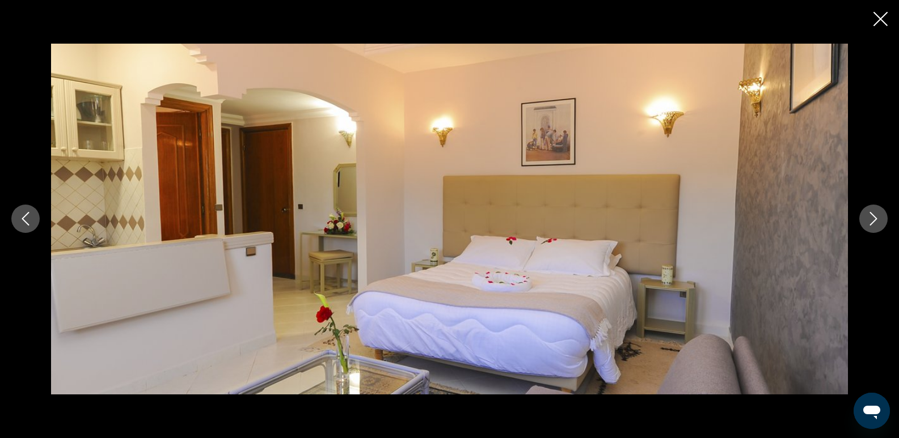
click at [872, 213] on icon "Next image" at bounding box center [874, 219] width 14 height 14
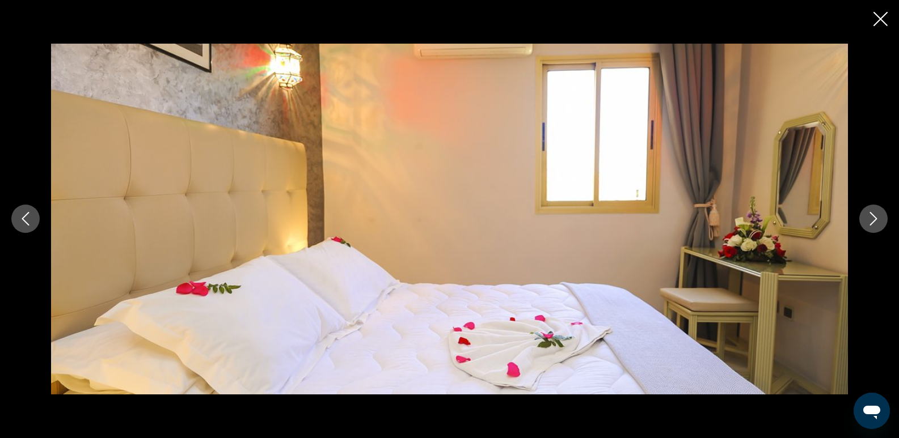
click at [872, 213] on icon "Next image" at bounding box center [874, 219] width 14 height 14
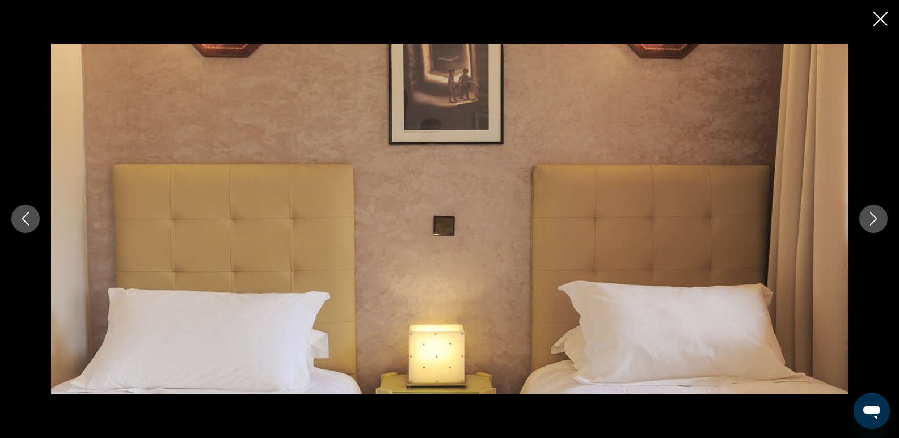
click at [884, 215] on button "Next image" at bounding box center [873, 219] width 28 height 28
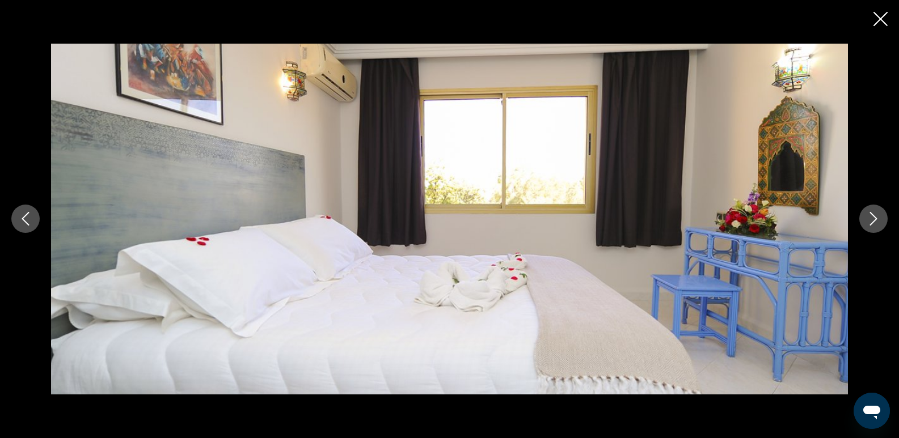
click at [884, 215] on button "Next image" at bounding box center [873, 219] width 28 height 28
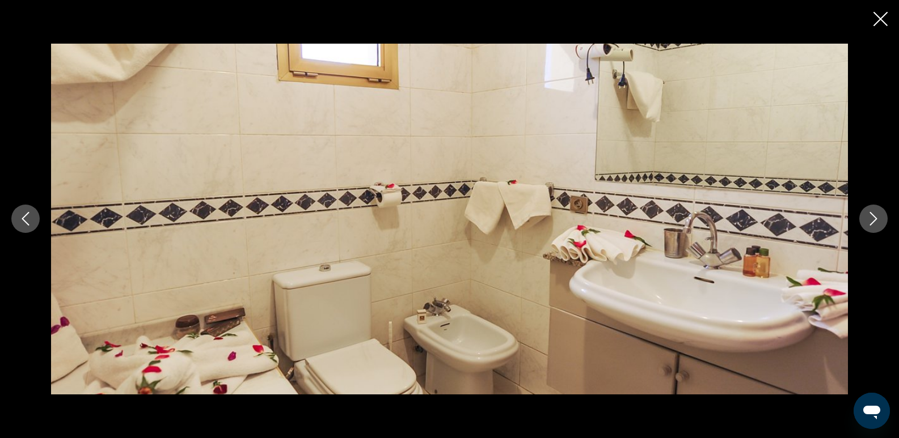
click at [884, 215] on button "Next image" at bounding box center [873, 219] width 28 height 28
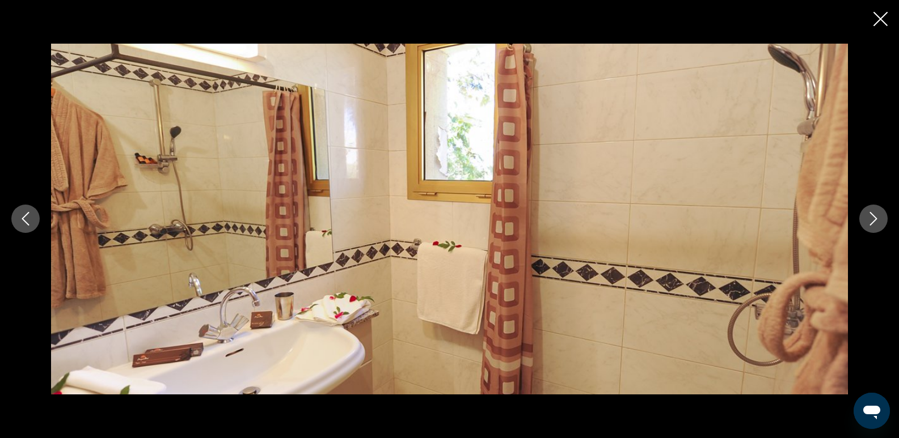
click at [884, 215] on button "Next image" at bounding box center [873, 219] width 28 height 28
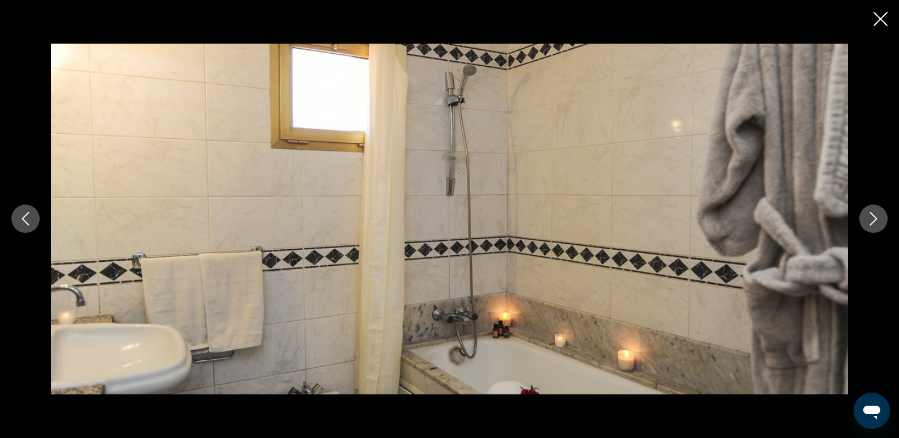
click at [884, 215] on button "Next image" at bounding box center [873, 219] width 28 height 28
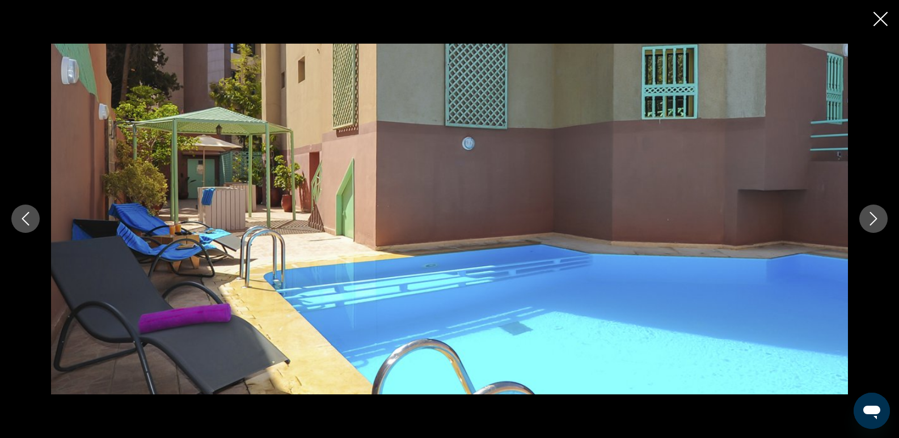
click at [873, 217] on icon "Next image" at bounding box center [874, 219] width 14 height 14
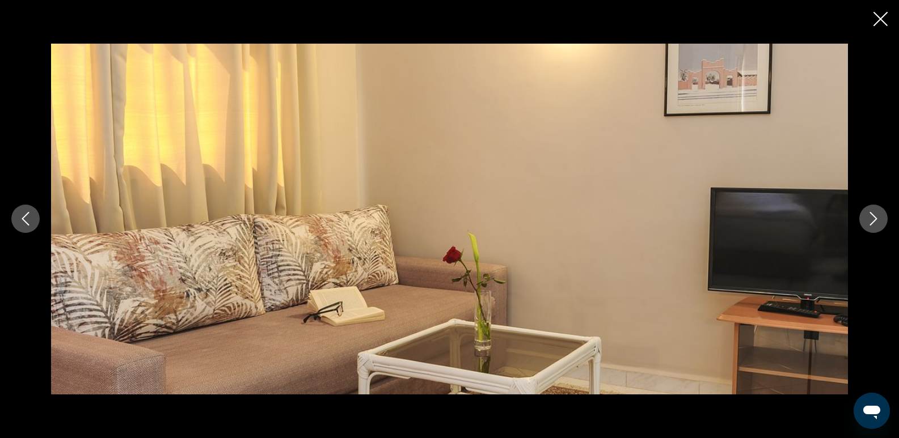
click at [878, 17] on icon "Close slideshow" at bounding box center [880, 19] width 14 height 14
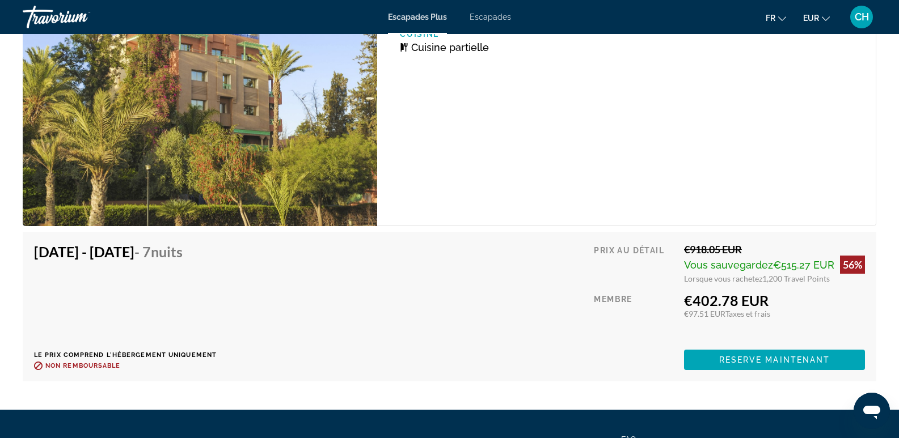
scroll to position [2042, 0]
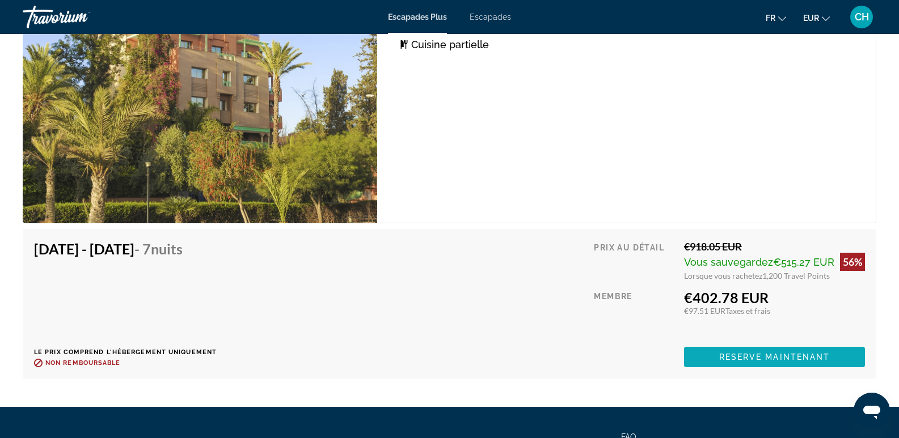
click at [733, 349] on span "Contenu principal" at bounding box center [774, 357] width 181 height 27
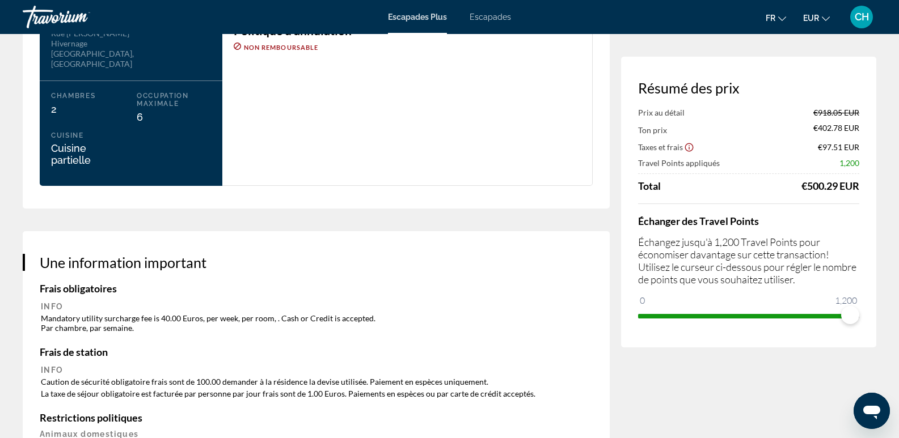
scroll to position [1474, 0]
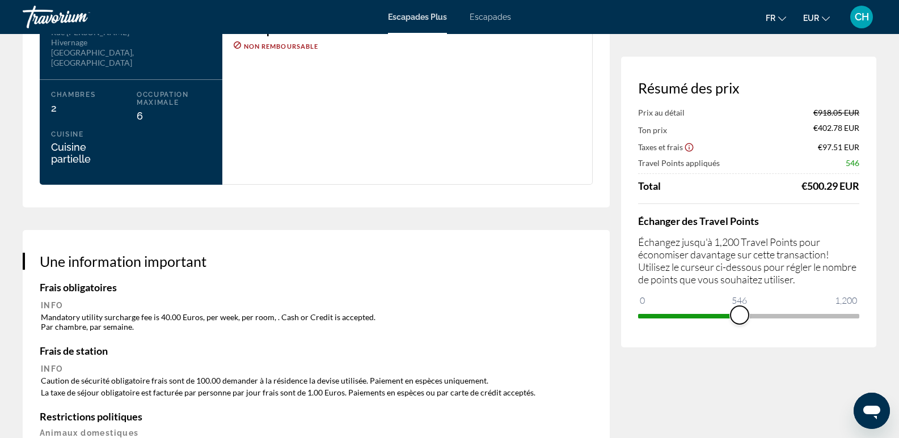
drag, startPoint x: 854, startPoint y: 316, endPoint x: 739, endPoint y: 320, distance: 114.6
click at [739, 320] on span "ngx-slider" at bounding box center [739, 315] width 18 height 18
drag, startPoint x: 739, startPoint y: 322, endPoint x: 863, endPoint y: 335, distance: 124.4
click at [863, 335] on div "Résumé des prix Prix au détail €918.05 EUR Ton prix €683.60 EUR Taxes et frais …" at bounding box center [748, 202] width 255 height 291
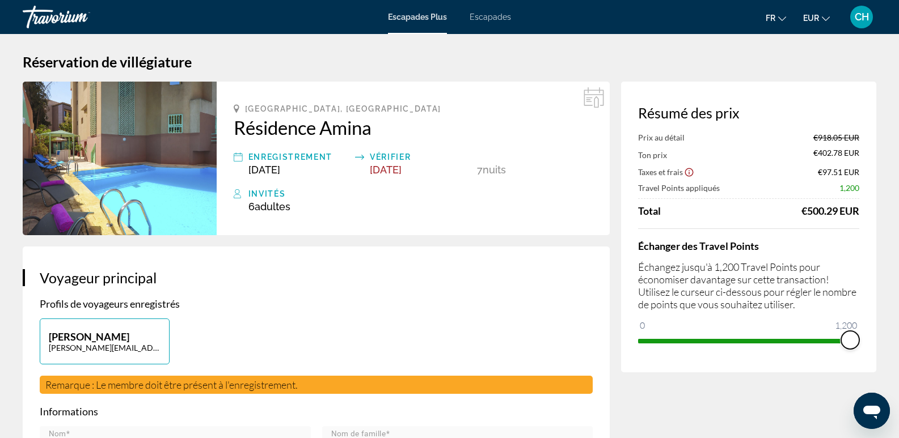
scroll to position [0, 0]
